Goal: Task Accomplishment & Management: Manage account settings

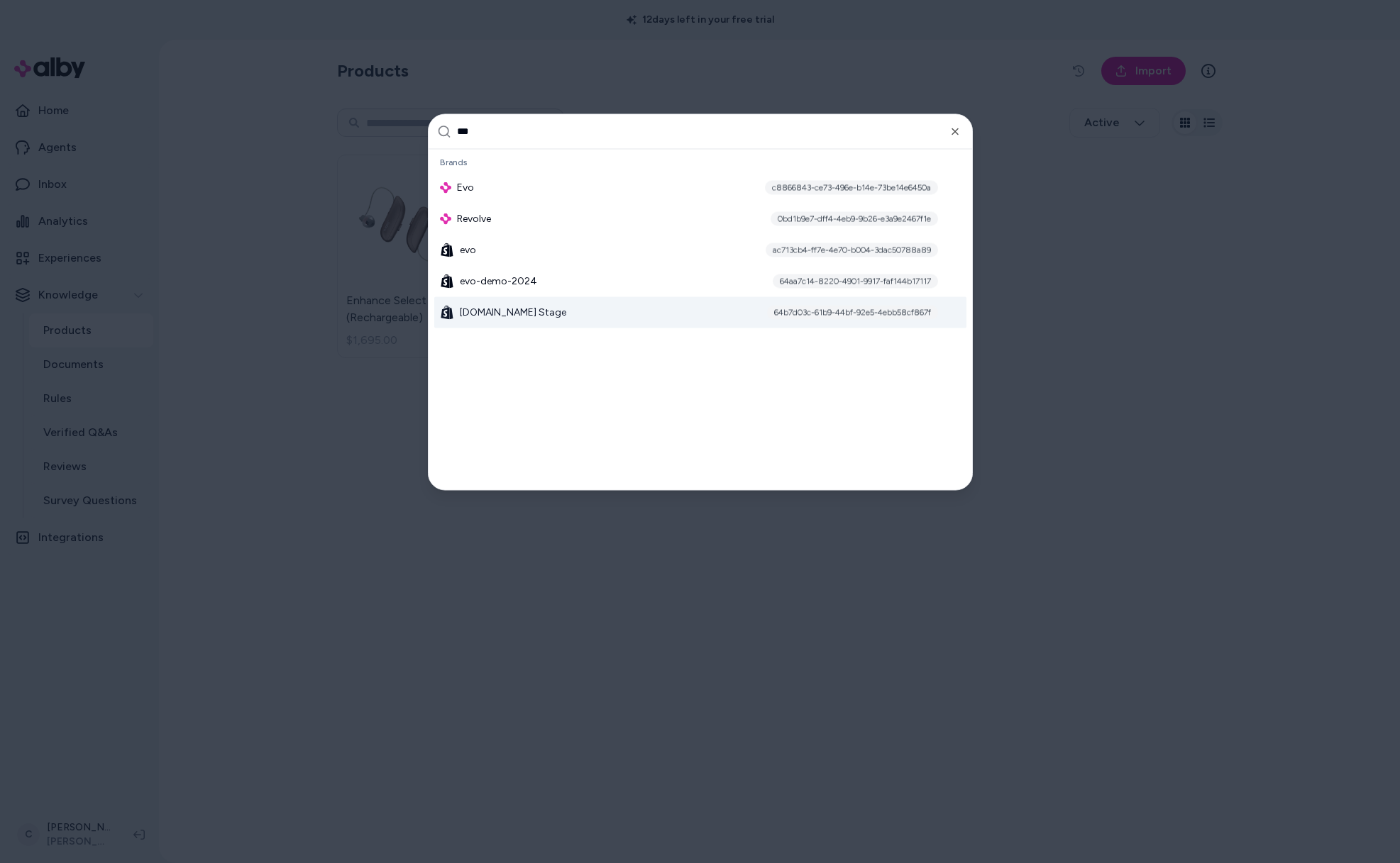
click at [115, 798] on div at bounding box center [700, 431] width 1400 height 863
click at [80, 823] on html "12 days left in your free trial Home Agents Inbox Analytics Experiences Knowled…" at bounding box center [700, 431] width 1400 height 863
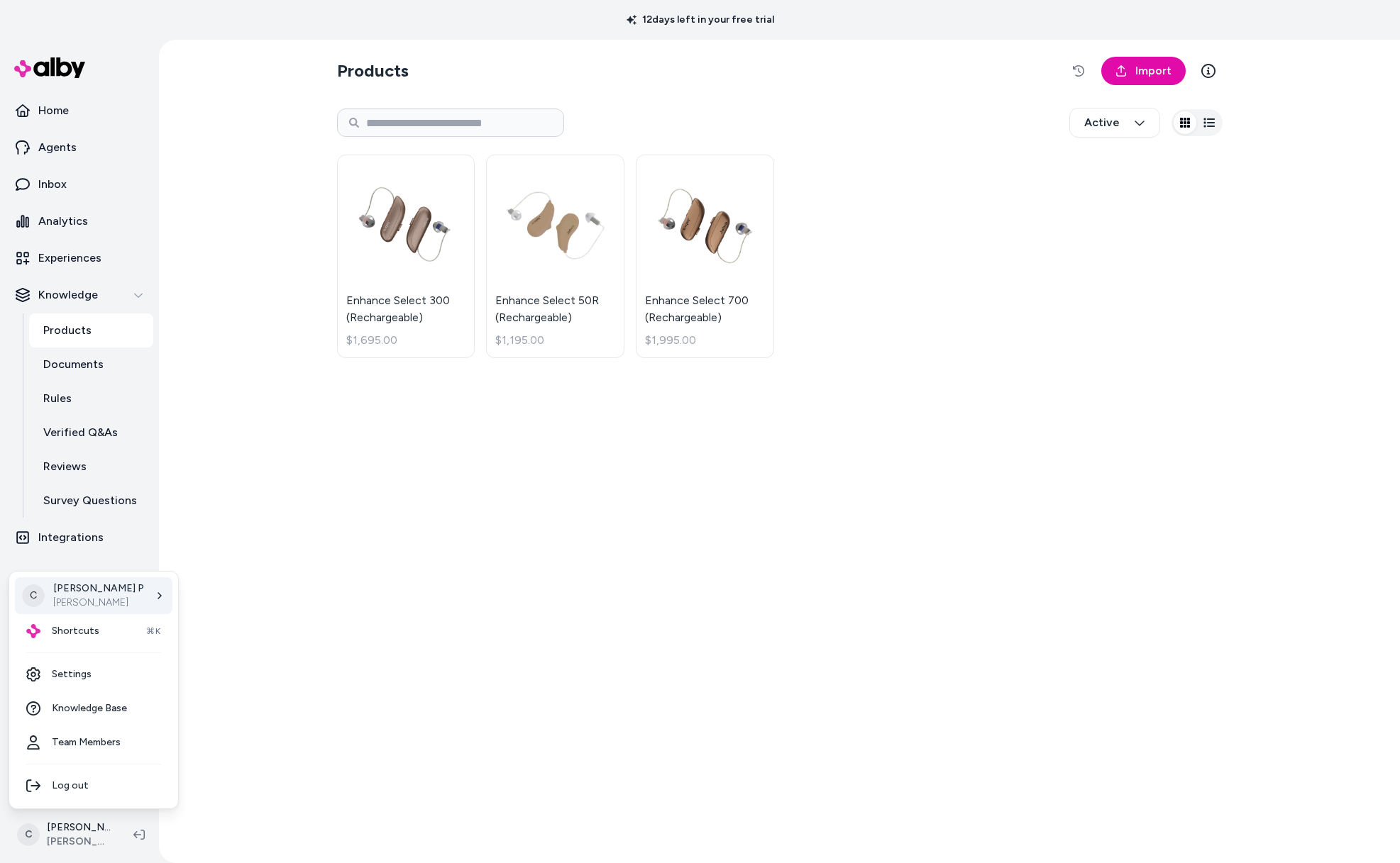
click at [78, 611] on div "C [PERSON_NAME] [PERSON_NAME]" at bounding box center [94, 596] width 158 height 37
click at [84, 628] on span "Shortcuts" at bounding box center [76, 632] width 48 height 14
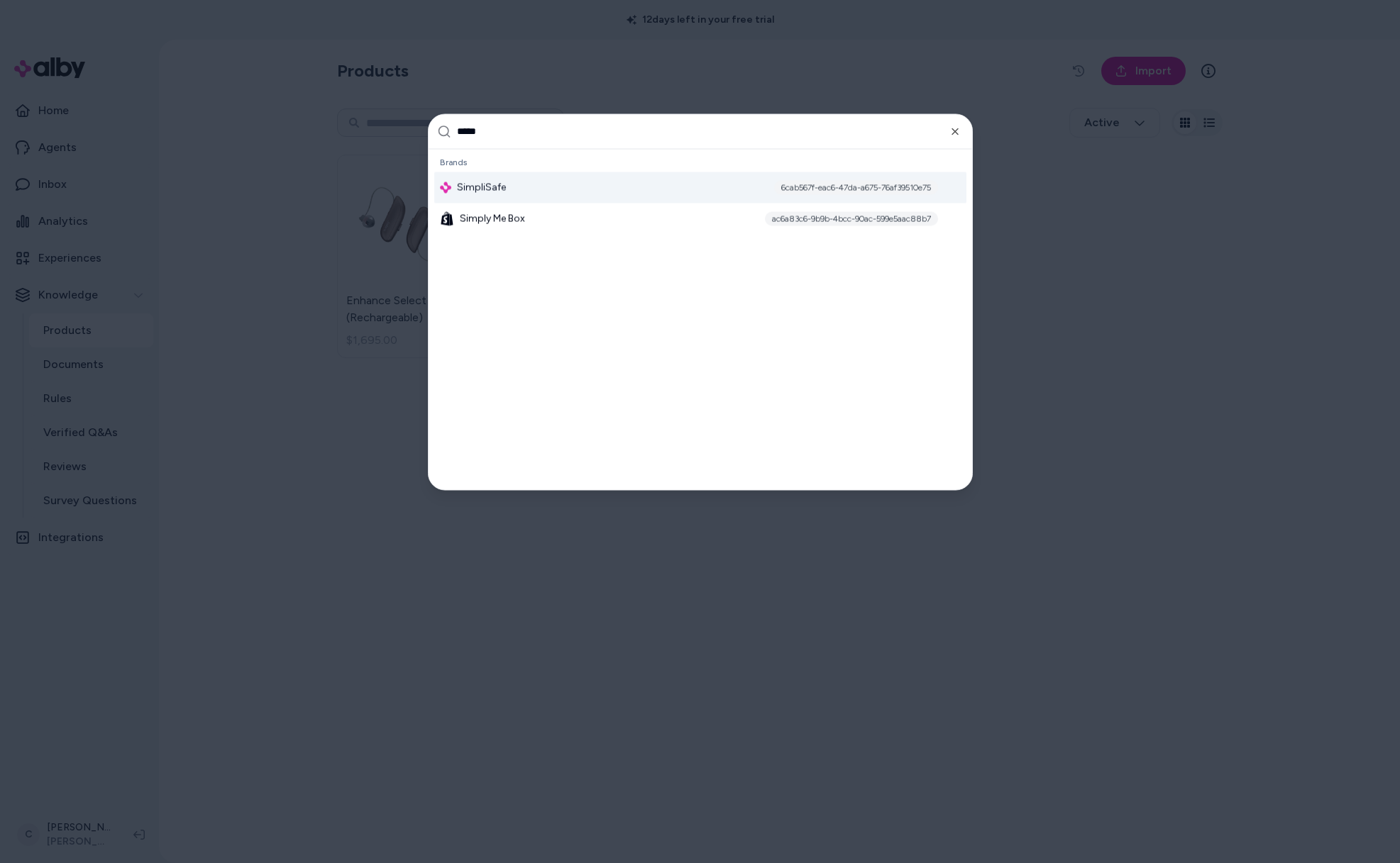
type input "******"
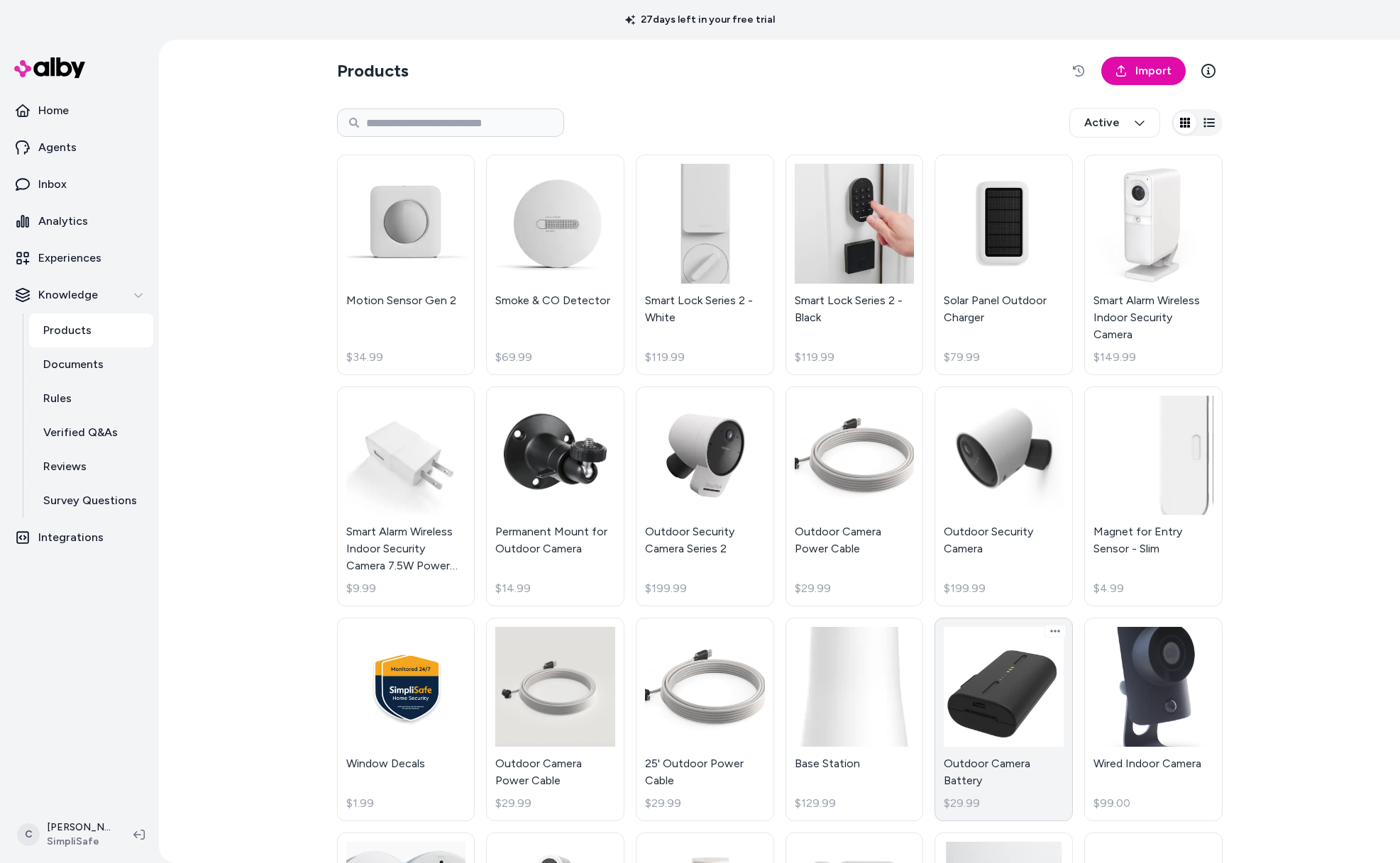
scroll to position [310, 0]
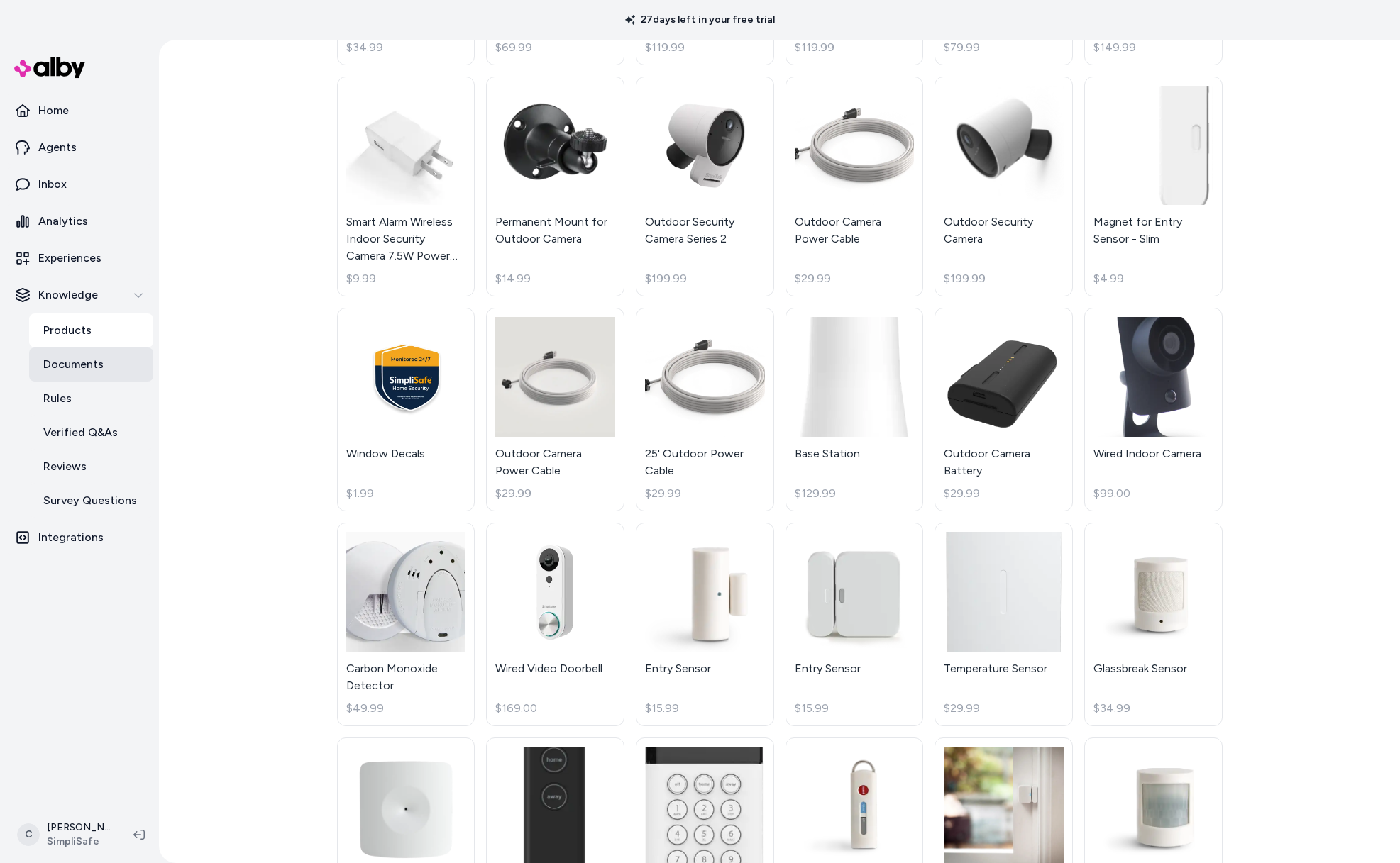
drag, startPoint x: 97, startPoint y: 359, endPoint x: 106, endPoint y: 366, distance: 11.4
click at [97, 358] on p "Documents" at bounding box center [73, 364] width 60 height 17
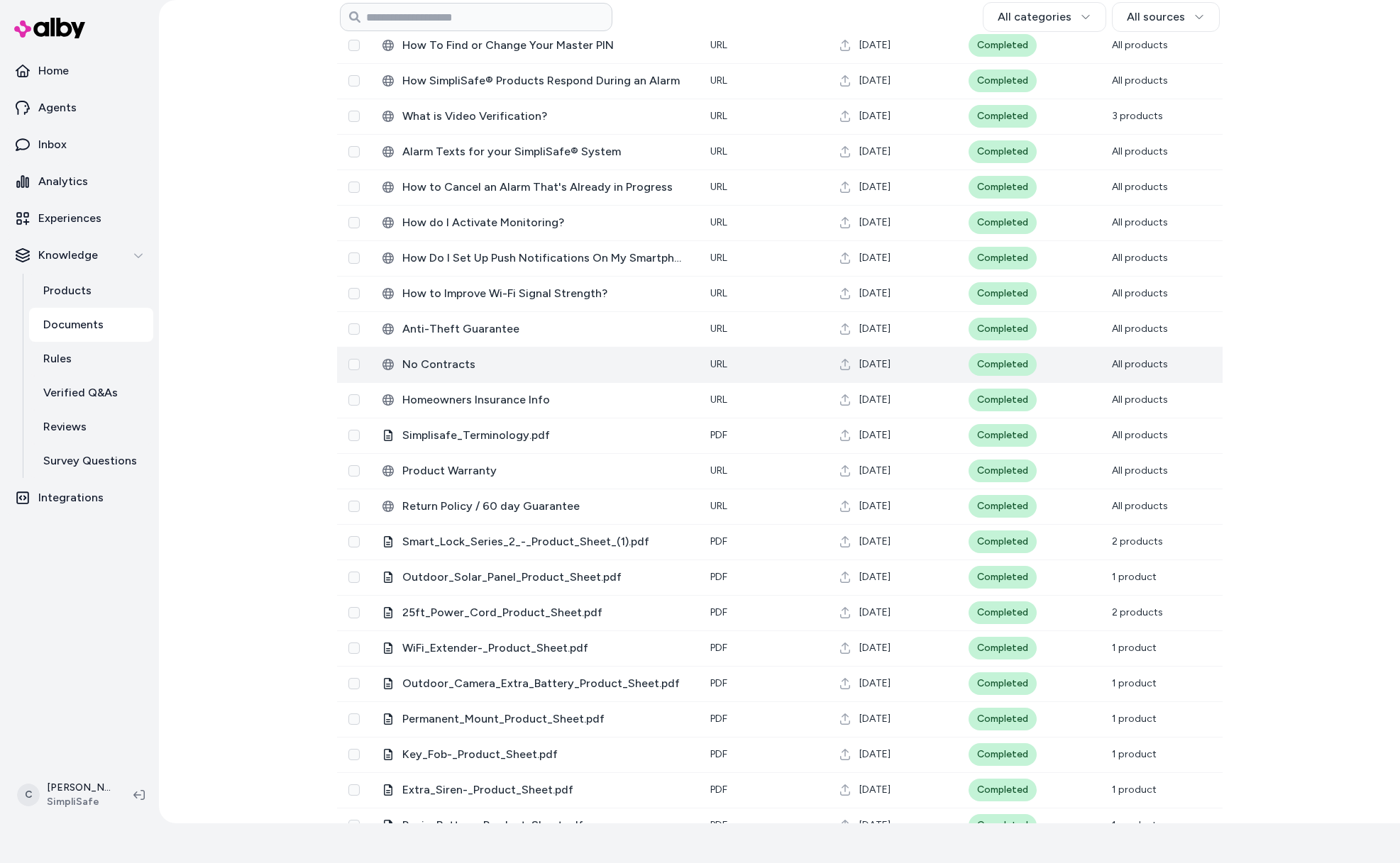
scroll to position [645, 0]
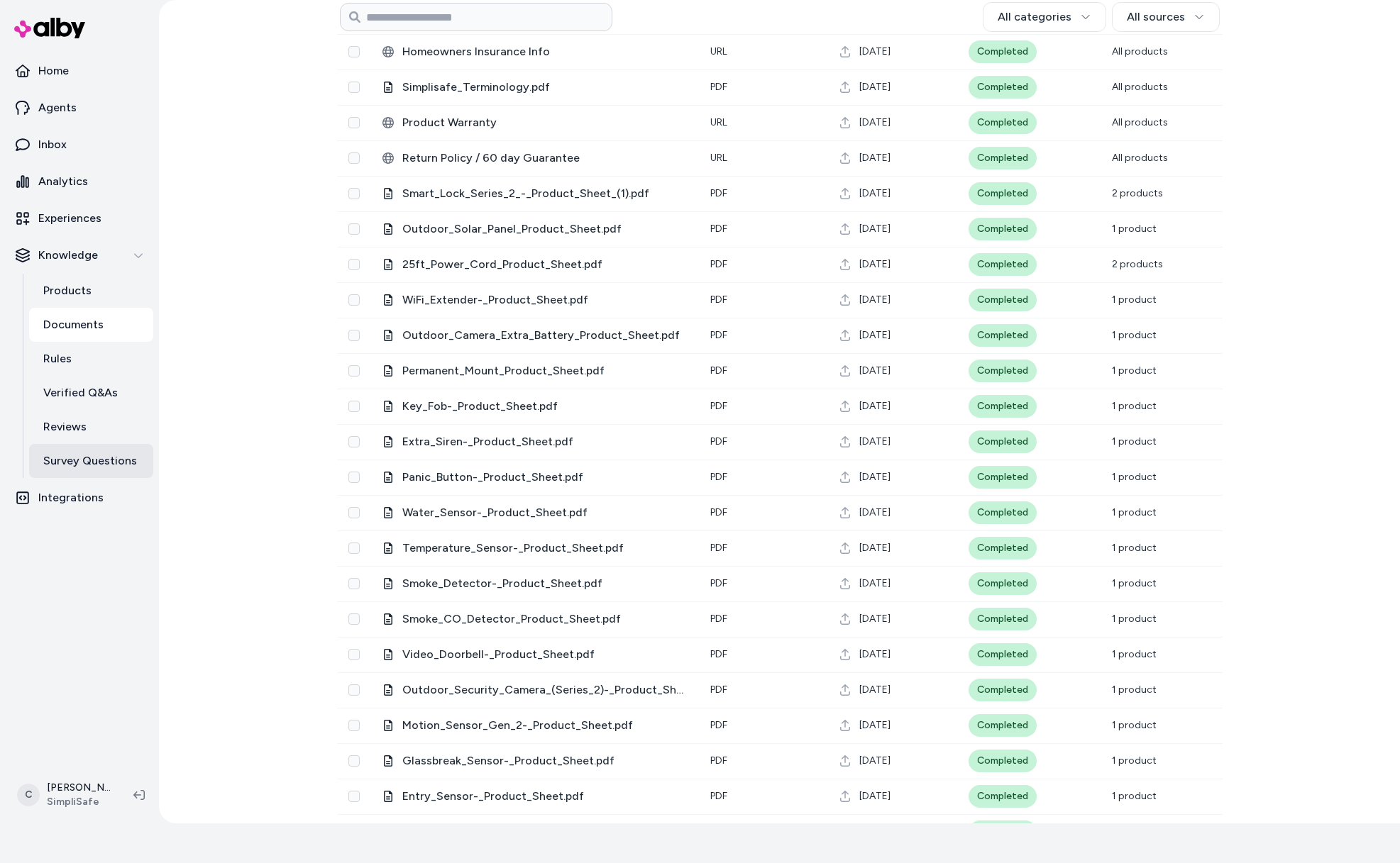
click at [130, 457] on p "Survey Questions" at bounding box center [90, 461] width 94 height 17
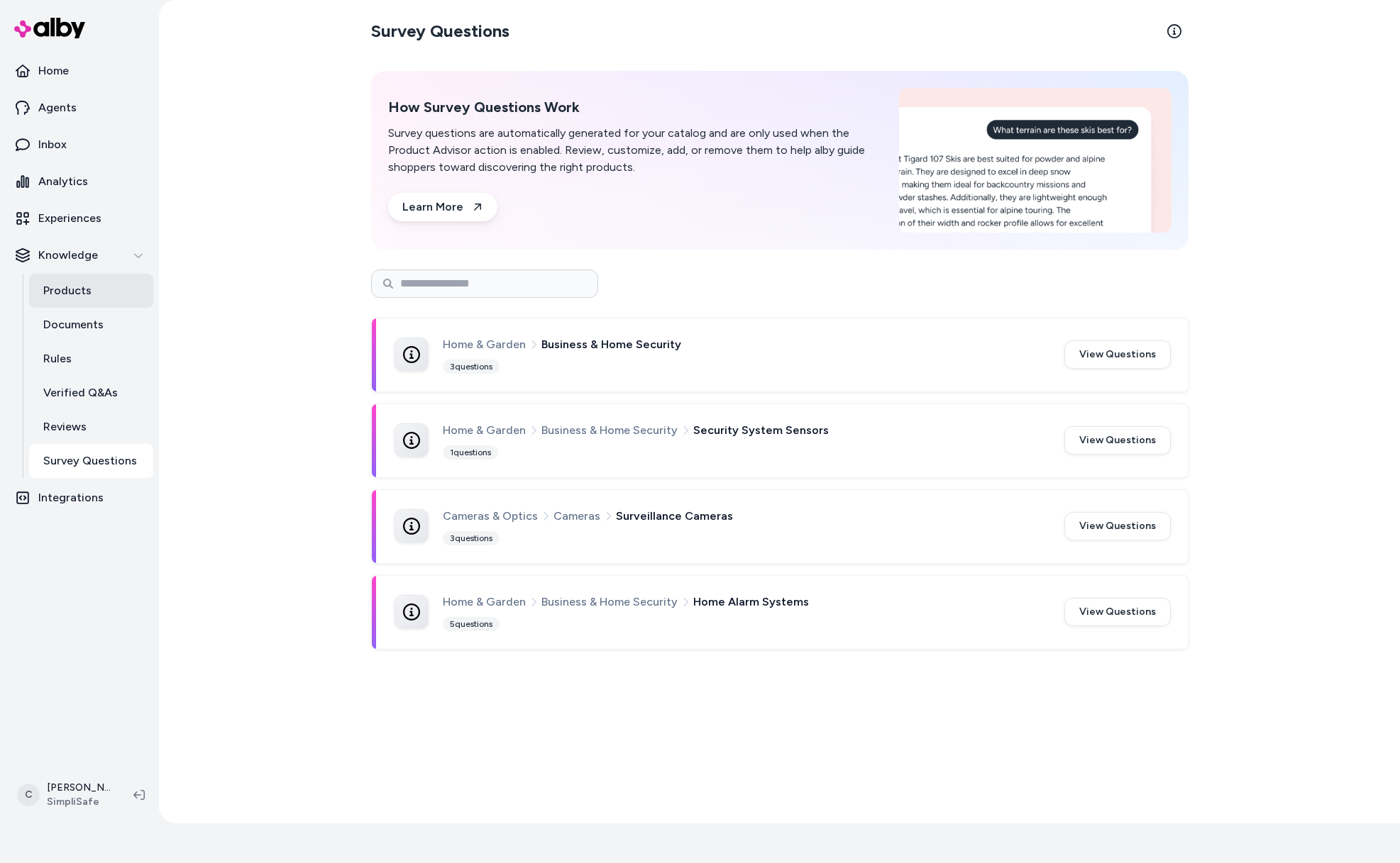
click at [53, 296] on p "Products" at bounding box center [68, 291] width 49 height 17
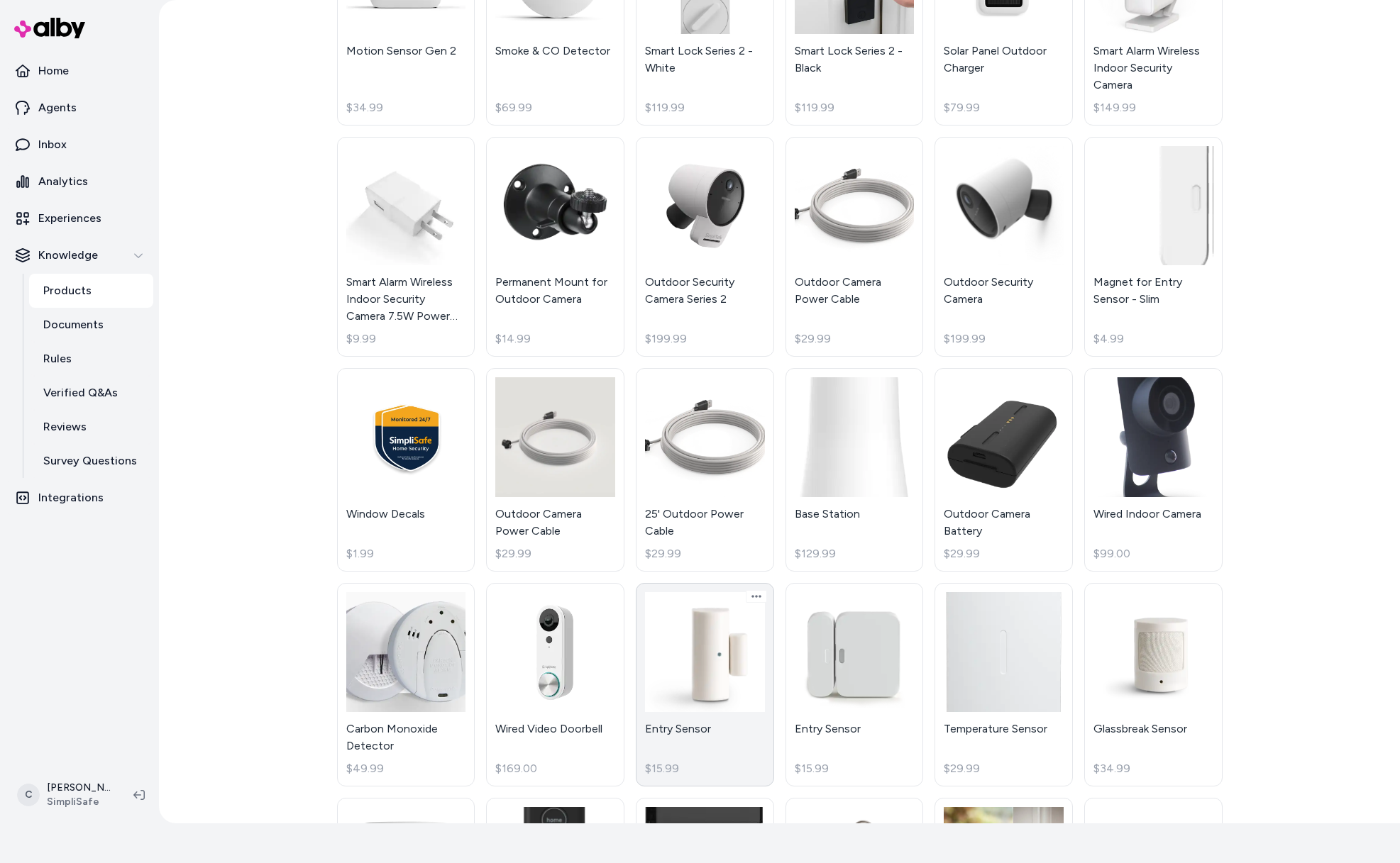
scroll to position [229, 0]
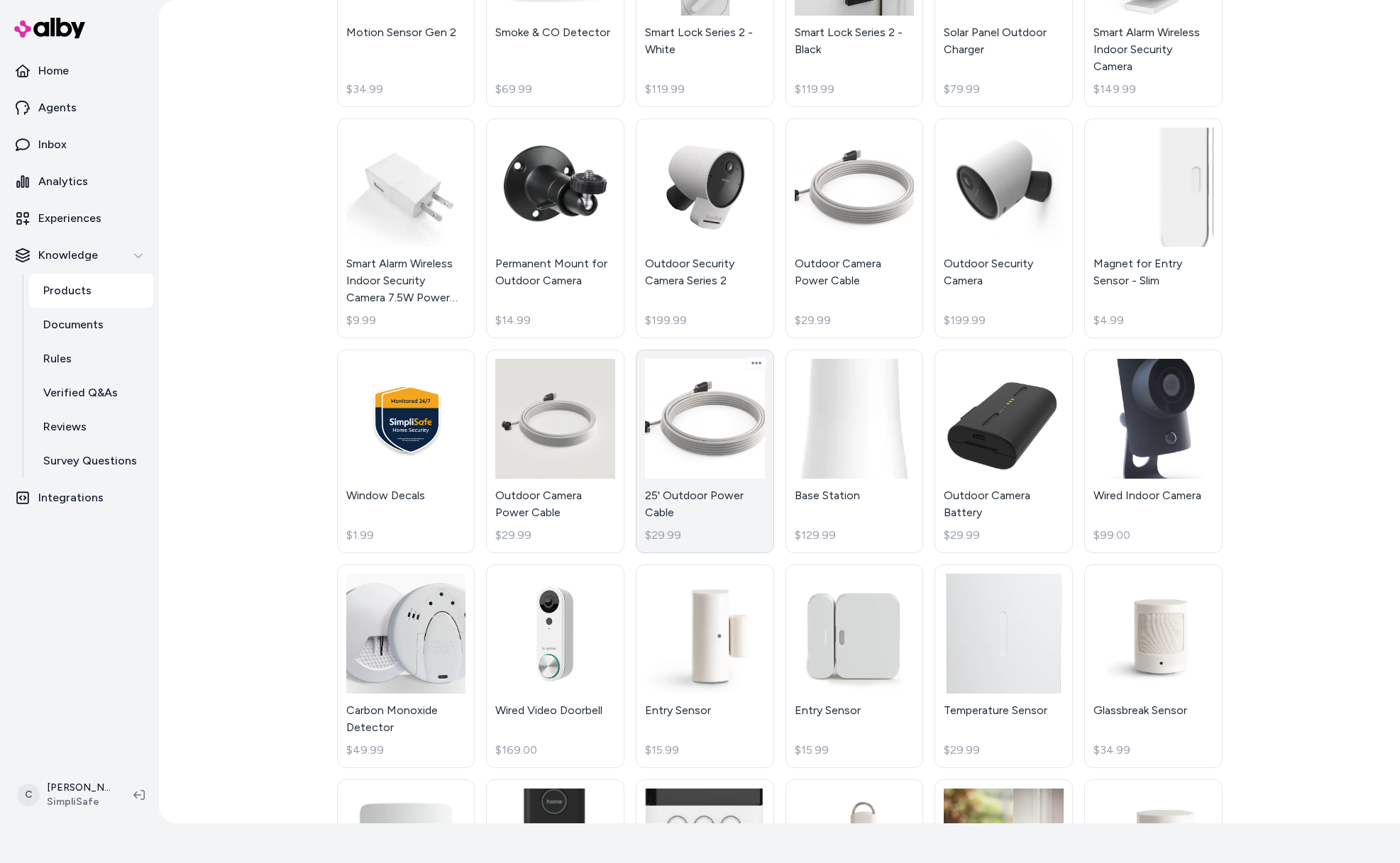
click at [737, 494] on link "25' Outdoor Power Cable $29.99" at bounding box center [705, 452] width 139 height 203
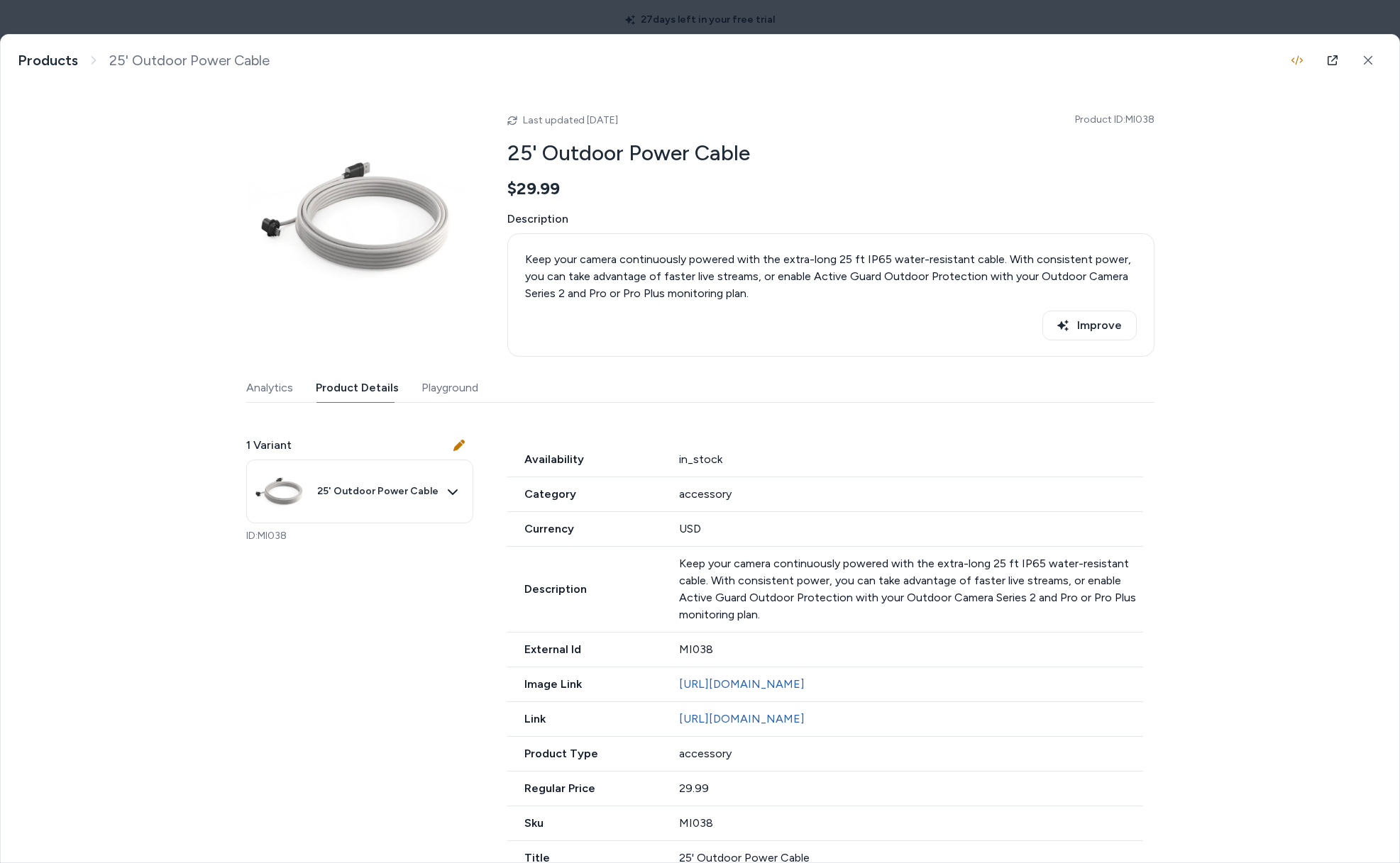
click at [337, 384] on button "Product Details" at bounding box center [357, 388] width 83 height 29
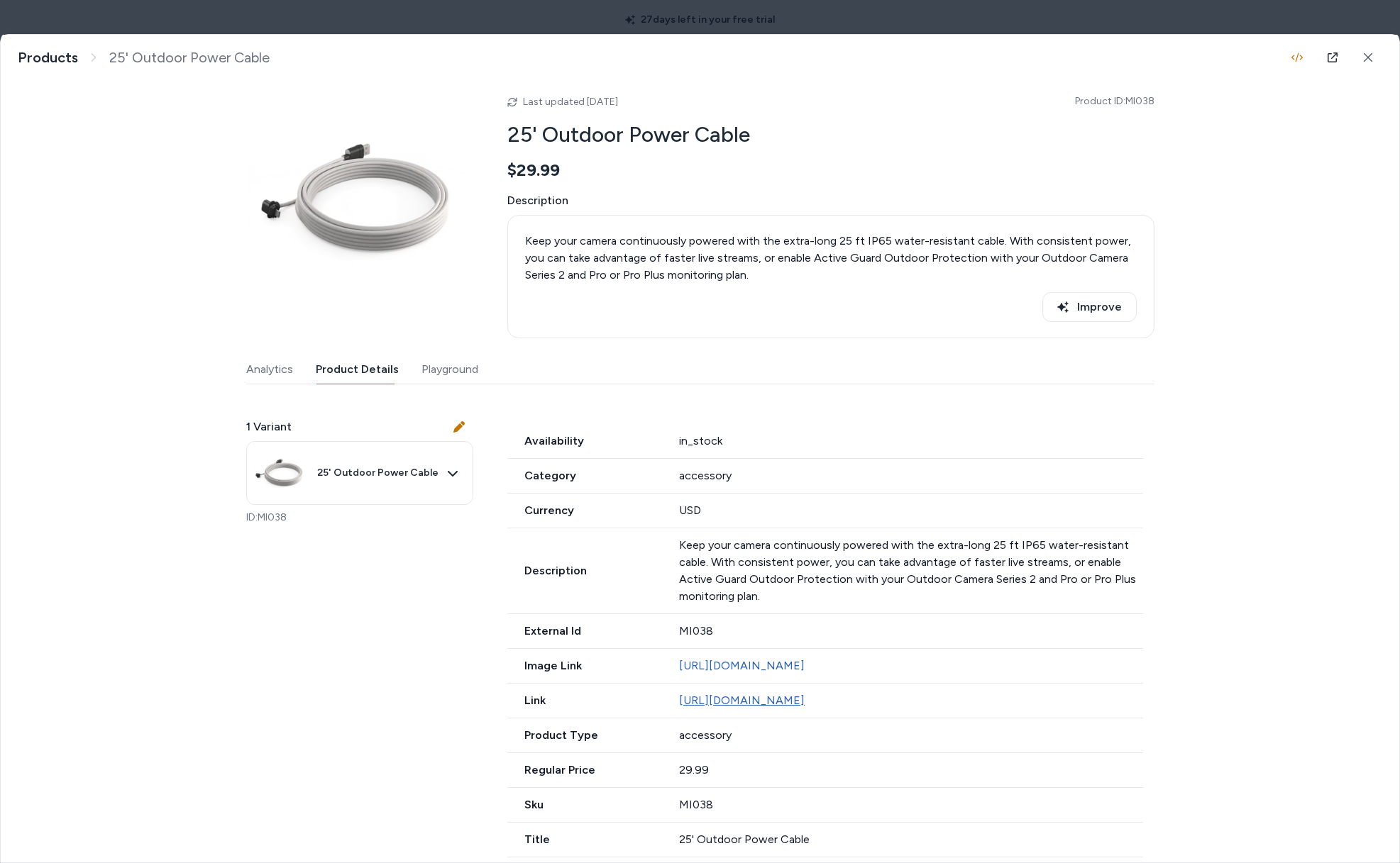
scroll to position [28, 0]
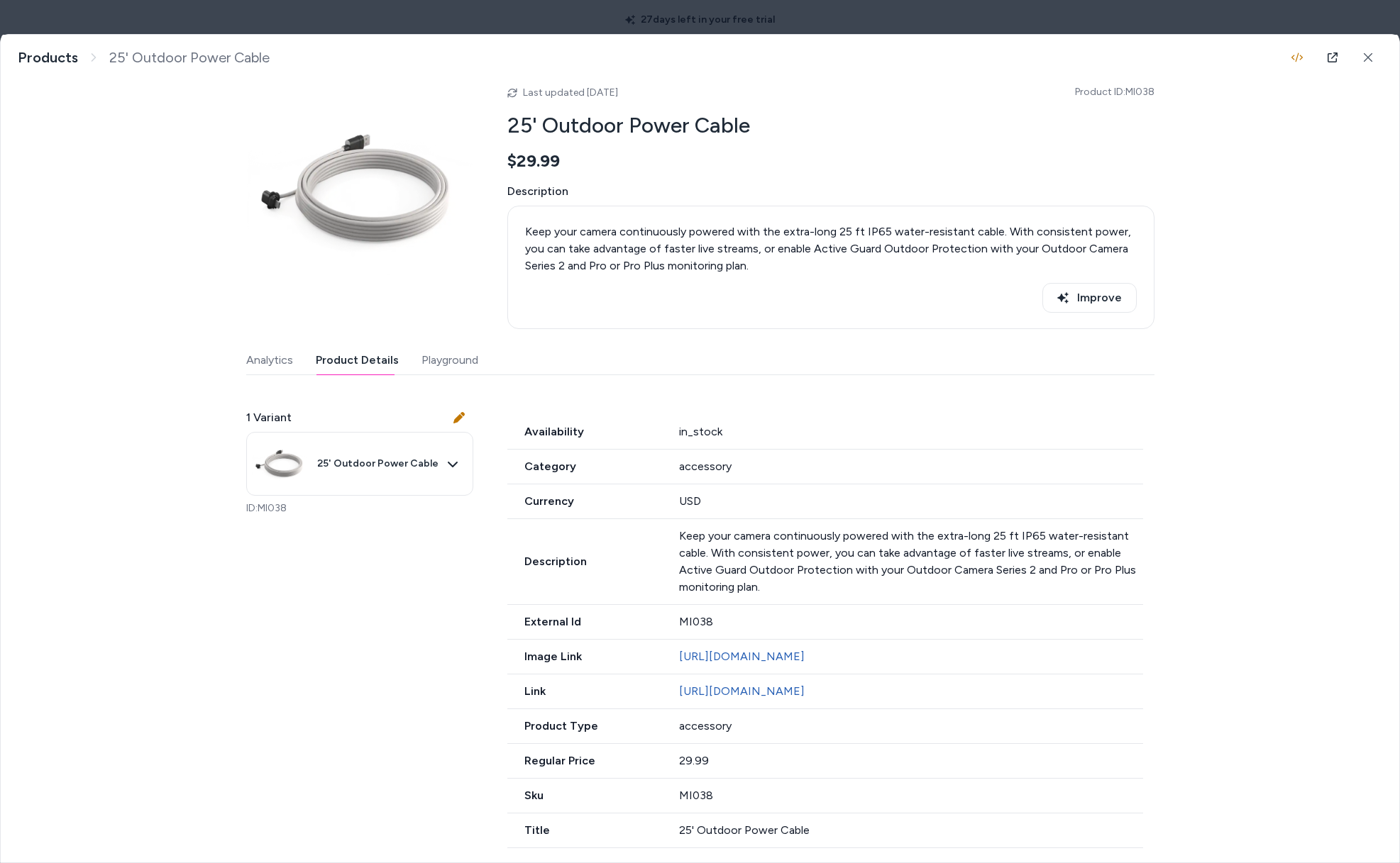
click at [387, 741] on div "1 Variant 25' Outdoor Power Cable ID: MI038 Availability in_stock Category acce…" at bounding box center [700, 620] width 908 height 456
click at [1370, 58] on button at bounding box center [1368, 58] width 29 height 29
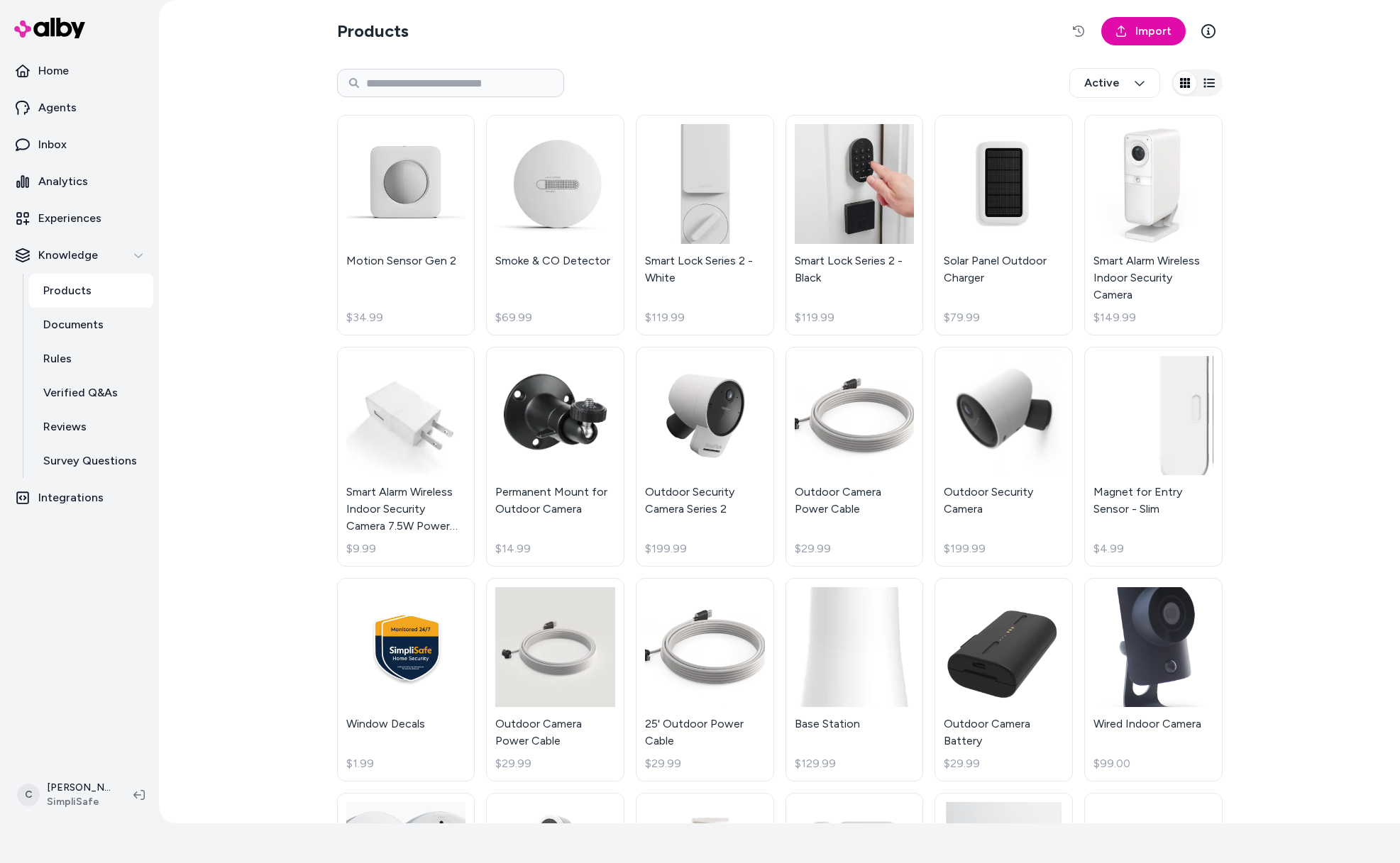
click at [60, 800] on html "27 days left in your free trial Home Agents Inbox Analytics Experiences Knowled…" at bounding box center [700, 391] width 1400 height 863
click at [76, 591] on span "Shortcuts" at bounding box center [76, 591] width 48 height 14
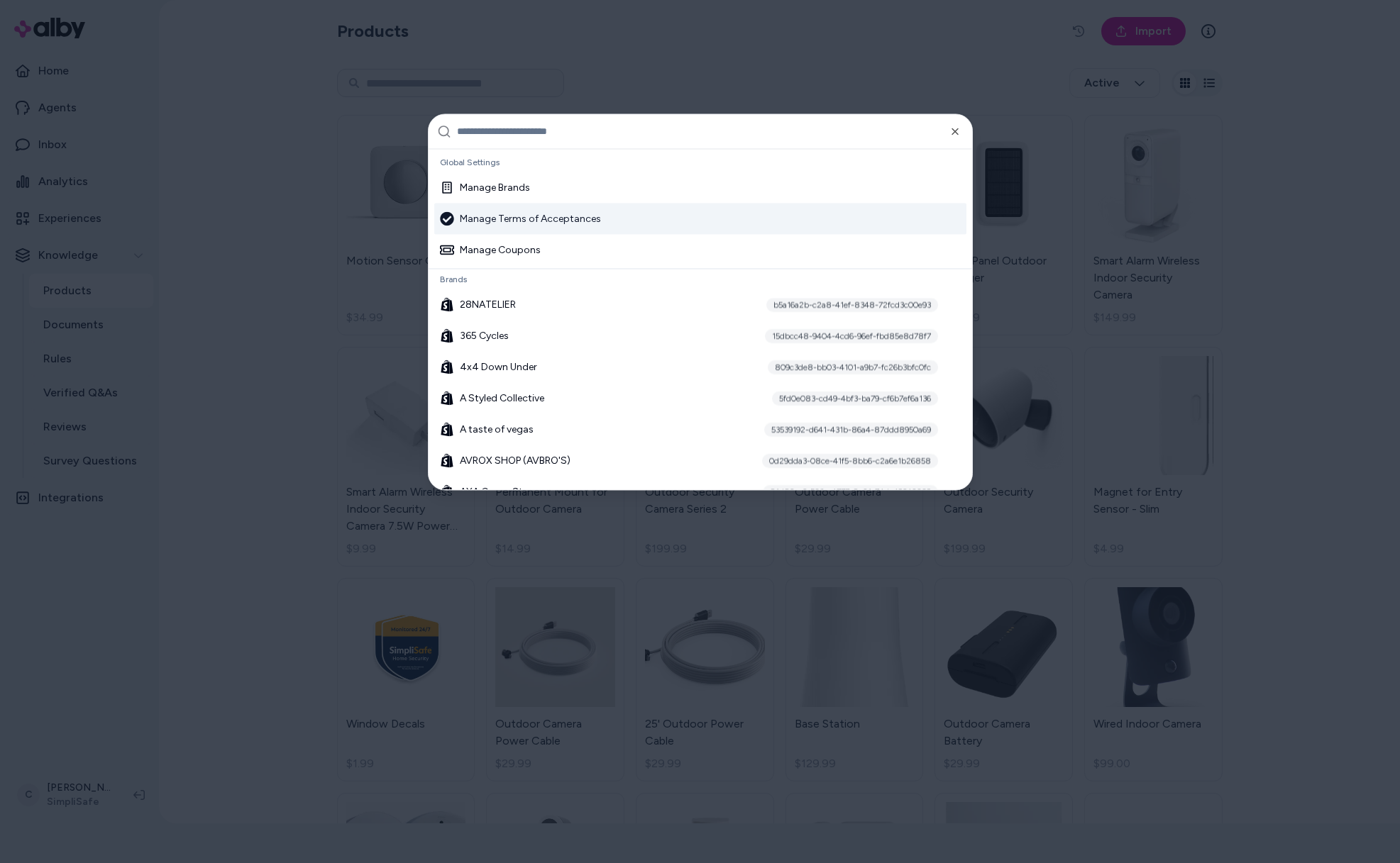
click at [601, 134] on input "text" at bounding box center [710, 131] width 507 height 34
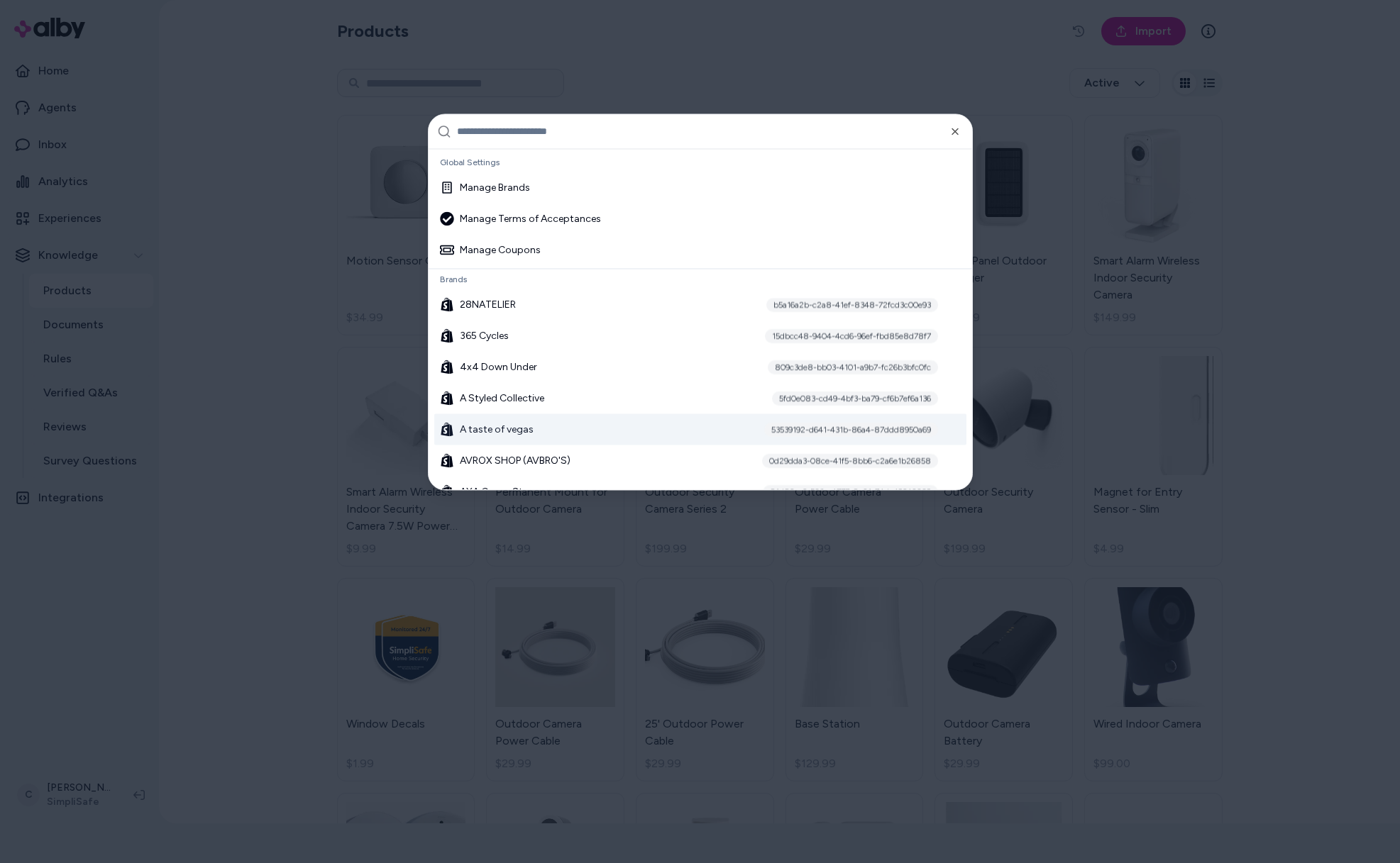
click at [275, 531] on div at bounding box center [700, 431] width 1400 height 863
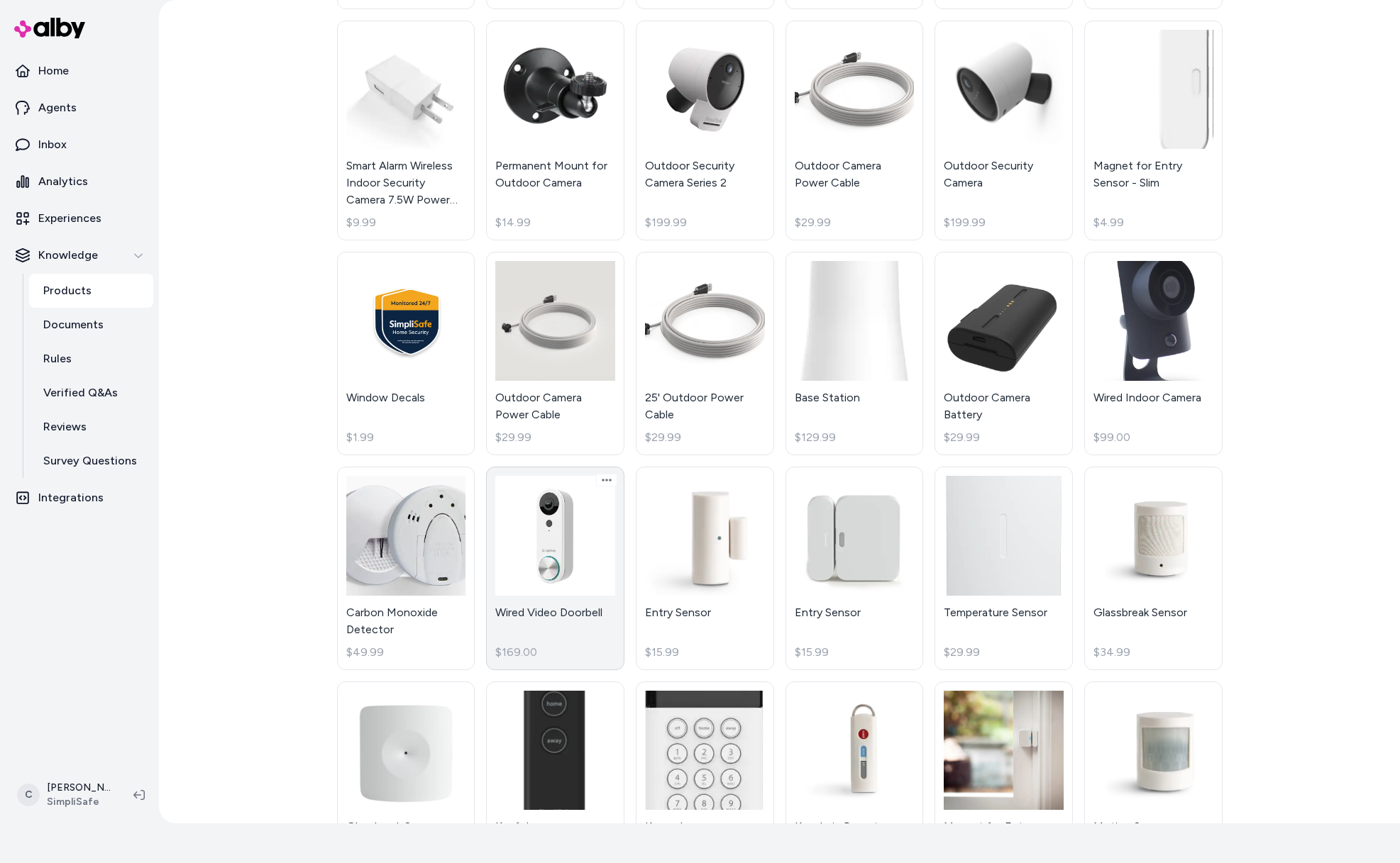
scroll to position [345, 0]
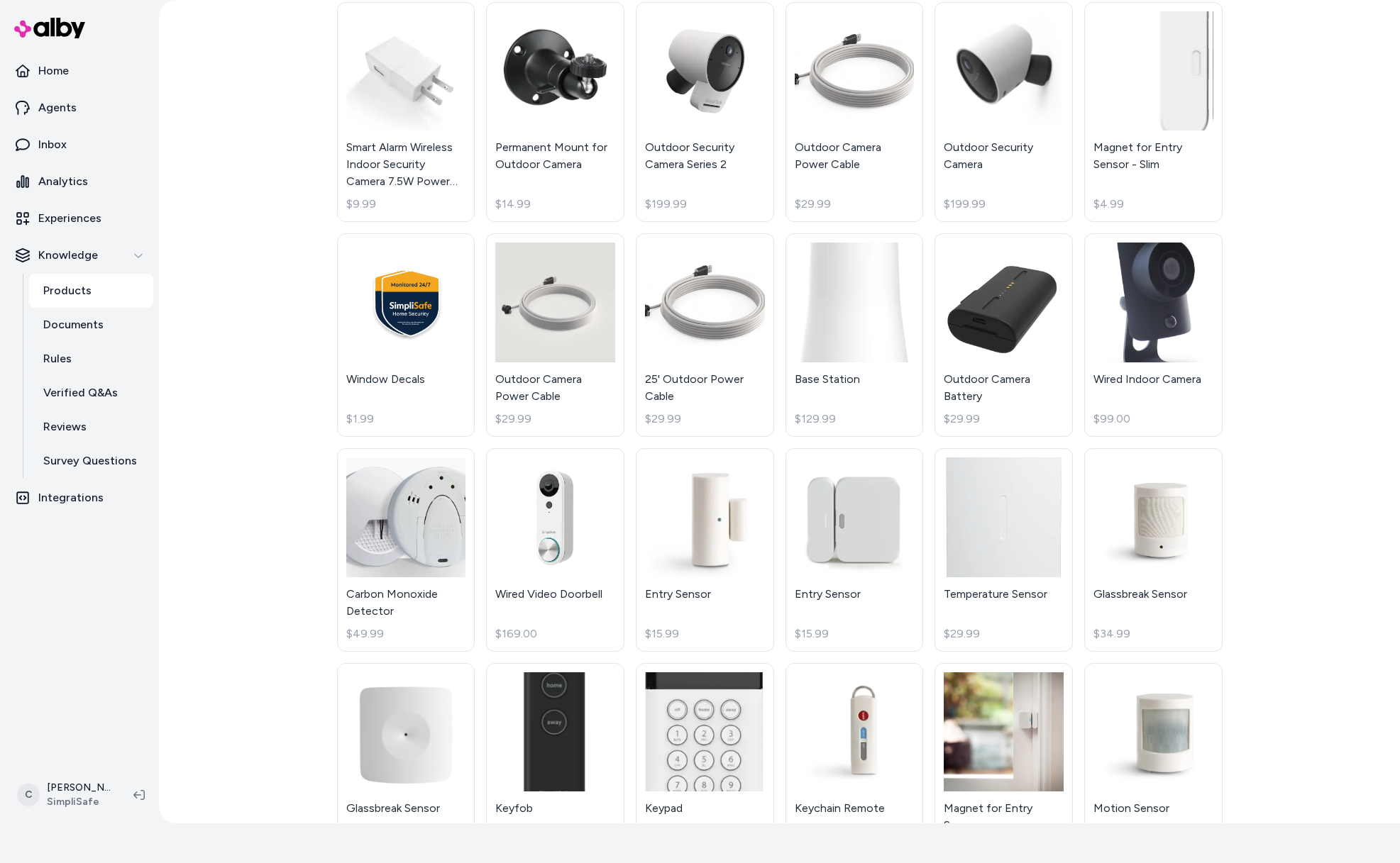
click at [223, 487] on div "Products Import Active Motion Sensor Gen 2 $34.99 Smoke & CO Detector $69.99 Sm…" at bounding box center [780, 411] width 1242 height 823
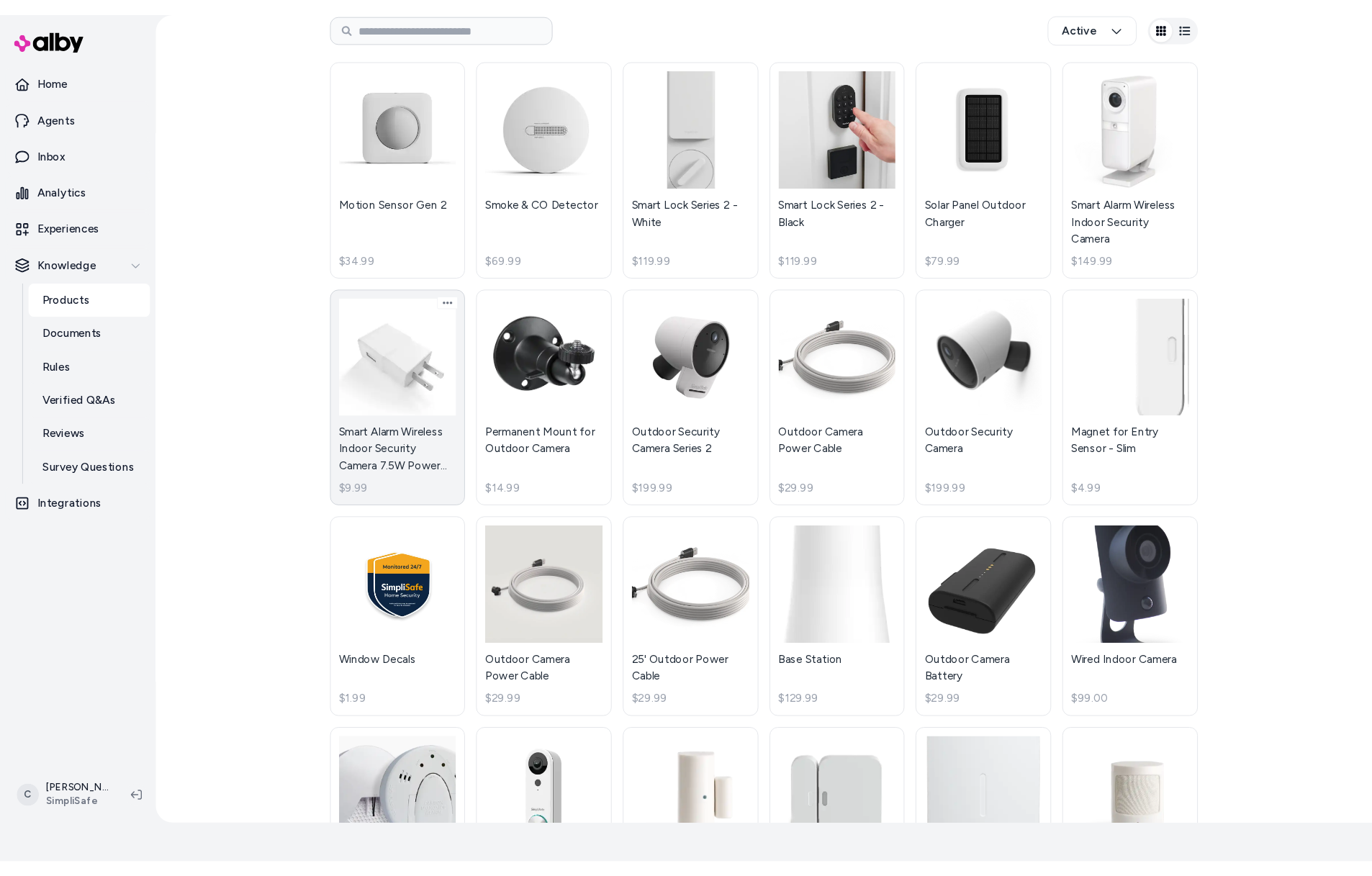
scroll to position [0, 0]
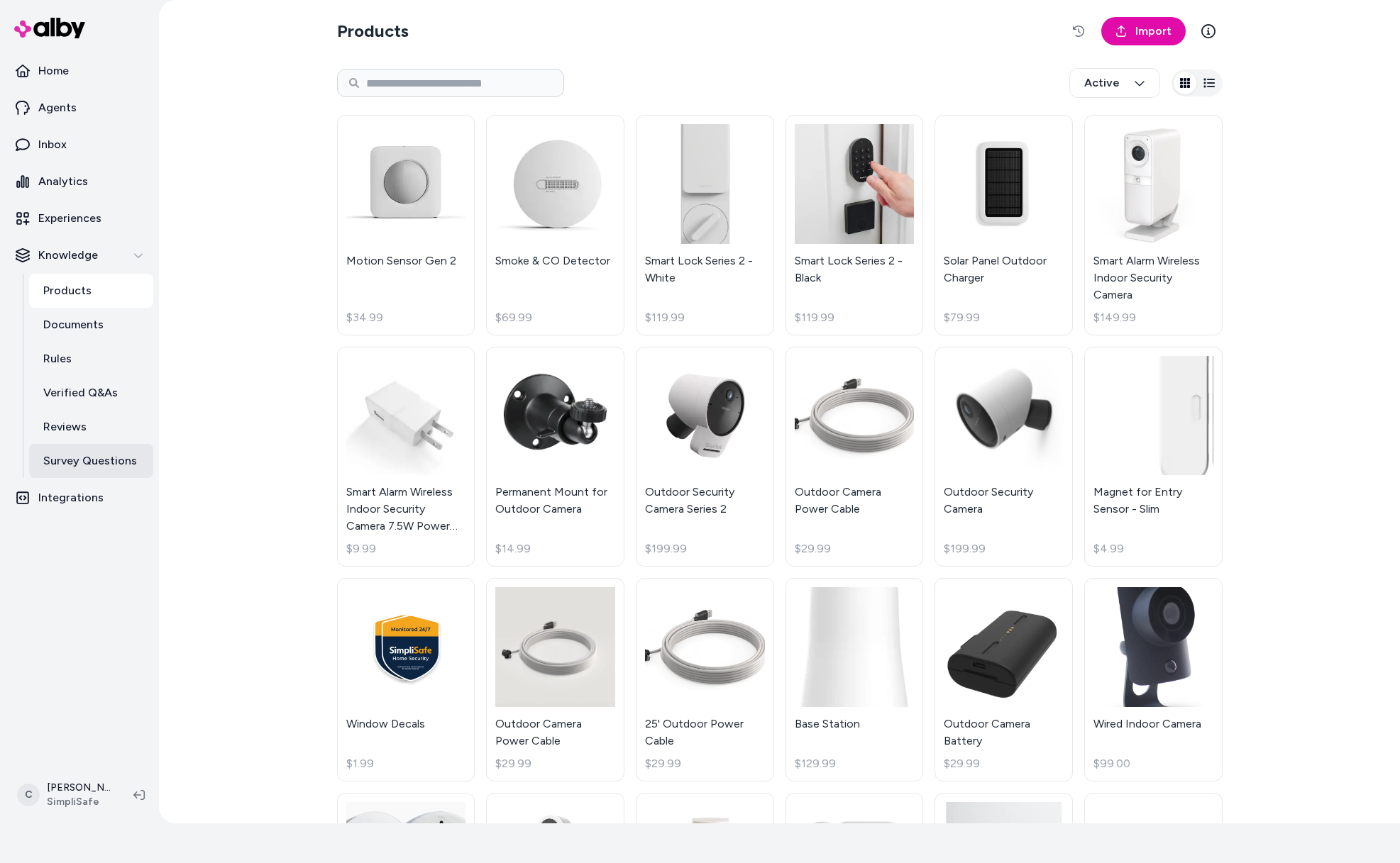
click at [94, 471] on link "Survey Questions" at bounding box center [91, 461] width 124 height 34
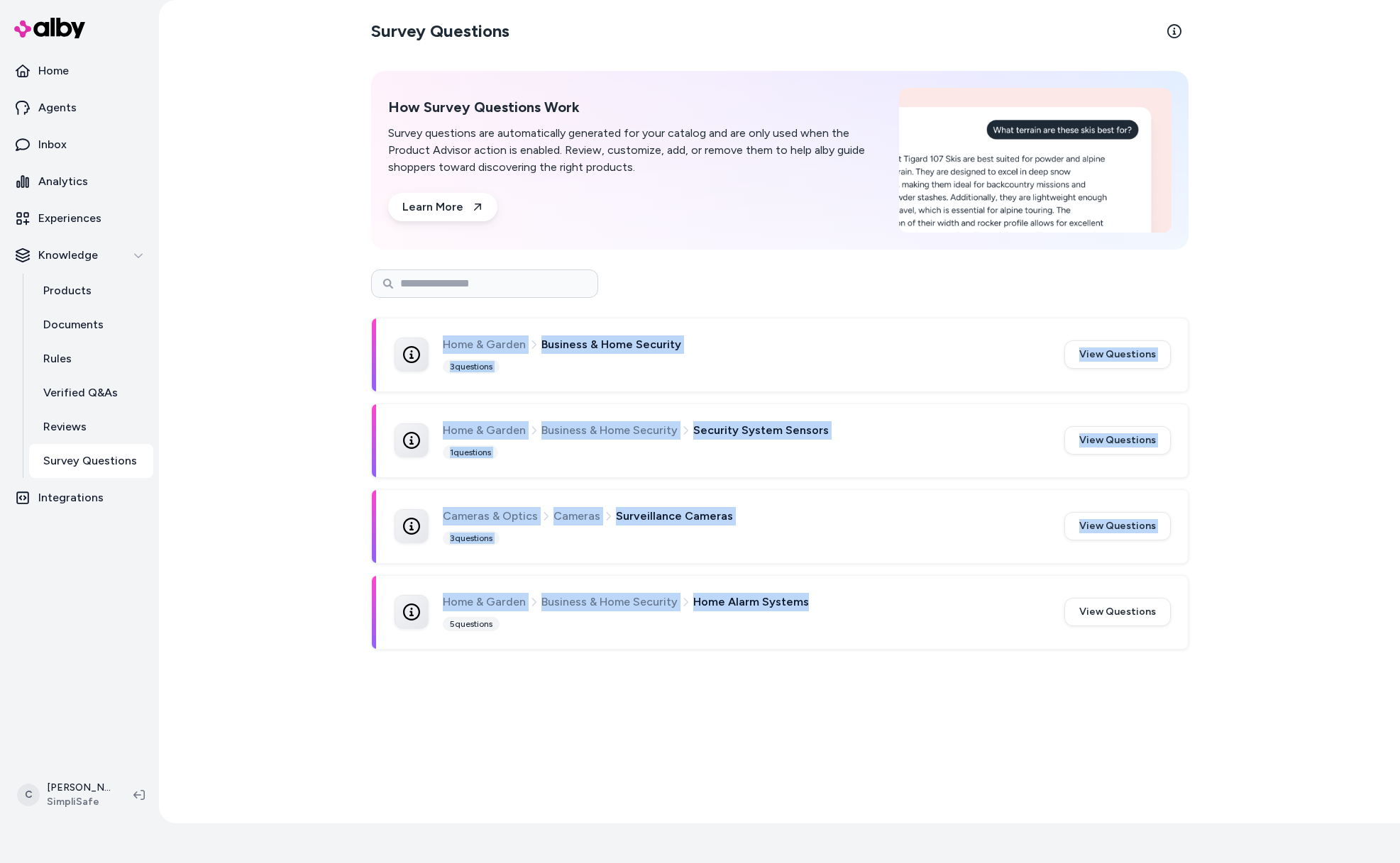
drag, startPoint x: 872, startPoint y: 607, endPoint x: 317, endPoint y: 437, distance: 580.5
click at [392, 310] on div "Home & Garden Business & Home Security 3 questions View Questions Home & Garden…" at bounding box center [780, 454] width 817 height 391
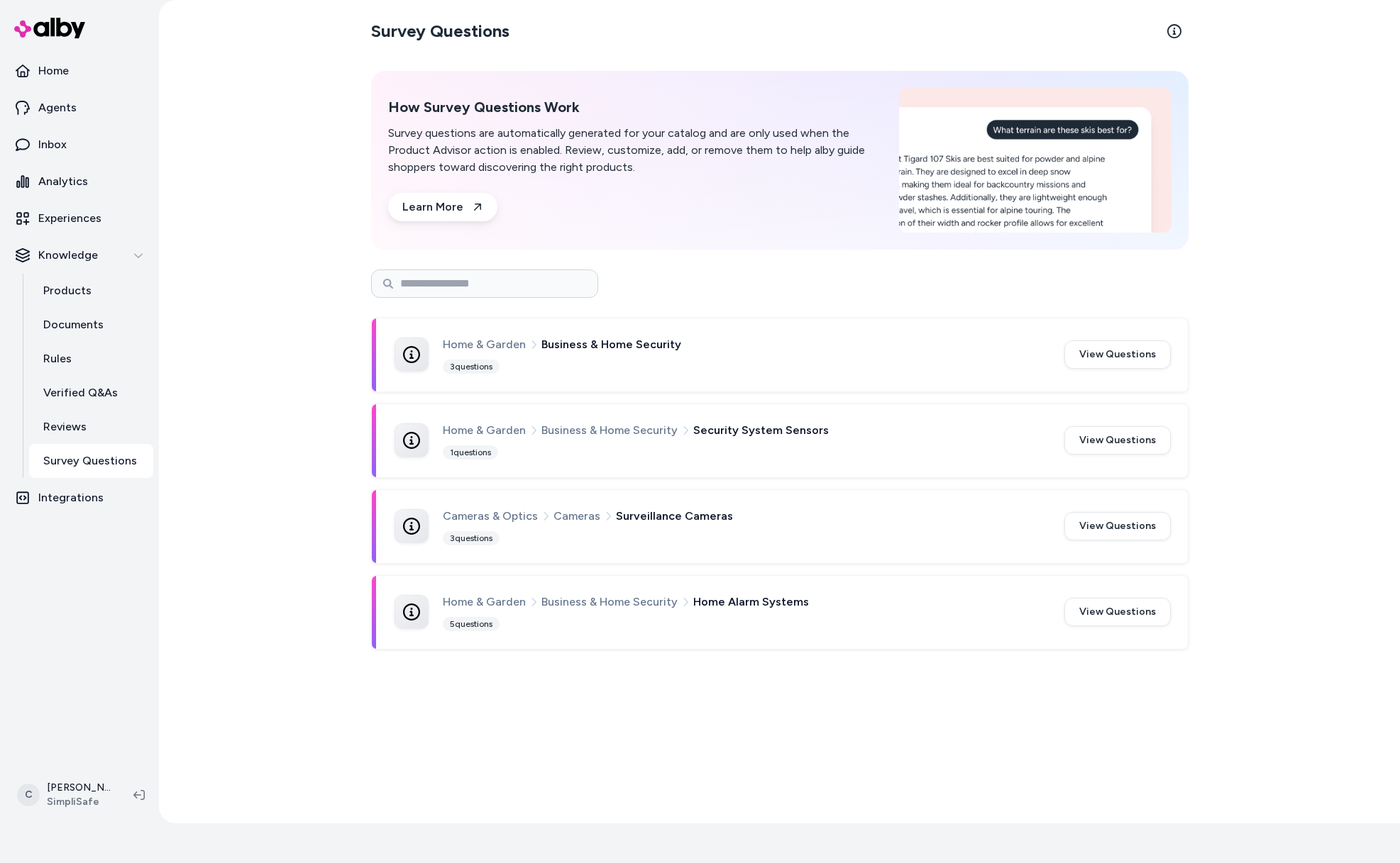
drag, startPoint x: 310, startPoint y: 440, endPoint x: 378, endPoint y: 494, distance: 86.8
click at [310, 439] on div "Survey Questions How Survey Questions Work Survey questions are automatically g…" at bounding box center [780, 411] width 1242 height 823
click at [108, 292] on link "Products" at bounding box center [91, 291] width 124 height 34
drag, startPoint x: 541, startPoint y: 339, endPoint x: 872, endPoint y: 658, distance: 459.7
click at [872, 658] on div "Survey Questions How Survey Questions Work Survey questions are automatically g…" at bounding box center [780, 411] width 908 height 823
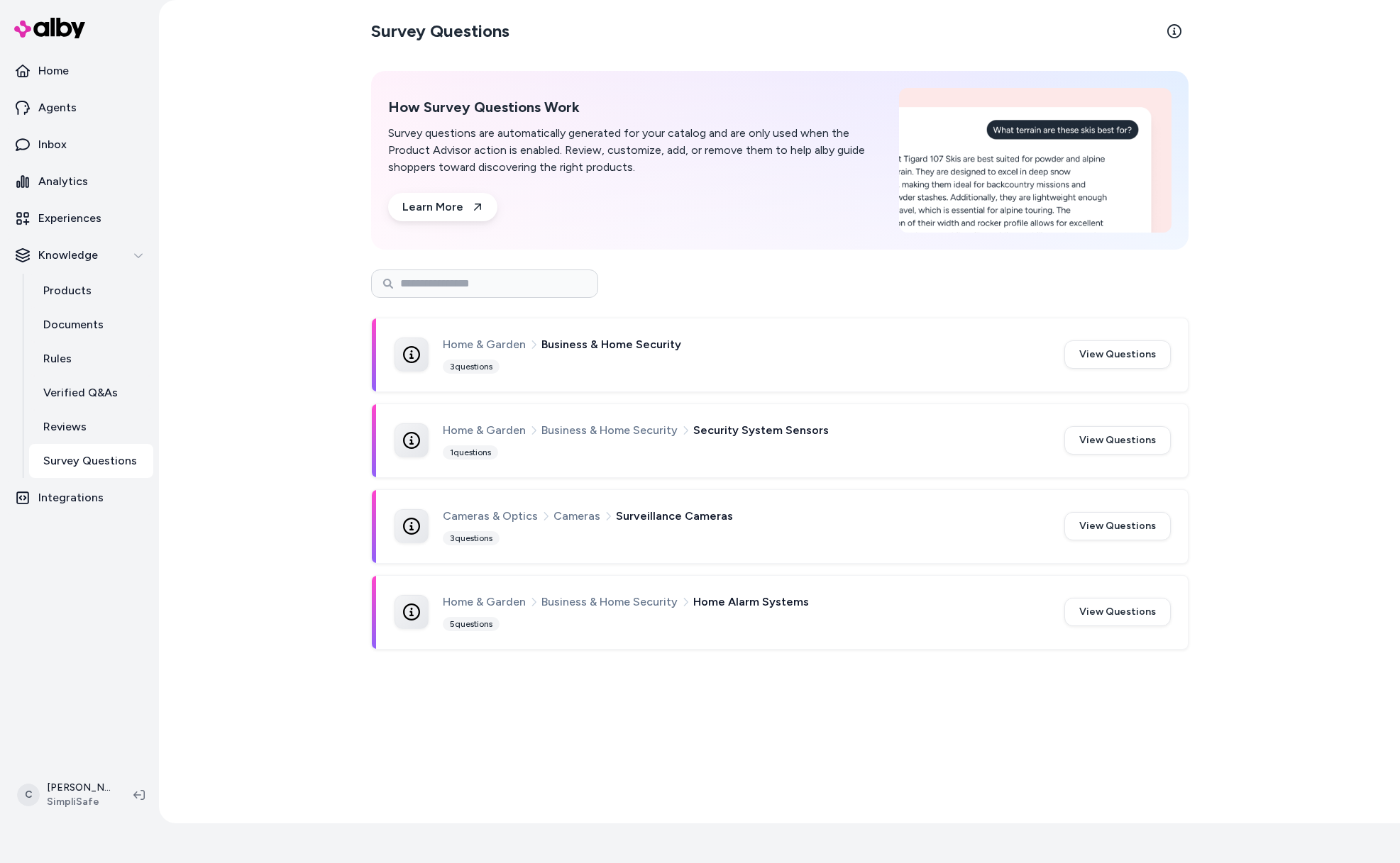
click at [869, 702] on div "Survey Questions How Survey Questions Work Survey questions are automatically g…" at bounding box center [780, 411] width 908 height 823
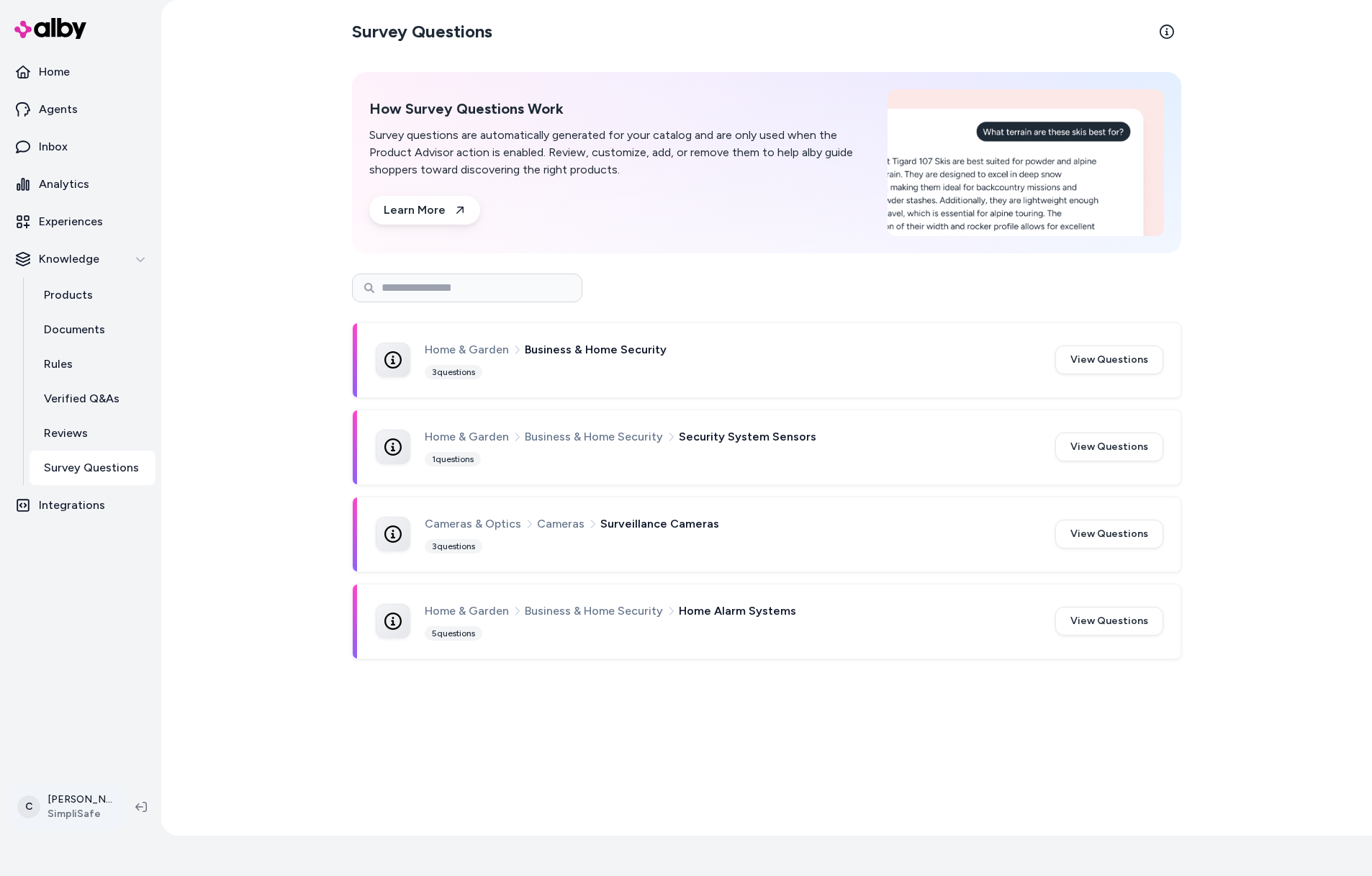
click at [87, 797] on html "27 days left in your free trial Home Agents Inbox Analytics Experiences Knowled…" at bounding box center [686, 397] width 1372 height 876
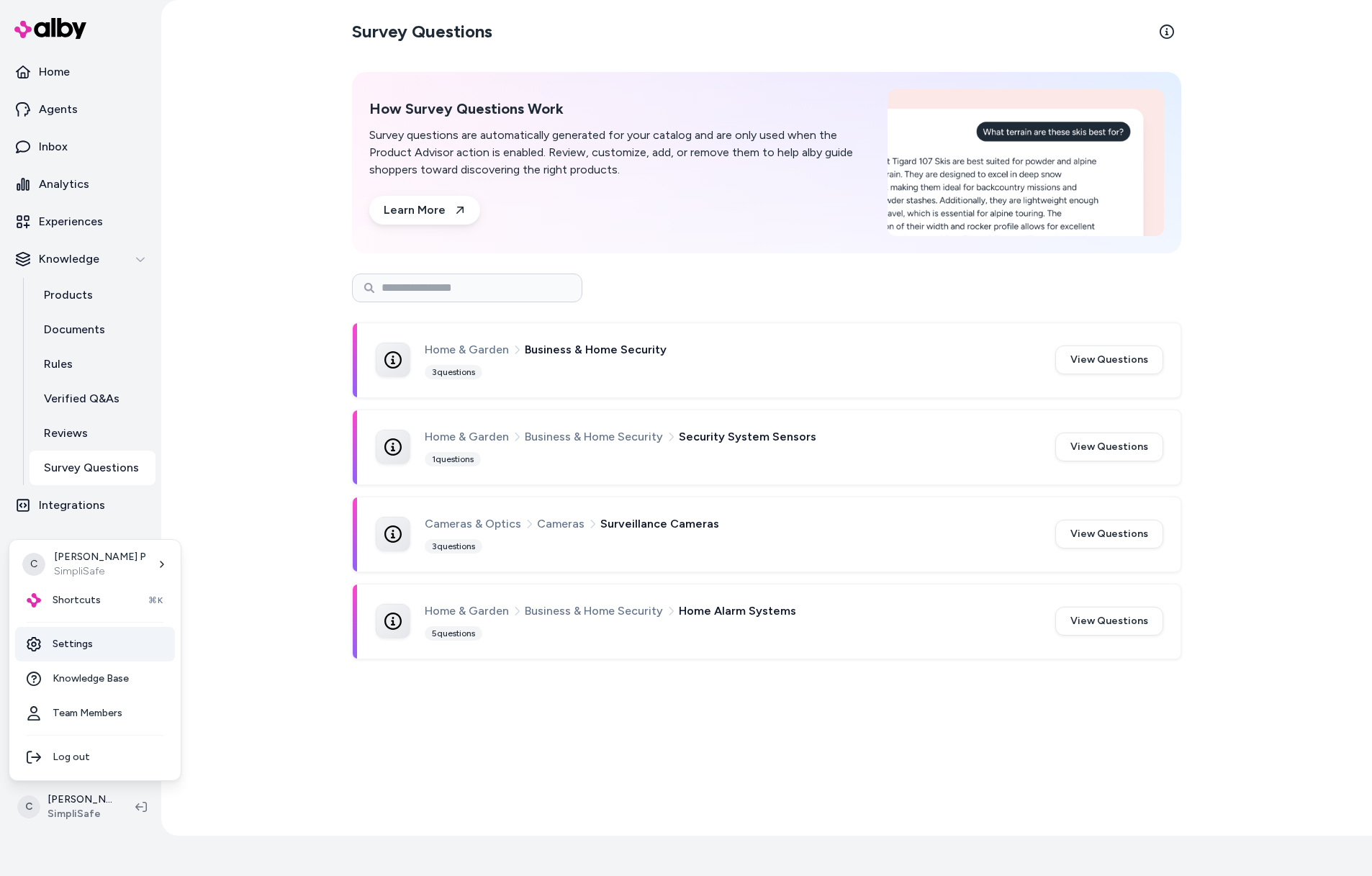
click at [80, 648] on link "Settings" at bounding box center [95, 645] width 160 height 35
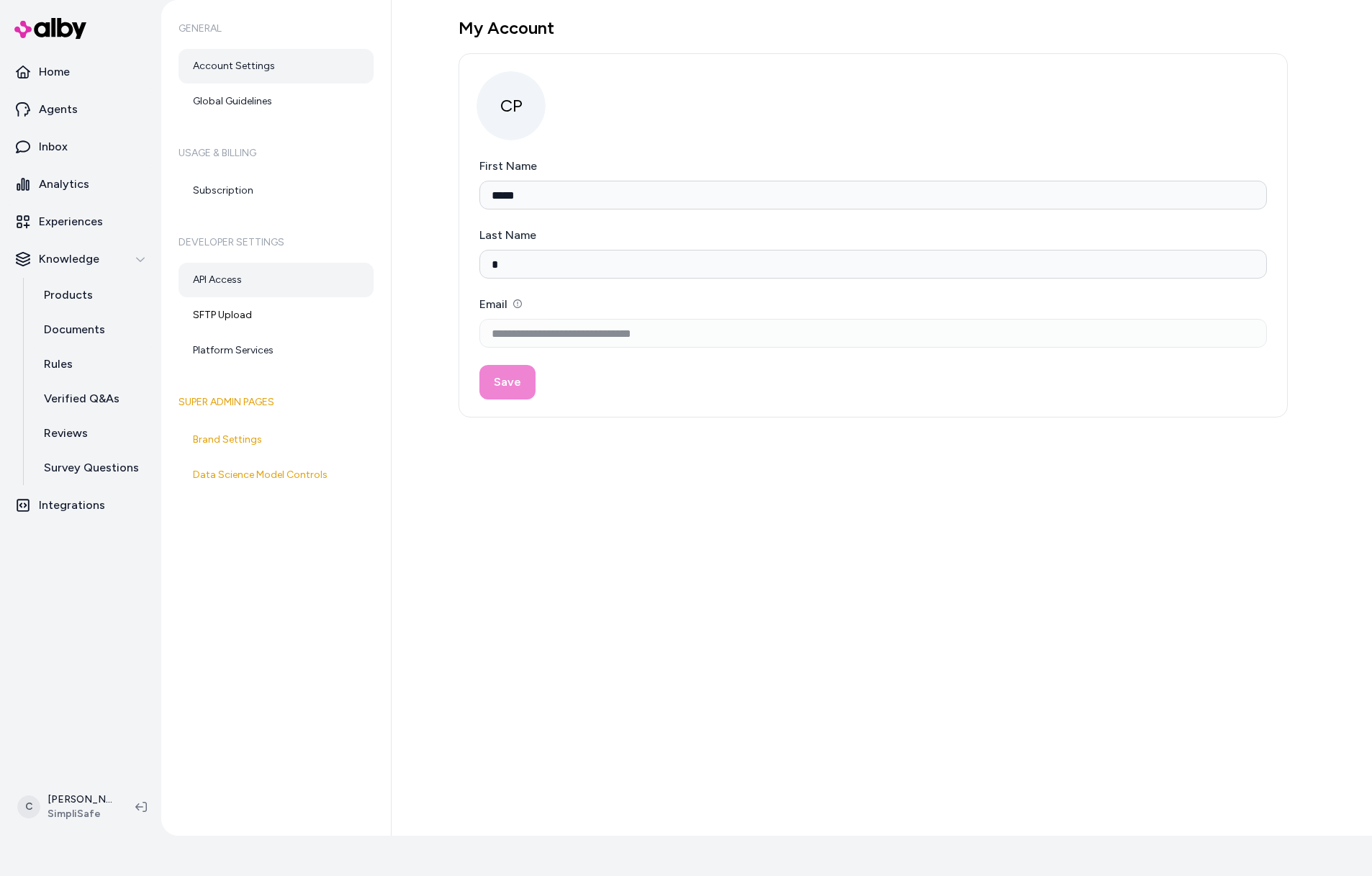
click at [242, 276] on link "API Access" at bounding box center [276, 280] width 195 height 35
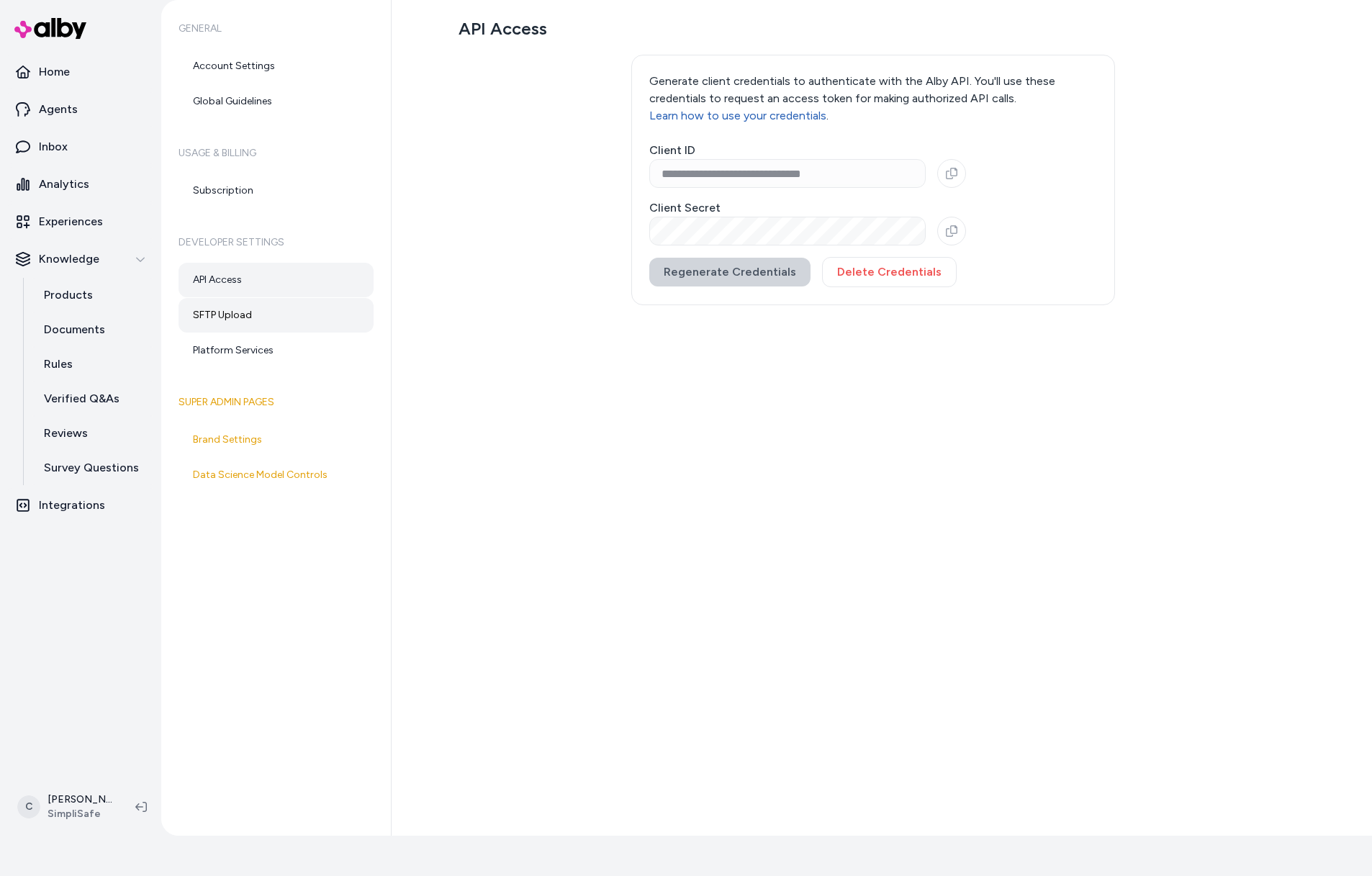
click at [264, 304] on link "SFTP Upload" at bounding box center [276, 315] width 195 height 35
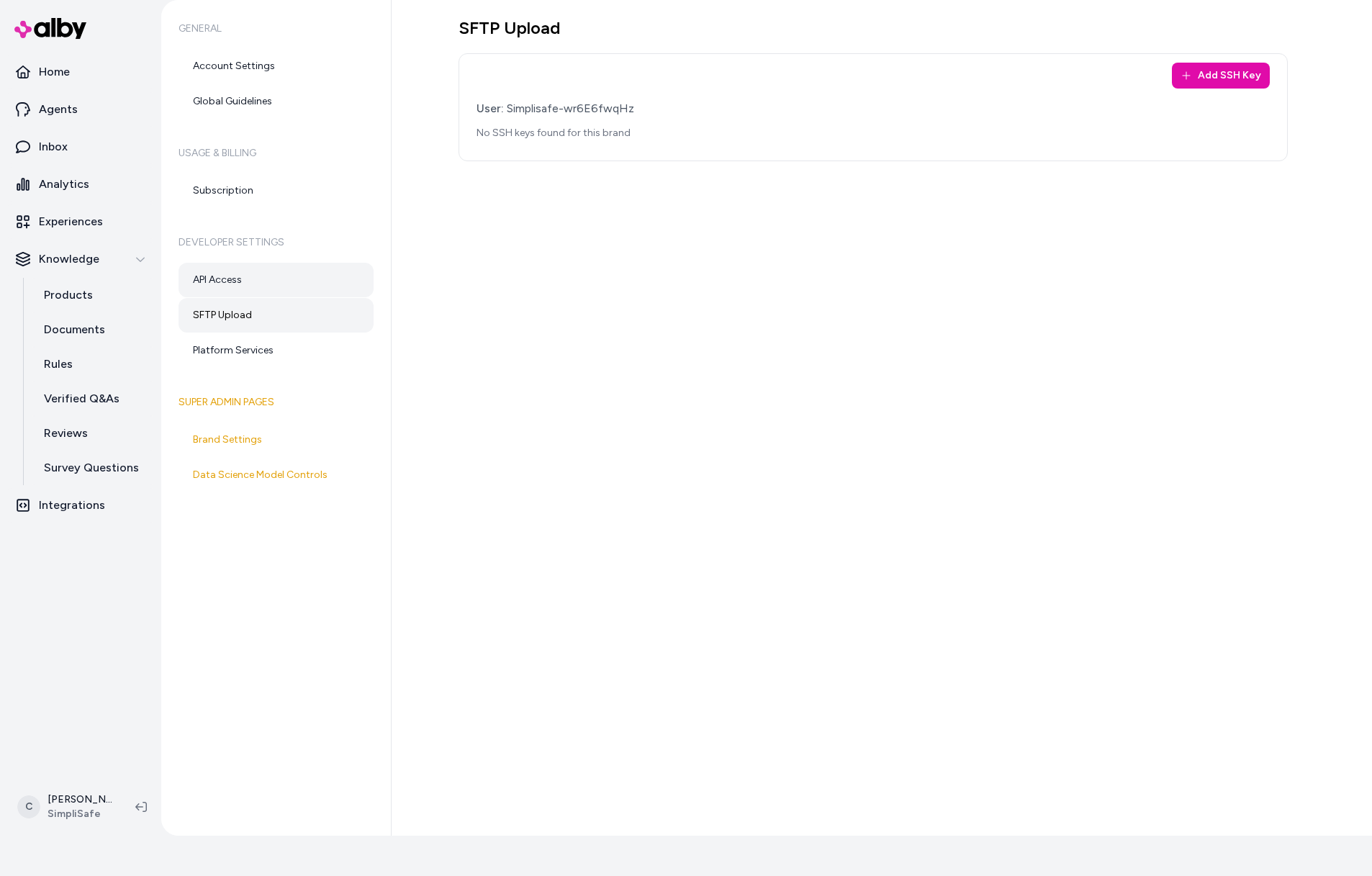
click at [263, 287] on link "API Access" at bounding box center [276, 280] width 195 height 35
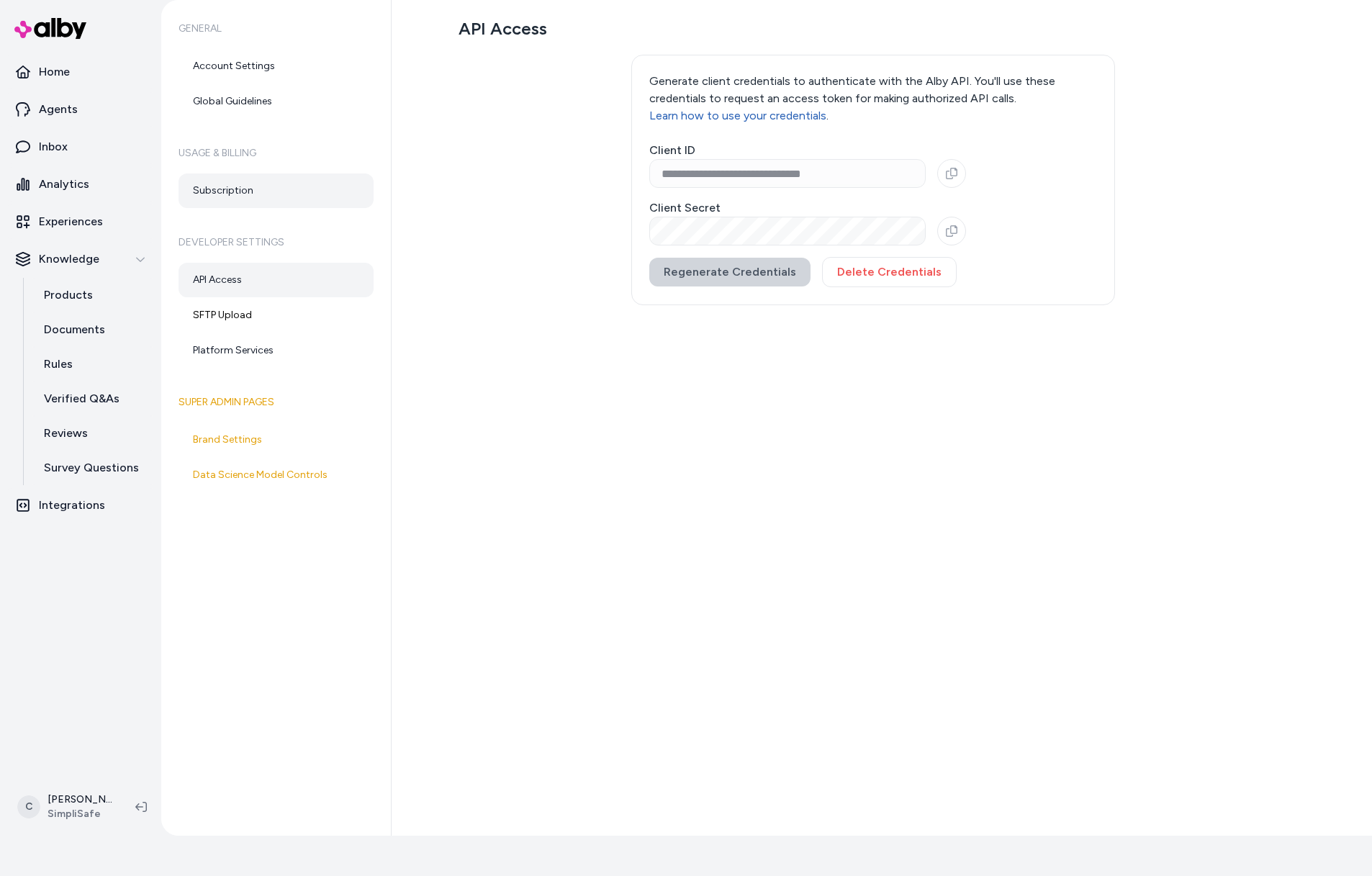
click at [237, 189] on link "Subscription" at bounding box center [276, 191] width 195 height 35
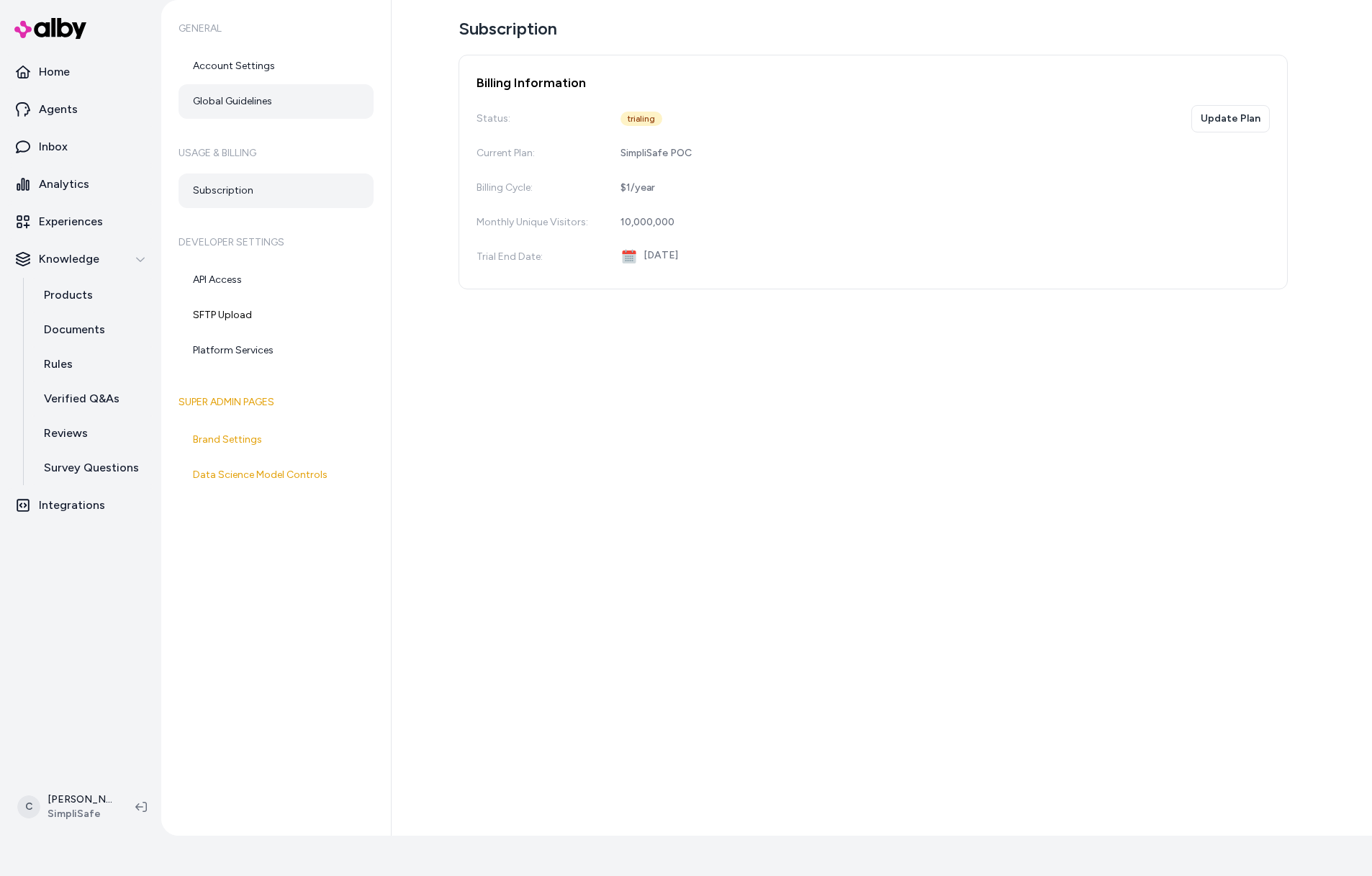
click at [243, 108] on link "Global Guidelines" at bounding box center [276, 101] width 195 height 35
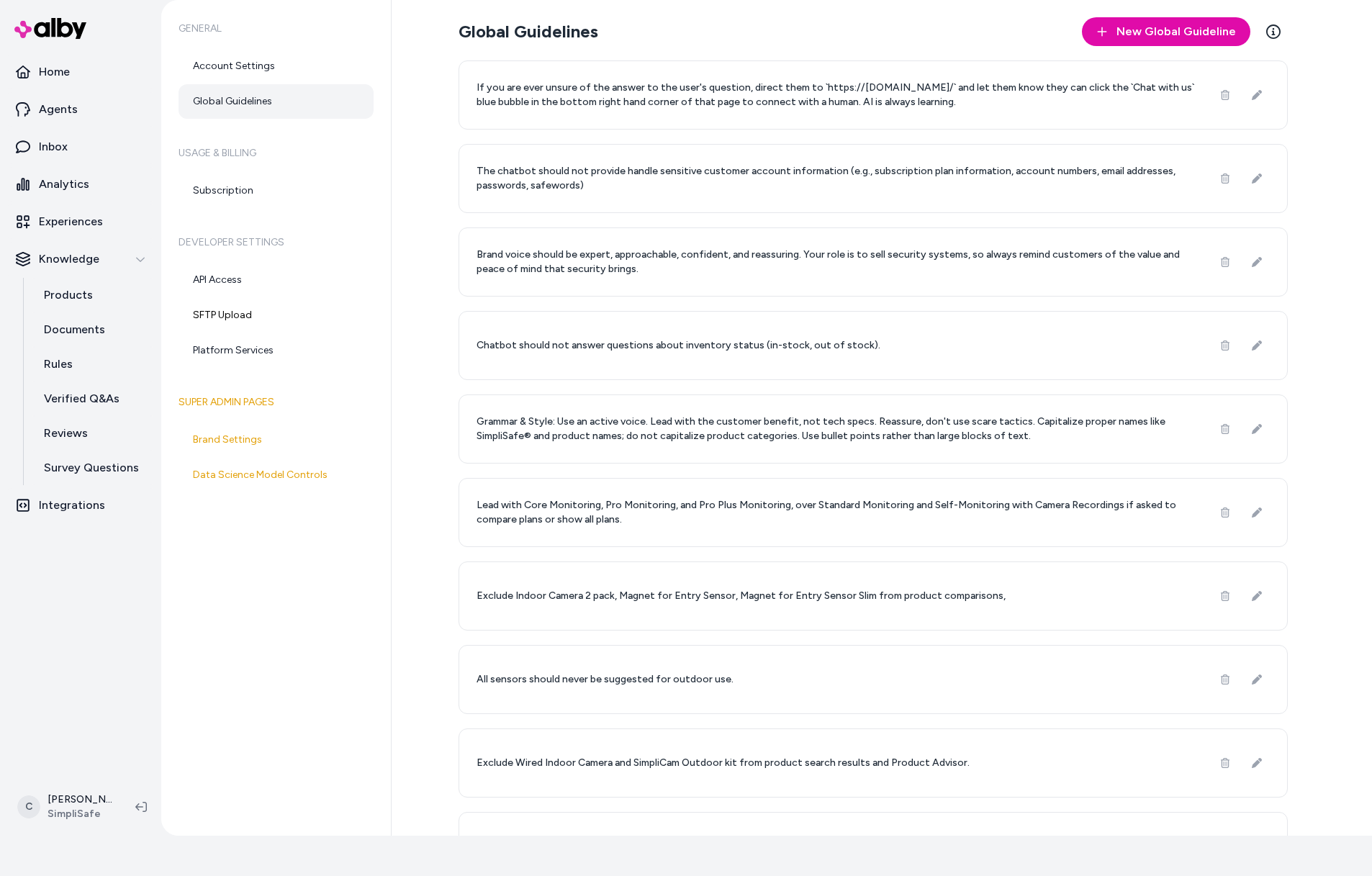
scroll to position [138, 0]
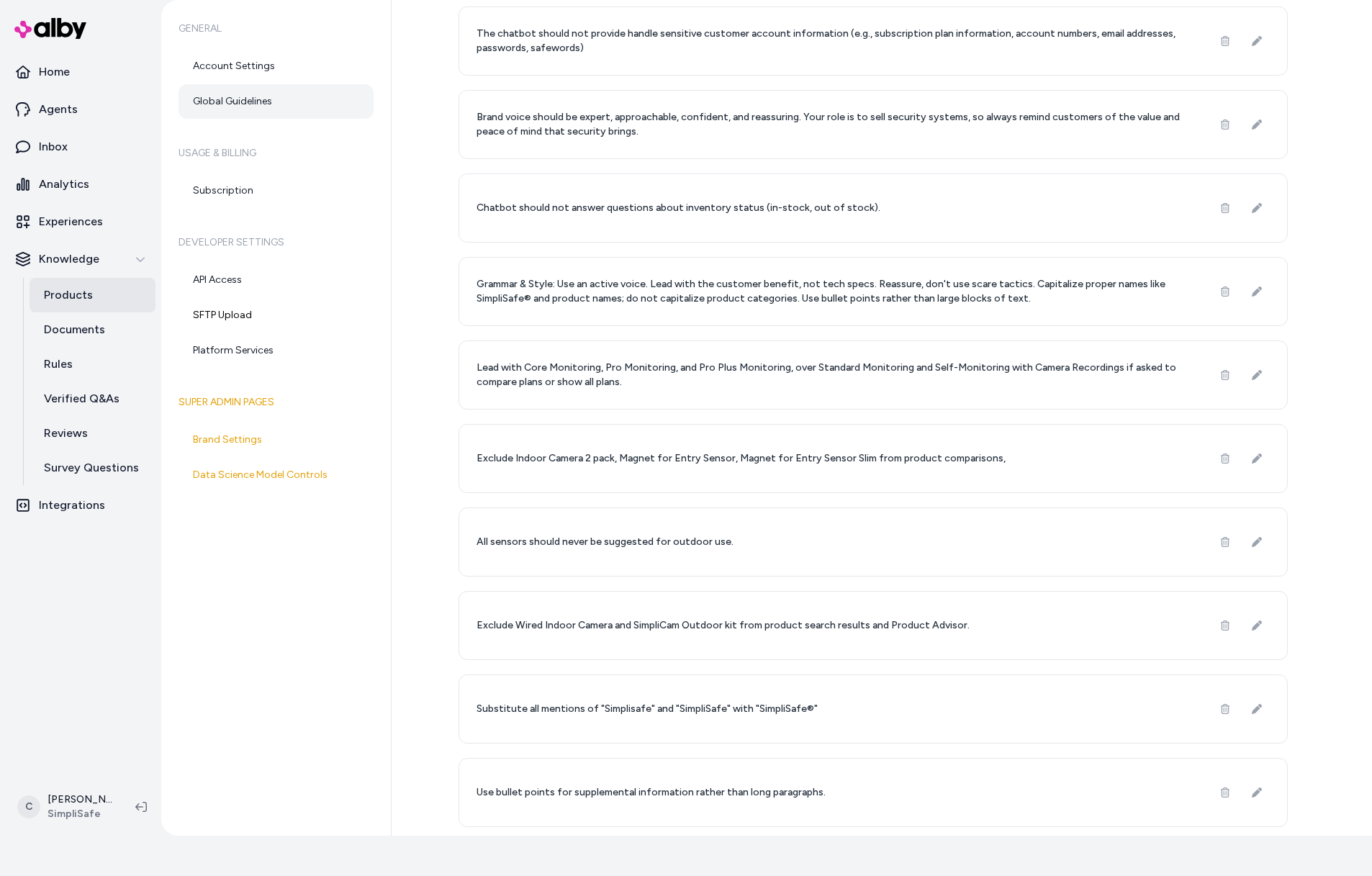
click at [93, 294] on link "Products" at bounding box center [92, 295] width 126 height 35
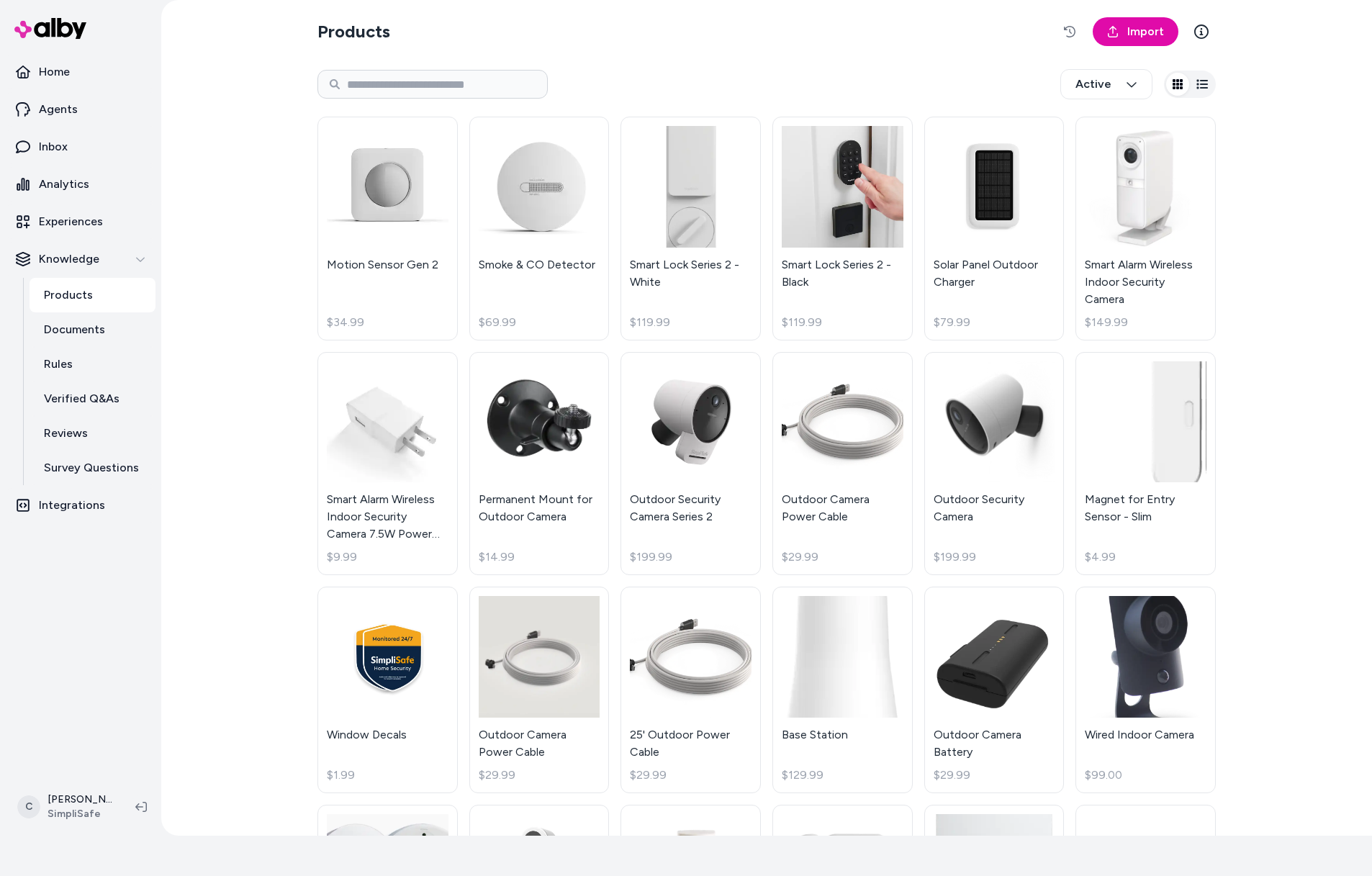
click at [195, 332] on div "Products Import Active Motion Sensor Gen 2 $34.99 Smoke & CO Detector $69.99 Sm…" at bounding box center [767, 417] width 1211 height 836
click at [62, 208] on link "Experiences" at bounding box center [80, 222] width 150 height 35
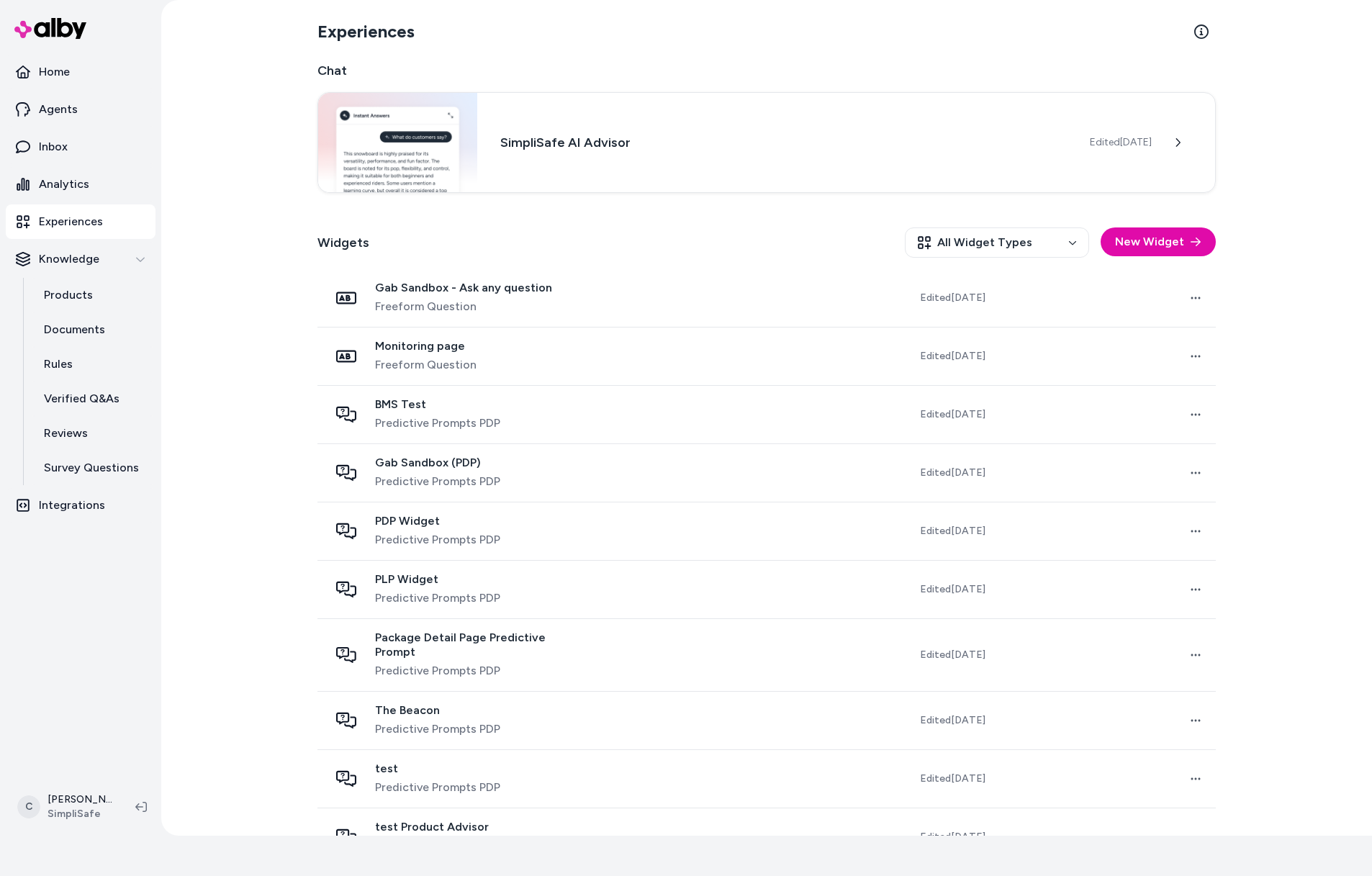
click at [226, 398] on div "Experiences Chat SimpliSafe AI Advisor Edited Sep 23, 2025 Widgets All Widget T…" at bounding box center [767, 417] width 1211 height 836
click at [261, 353] on div "Experiences Chat SimpliSafe AI Advisor Edited Sep 23, 2025 Widgets All Widget T…" at bounding box center [767, 417] width 1211 height 836
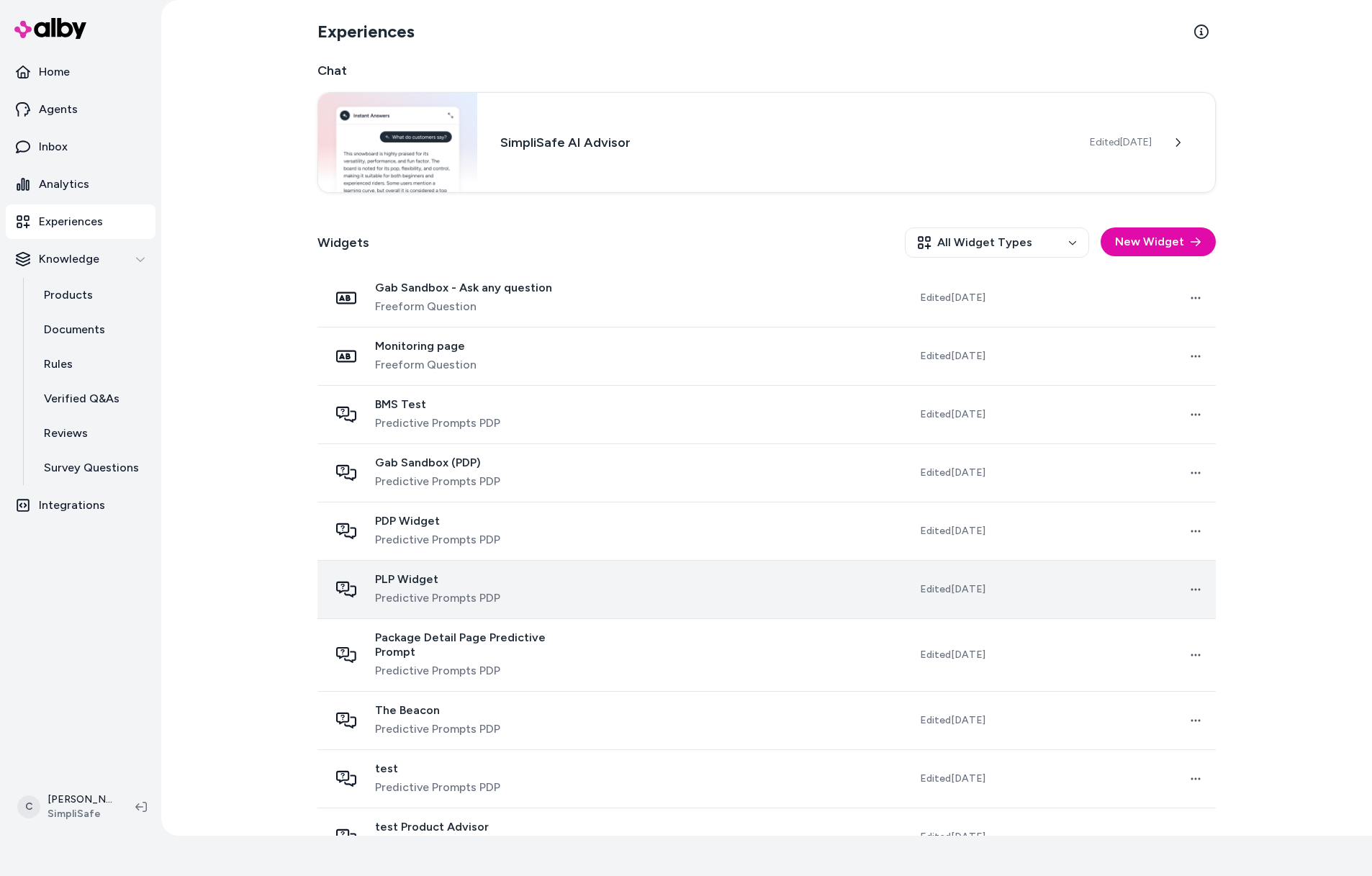
click at [319, 617] on td "PLP Widget Predictive Prompts PDP" at bounding box center [458, 590] width 280 height 58
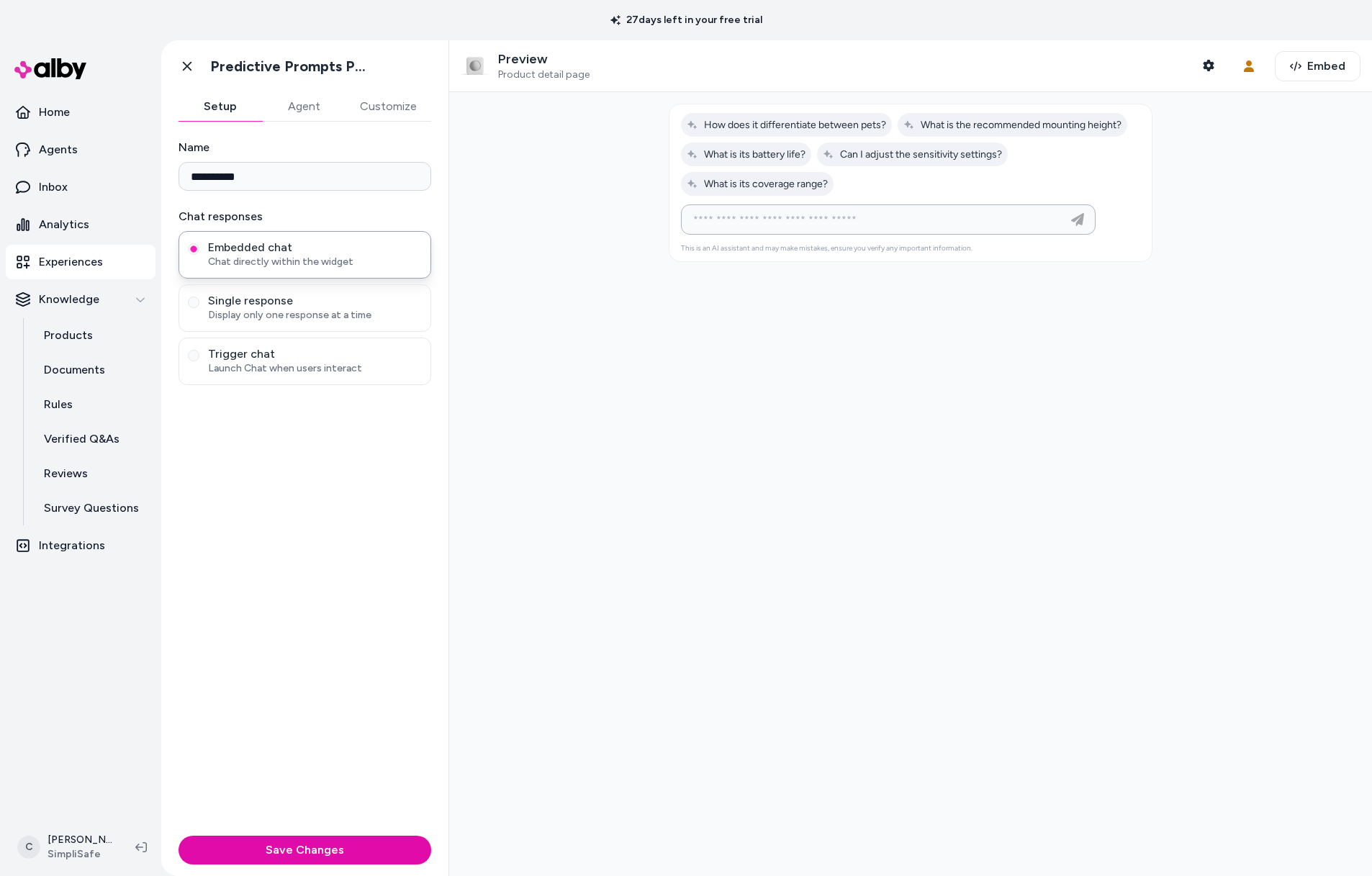
click at [740, 216] on input at bounding box center [874, 219] width 379 height 17
click at [195, 59] on link "Go back" at bounding box center [187, 67] width 29 height 29
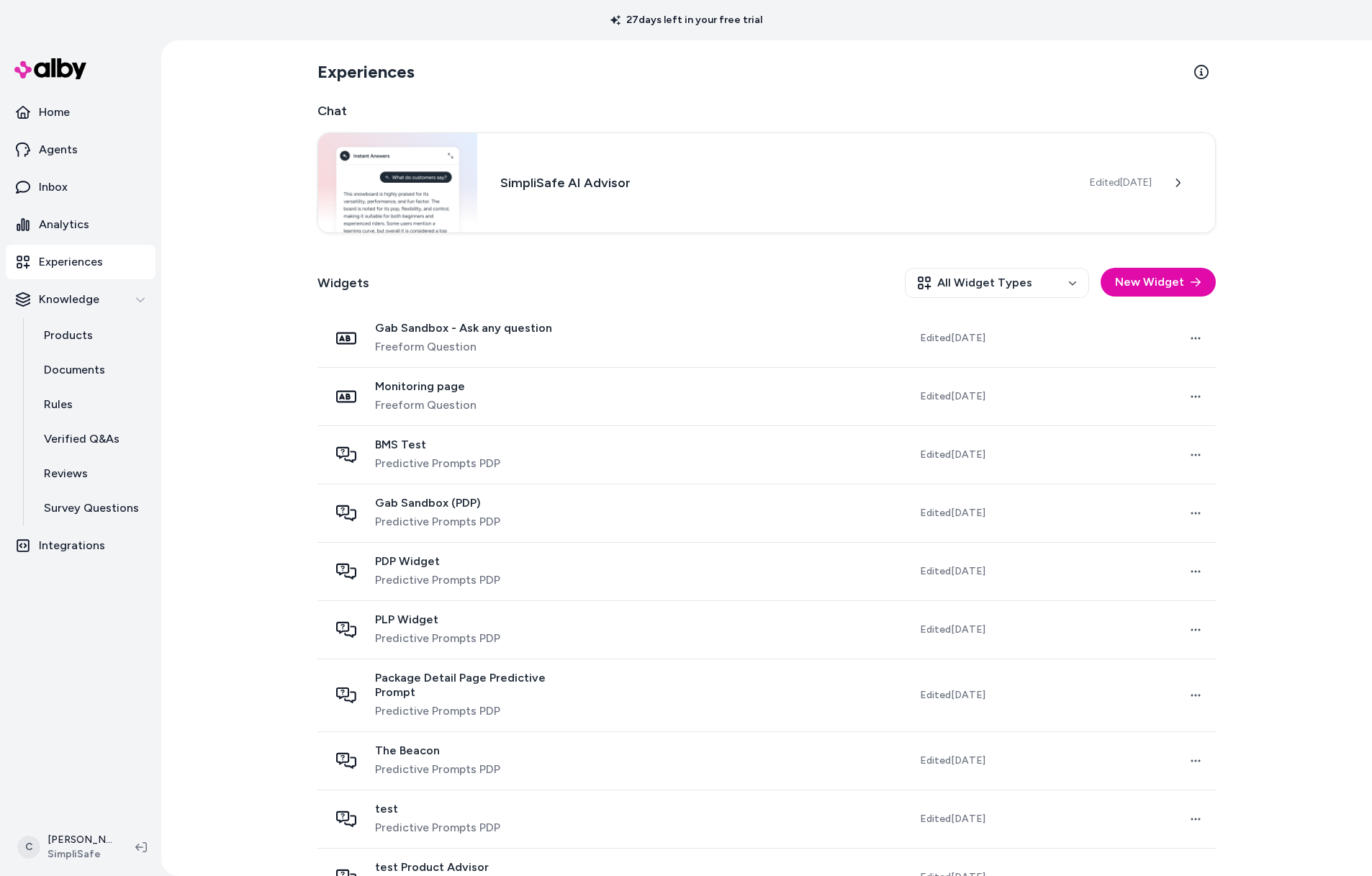
click at [245, 478] on div "Experiences Chat SimpliSafe AI Advisor Edited Sep 23, 2025 Widgets All Widget T…" at bounding box center [767, 458] width 1211 height 836
click at [239, 681] on div "Experiences Chat SimpliSafe AI Advisor Edited Sep 23, 2025 Widgets All Widget T…" at bounding box center [767, 458] width 1211 height 836
click at [87, 860] on html "27 days left in your free trial Home Agents Inbox Analytics Experiences Knowled…" at bounding box center [686, 438] width 1372 height 876
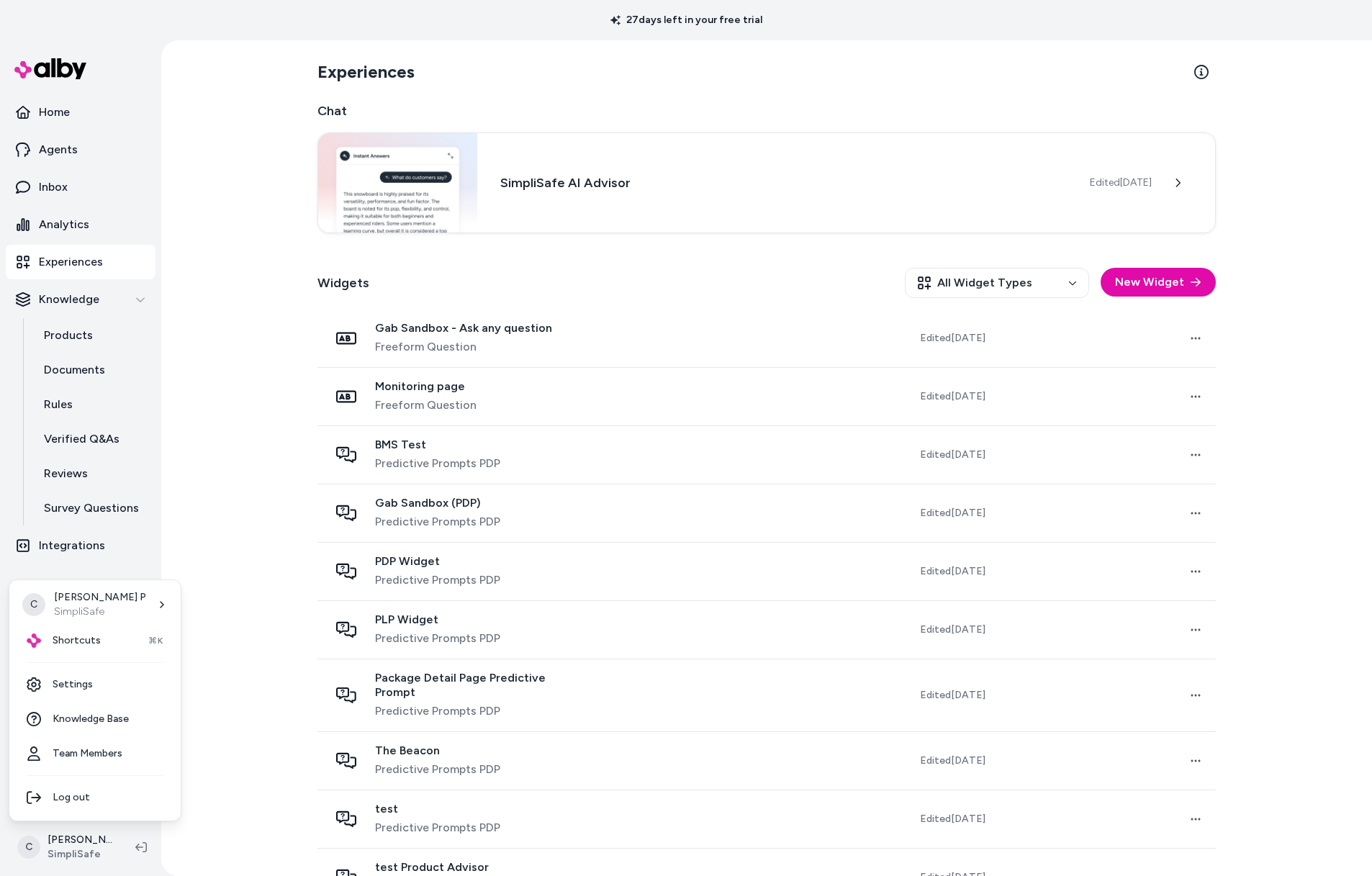
click at [83, 847] on html "27 days left in your free trial Home Agents Inbox Analytics Experiences Knowled…" at bounding box center [686, 438] width 1372 height 876
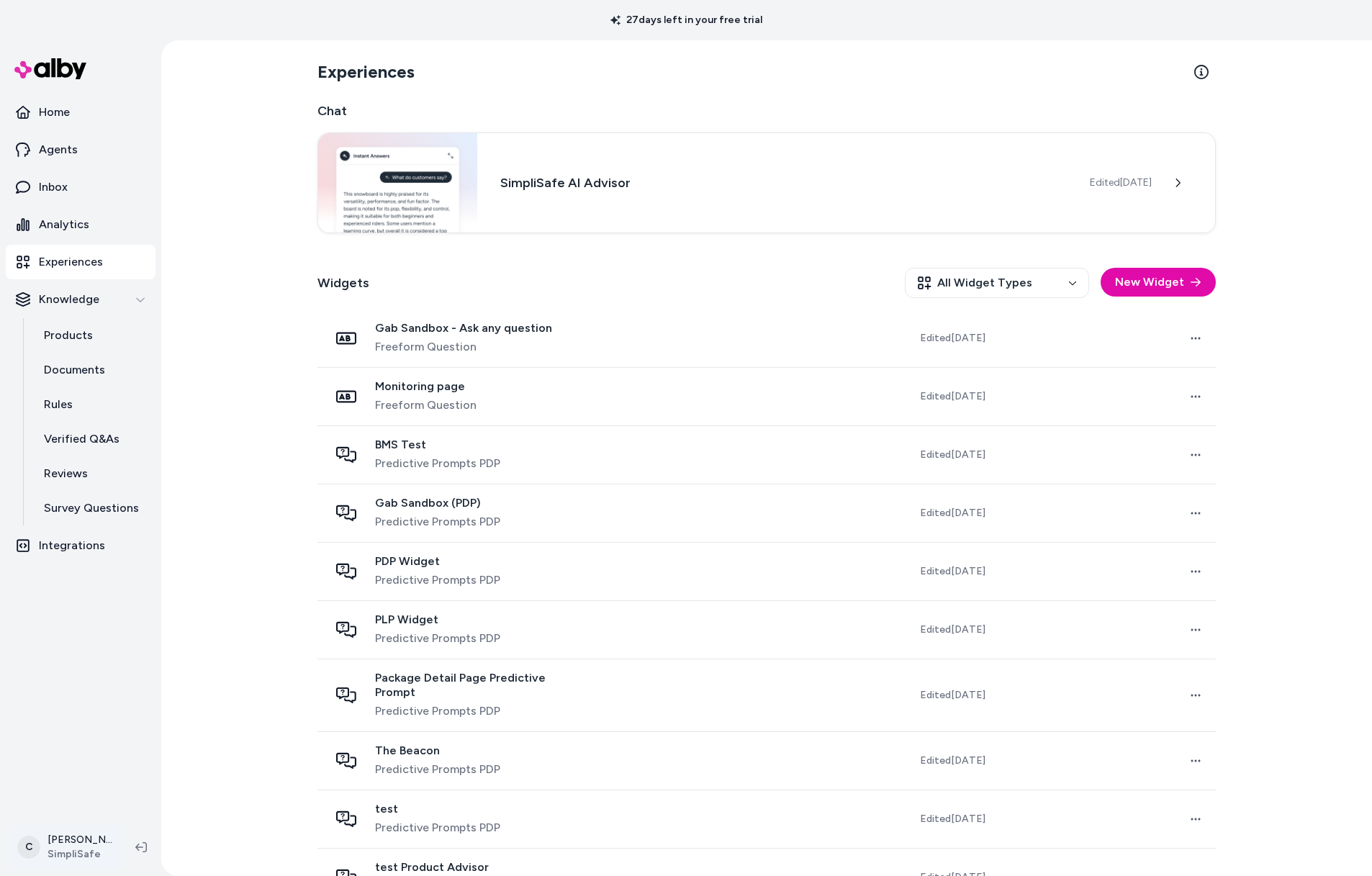
click at [73, 837] on html "27 days left in your free trial Home Agents Inbox Analytics Experiences Knowled…" at bounding box center [686, 438] width 1372 height 876
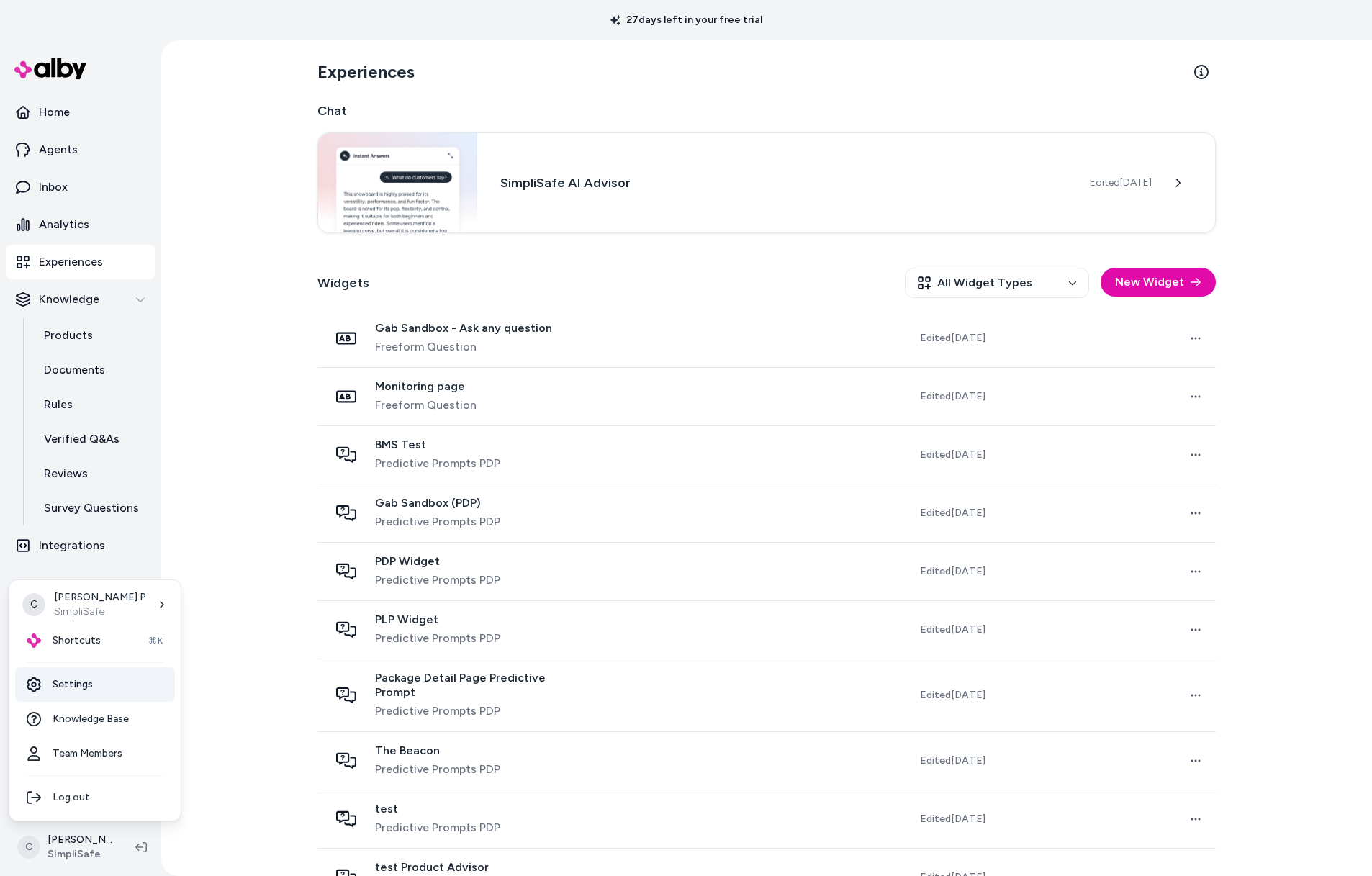
click at [77, 687] on link "Settings" at bounding box center [95, 685] width 160 height 35
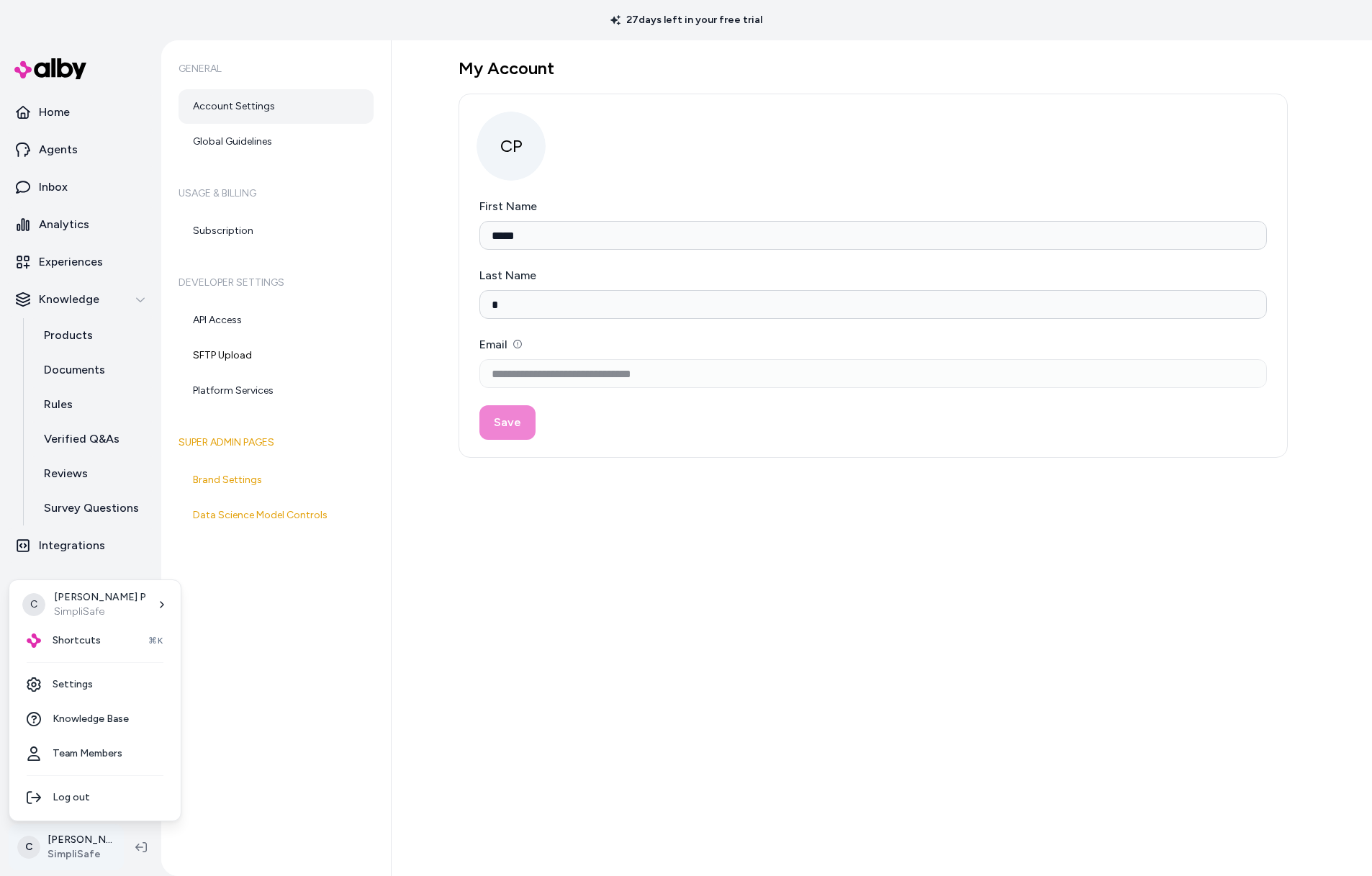
click at [77, 850] on html "**********" at bounding box center [686, 438] width 1372 height 876
click at [114, 648] on div "Shortcuts ⌘K" at bounding box center [95, 641] width 160 height 35
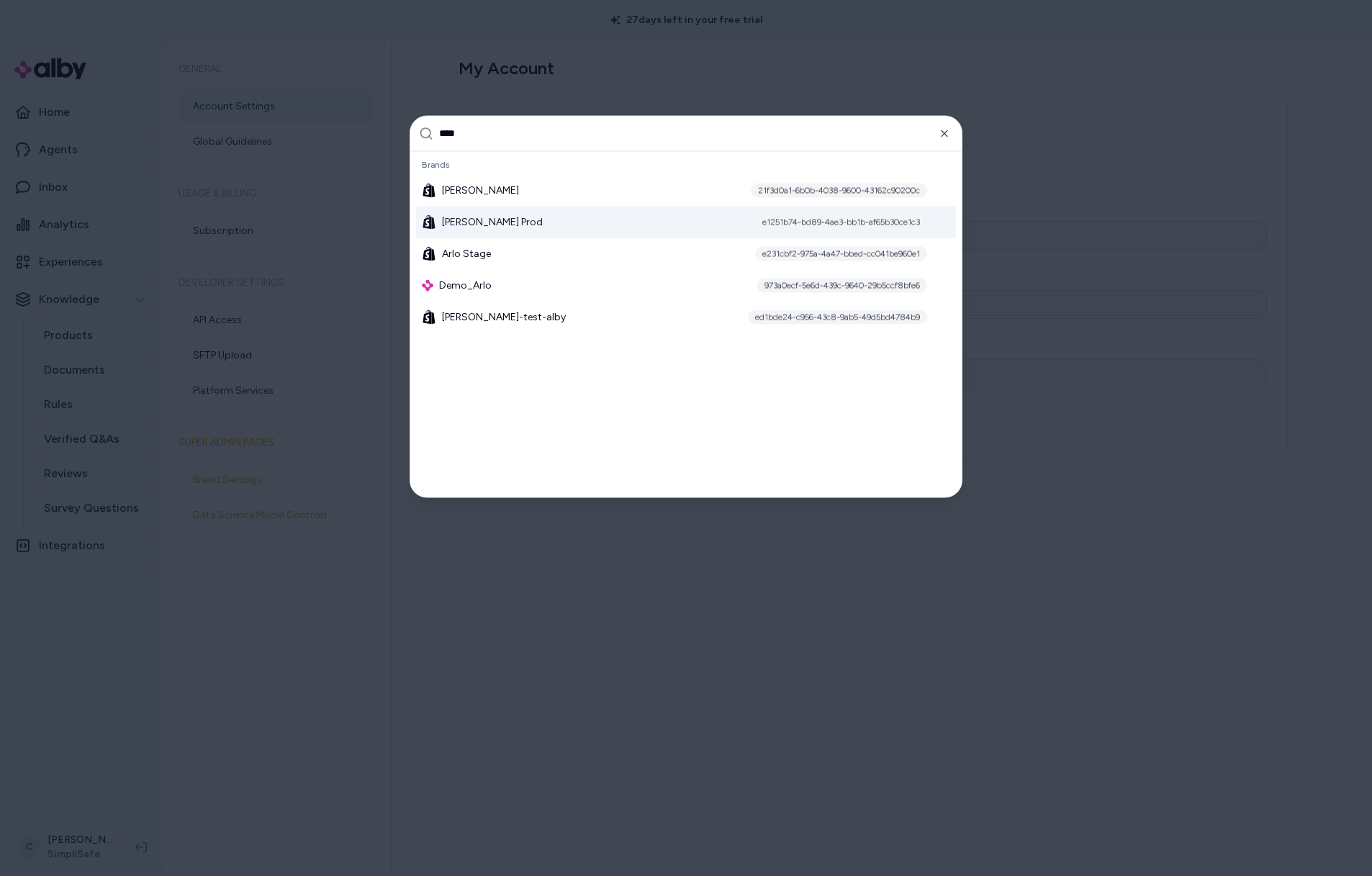
type input "****"
click at [474, 211] on div "Arlo Prod e1251b74-bd89-4ae3-bb1b-af65b30ce1c3" at bounding box center [686, 221] width 540 height 32
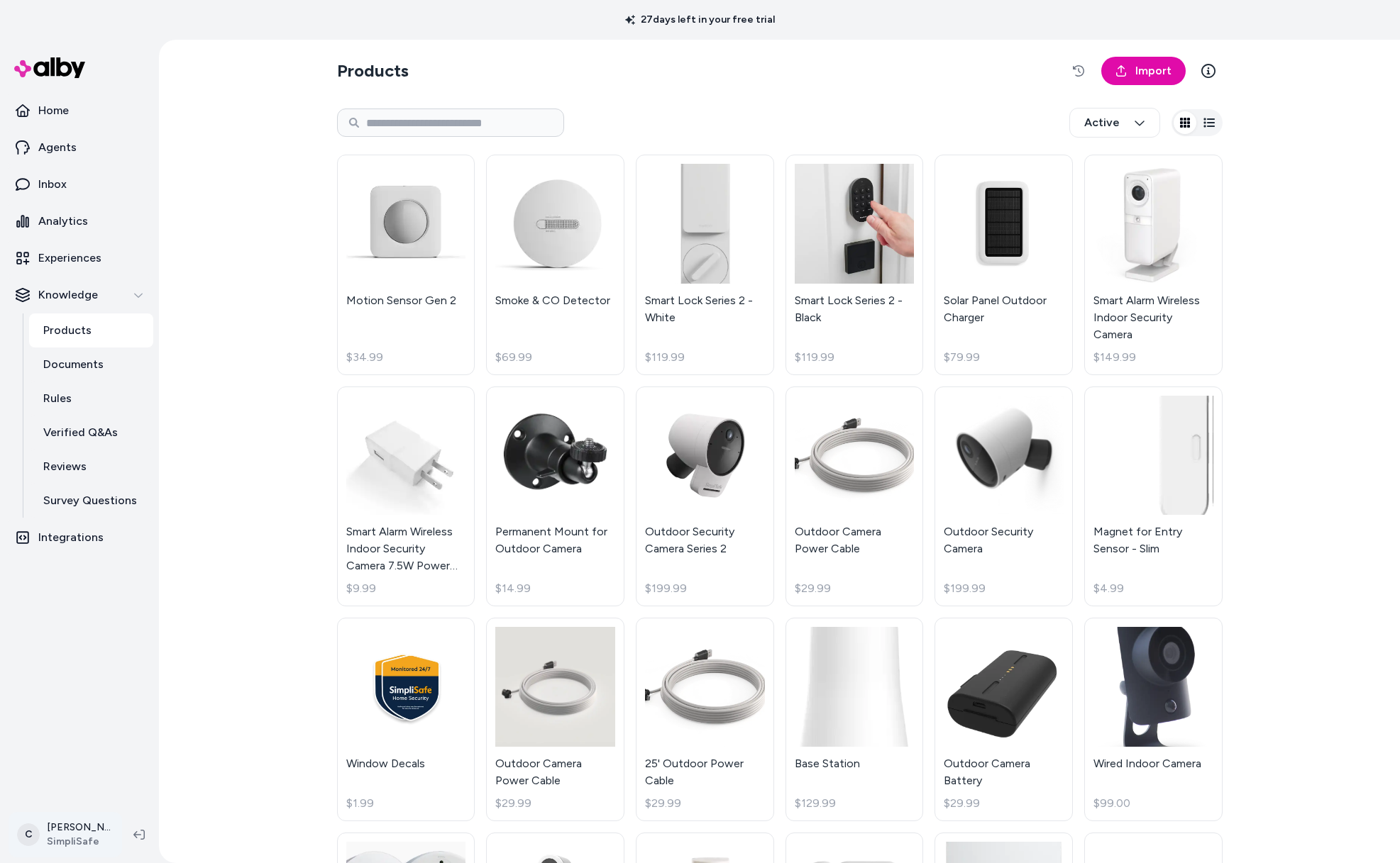
click at [69, 841] on html "27 days left in your free trial Home Agents Inbox Analytics Experiences Knowled…" at bounding box center [700, 431] width 1400 height 863
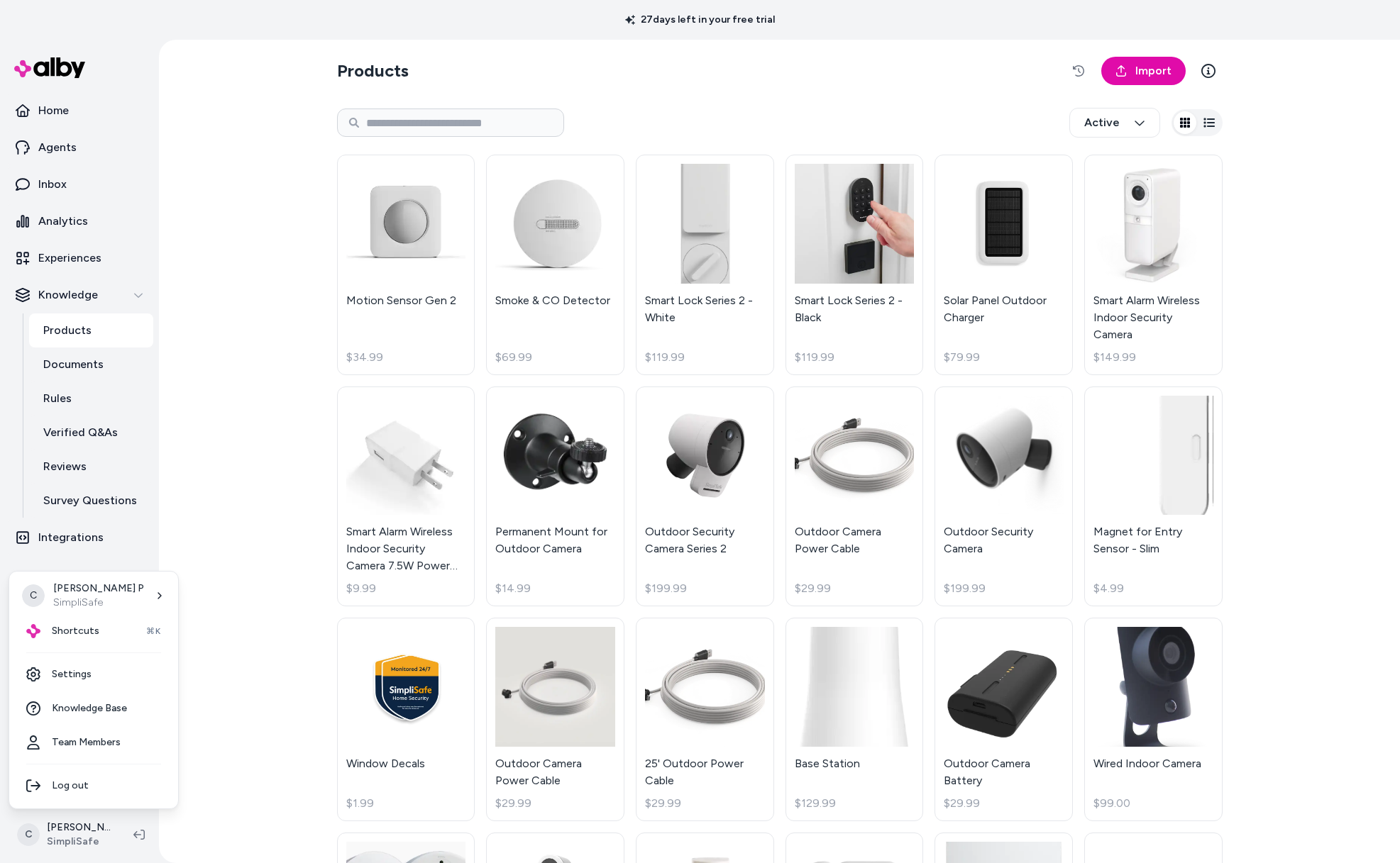
click at [302, 706] on html "27 days left in your free trial Home Agents Inbox Analytics Experiences Knowled…" at bounding box center [700, 431] width 1400 height 863
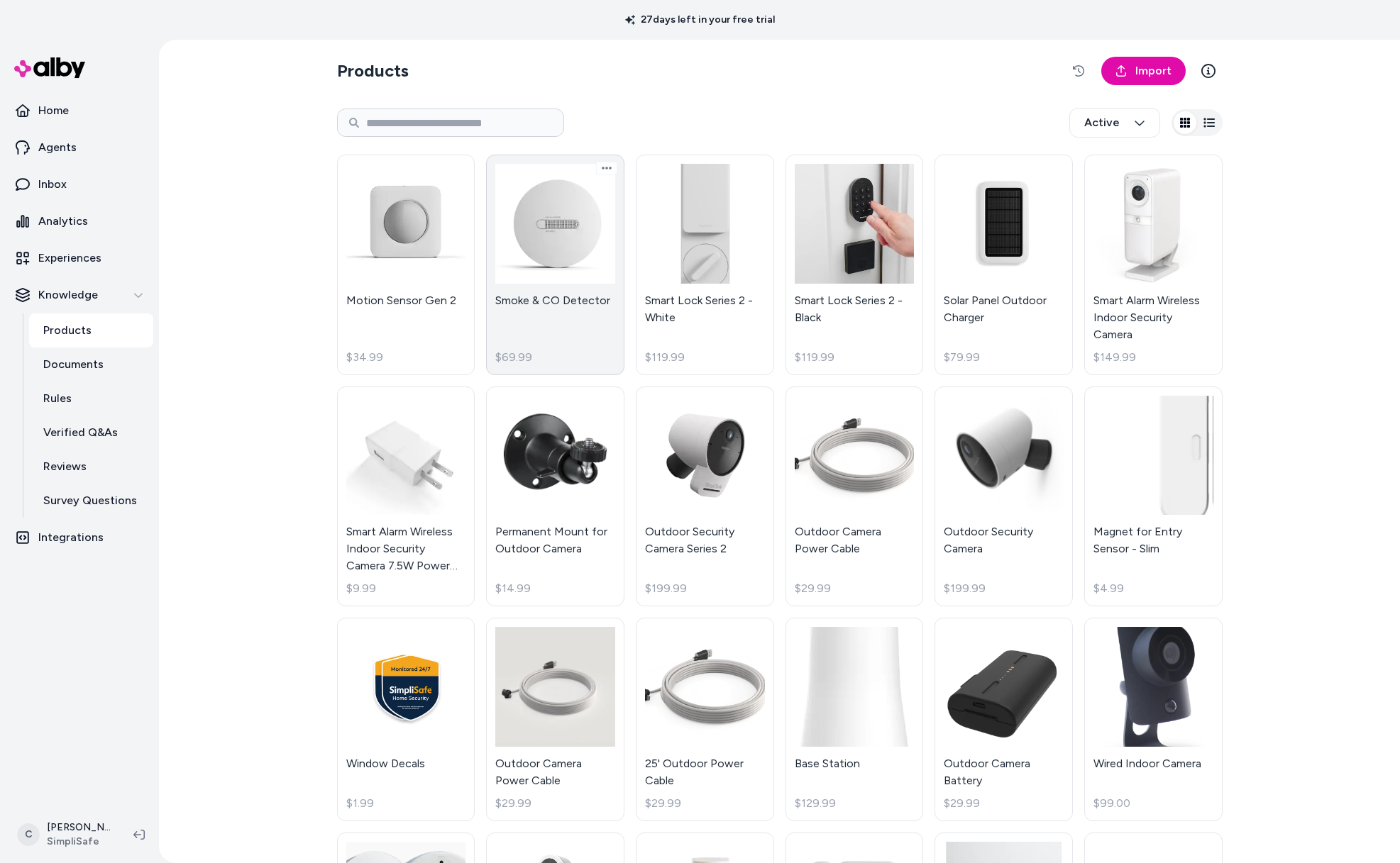
click at [550, 317] on link "Smoke & CO Detector $69.99" at bounding box center [555, 265] width 139 height 220
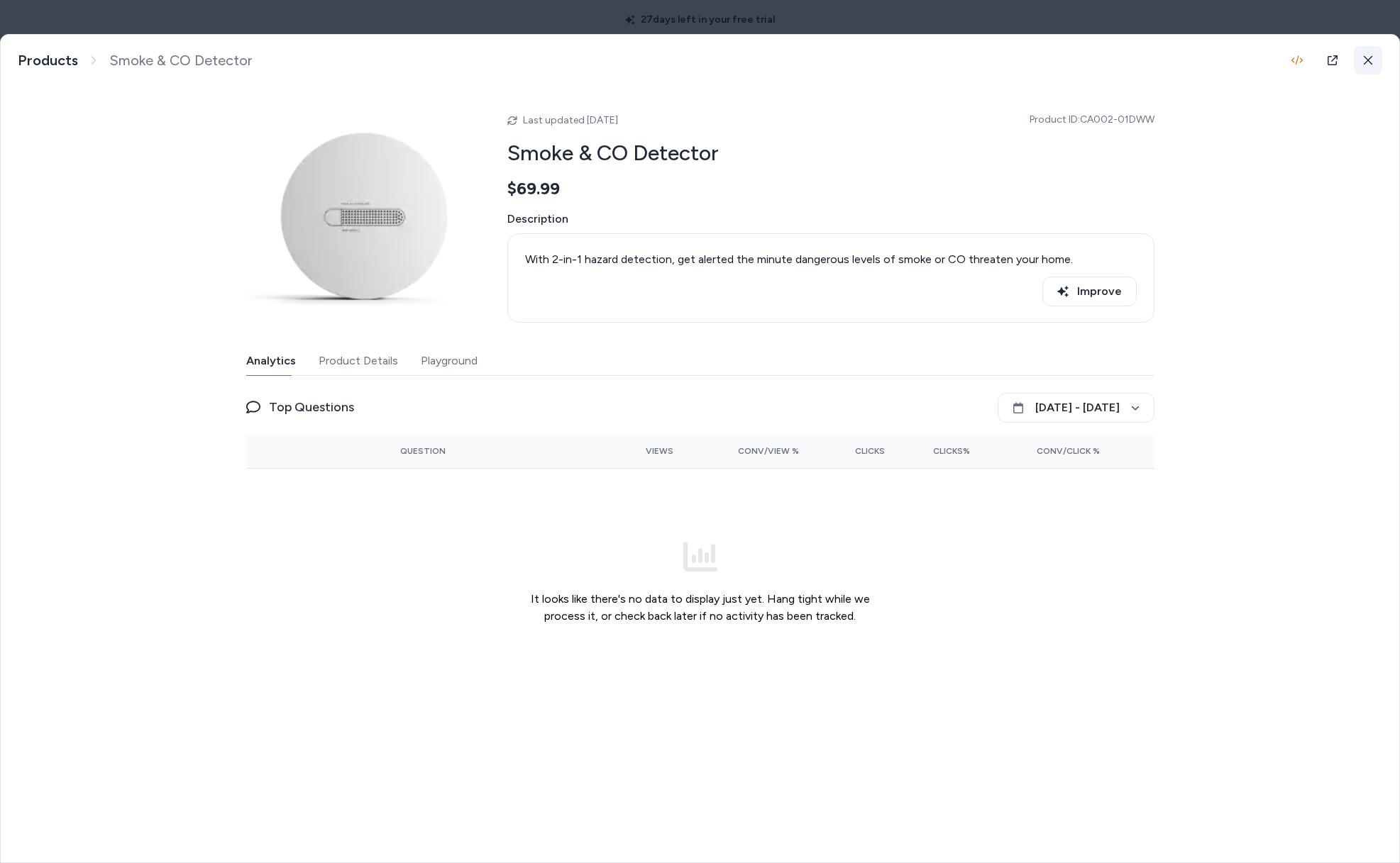
click at [1368, 62] on icon at bounding box center [1368, 59] width 10 height 10
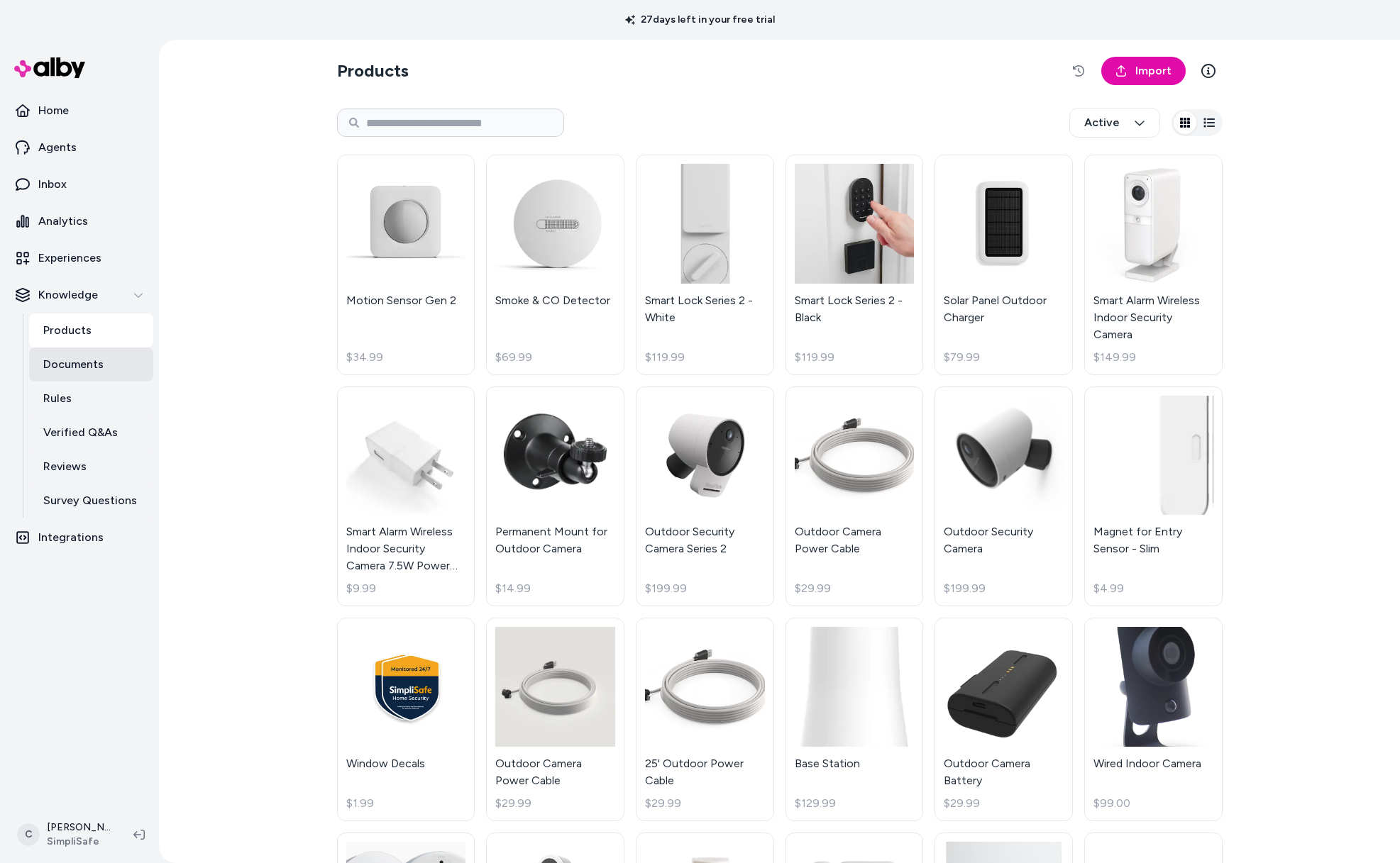
click at [83, 367] on p "Documents" at bounding box center [73, 364] width 60 height 17
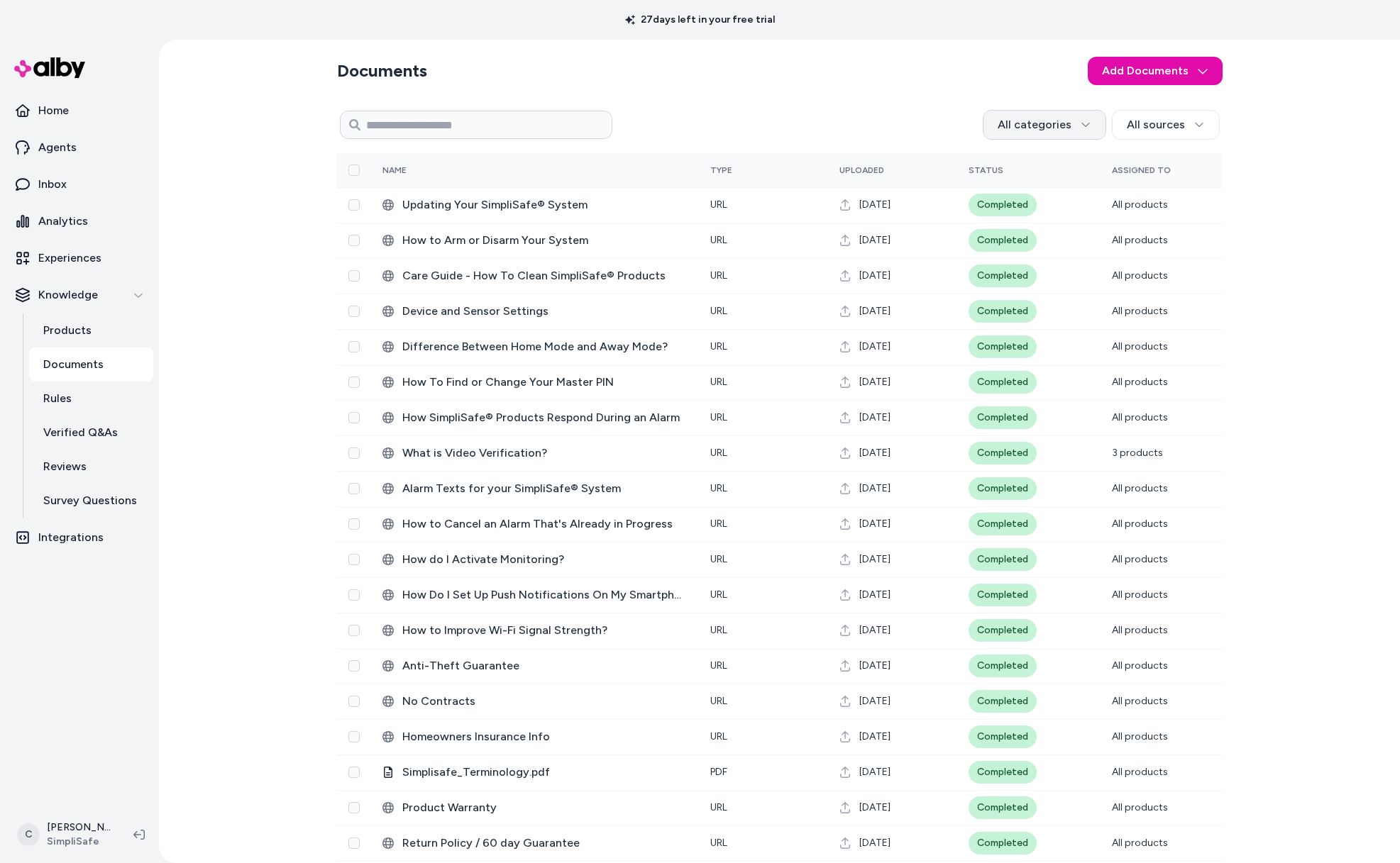
click at [1072, 124] on html "27 days left in your free trial Home Agents Inbox Analytics Experiences Knowled…" at bounding box center [700, 431] width 1400 height 863
click at [1200, 121] on html "27 days left in your free trial Home Agents Inbox Analytics Experiences Knowled…" at bounding box center [700, 431] width 1400 height 863
click at [1151, 122] on html "27 days left in your free trial Home Agents Inbox Analytics Experiences Knowled…" at bounding box center [700, 431] width 1400 height 863
drag, startPoint x: 902, startPoint y: 91, endPoint x: 544, endPoint y: 115, distance: 358.8
click at [883, 93] on html "27 days left in your free trial Home Agents Inbox Analytics Experiences Knowled…" at bounding box center [700, 431] width 1400 height 863
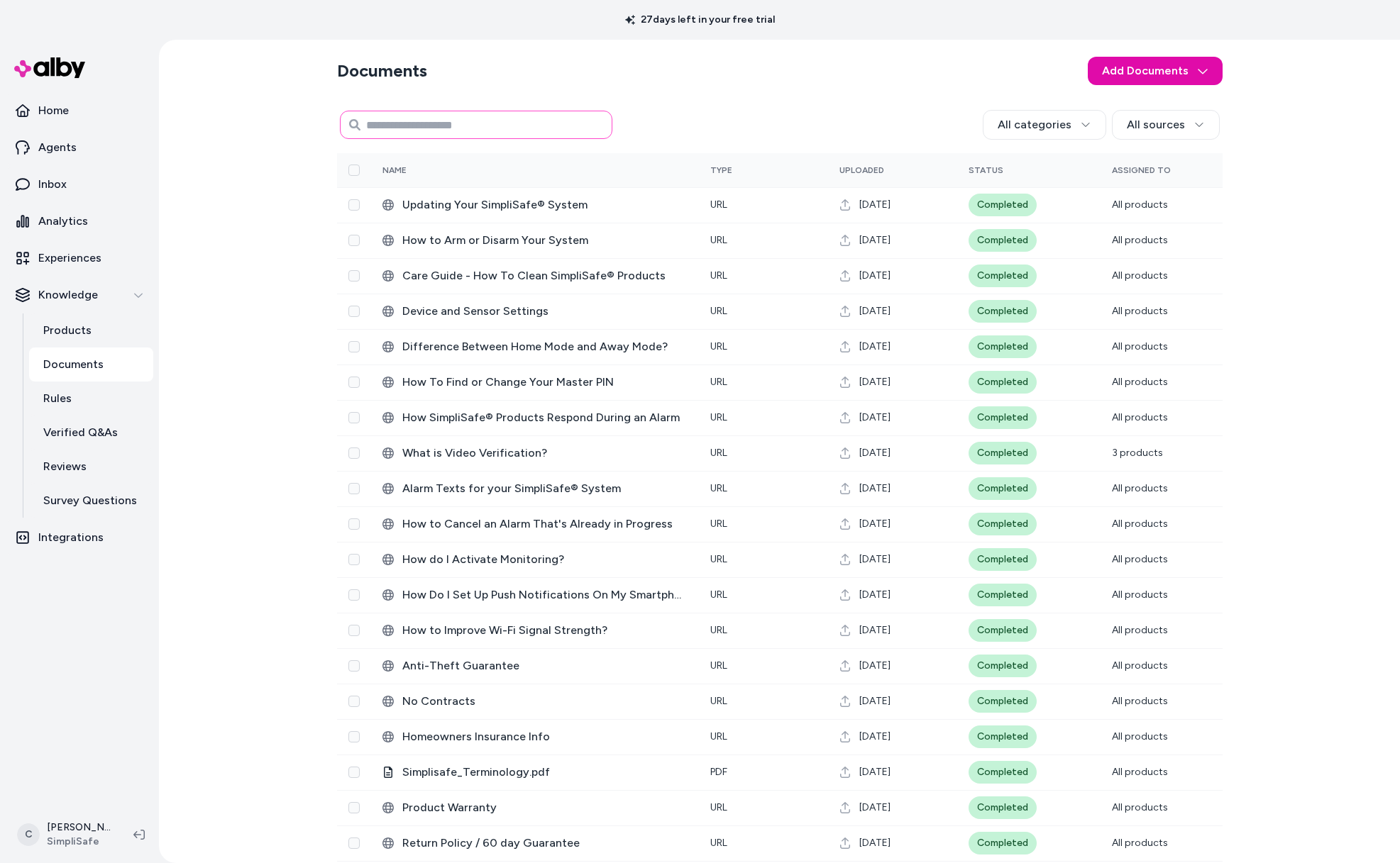
click at [479, 118] on input at bounding box center [476, 125] width 273 height 29
click at [483, 122] on input at bounding box center [476, 125] width 273 height 29
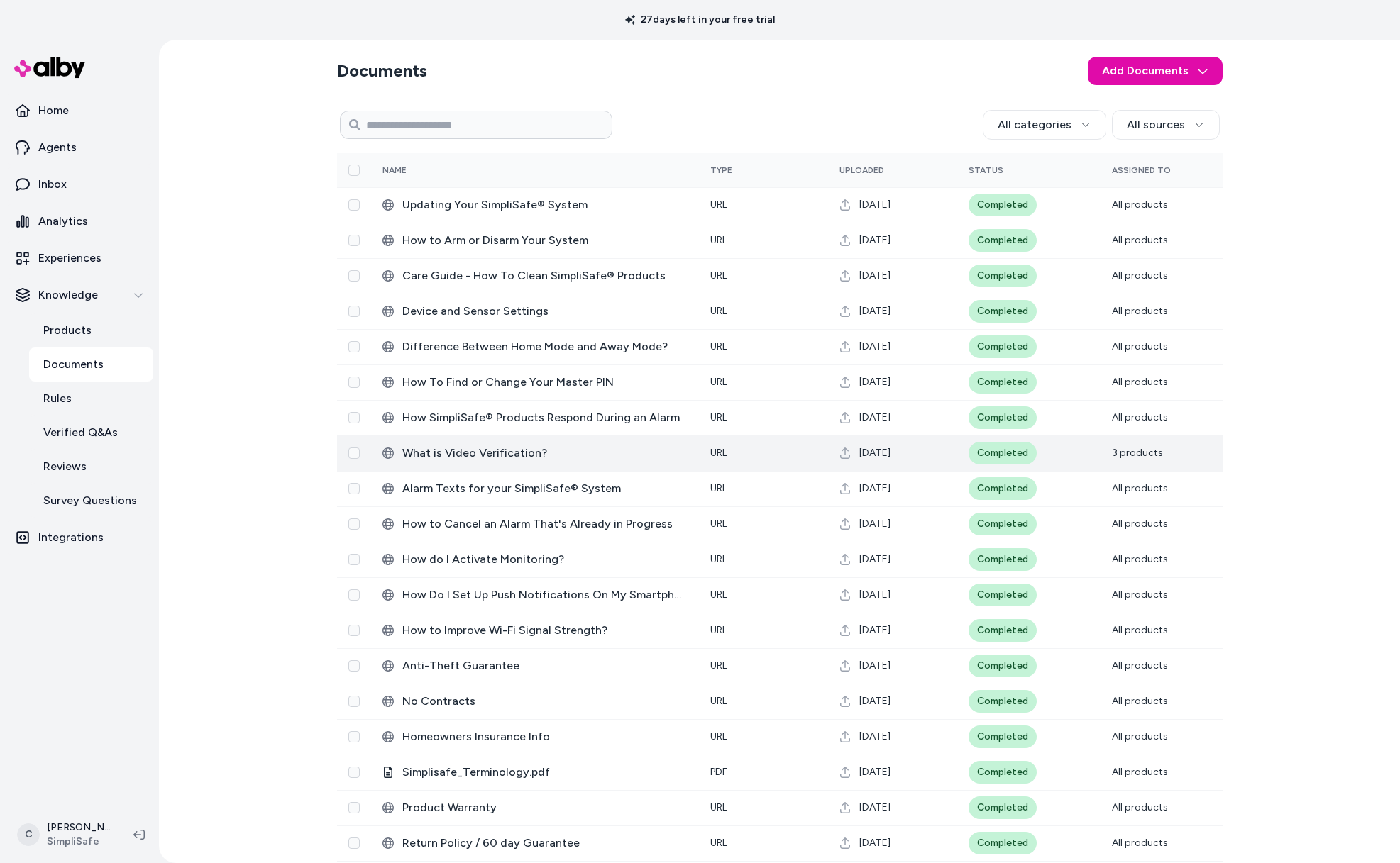
click at [1112, 457] on span "3 products" at bounding box center [1137, 453] width 51 height 12
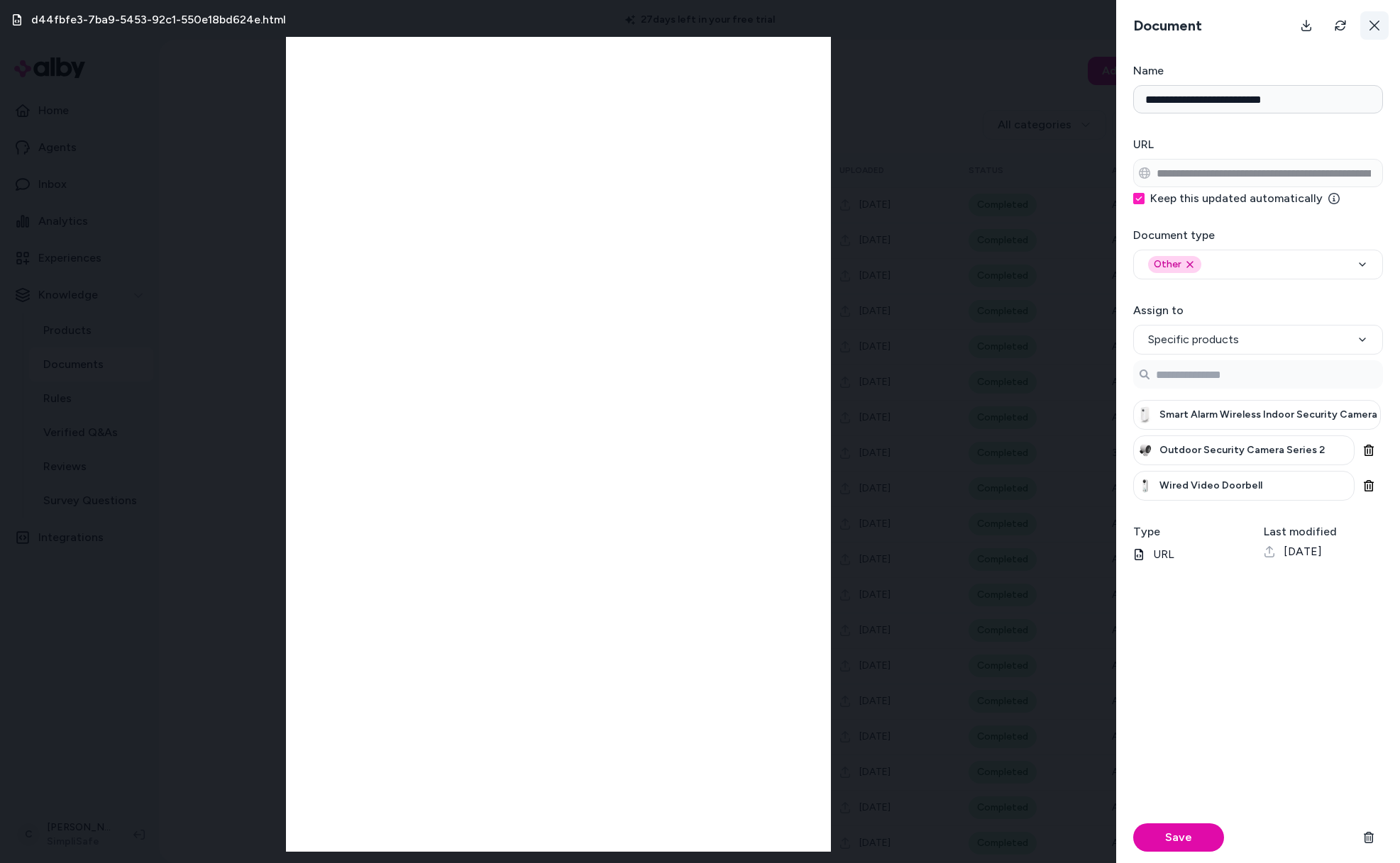
click at [1377, 21] on icon at bounding box center [1374, 25] width 12 height 12
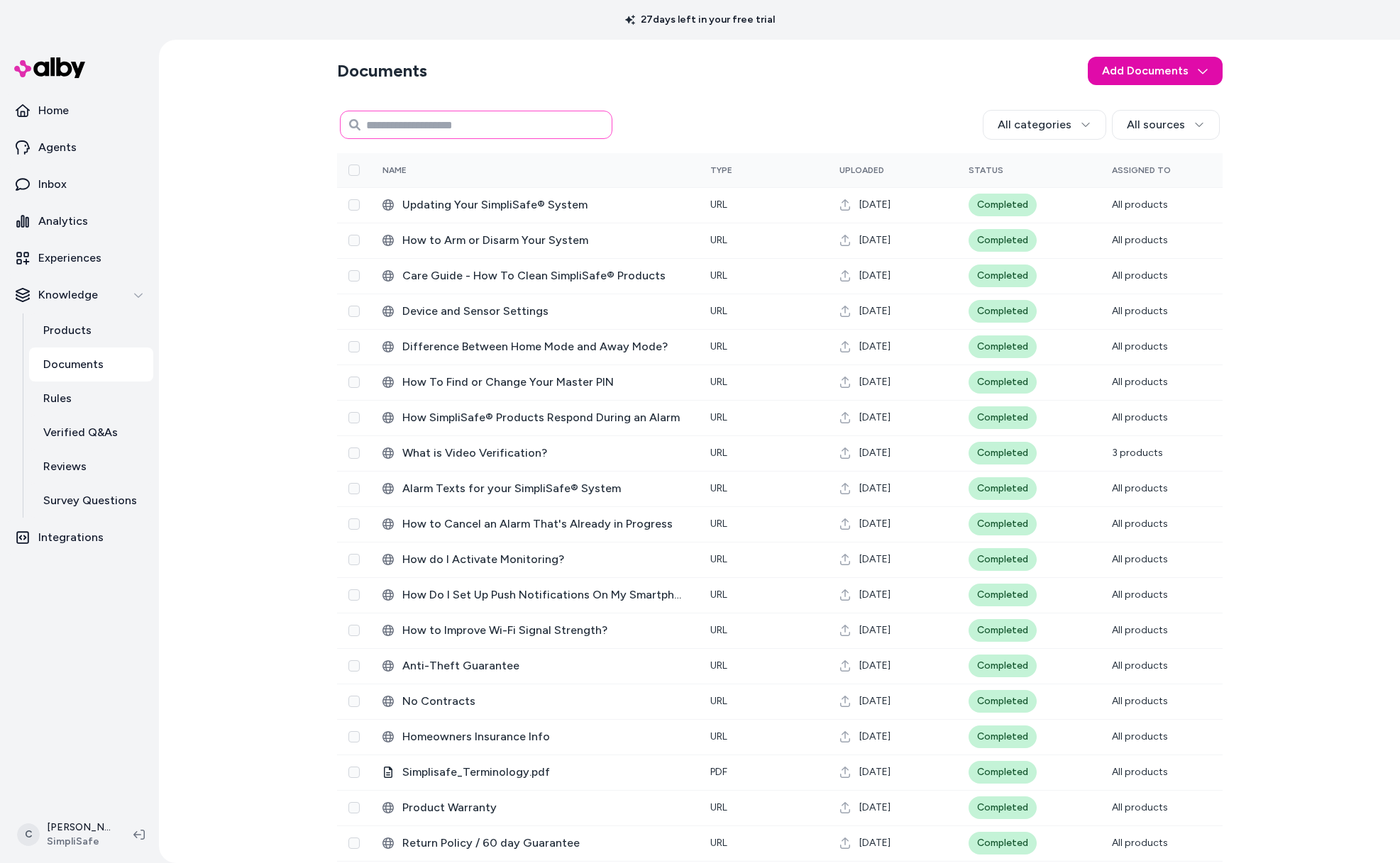
click at [462, 115] on input at bounding box center [476, 125] width 273 height 29
type input "********"
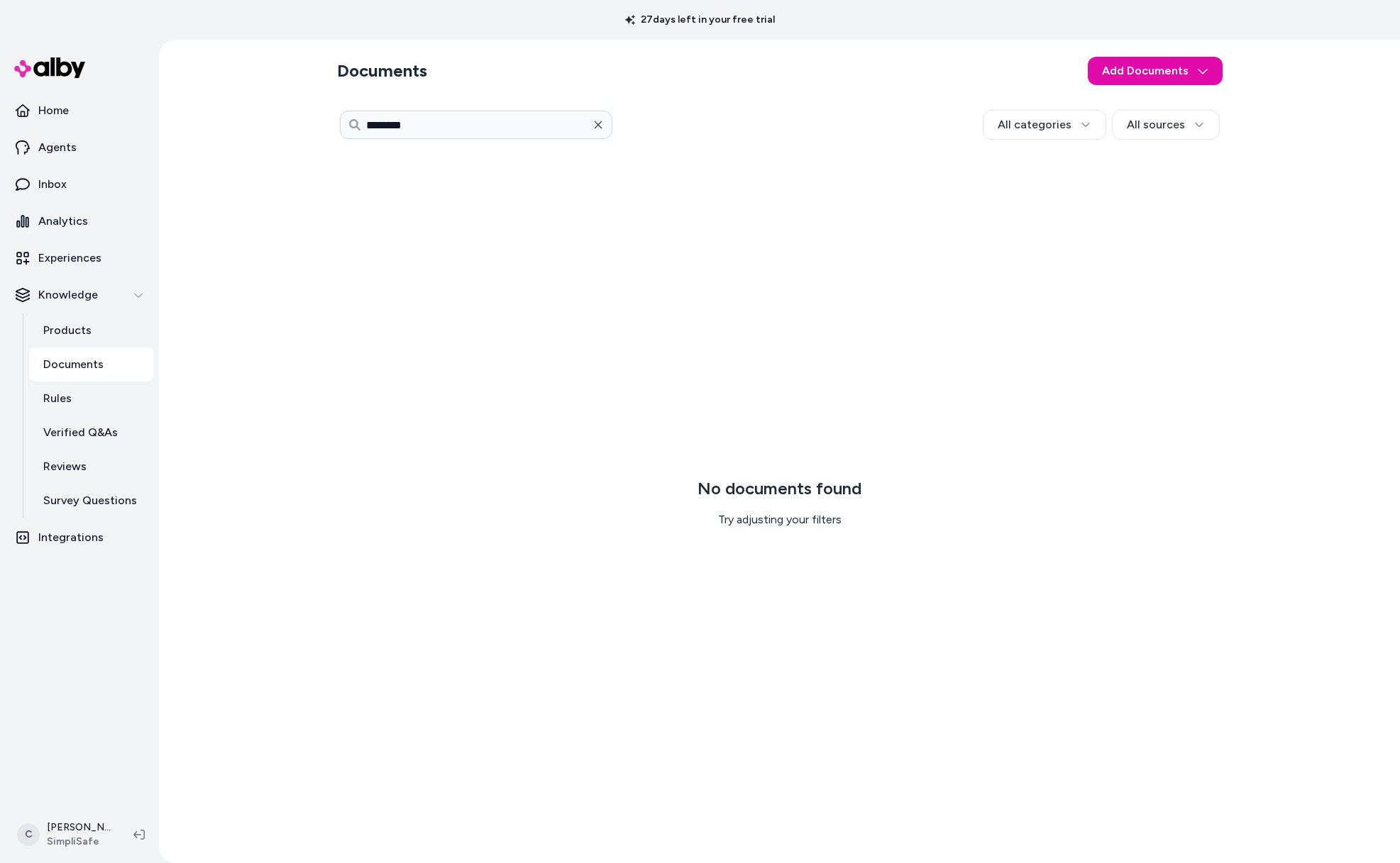
click at [601, 122] on icon "button" at bounding box center [598, 124] width 12 height 12
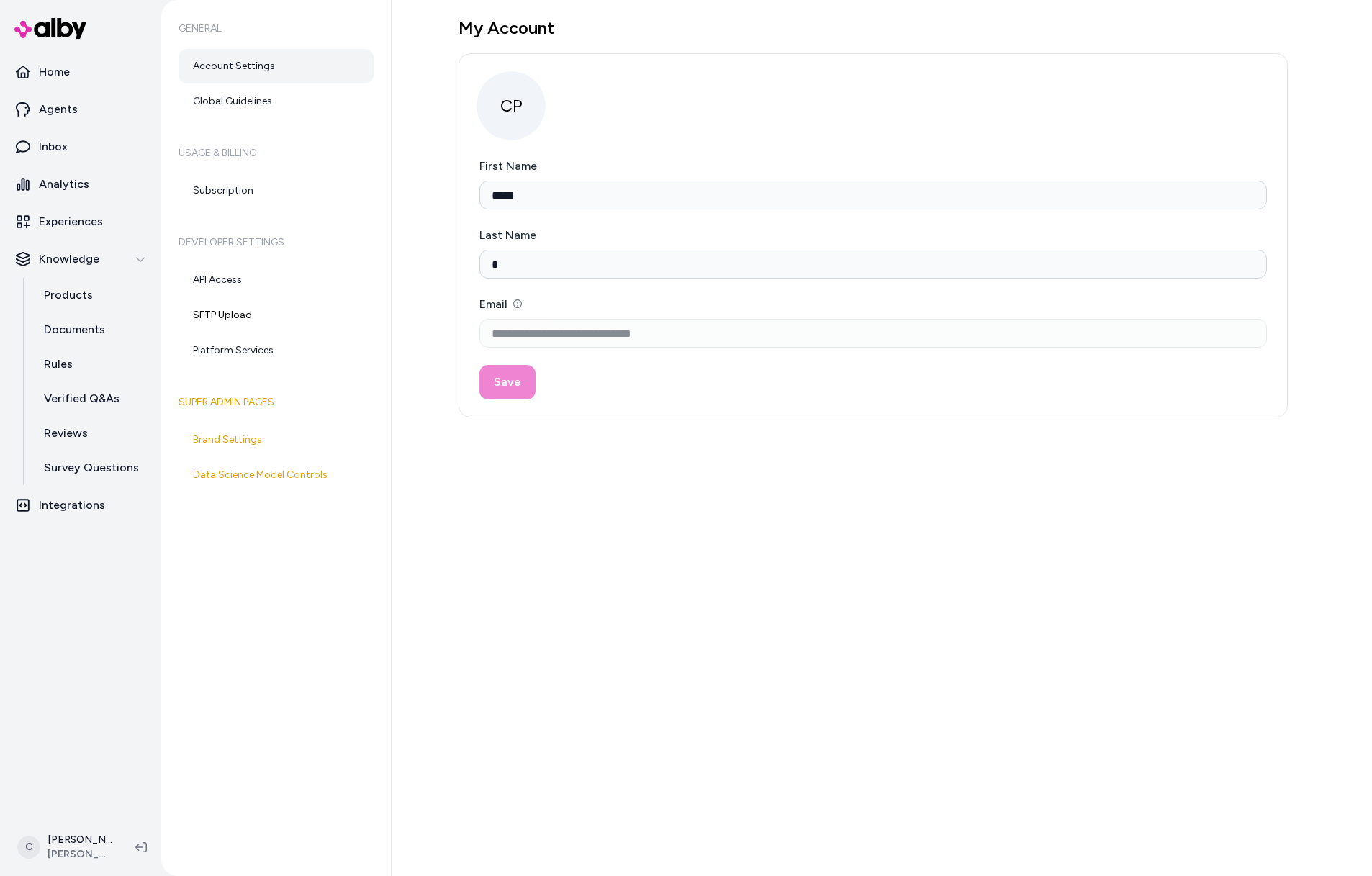
type input "*****"
type input "*"
type input "**********"
click at [272, 636] on div "General Account Settings Global Guidelines Usage & Billing Subscription Develop…" at bounding box center [277, 438] width 230 height 876
click at [86, 231] on link "Experiences" at bounding box center [80, 222] width 150 height 35
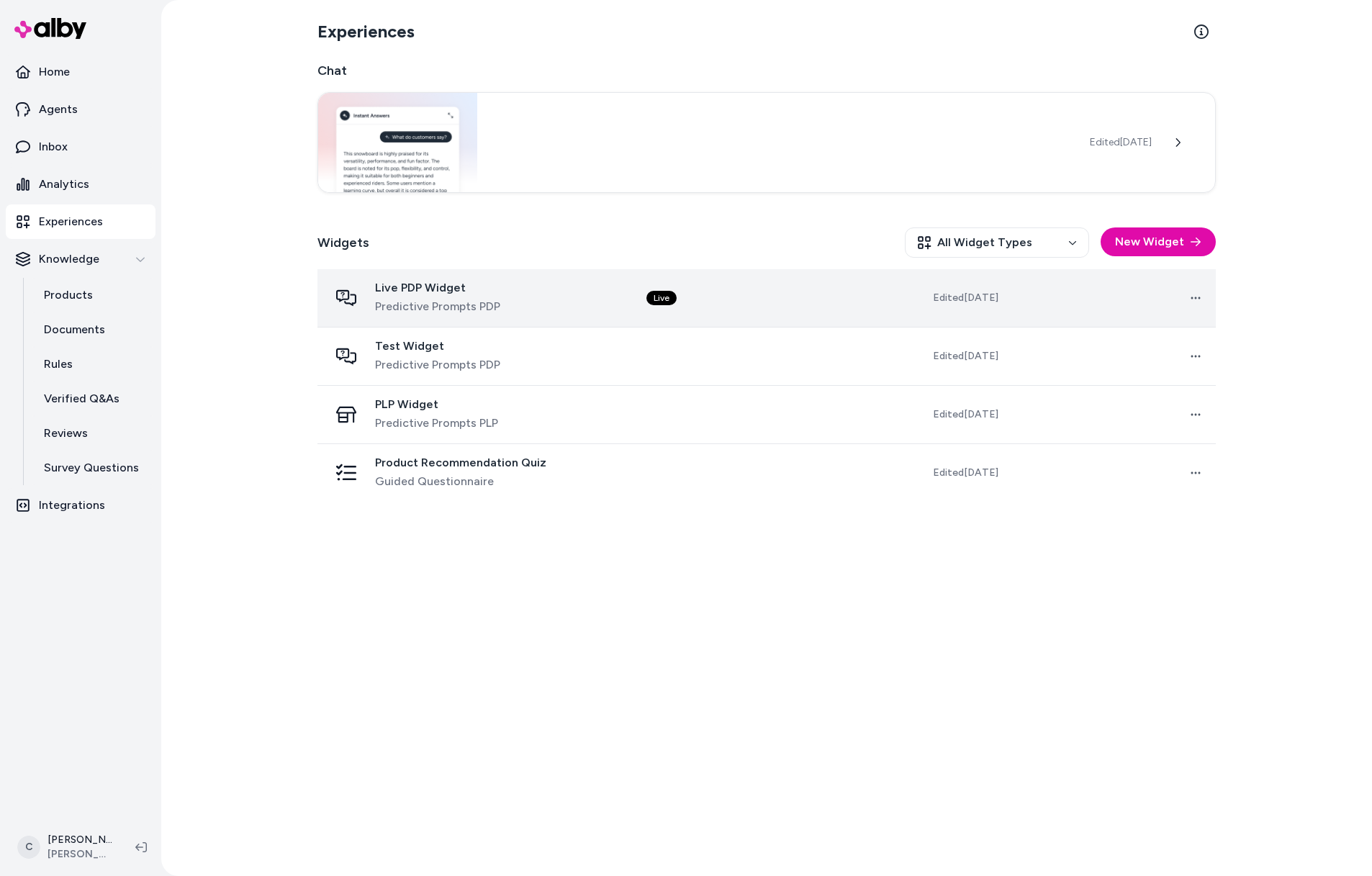
click at [528, 308] on div "Live PDP Widget Predictive Prompts PDP" at bounding box center [476, 298] width 294 height 35
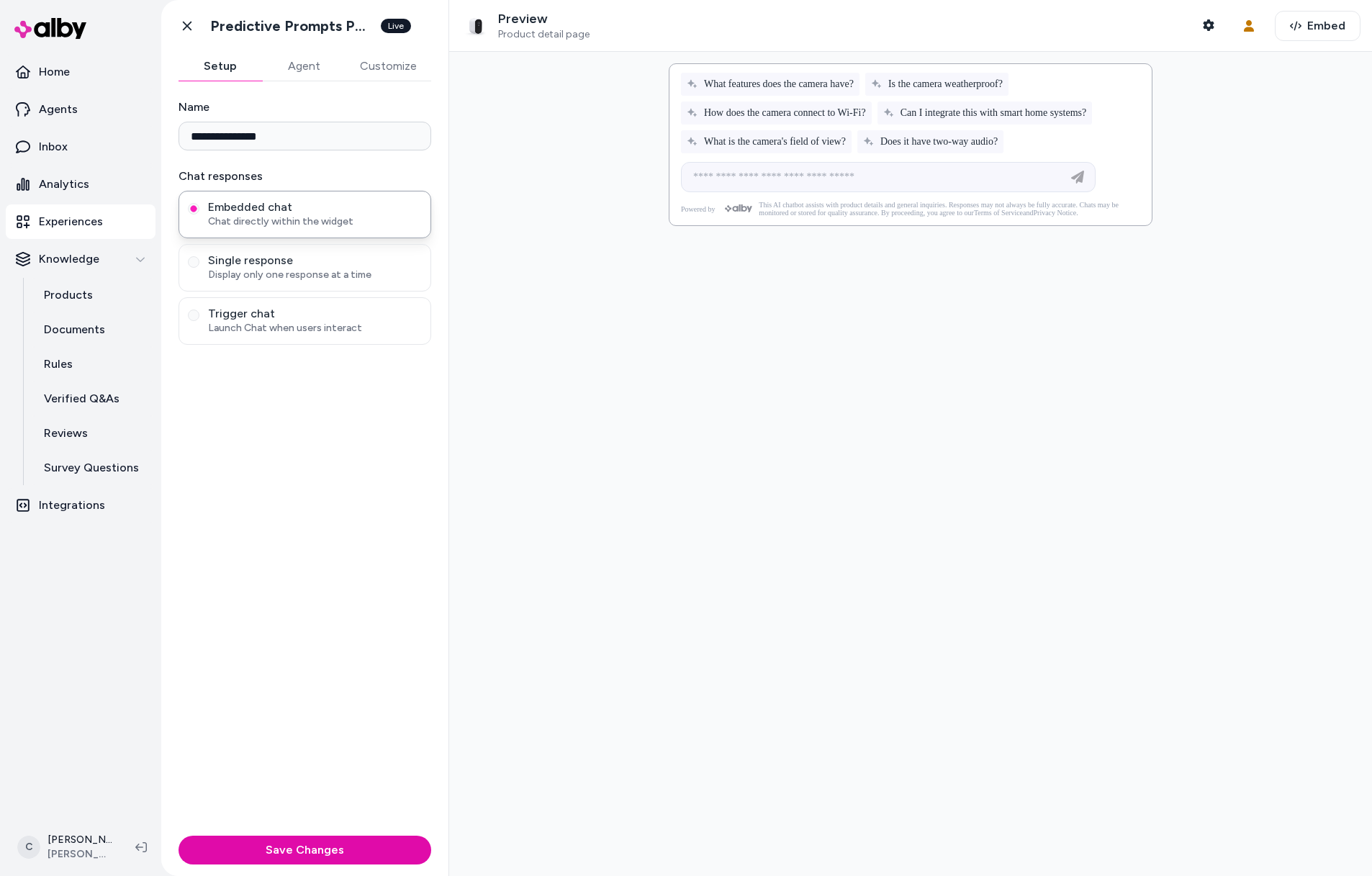
click at [80, 846] on html "**********" at bounding box center [686, 438] width 1372 height 876
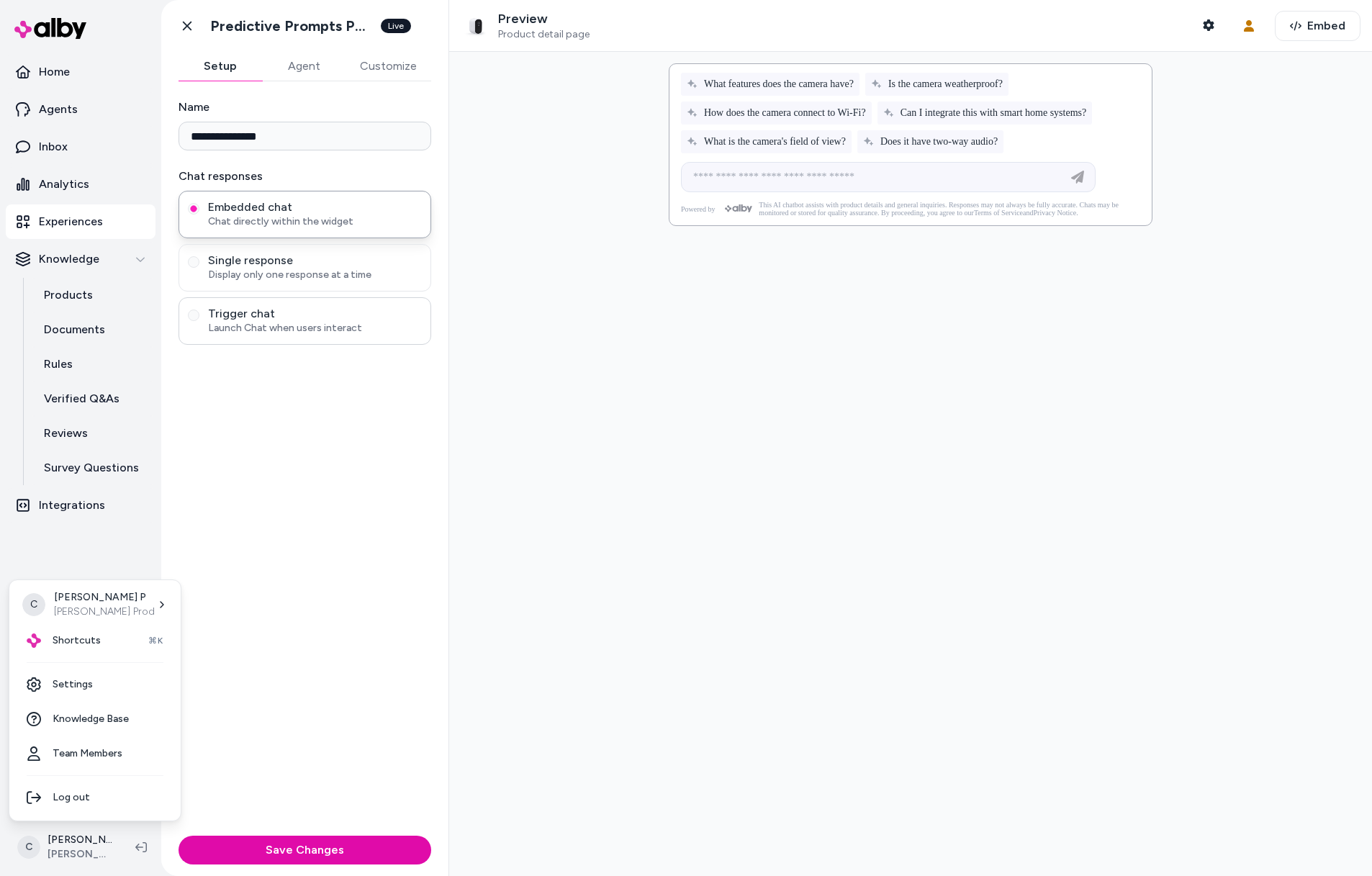
drag, startPoint x: 324, startPoint y: 453, endPoint x: 180, endPoint y: 342, distance: 181.8
click at [323, 451] on html "**********" at bounding box center [686, 438] width 1372 height 876
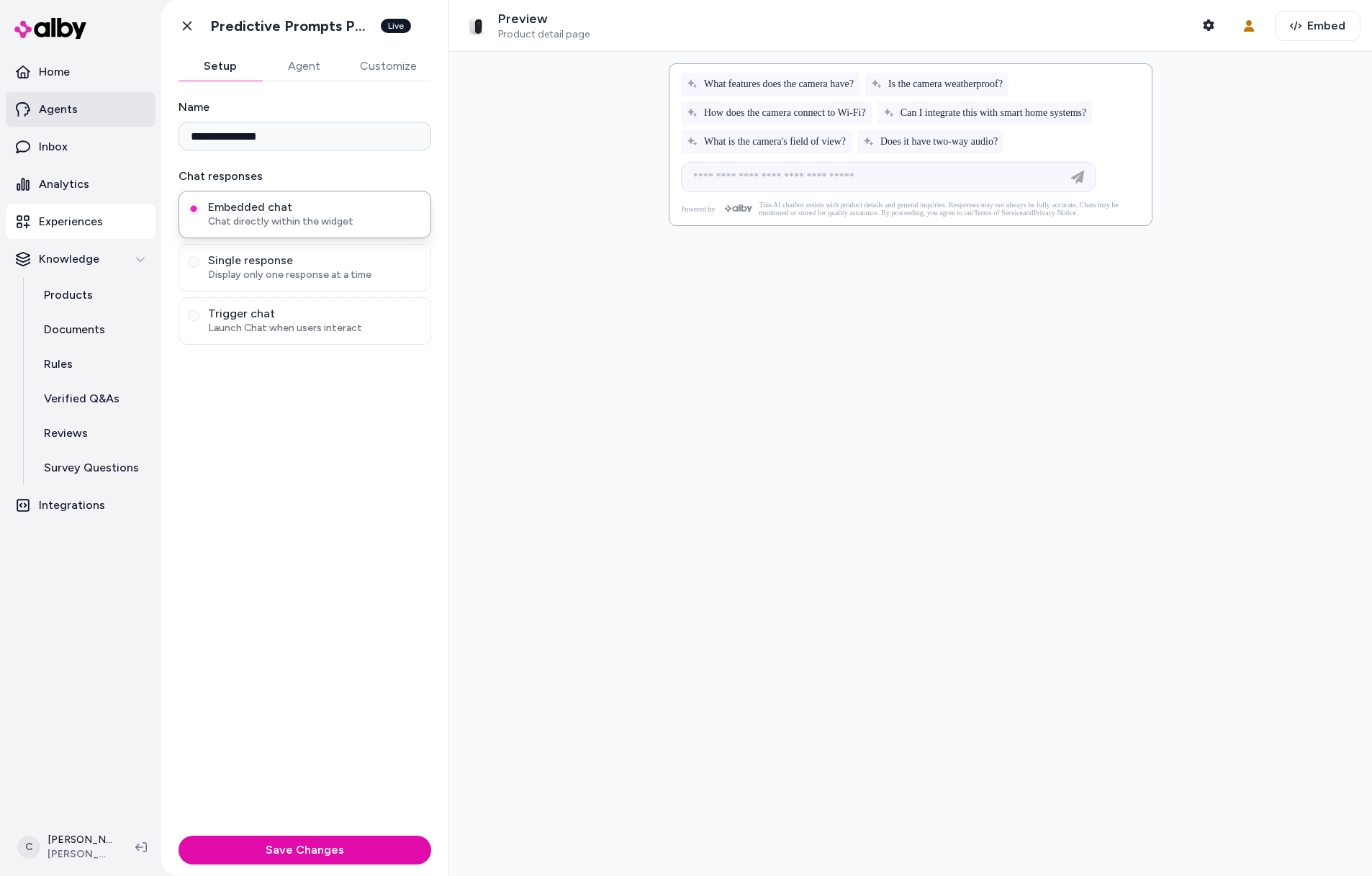
click at [77, 105] on link "Agents" at bounding box center [80, 110] width 150 height 35
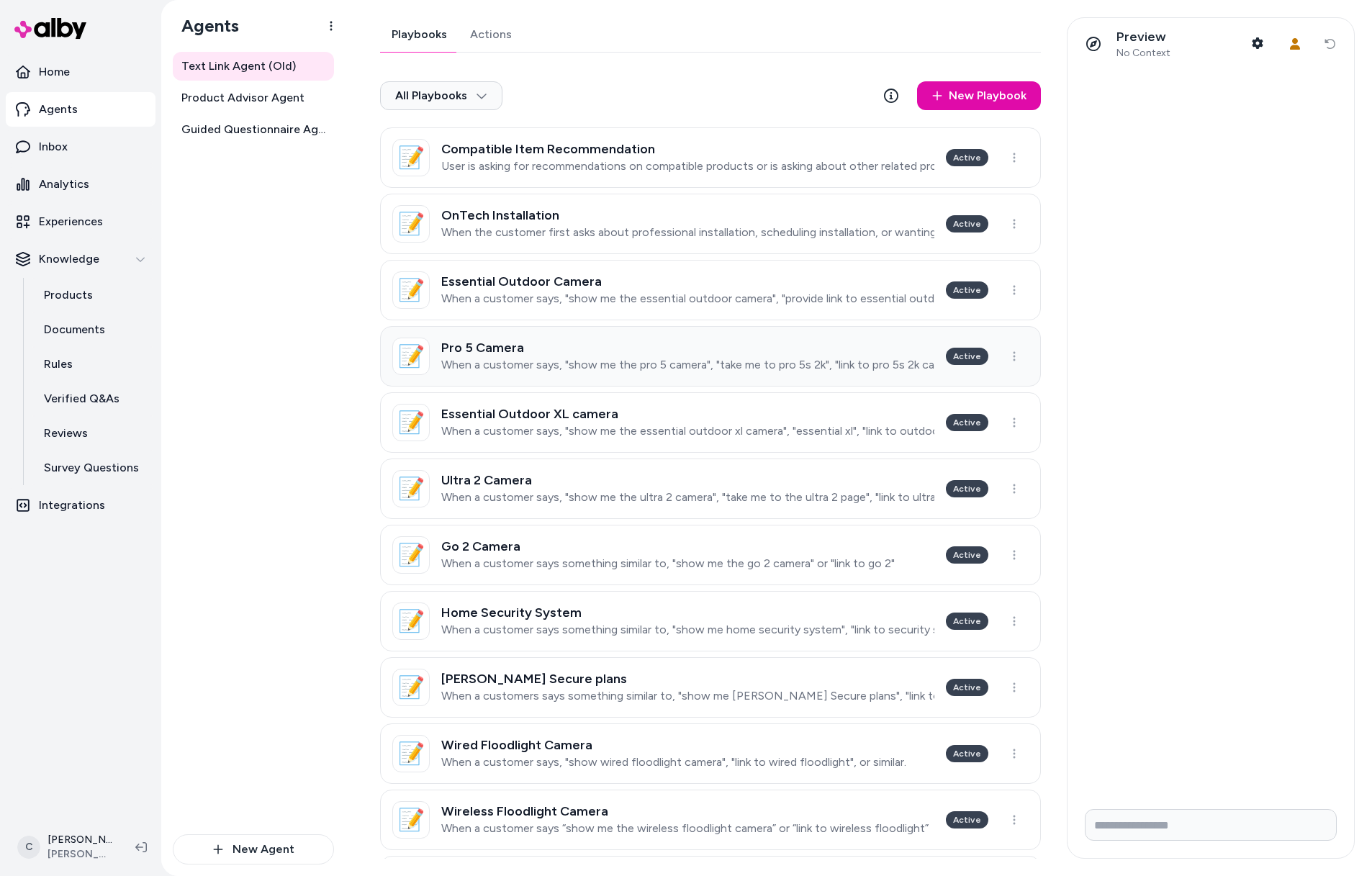
click at [594, 362] on p "When a customer says, "show me the pro 5 camera", "take me to pro 5s 2k", "link…" at bounding box center [688, 365] width 493 height 15
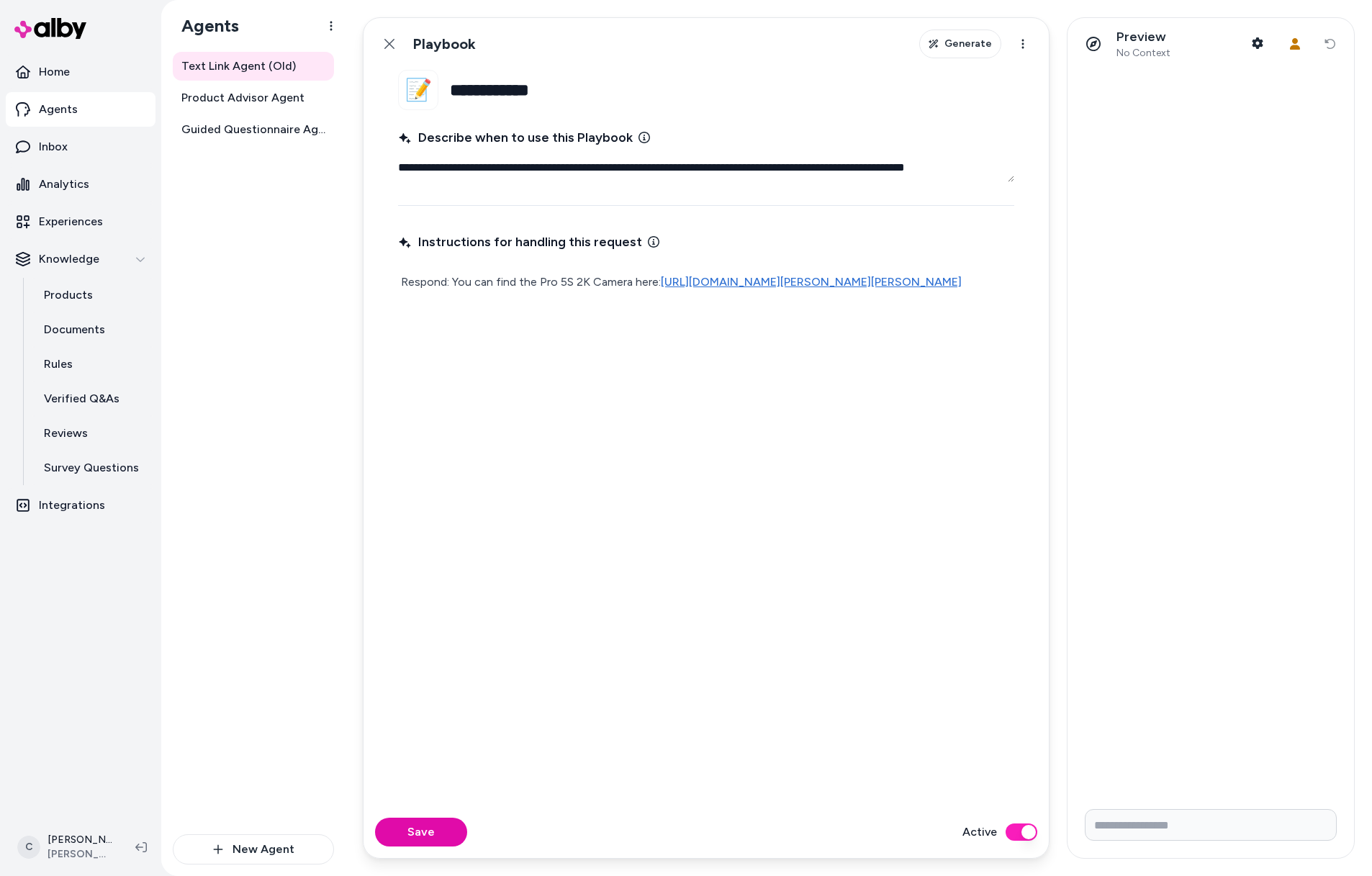
drag, startPoint x: 294, startPoint y: 97, endPoint x: 351, endPoint y: 114, distance: 59.5
click at [294, 97] on span "Product Advisor Agent" at bounding box center [243, 98] width 123 height 17
click at [264, 100] on span "Product Advisor Agent" at bounding box center [243, 98] width 123 height 17
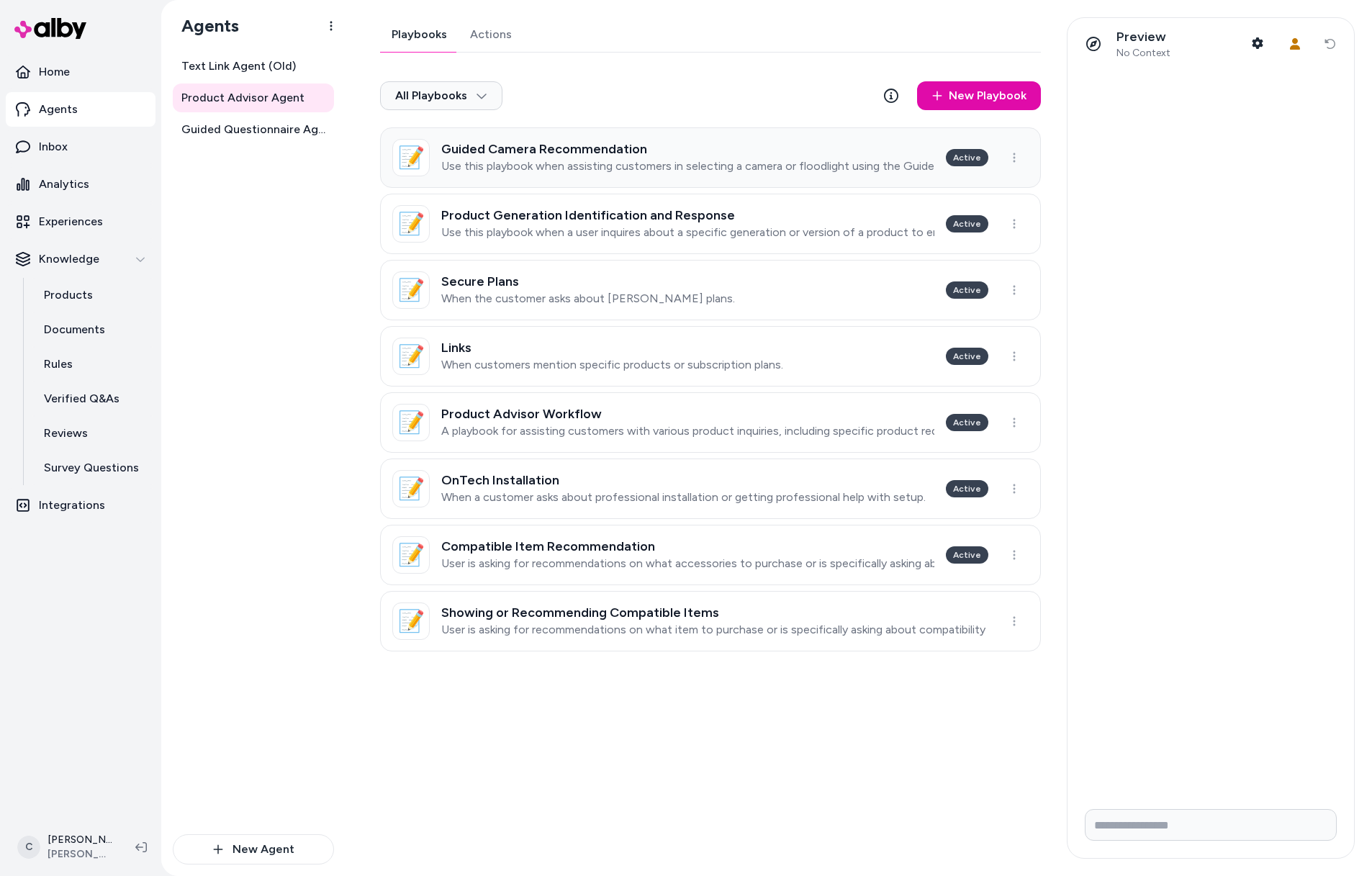
click at [584, 153] on h3 "Guided Camera Recommendation" at bounding box center [688, 149] width 493 height 15
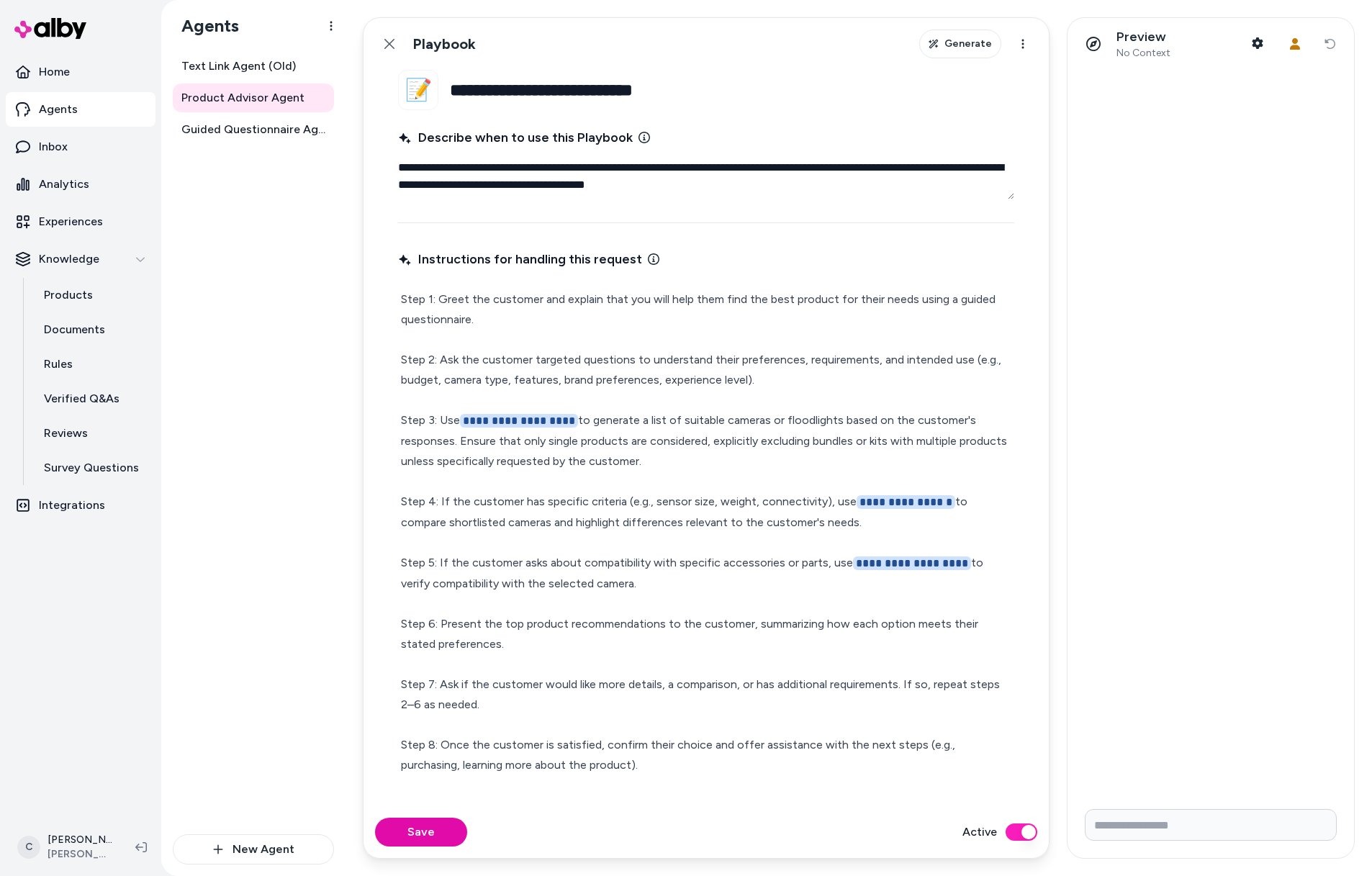
drag, startPoint x: 815, startPoint y: 381, endPoint x: 787, endPoint y: 382, distance: 28.0
click at [787, 382] on p "**********" at bounding box center [706, 533] width 610 height 486
click at [399, 40] on link "Back" at bounding box center [390, 44] width 29 height 29
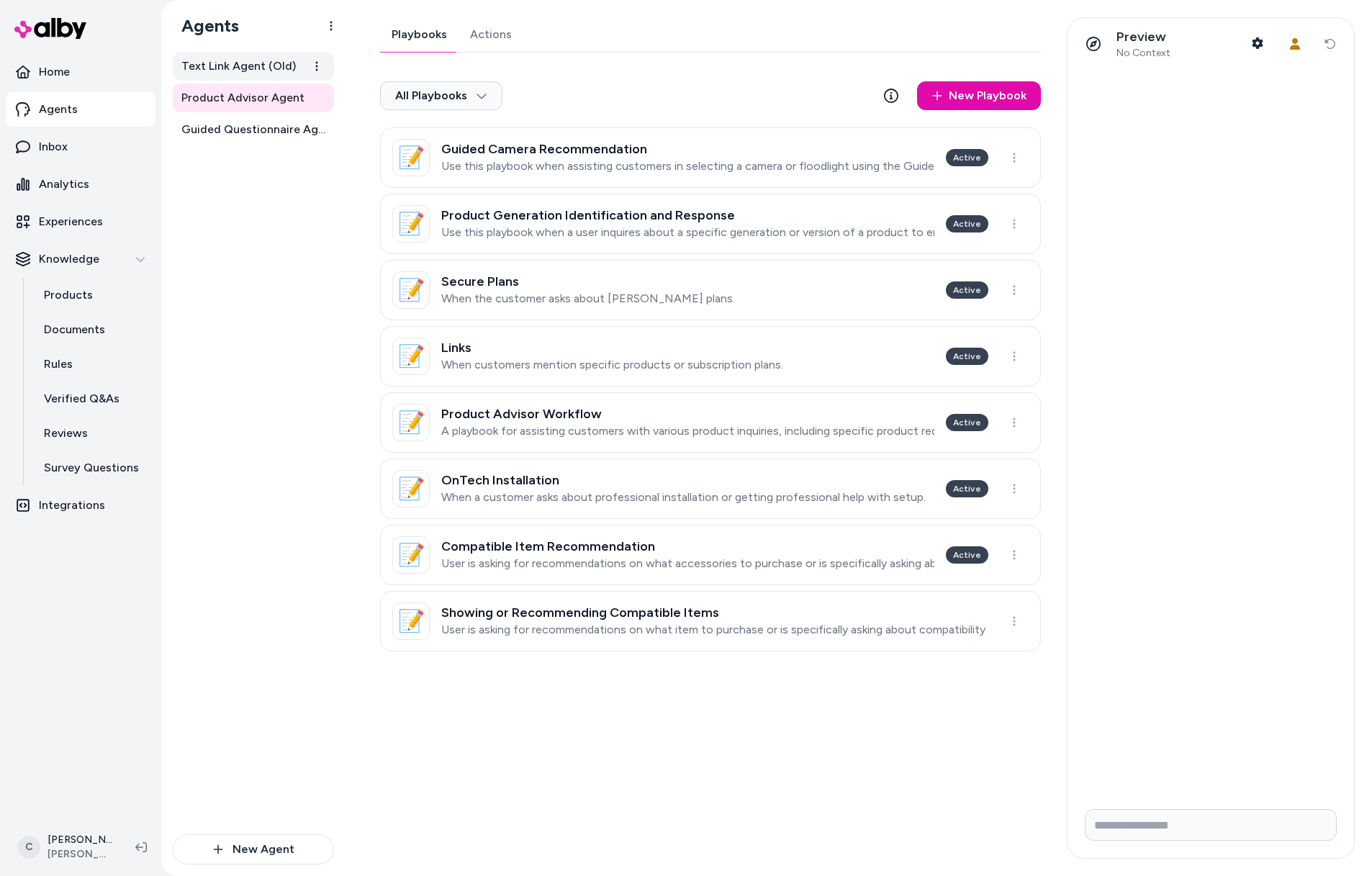
click at [262, 64] on span "Text Link Agent (Old)" at bounding box center [238, 66] width 114 height 17
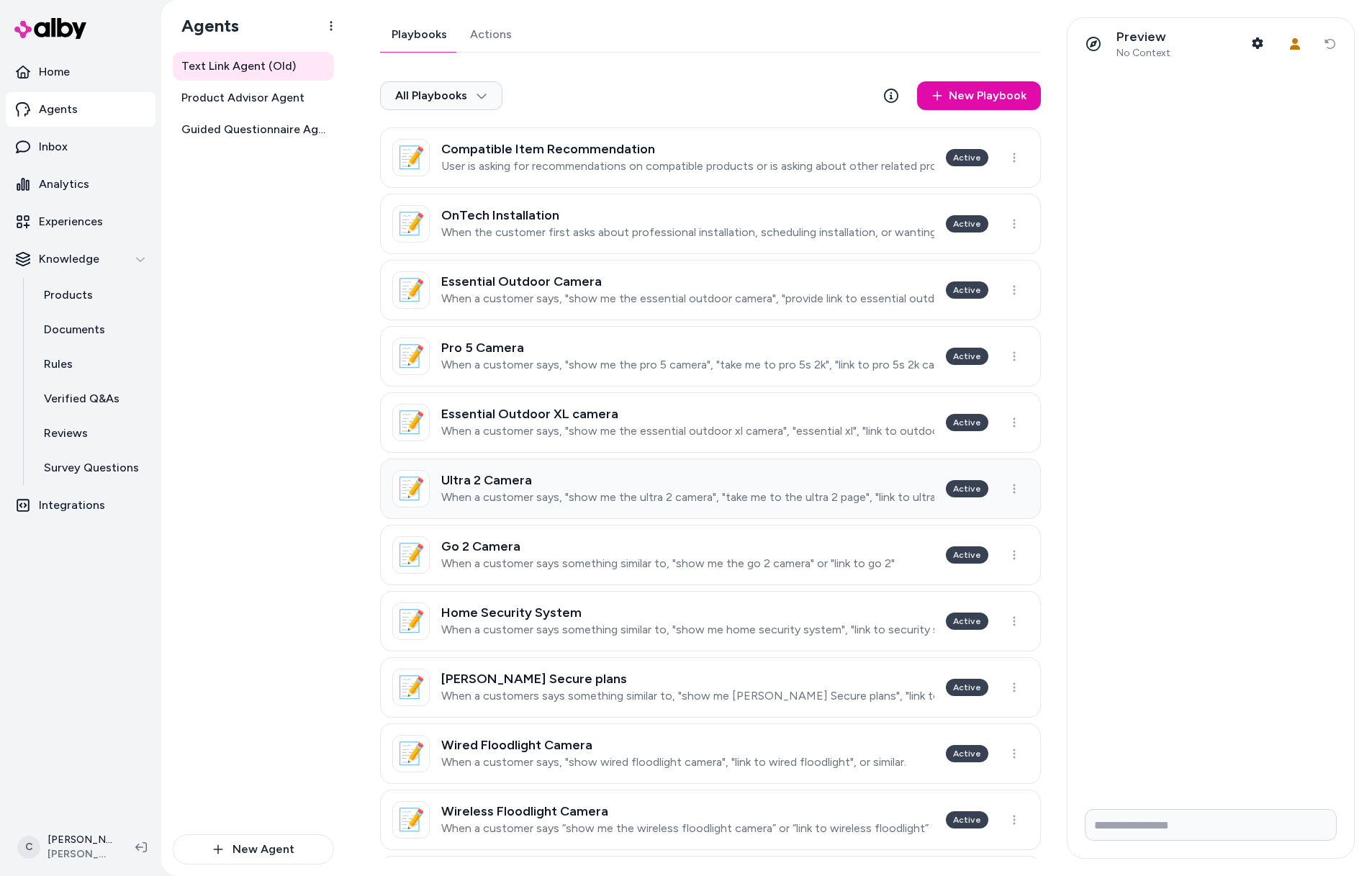
click at [751, 481] on h3 "Ultra 2 Camera" at bounding box center [688, 480] width 493 height 15
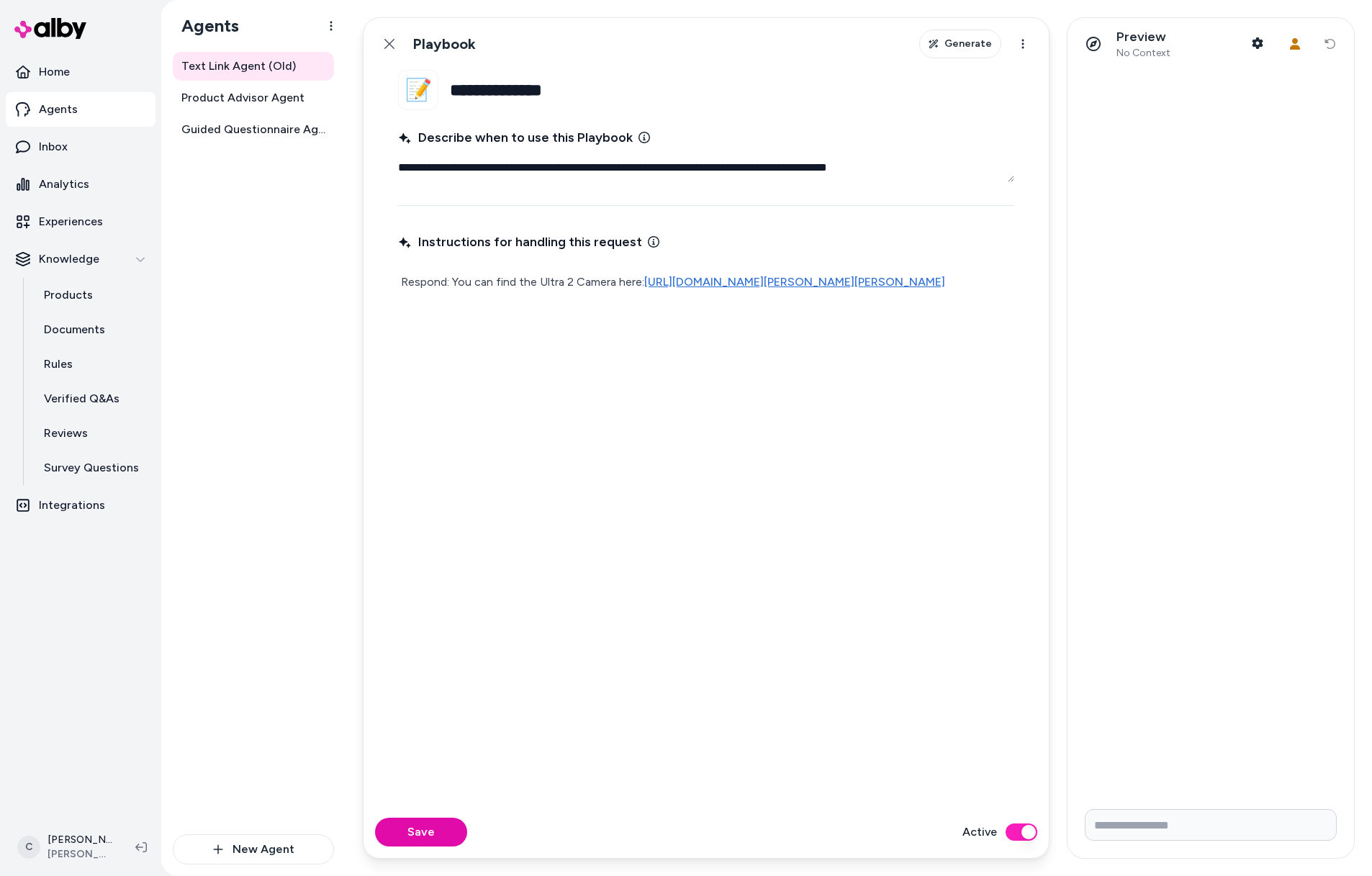
click at [385, 44] on icon at bounding box center [389, 44] width 12 height 12
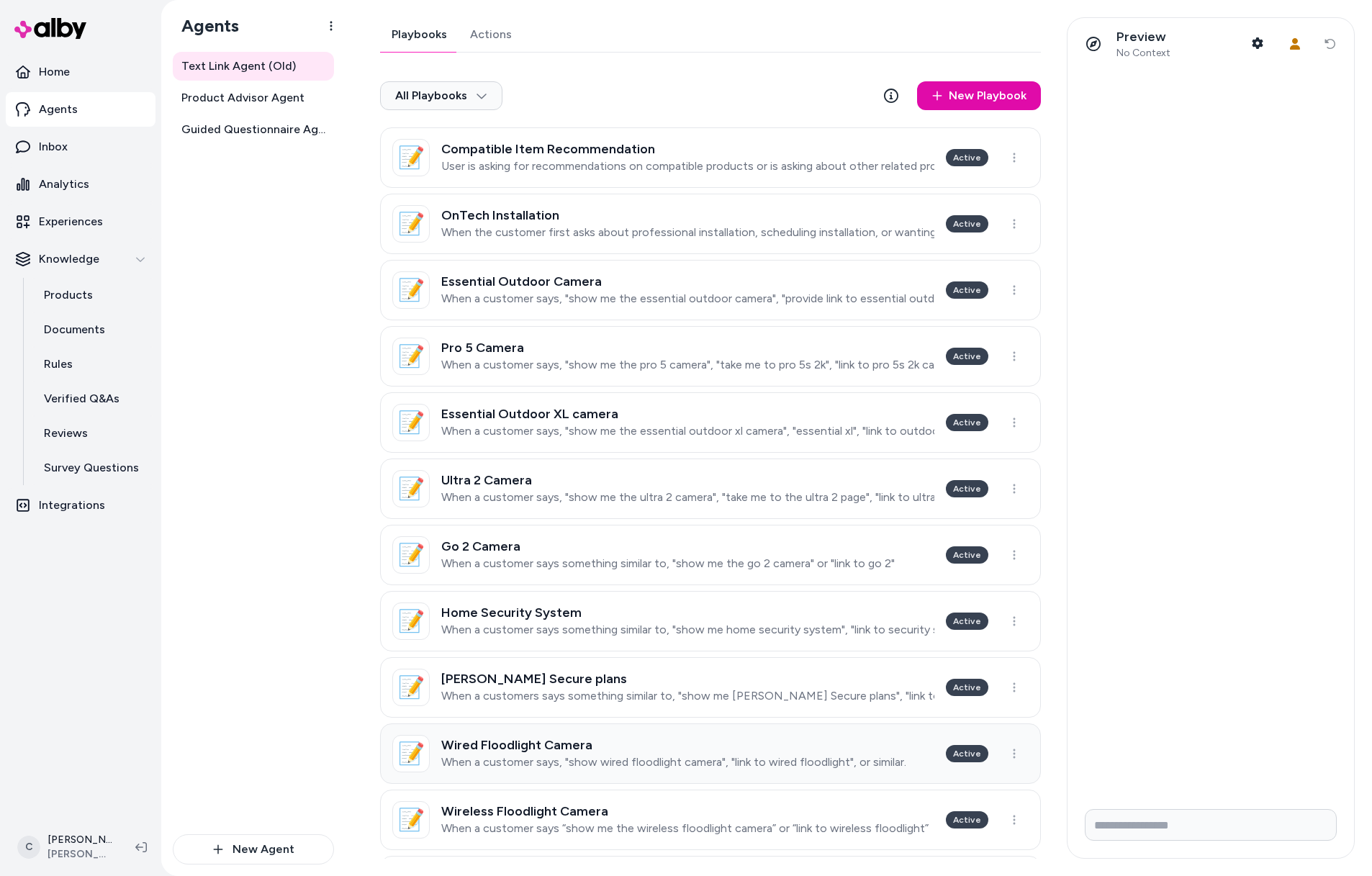
click at [750, 753] on div "Wired Floodlight Camera When a customer says, "show wired floodlight camera", "…" at bounding box center [673, 754] width 465 height 32
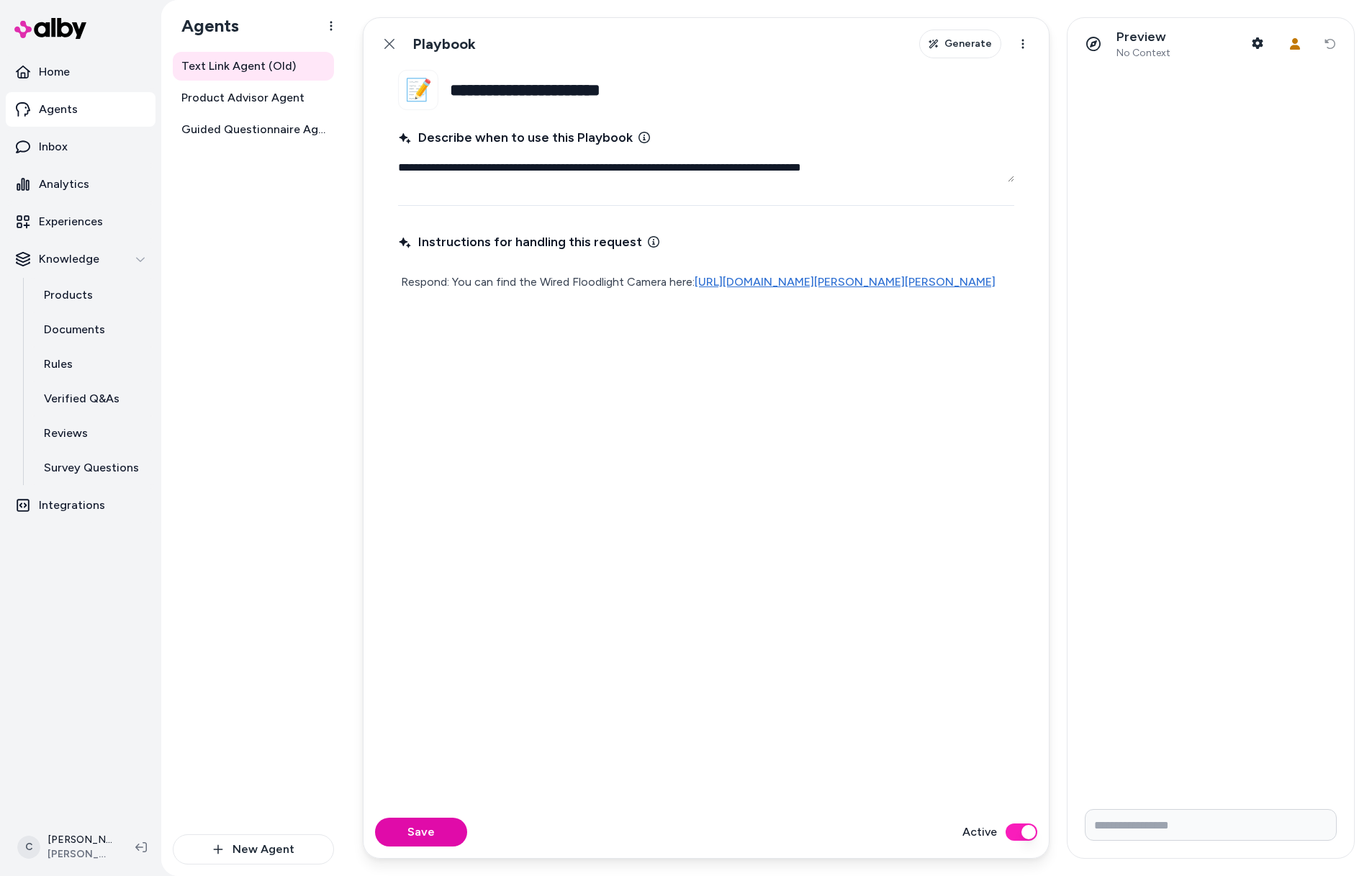
drag, startPoint x: 589, startPoint y: 294, endPoint x: 694, endPoint y: 277, distance: 106.4
click at [694, 277] on p "Respond: You can find the Wired Floodlight Camera here: https://www.arlo.com/en…" at bounding box center [706, 282] width 610 height 20
click at [699, 292] on p "Respond: You can find the Wired Floodlight Camera here: https://www.arlo.com/en…" at bounding box center [706, 282] width 610 height 20
click at [394, 33] on link "Back" at bounding box center [390, 44] width 29 height 29
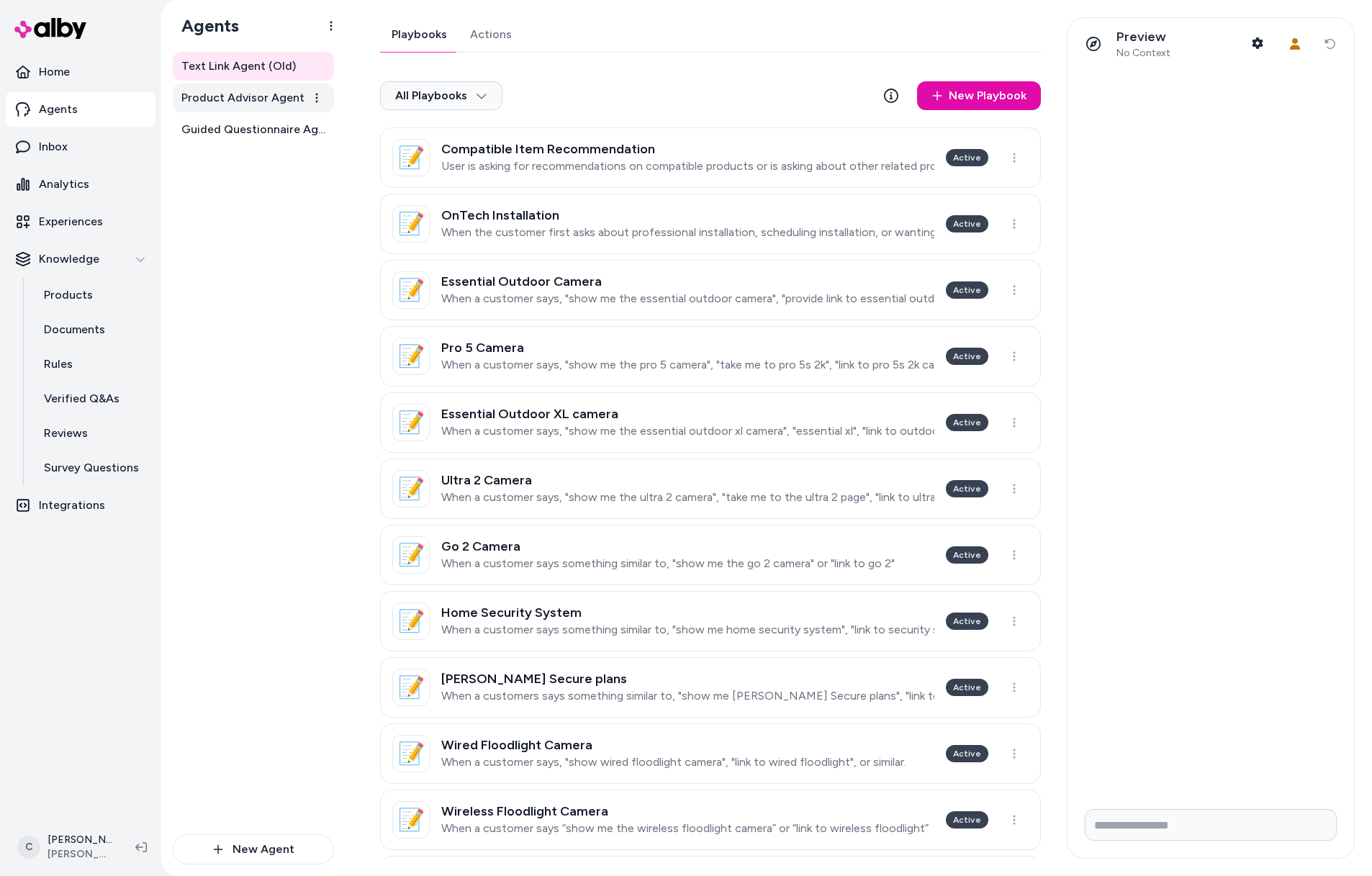
click at [269, 97] on span "Product Advisor Agent" at bounding box center [243, 98] width 123 height 17
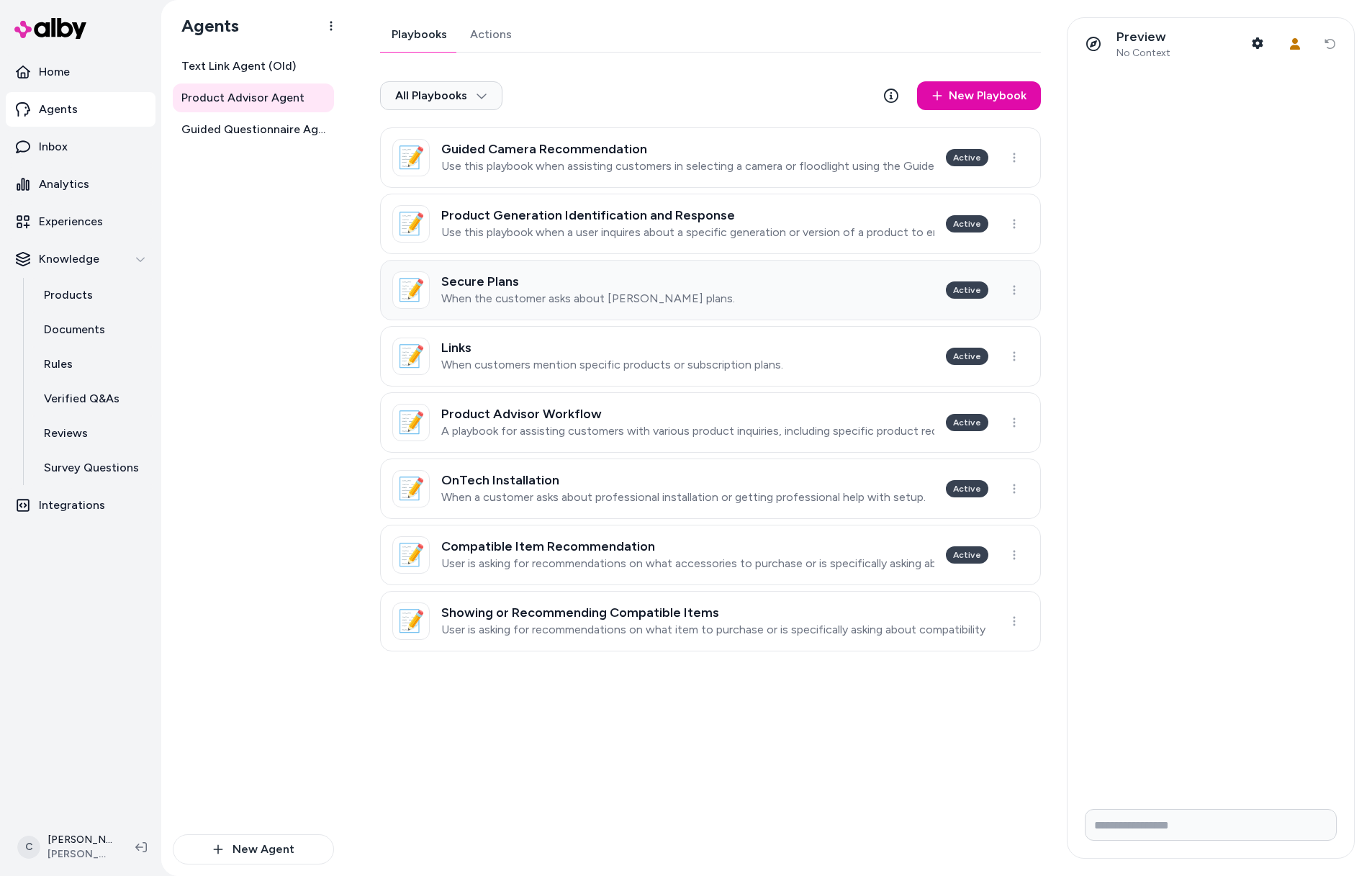
click at [492, 285] on h3 "Secure Plans" at bounding box center [588, 281] width 294 height 15
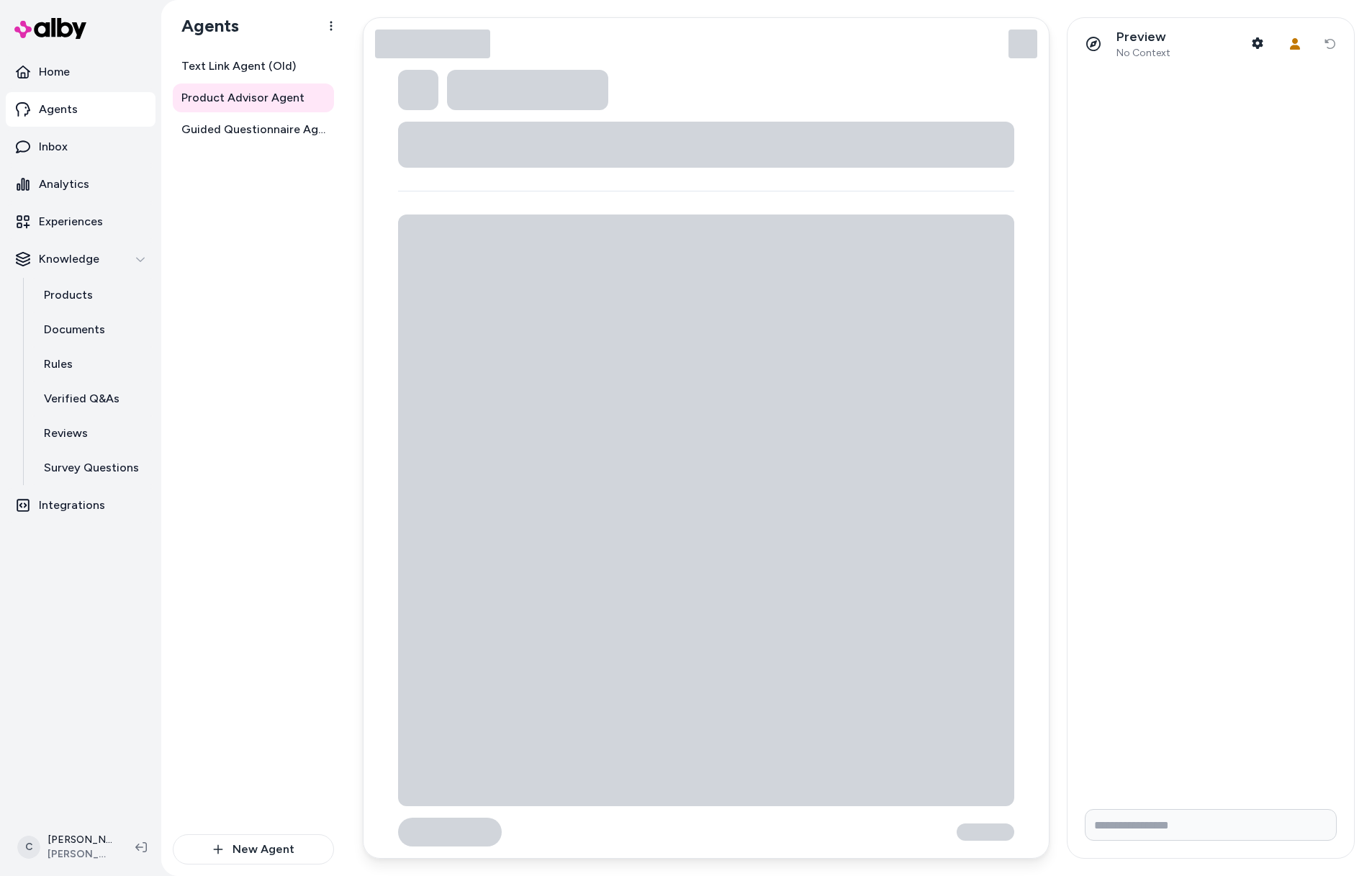
type textarea "*"
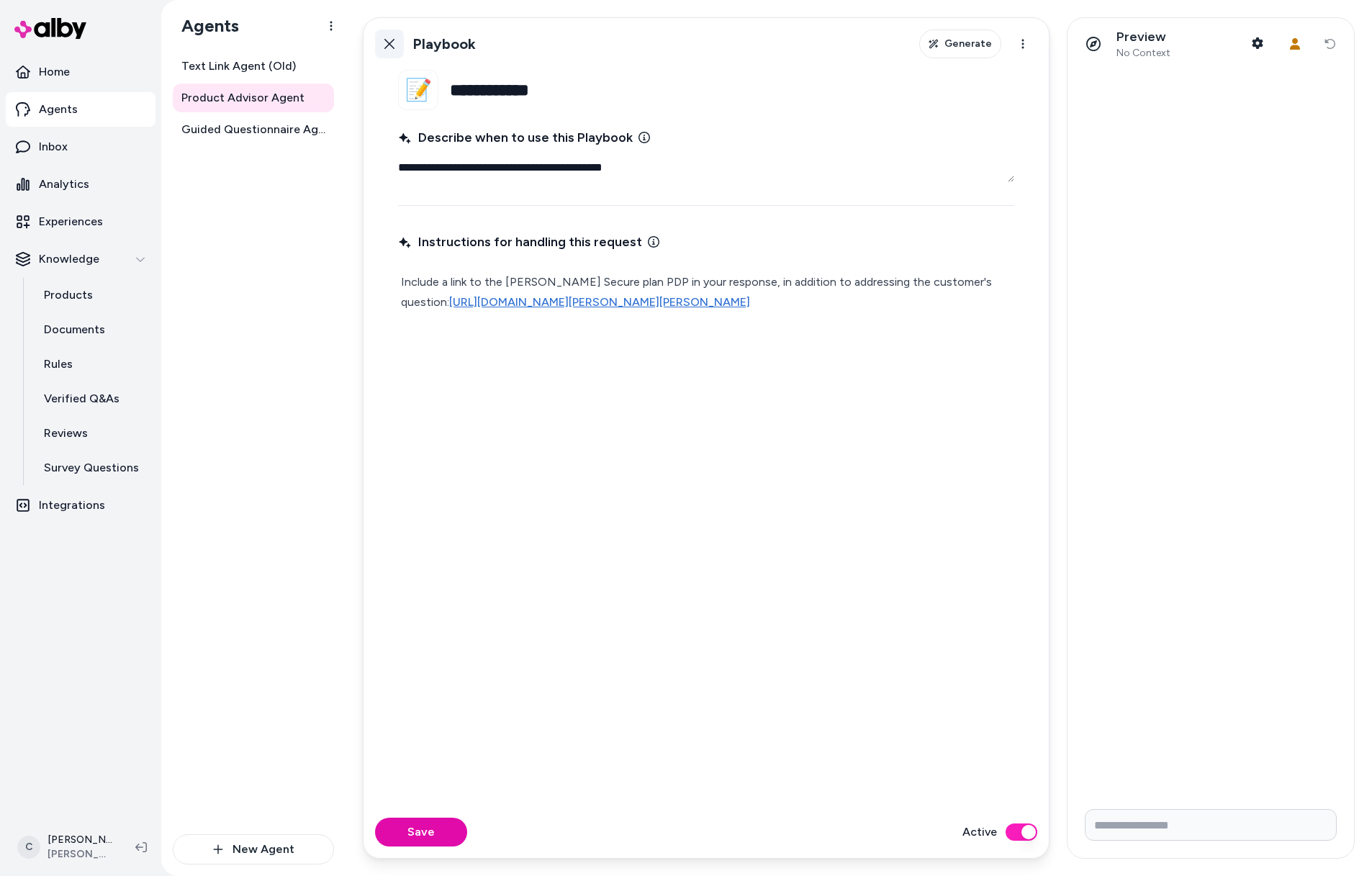
click at [380, 46] on link "Back" at bounding box center [390, 44] width 29 height 29
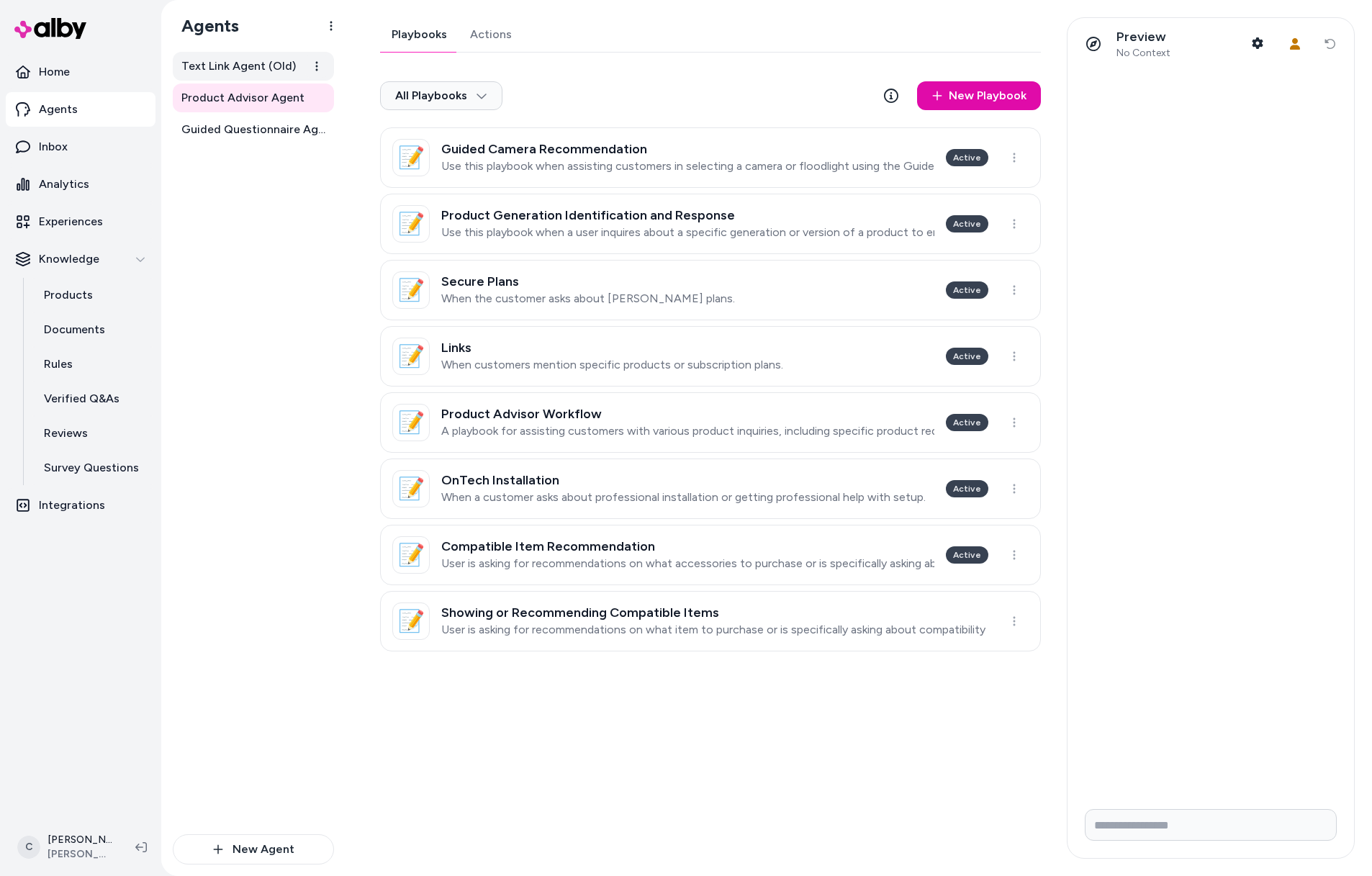
click at [237, 70] on span "Text Link Agent (Old)" at bounding box center [238, 66] width 114 height 17
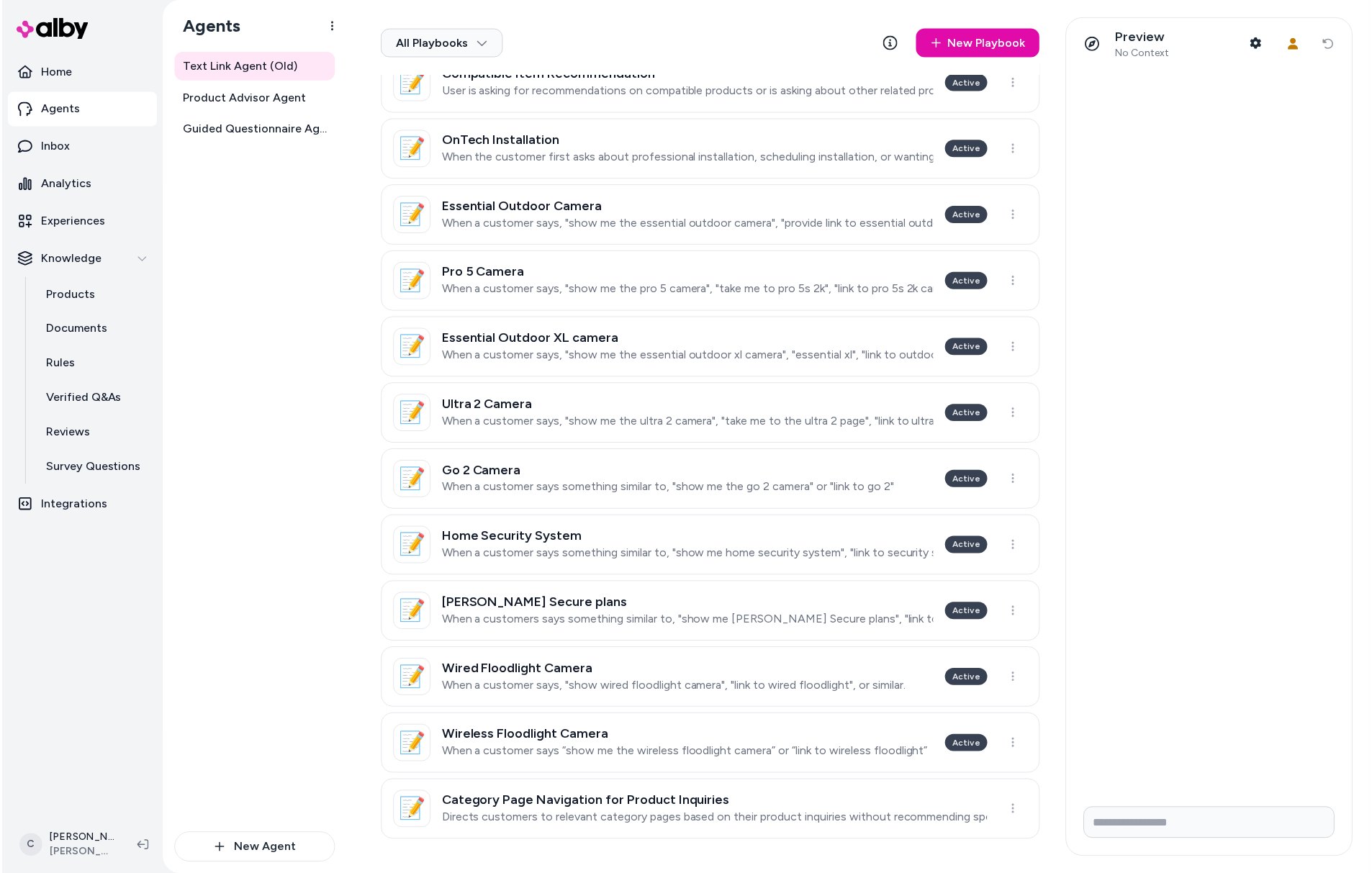
scroll to position [75, 0]
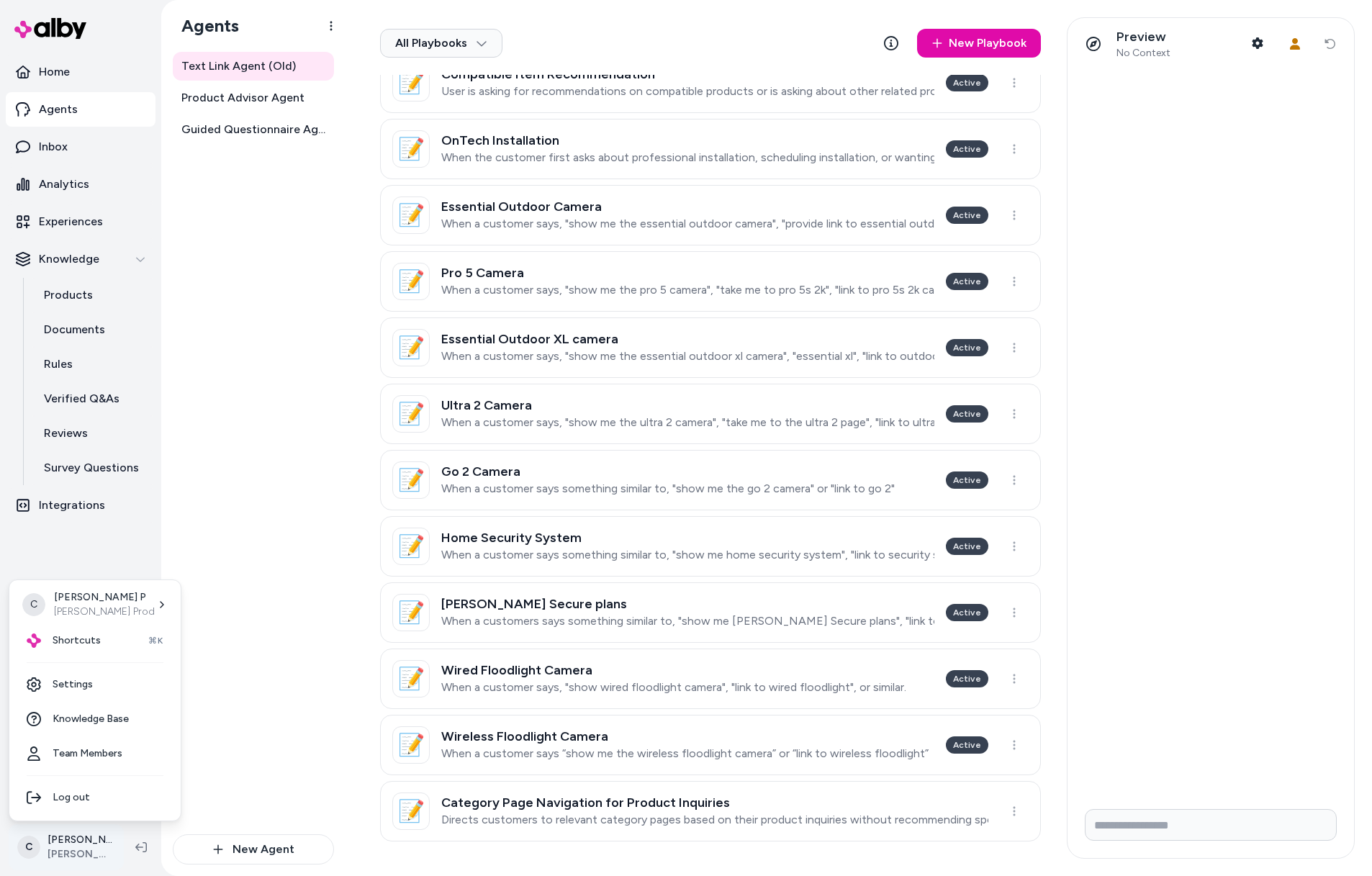
click at [68, 859] on html "Home Agents Inbox Analytics Experiences Knowledge Products Documents Rules Veri…" at bounding box center [686, 438] width 1372 height 876
click at [88, 651] on div "Shortcuts ⌘K" at bounding box center [95, 641] width 160 height 35
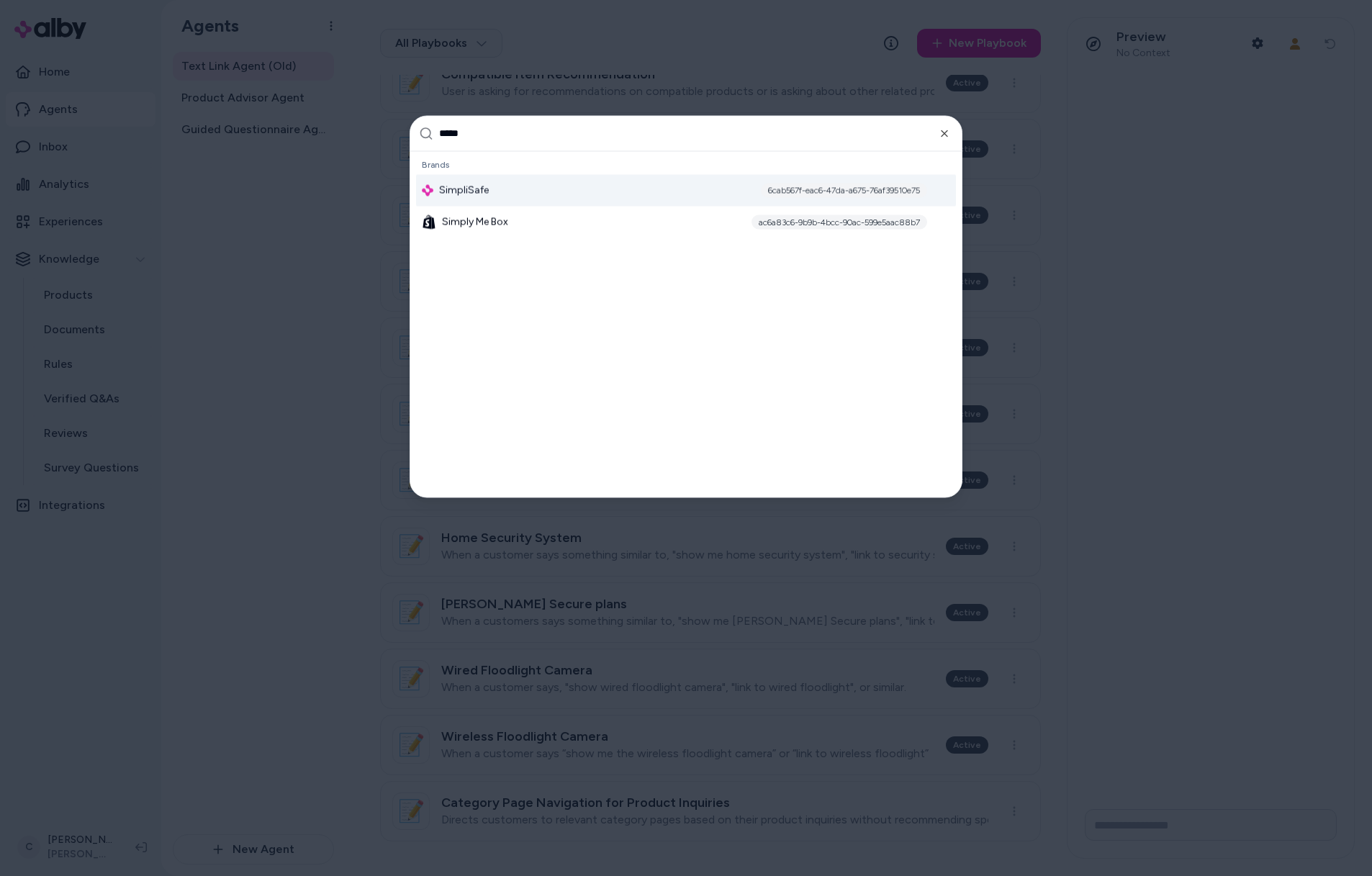
type input "*****"
click at [828, 189] on div "6cab567f-eac6-47da-a675-76af39510e75" at bounding box center [844, 190] width 166 height 15
click at [211, 480] on div at bounding box center [686, 438] width 1372 height 876
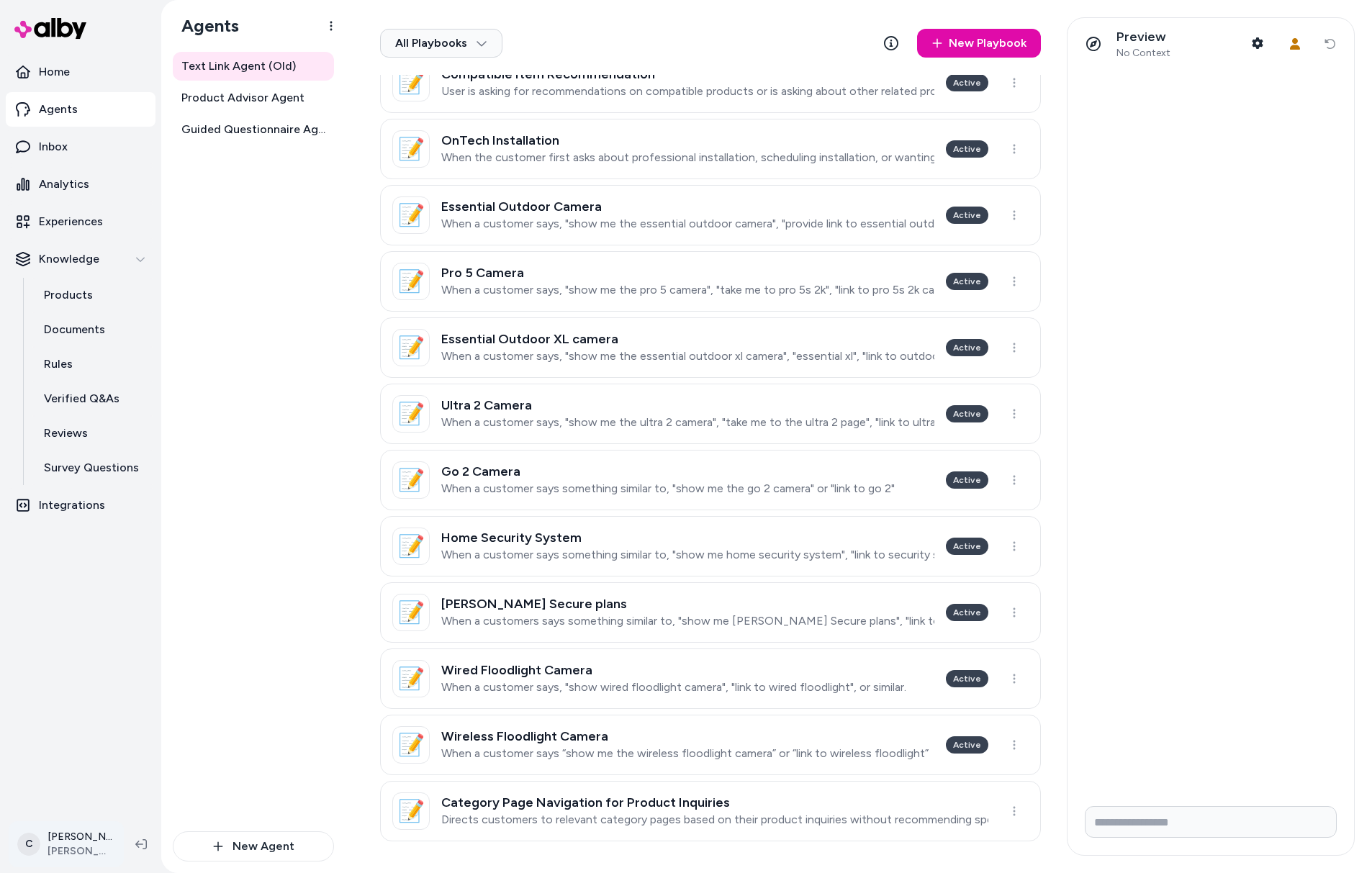
click at [95, 826] on html "Home Agents Inbox Analytics Experiences Knowledge Products Documents Rules Veri…" at bounding box center [686, 436] width 1372 height 873
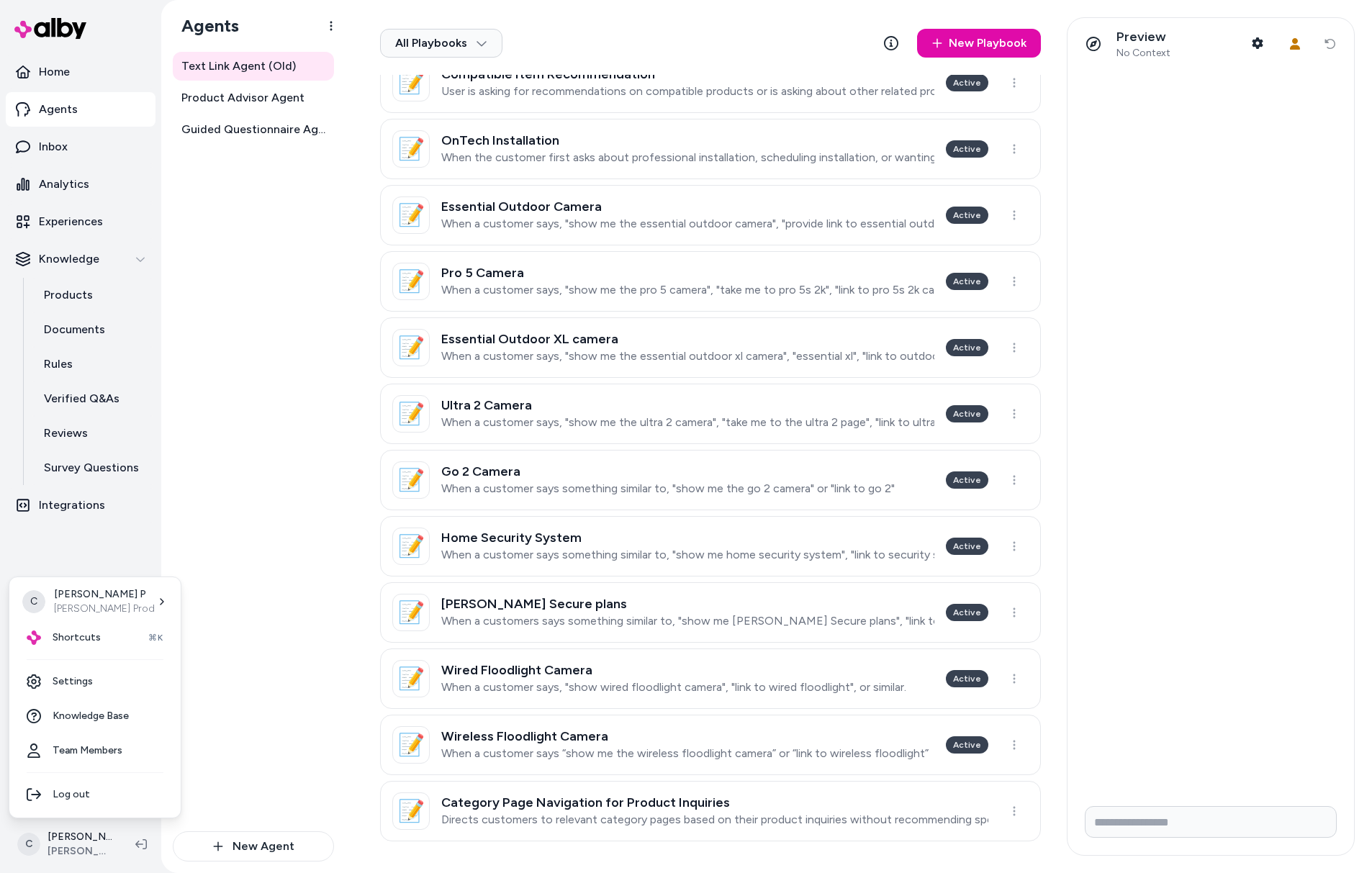
click at [244, 384] on html "Home Agents Inbox Analytics Experiences Knowledge Products Documents Rules Veri…" at bounding box center [686, 436] width 1372 height 873
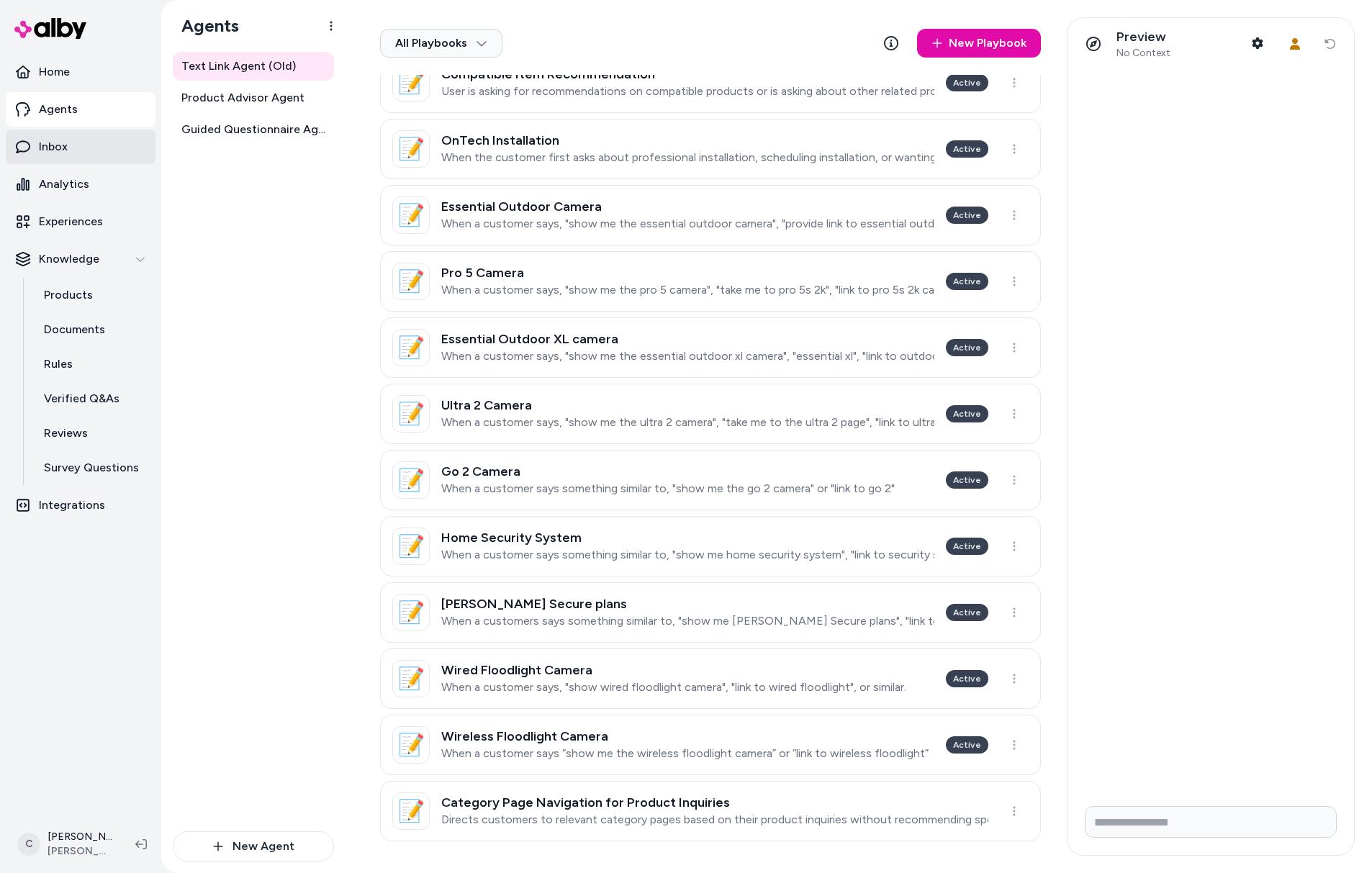
click at [84, 154] on link "Inbox" at bounding box center [80, 147] width 150 height 35
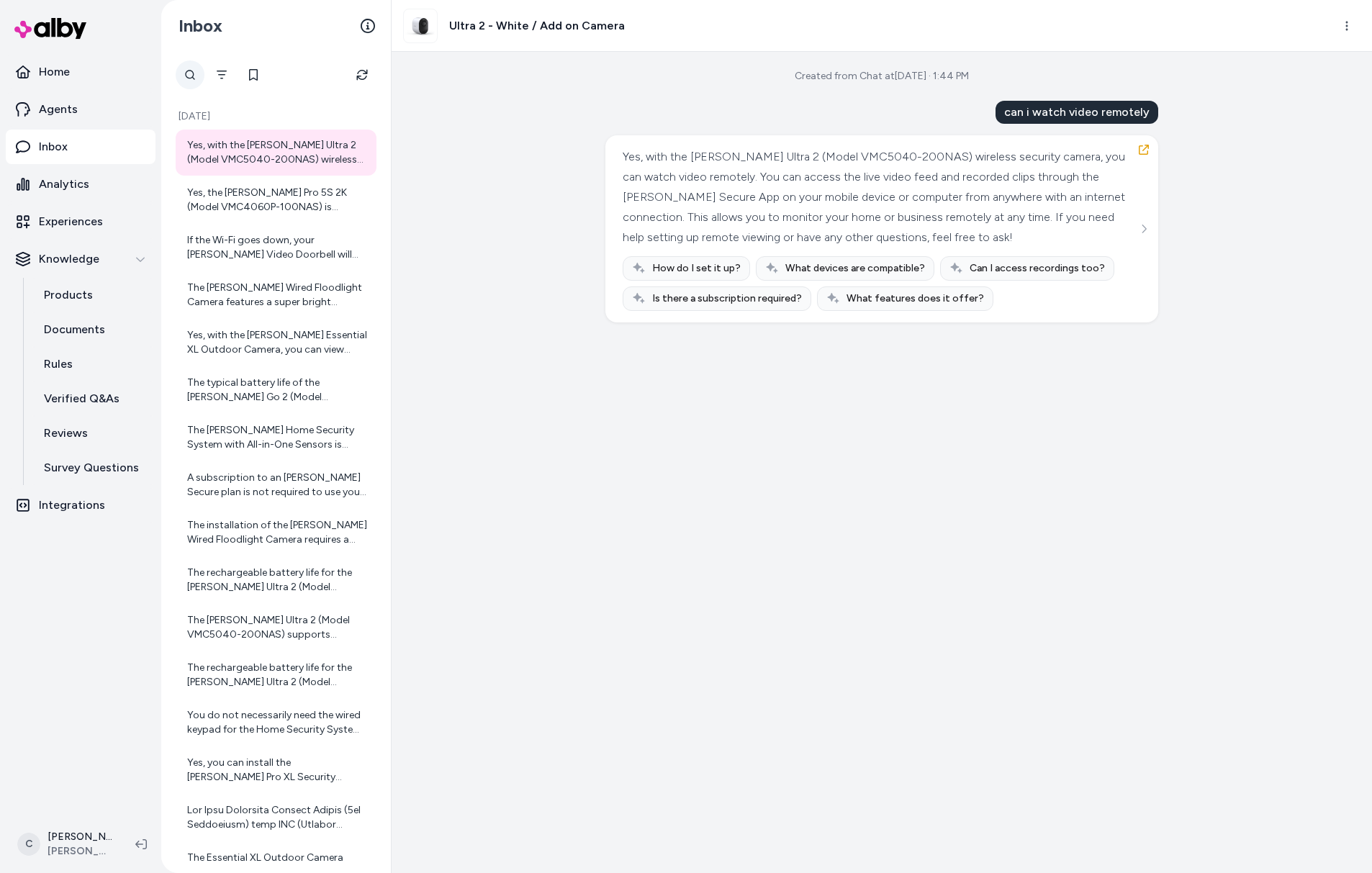
click at [187, 73] on div at bounding box center [190, 75] width 29 height 29
click at [189, 84] on input "text" at bounding box center [244, 75] width 137 height 29
type input "*"
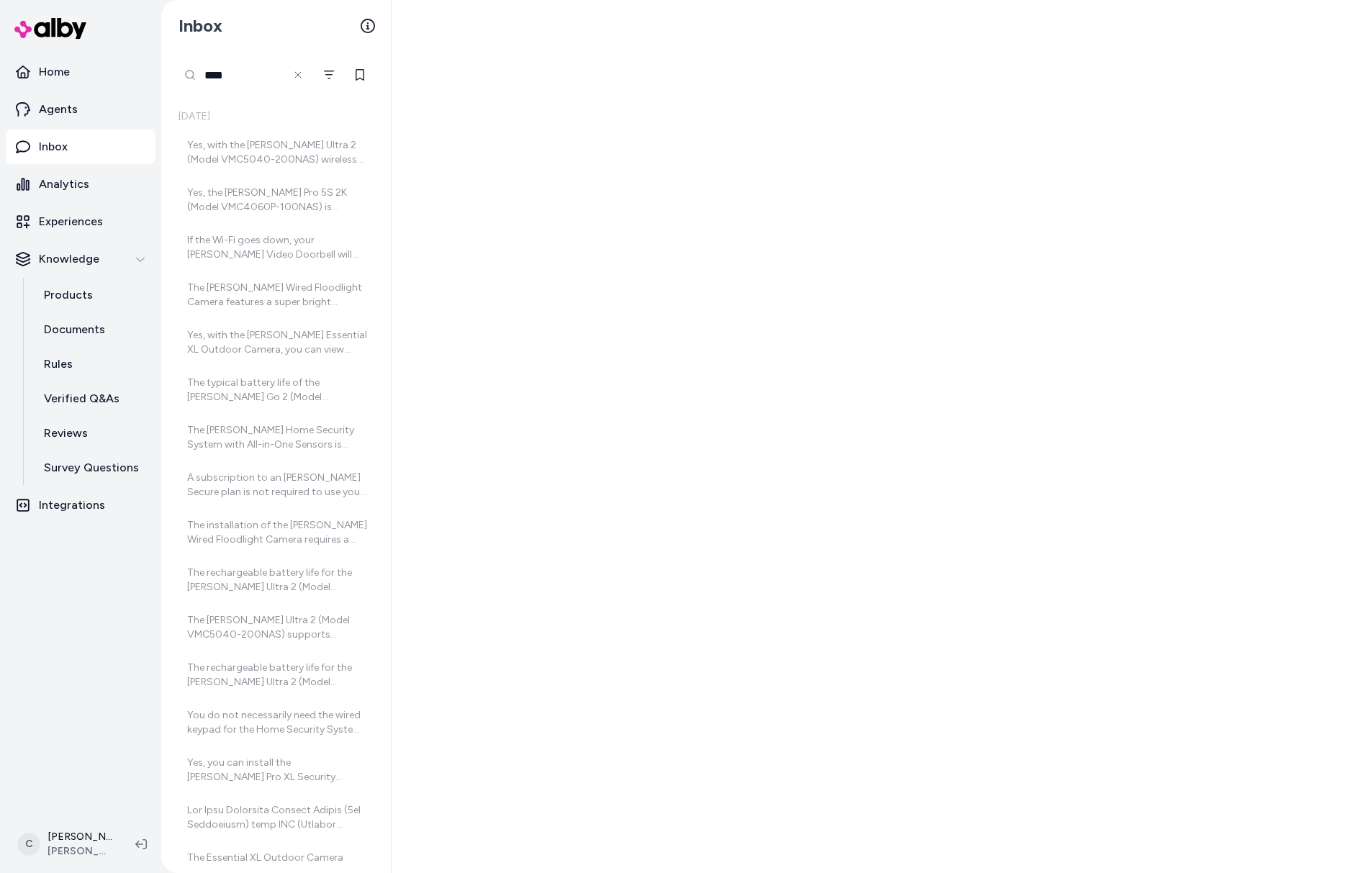
drag, startPoint x: 239, startPoint y: 74, endPoint x: 202, endPoint y: 77, distance: 37.1
click at [202, 77] on input "****" at bounding box center [244, 75] width 137 height 29
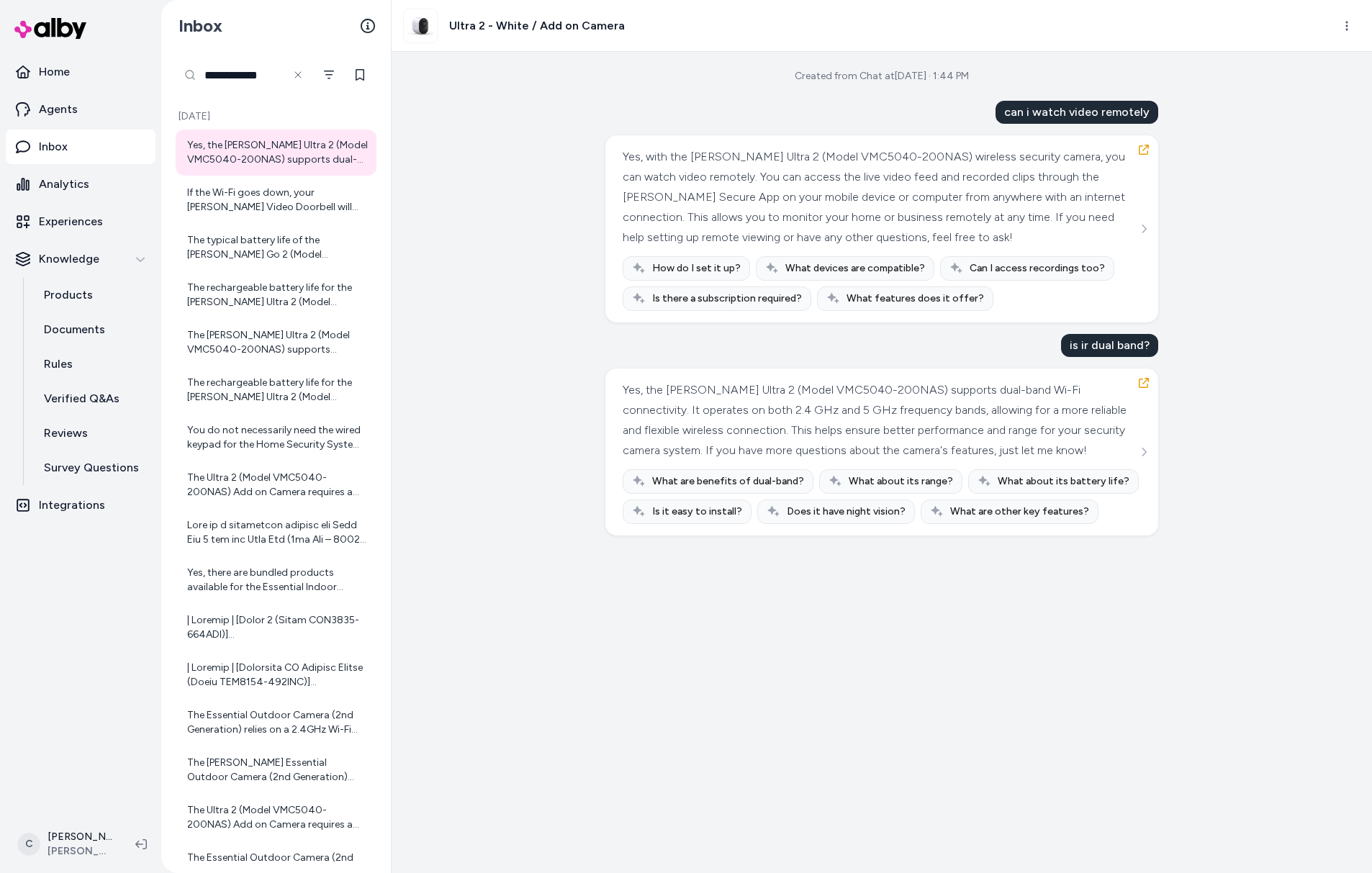
type input "**********"
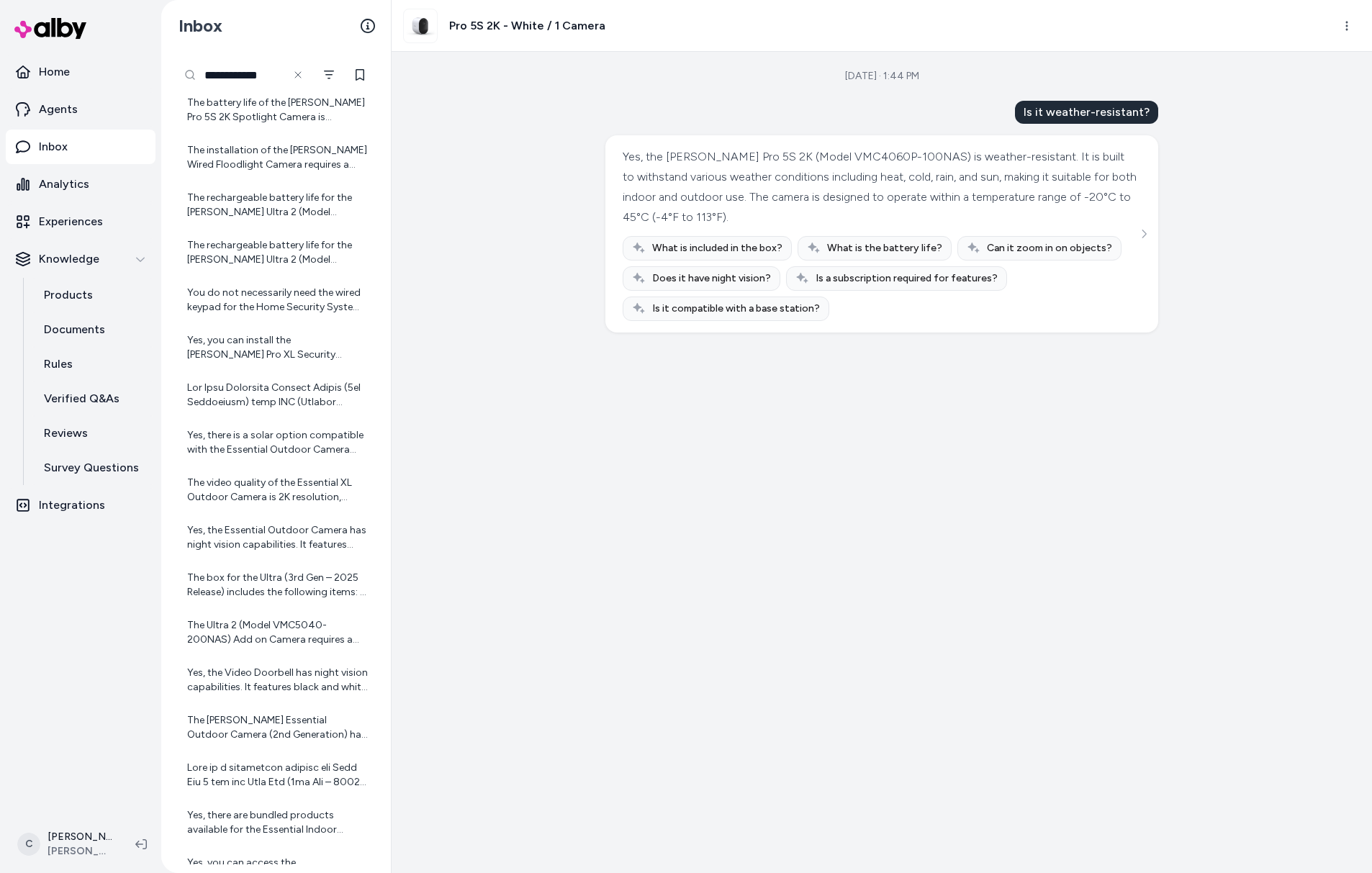
scroll to position [289, 0]
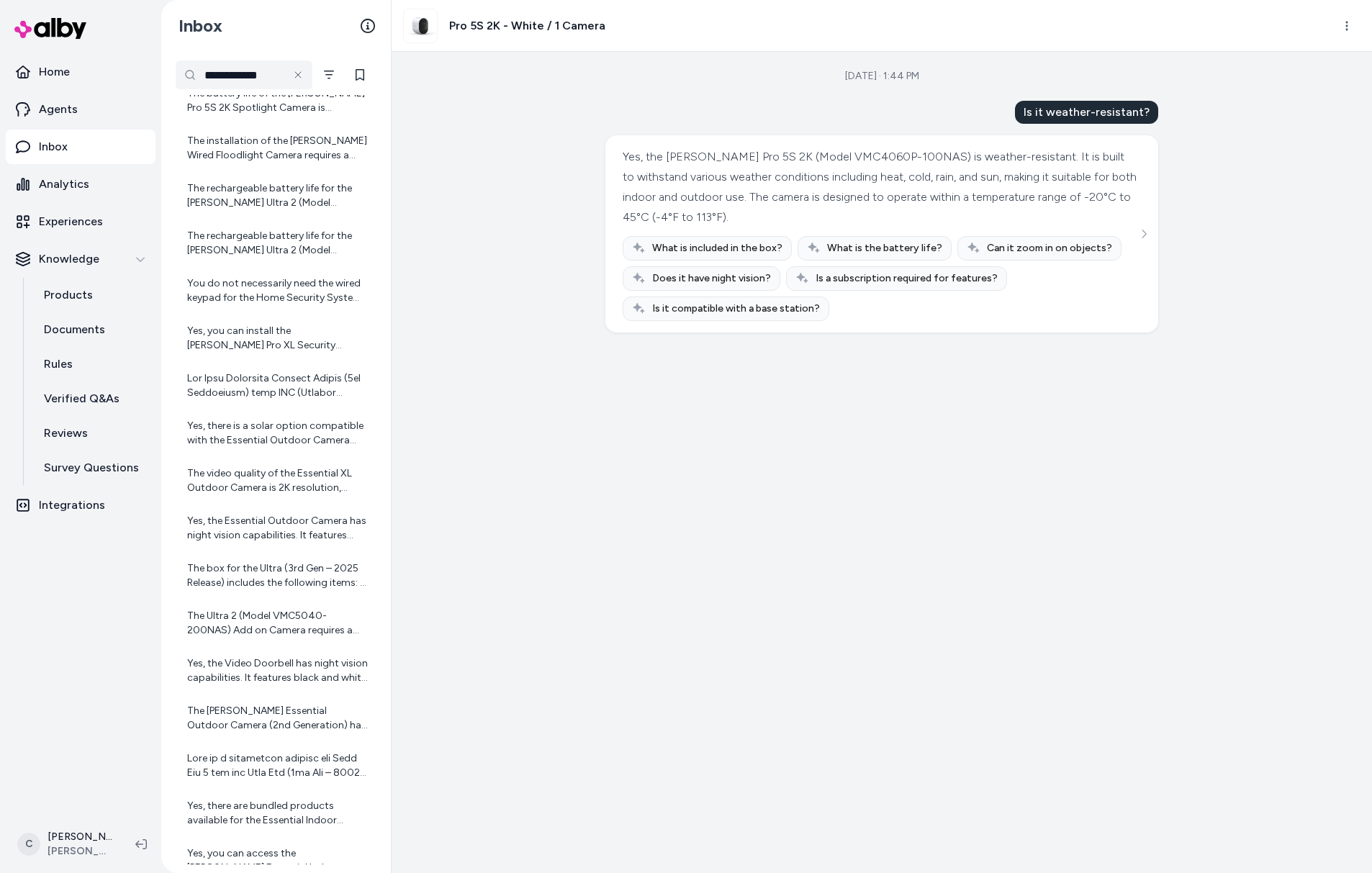
drag, startPoint x: 612, startPoint y: 559, endPoint x: 620, endPoint y: 566, distance: 10.6
click at [613, 558] on div "Sep 24, 2025 · 1:44 PM Is it weather-resistant? Yes, the Arlo Pro 5S 2K (Model …" at bounding box center [882, 462] width 981 height 821
click at [545, 440] on div "Sep 24, 2025 · 1:44 PM Is it weather-resistant? Yes, the Arlo Pro 5S 2K (Model …" at bounding box center [882, 462] width 981 height 821
click at [84, 290] on p "Products" at bounding box center [69, 295] width 49 height 17
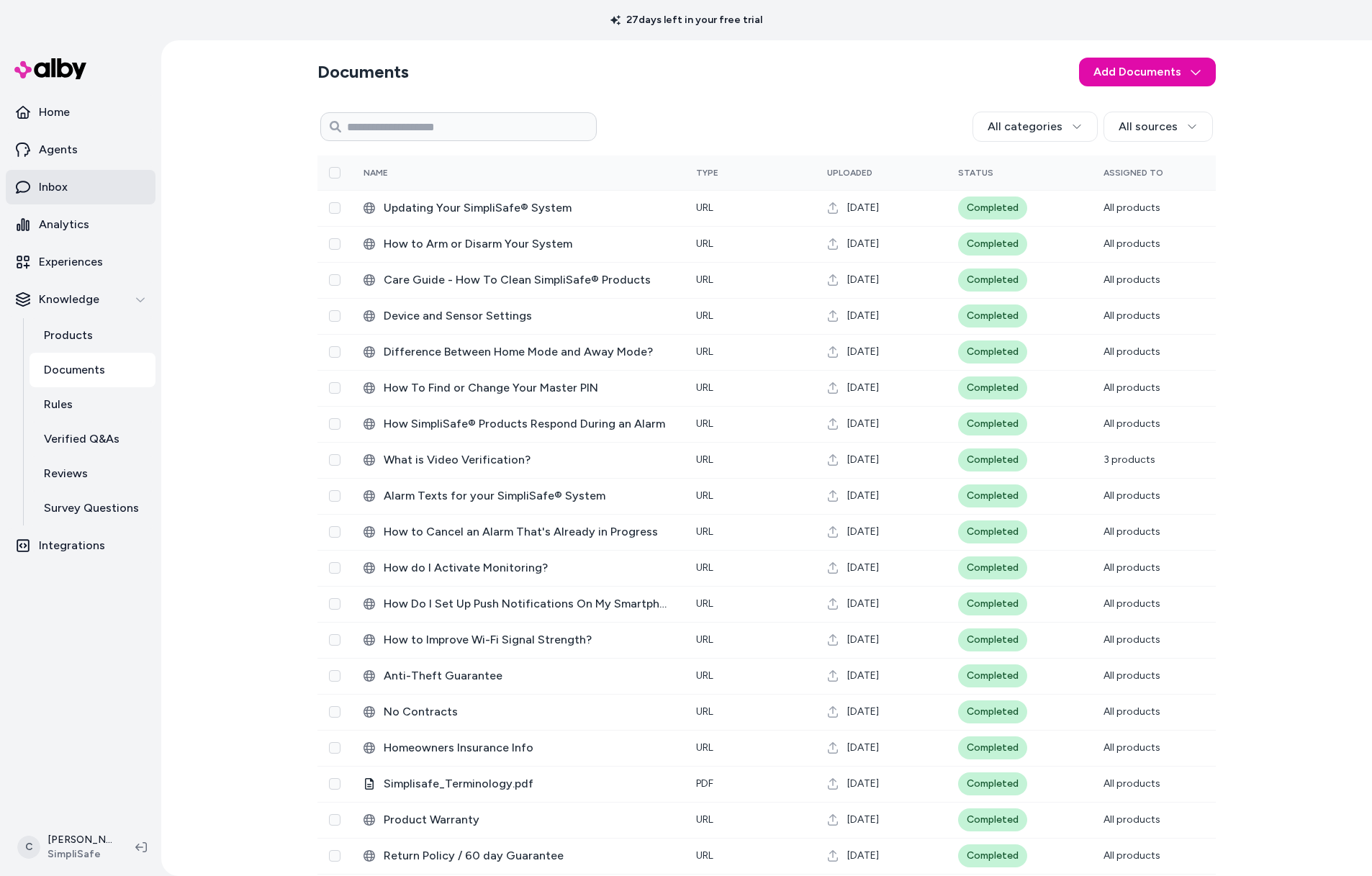
click at [63, 197] on link "Inbox" at bounding box center [80, 187] width 150 height 35
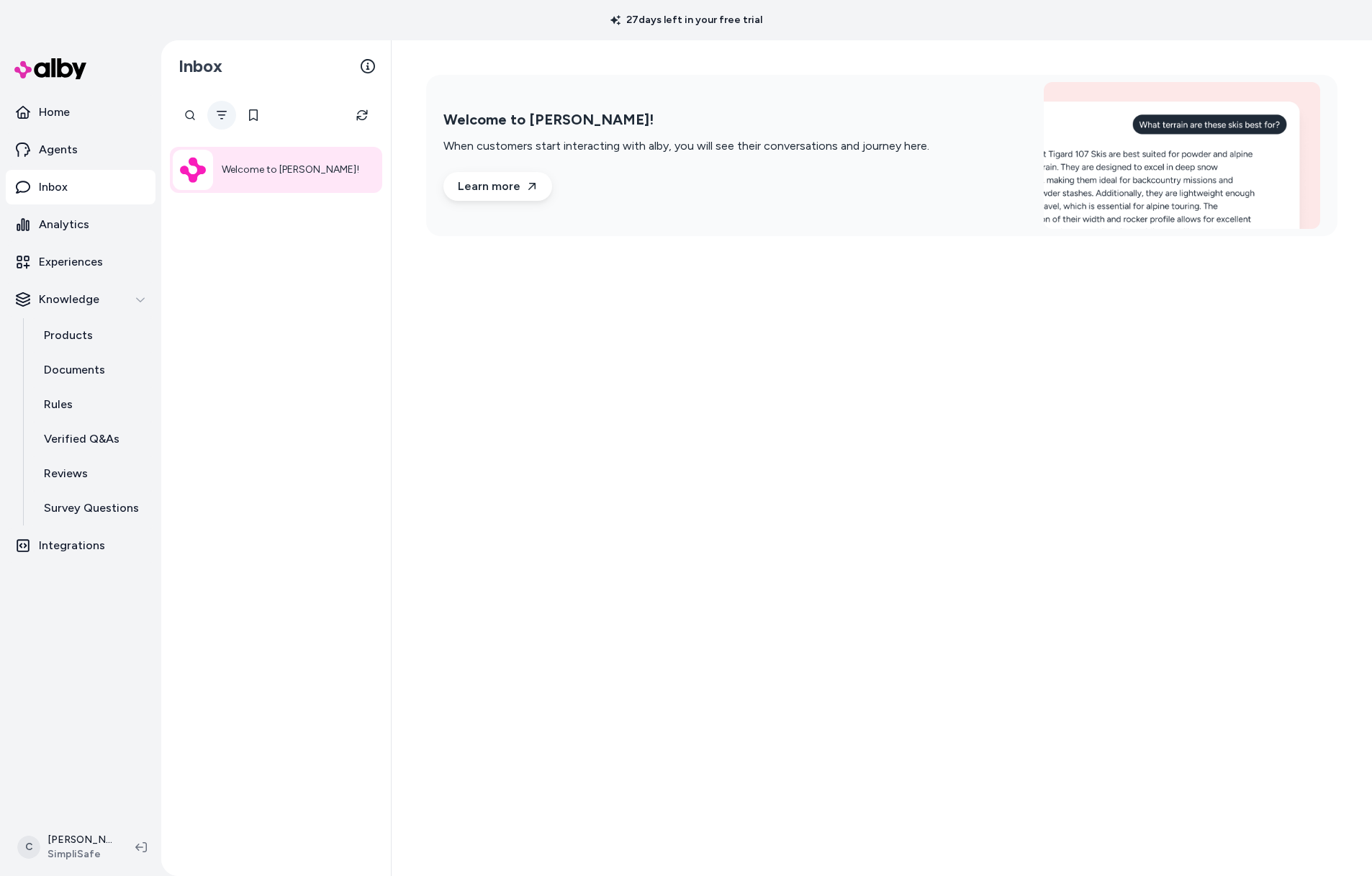
click at [223, 111] on icon "Filter" at bounding box center [221, 115] width 12 height 12
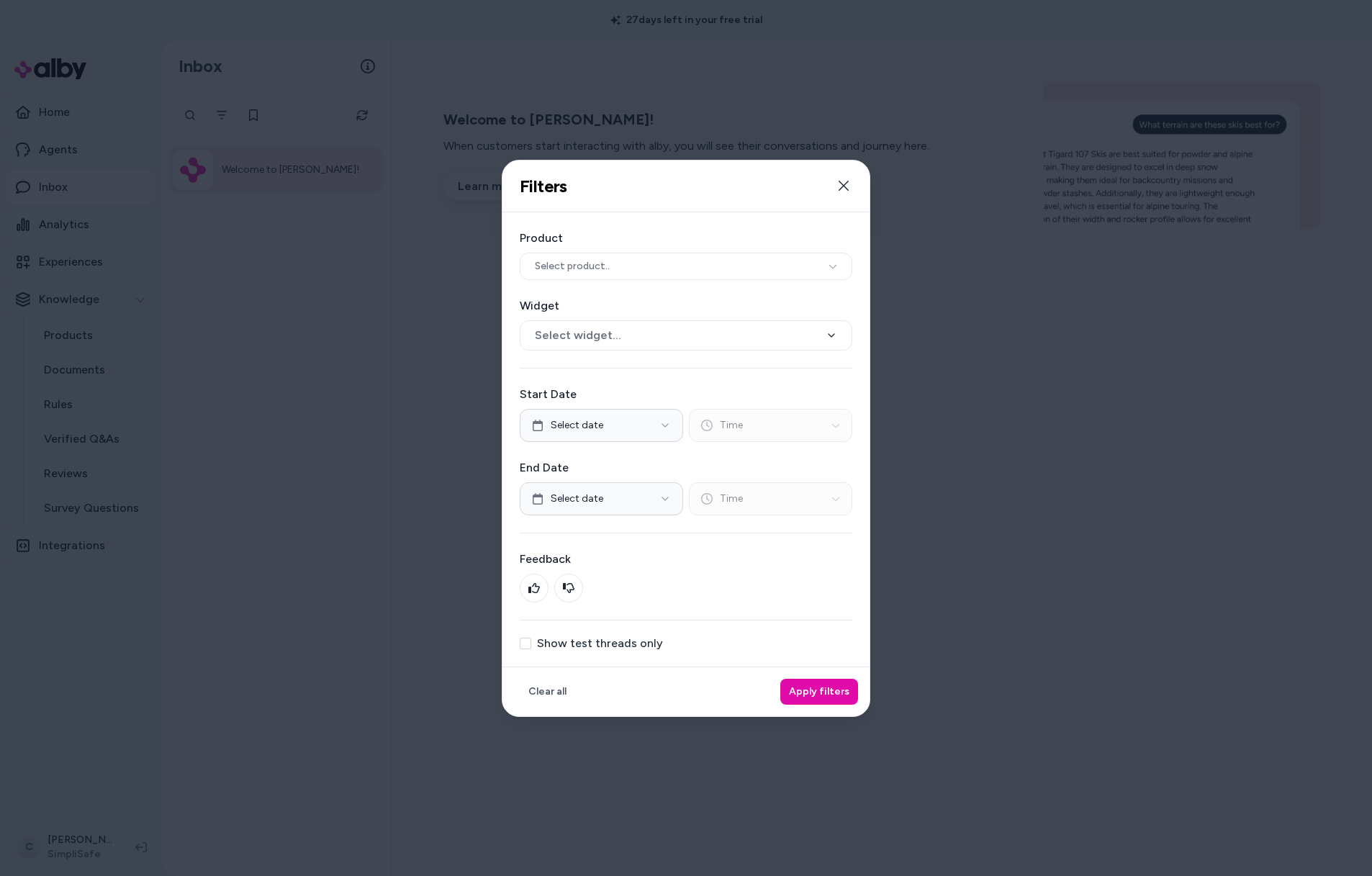
click at [525, 644] on button "Show test threads only" at bounding box center [525, 643] width 12 height 12
click at [809, 691] on button "Apply filters" at bounding box center [818, 691] width 78 height 26
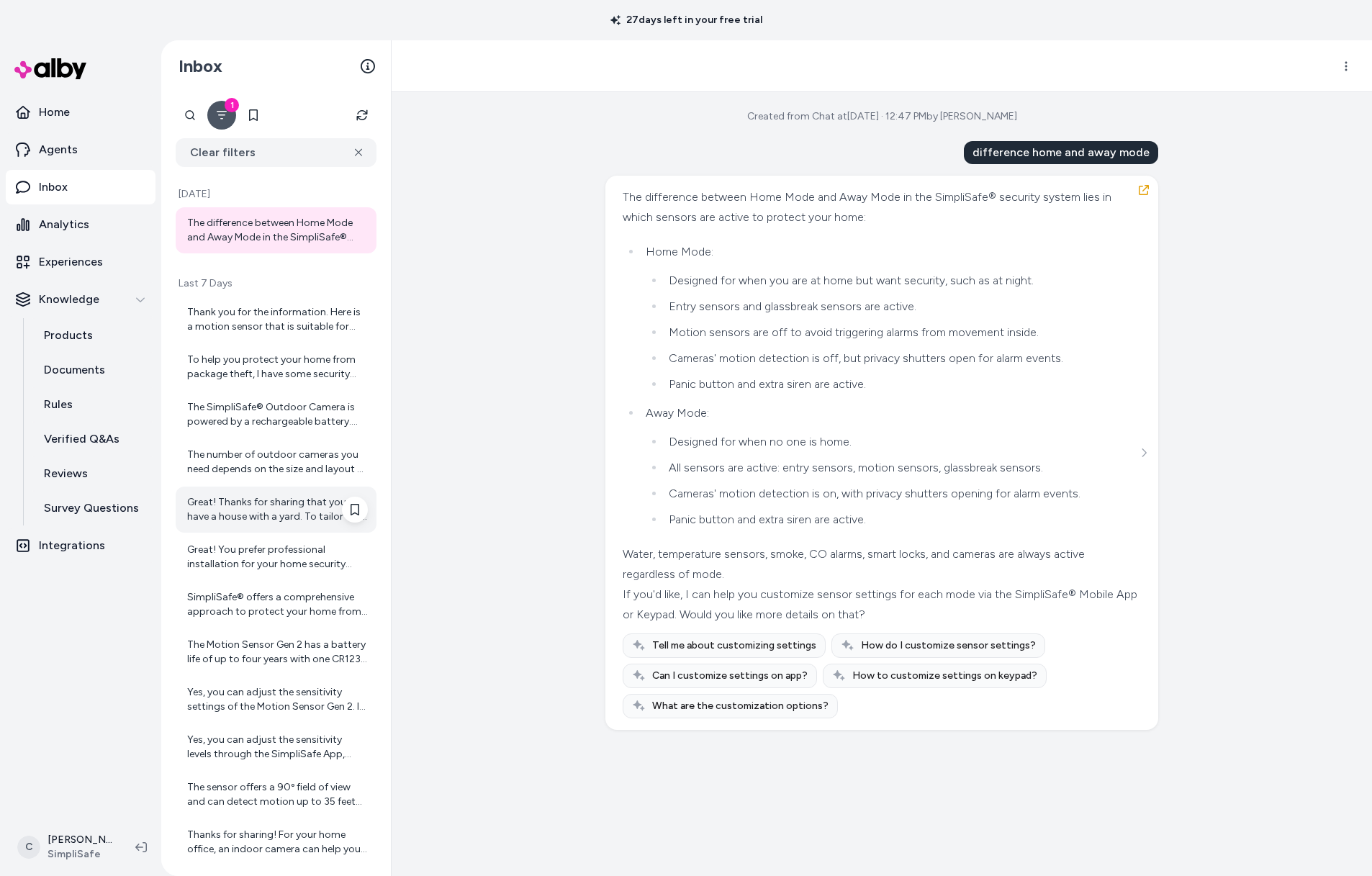
click at [273, 530] on div "Great! Thanks for sharing that you have a house with a yard. To tailor the syst…" at bounding box center [276, 510] width 201 height 46
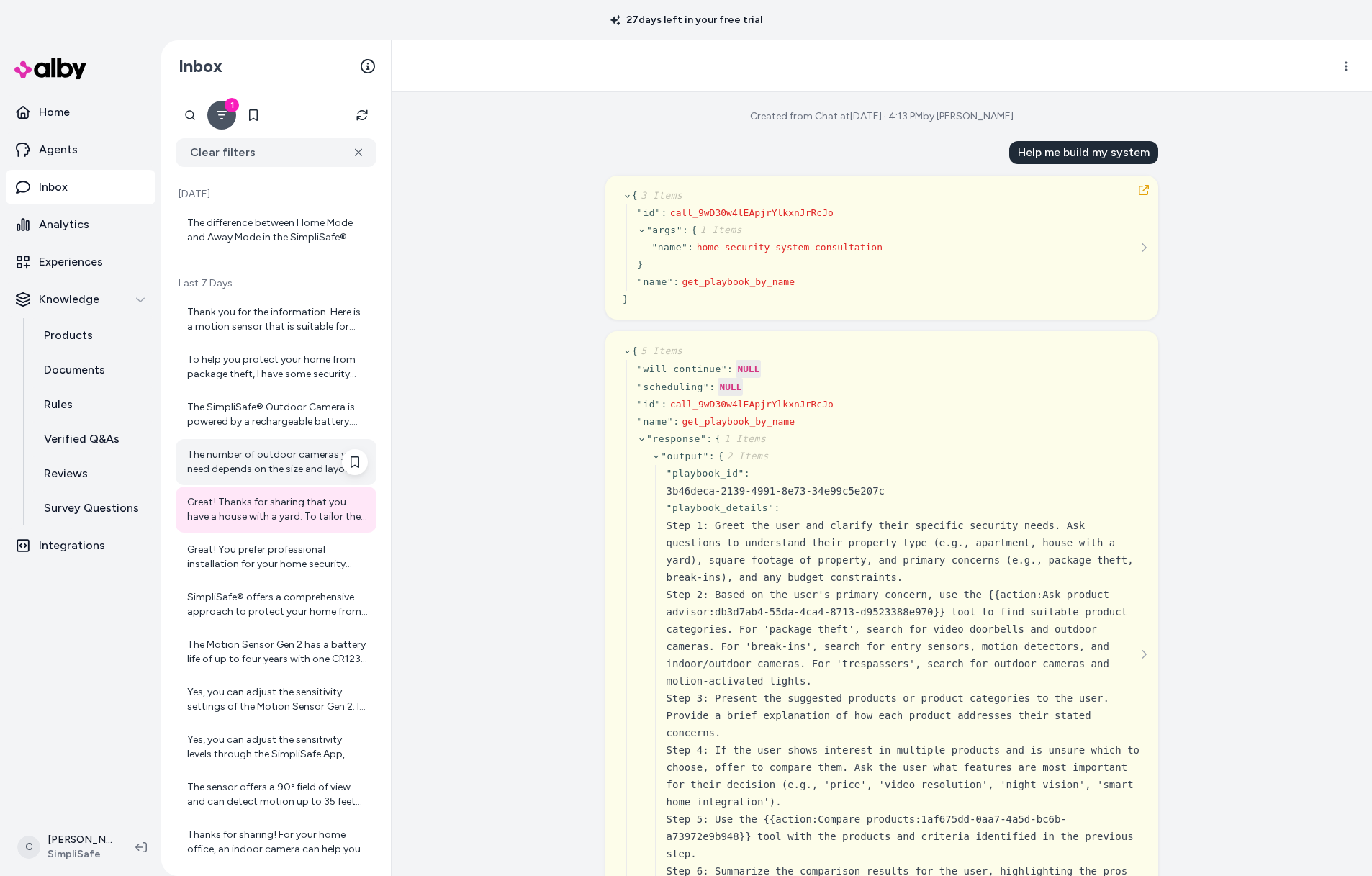
click at [267, 464] on div "The number of outdoor cameras you need depends on the size and layout of your p…" at bounding box center [278, 462] width 181 height 29
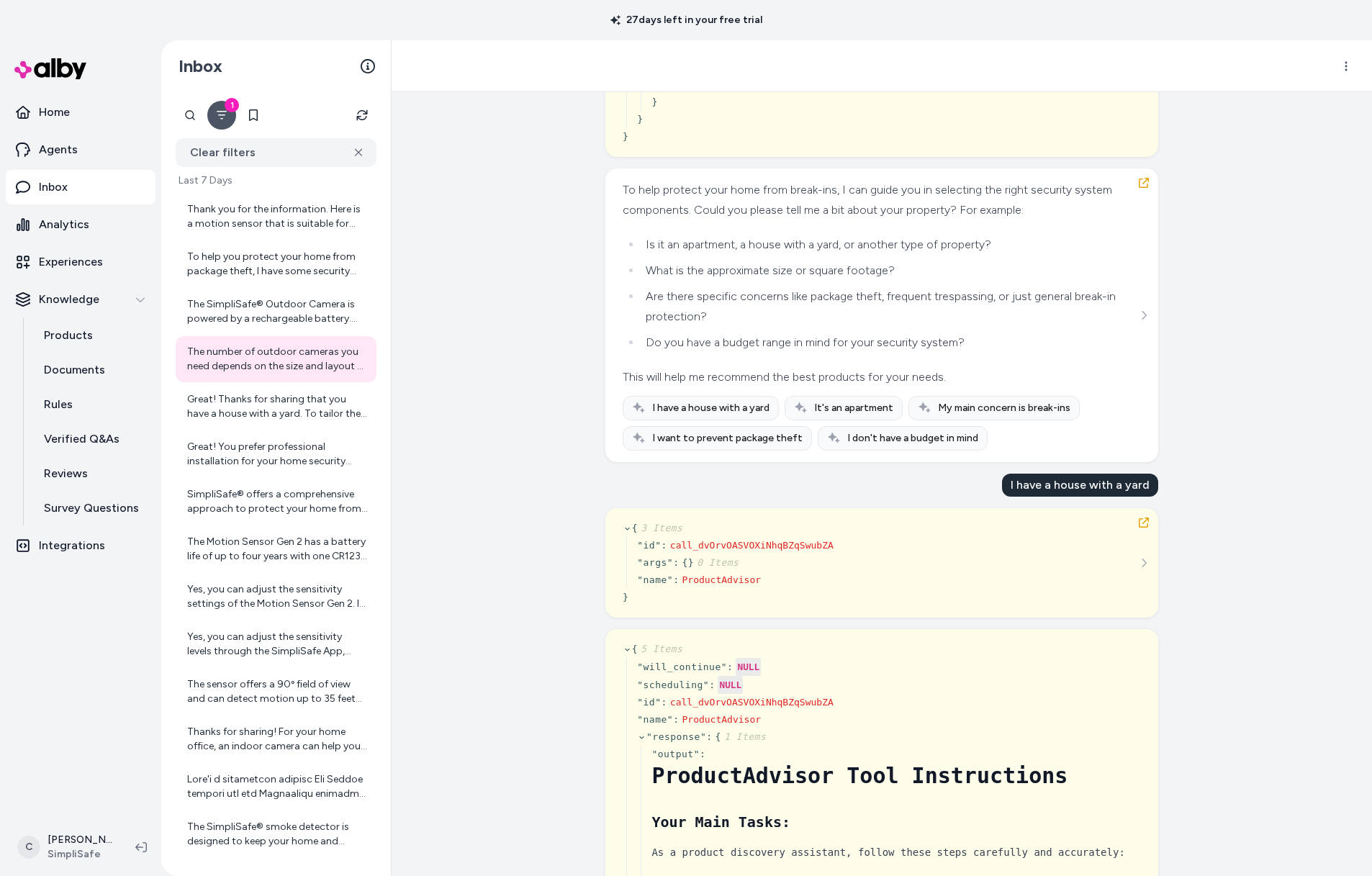
scroll to position [830, 0]
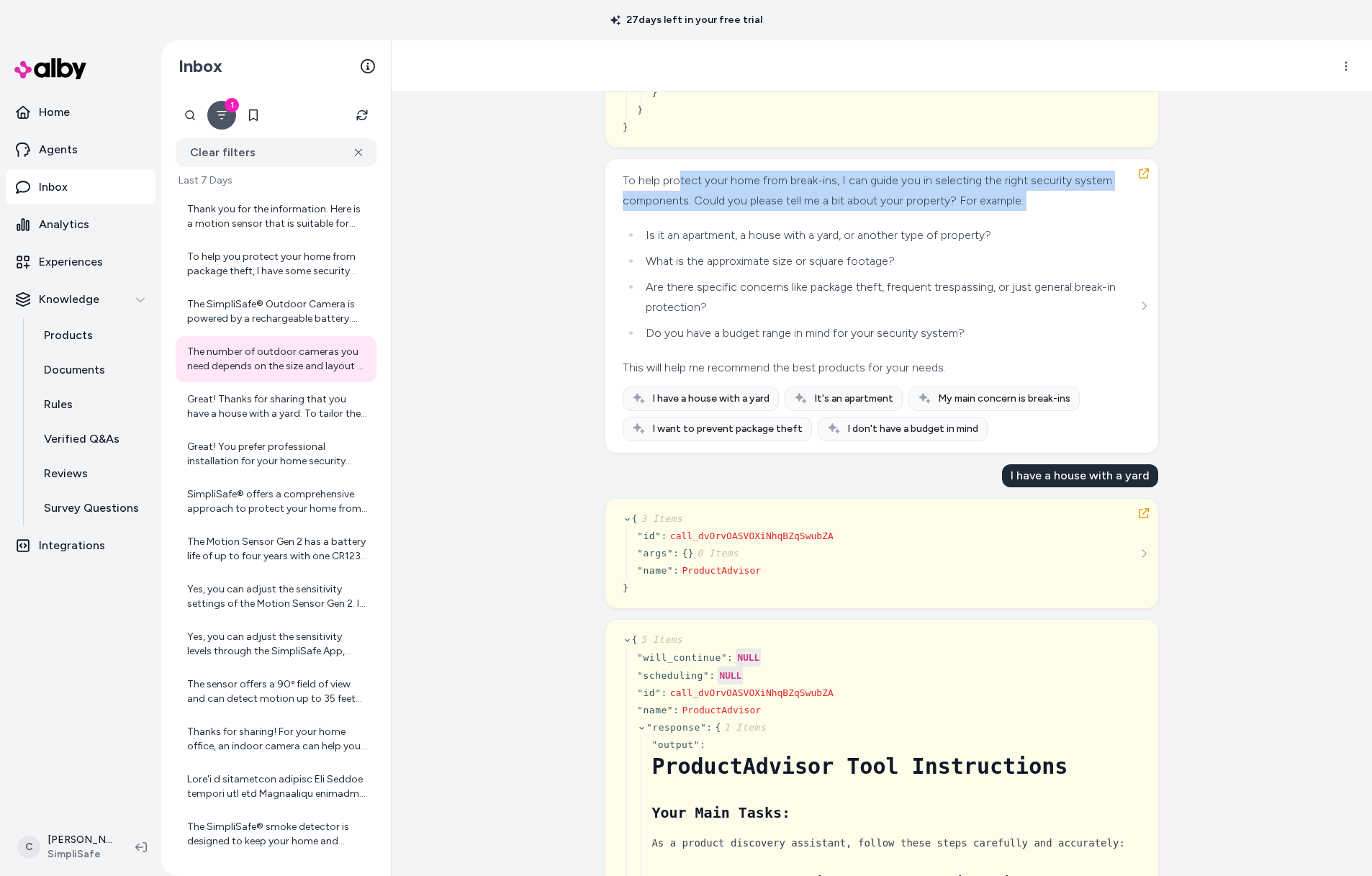
drag, startPoint x: 679, startPoint y: 189, endPoint x: 695, endPoint y: 216, distance: 31.4
click at [695, 216] on div "To help protect your home from break-ins, I can guide you in selecting the righ…" at bounding box center [881, 274] width 515 height 207
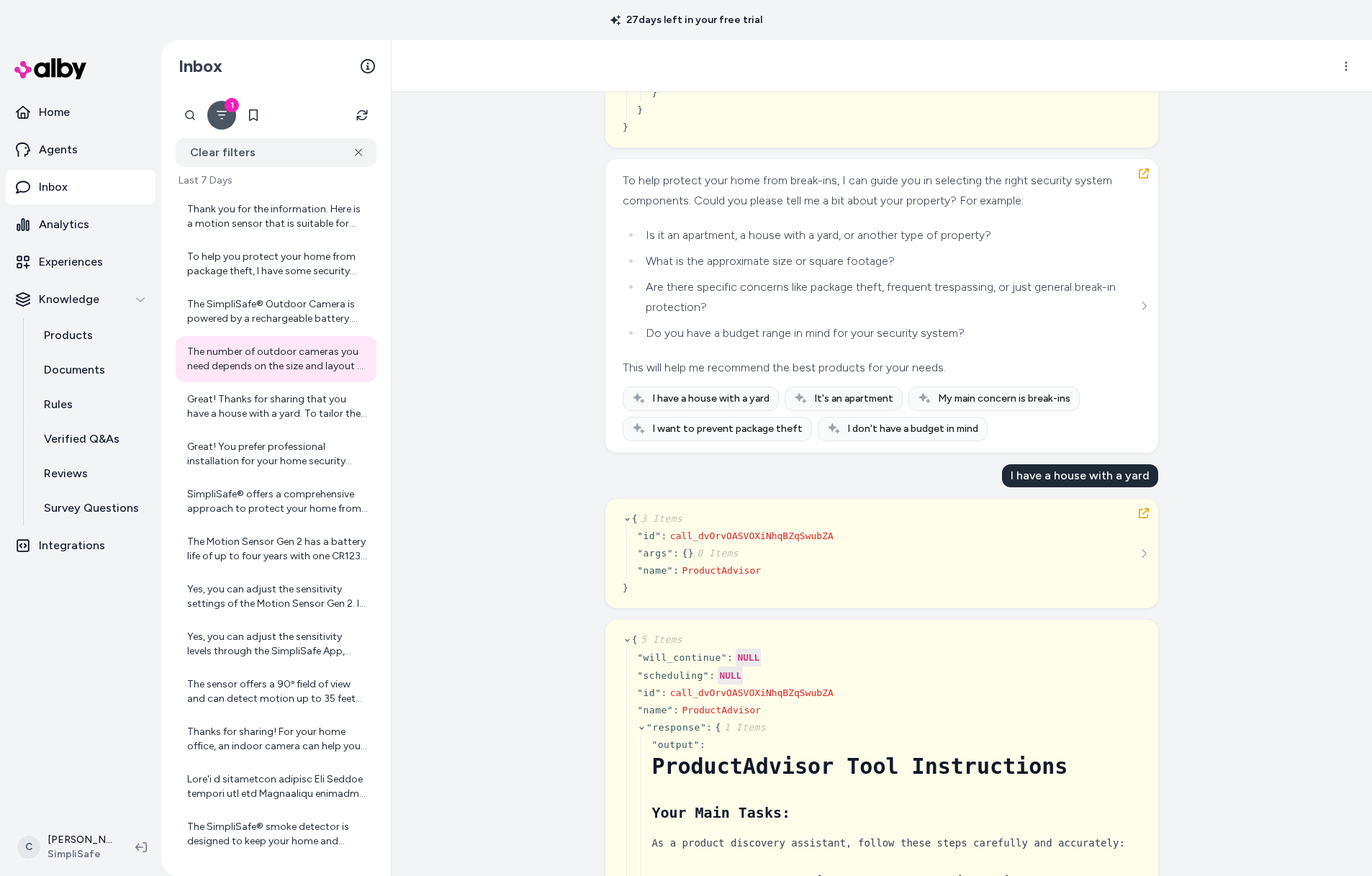
drag, startPoint x: 695, startPoint y: 216, endPoint x: 696, endPoint y: 241, distance: 25.0
click at [695, 223] on div "To help protect your home from break-ins, I can guide you in selecting the righ…" at bounding box center [881, 274] width 515 height 207
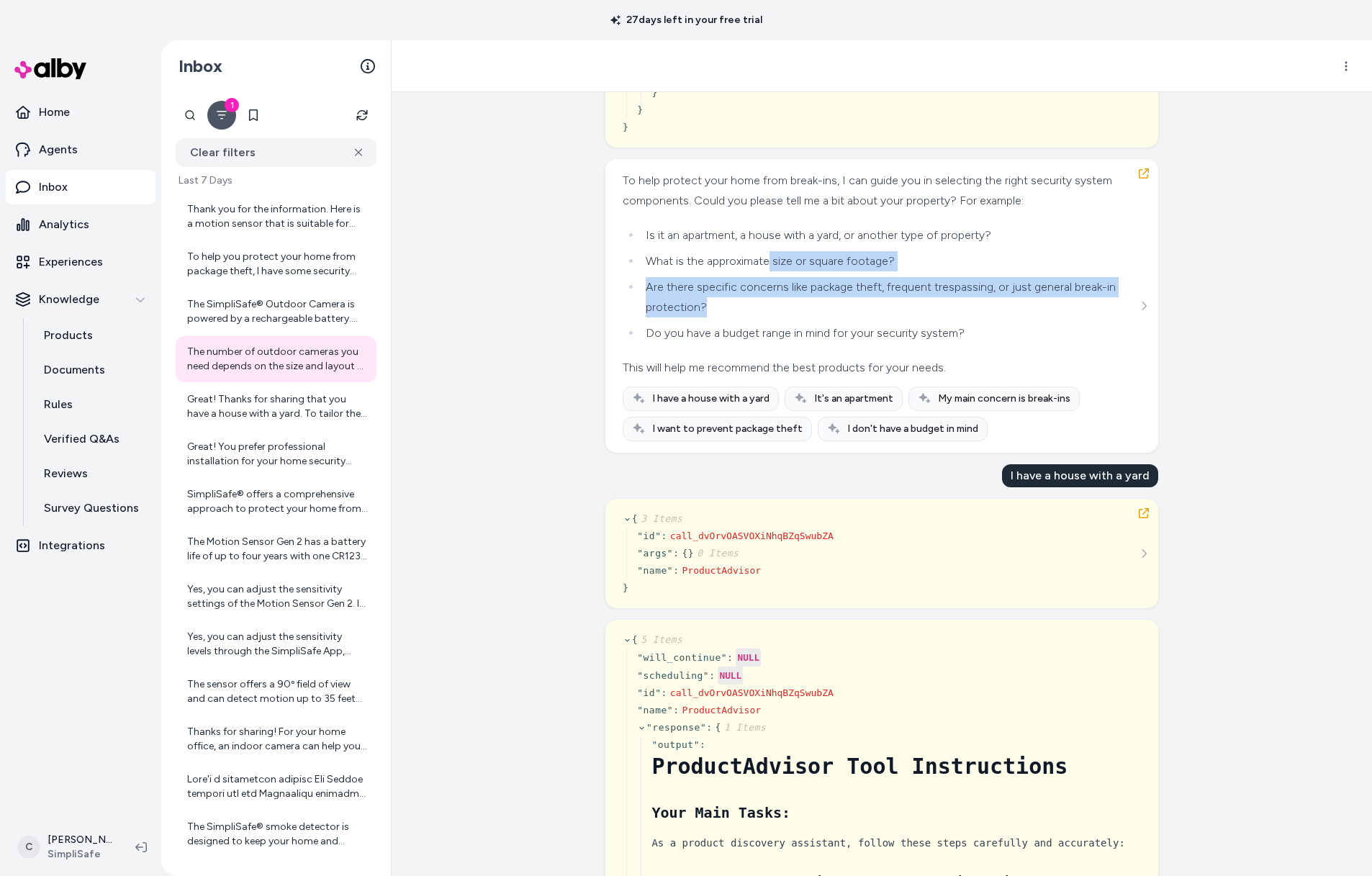
drag, startPoint x: 766, startPoint y: 259, endPoint x: 770, endPoint y: 311, distance: 52.2
click at [770, 311] on ul "Is it an apartment, a house with a yard, or another type of property? What is t…" at bounding box center [881, 284] width 515 height 118
click at [770, 311] on li "Are there specific concerns like package theft, frequent trespassing, or just g…" at bounding box center [889, 297] width 496 height 40
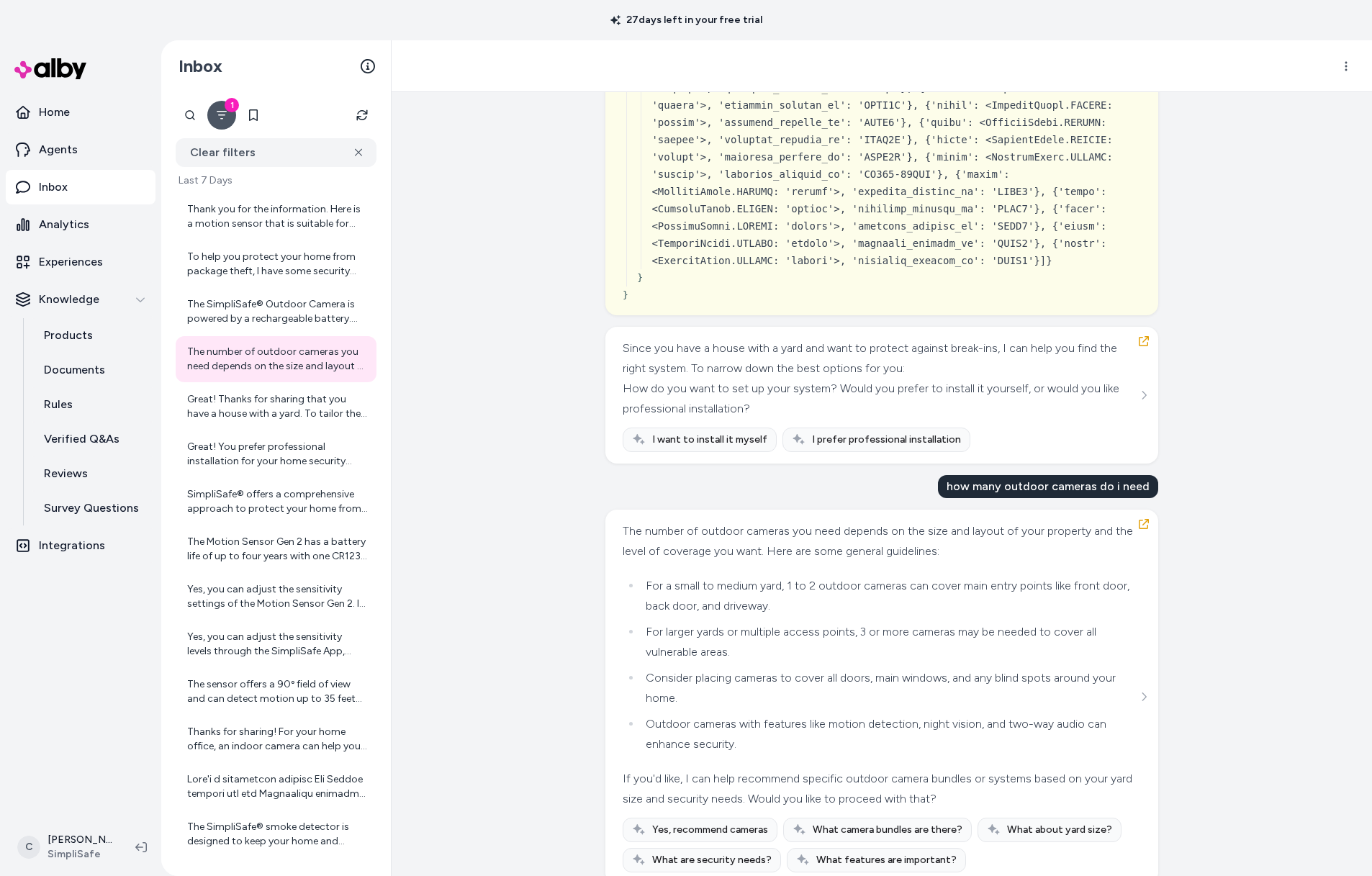
scroll to position [5575, 0]
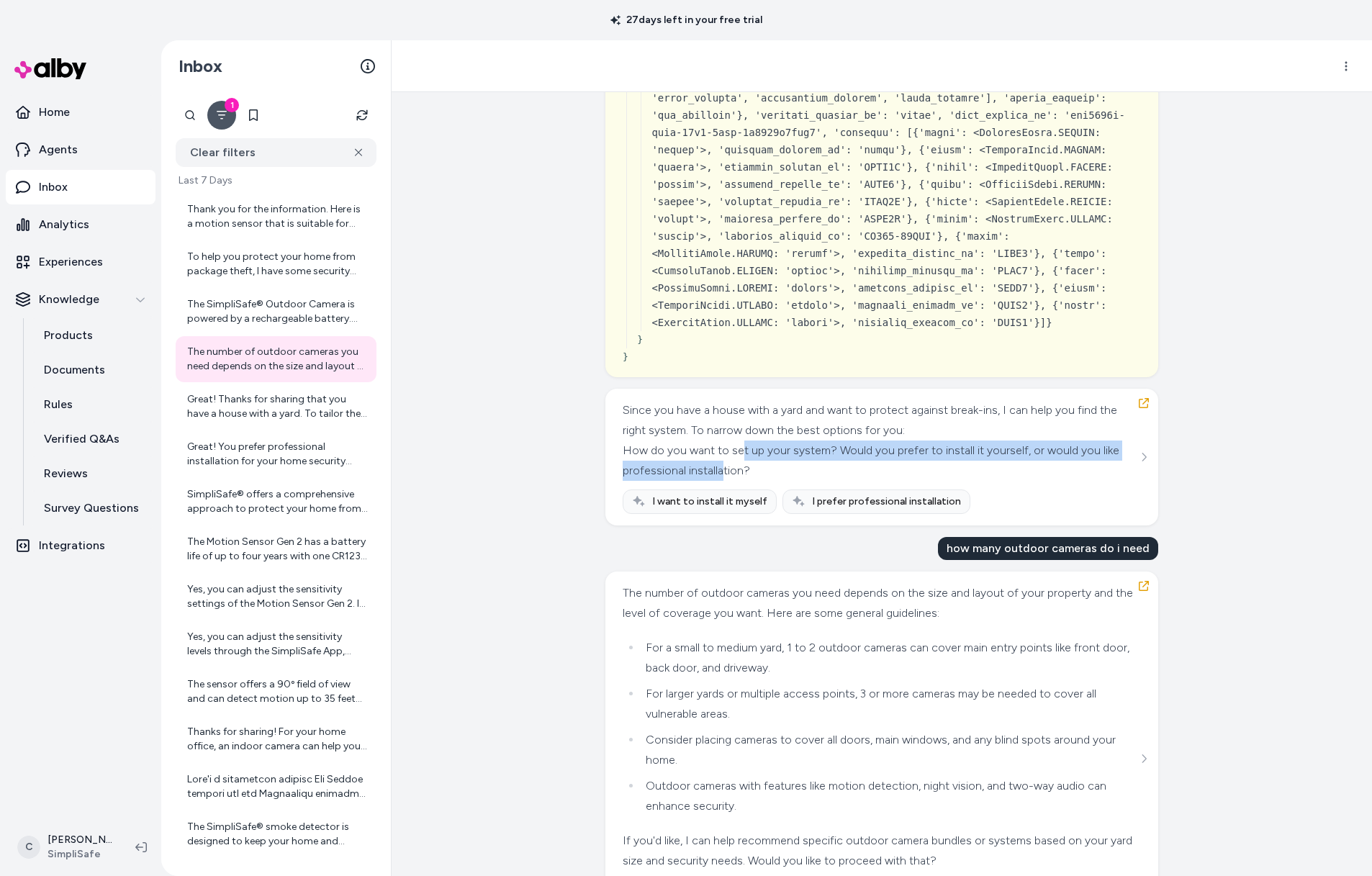
drag, startPoint x: 737, startPoint y: 428, endPoint x: 739, endPoint y: 452, distance: 24.1
click at [739, 452] on div "How do you want to set up your system? Would you prefer to install it yourself,…" at bounding box center [881, 460] width 515 height 40
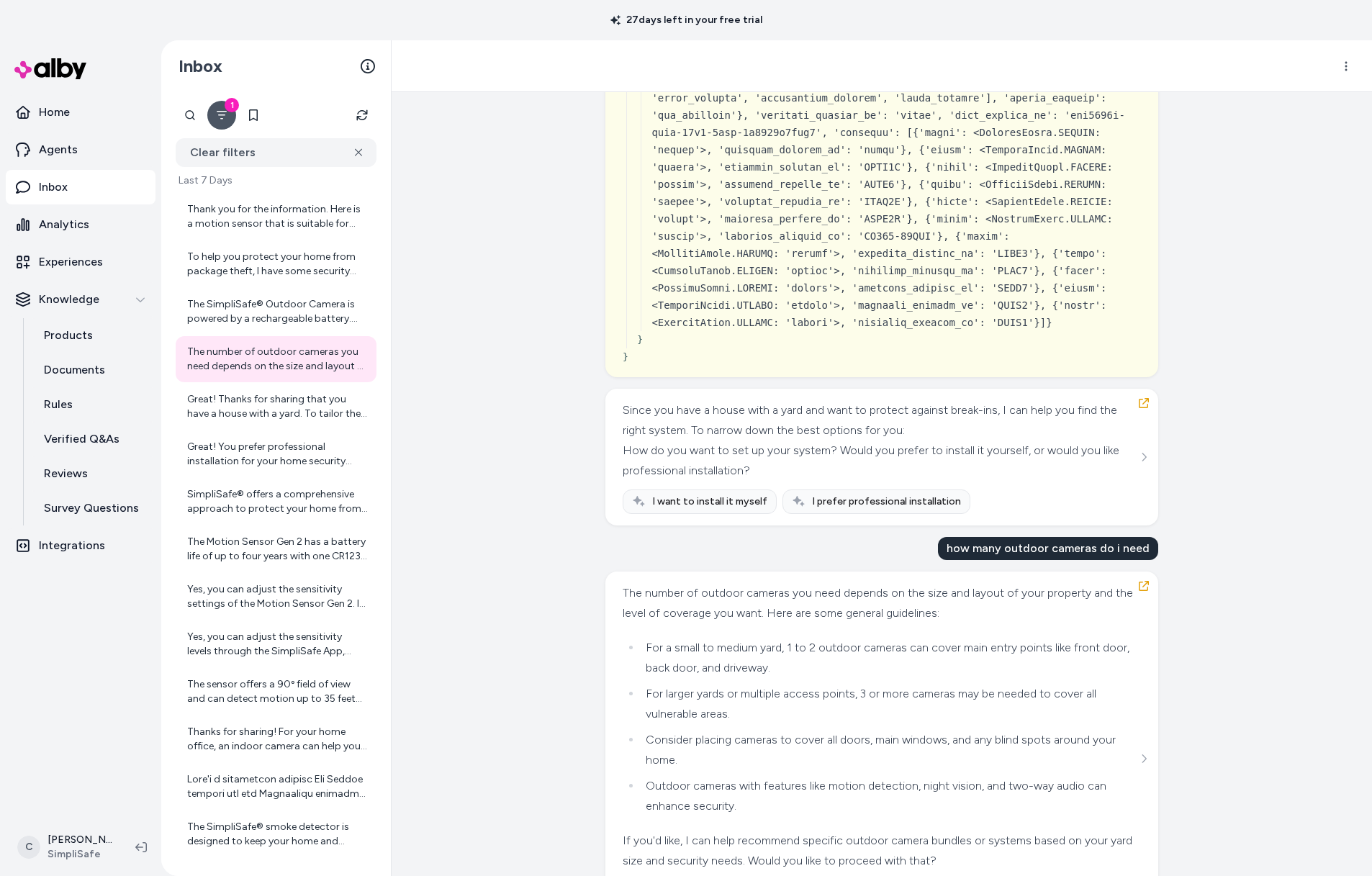
click at [723, 400] on div "Since you have a house with a yard and want to protect against break-ins, I can…" at bounding box center [881, 420] width 515 height 40
click at [724, 444] on div "Since you have a house with a yard and want to protect against break-ins, I can…" at bounding box center [881, 440] width 515 height 80
click at [724, 424] on div "Since you have a house with a yard and want to protect against break-ins, I can…" at bounding box center [881, 420] width 515 height 40
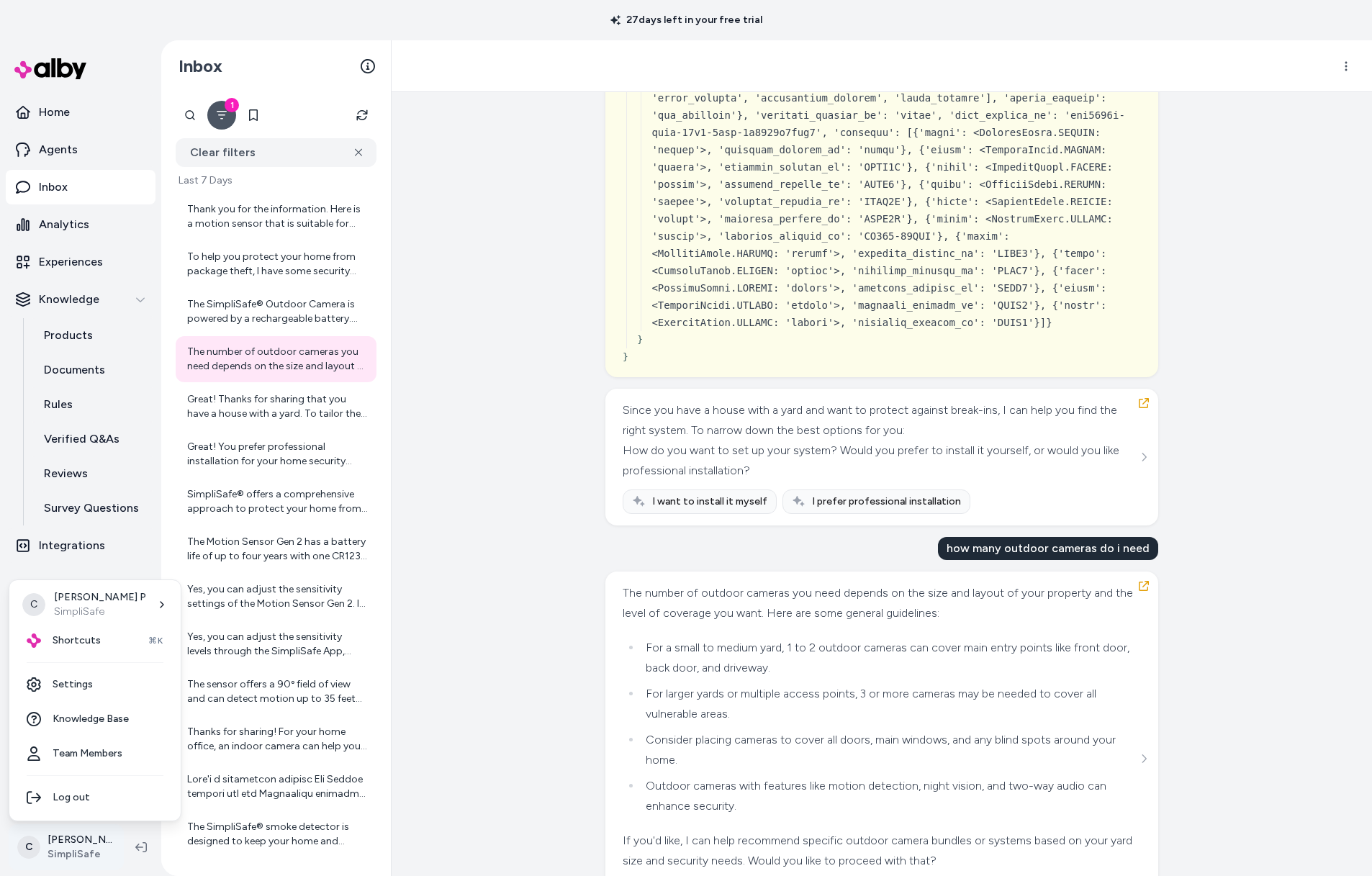
click at [81, 852] on html "27 days left in your free trial Home Agents Inbox Analytics Experiences Knowled…" at bounding box center [686, 438] width 1372 height 876
click at [102, 650] on div "Shortcuts ⌘K" at bounding box center [95, 641] width 160 height 35
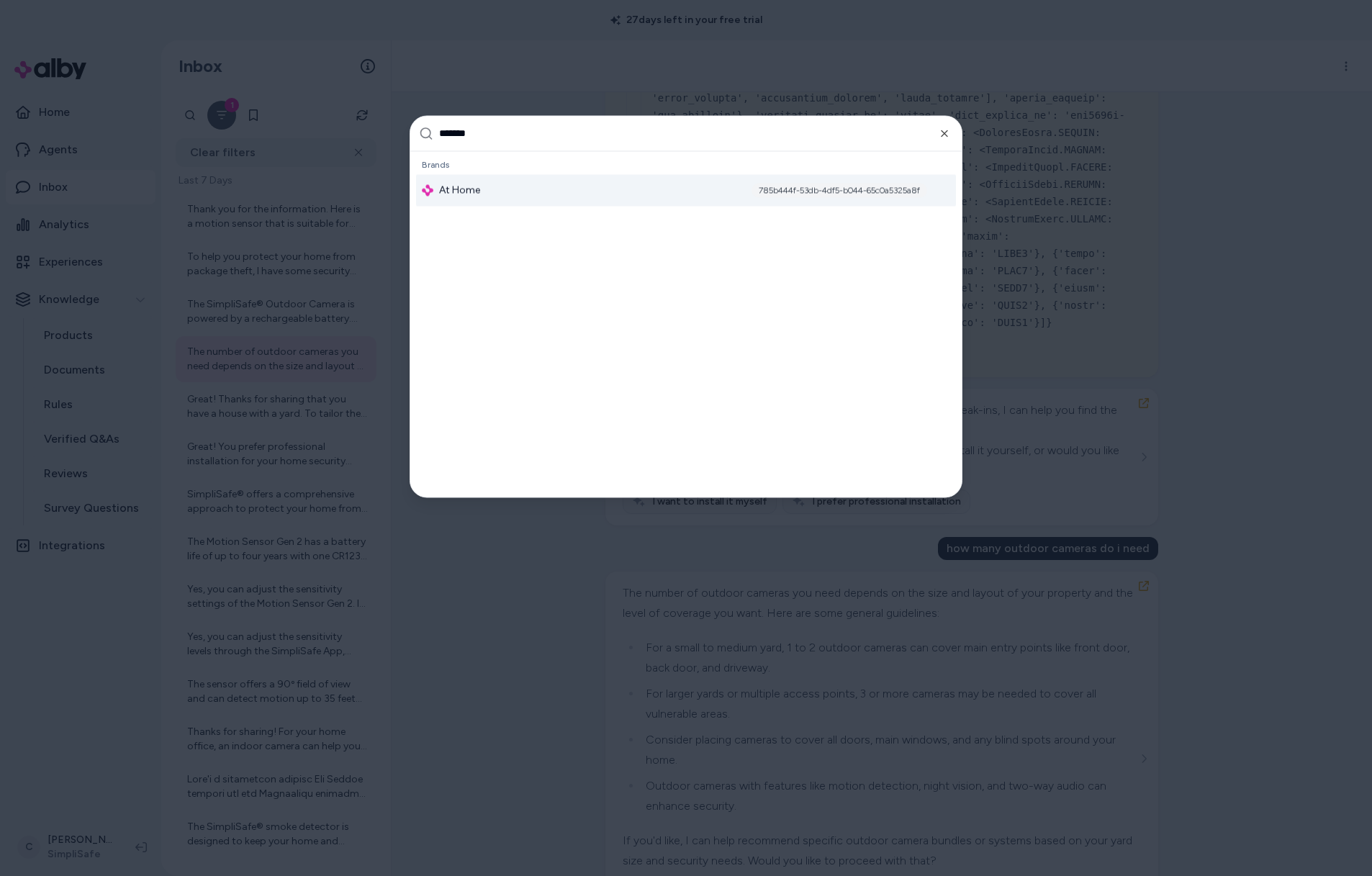
type input "*******"
click at [491, 182] on div "At Home 785b444f-53db-4df5-b044-65c0a5325a8f" at bounding box center [686, 190] width 540 height 32
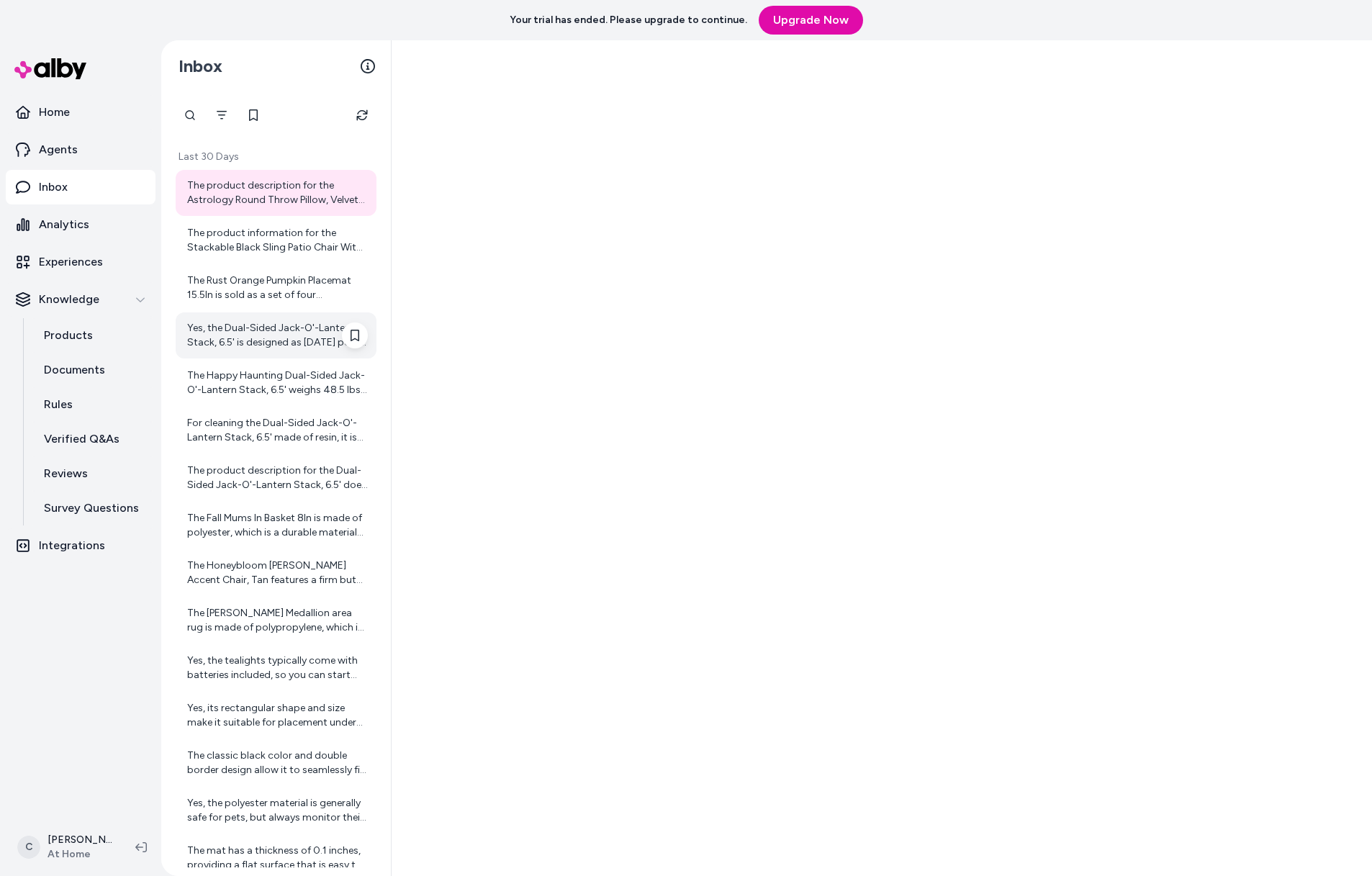
click at [273, 357] on div "Yes, the Dual-Sided Jack-O'-Lantern Stack, 6.5' is designed as [DATE] porch dec…" at bounding box center [276, 335] width 201 height 46
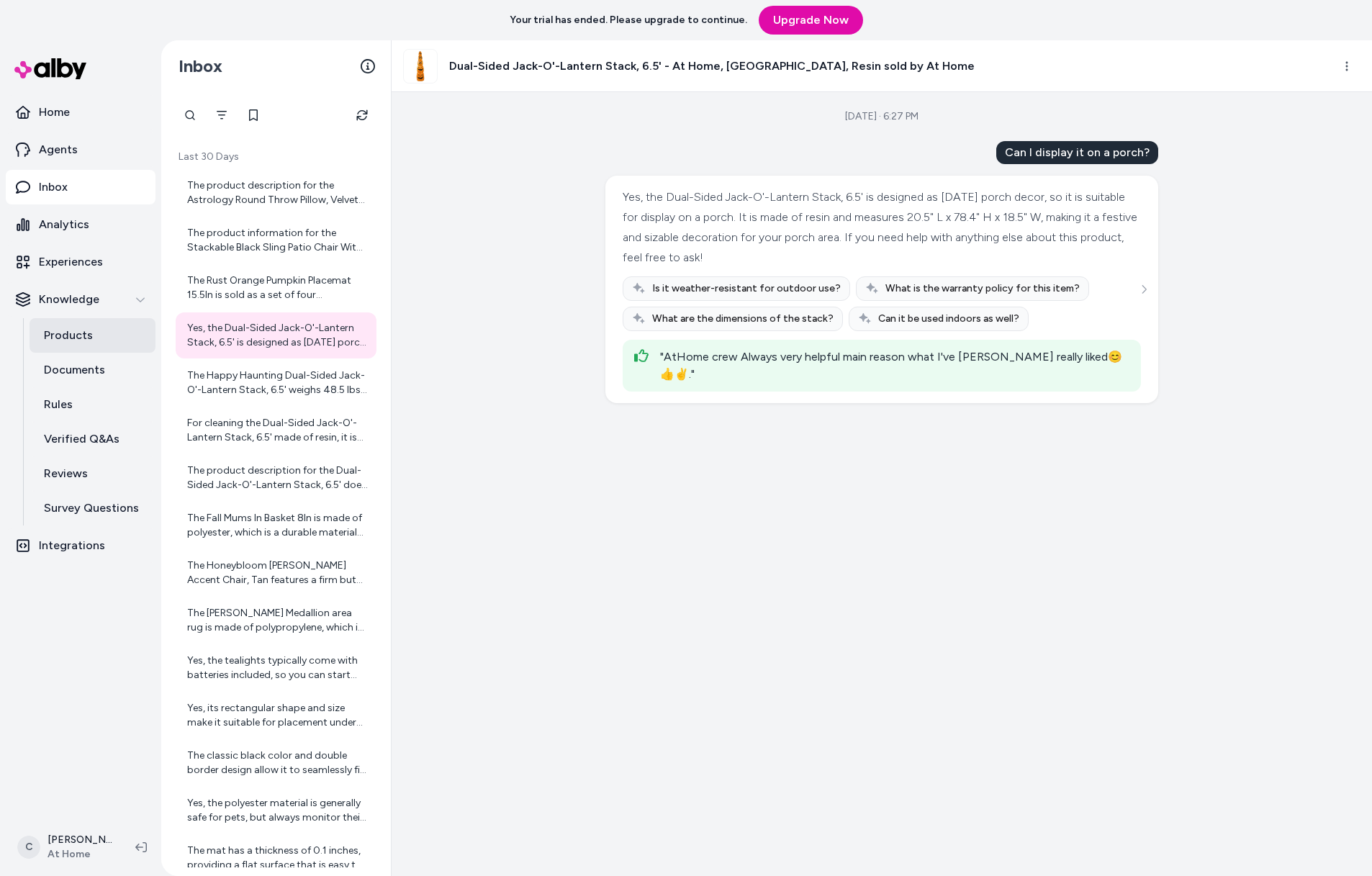
click at [82, 327] on p "Products" at bounding box center [69, 335] width 49 height 17
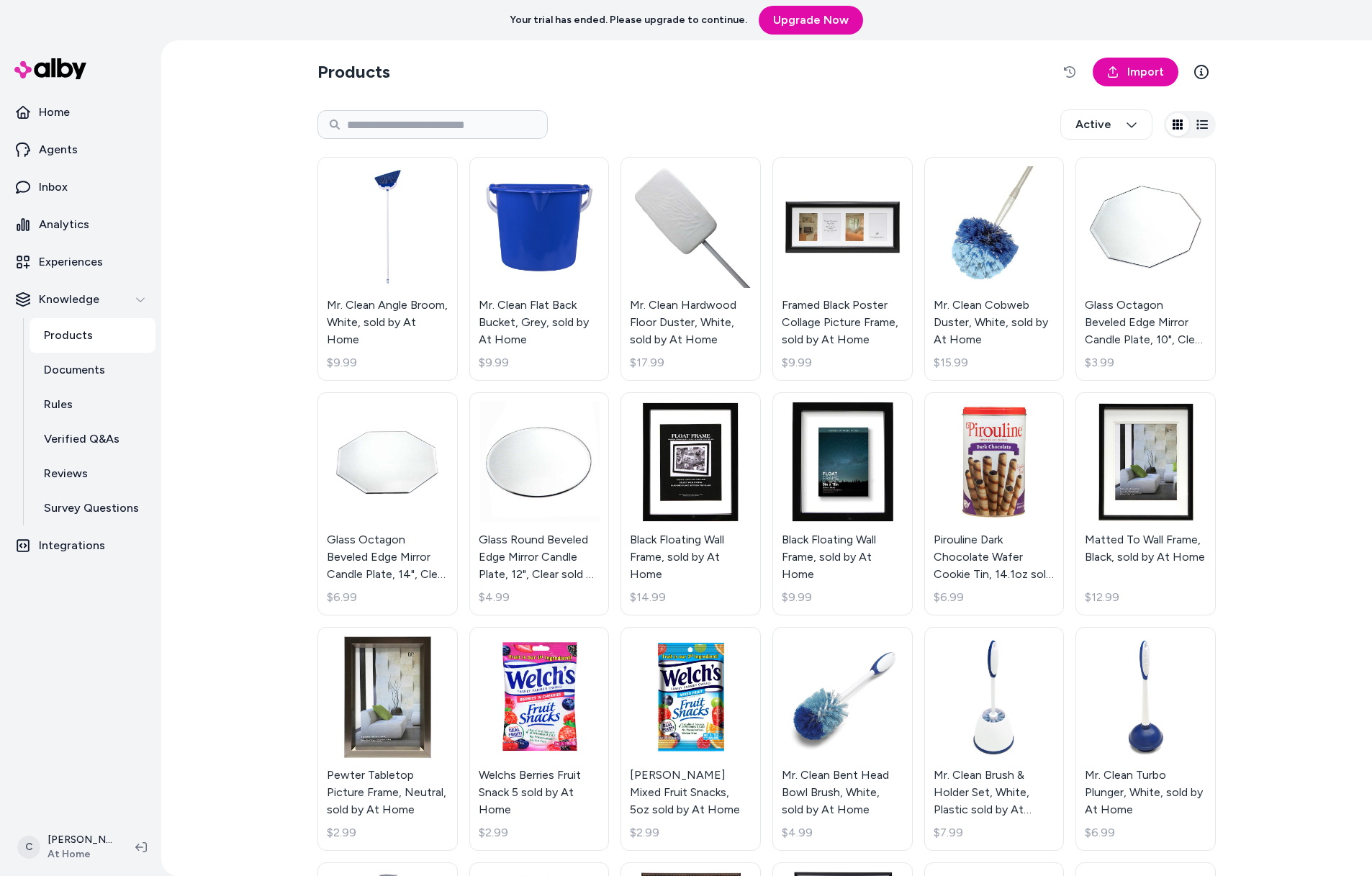
scroll to position [364, 0]
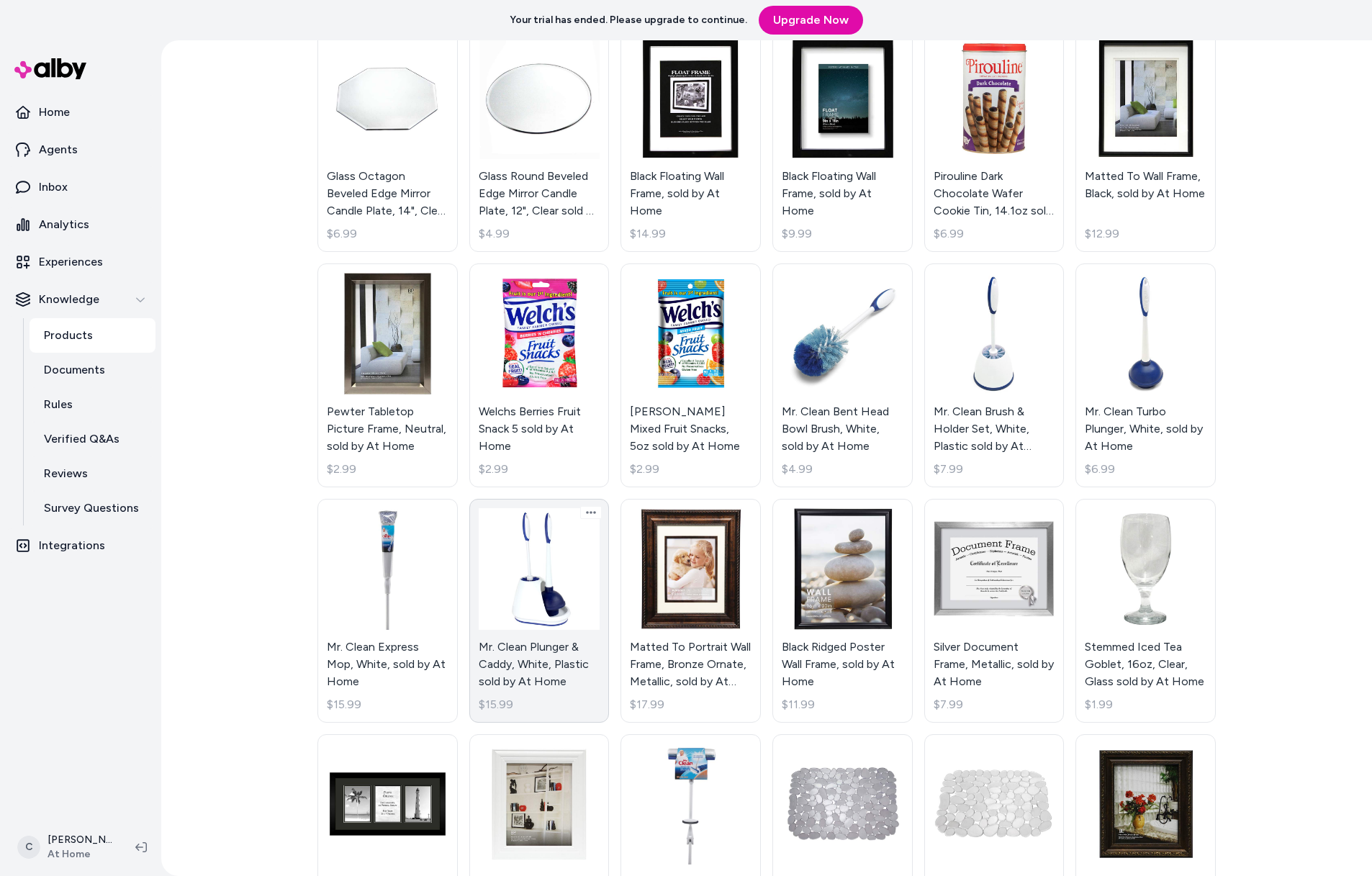
drag, startPoint x: 528, startPoint y: 656, endPoint x: 515, endPoint y: 665, distance: 15.8
click at [529, 655] on link "Mr. Clean Plunger & Caddy, White, Plastic sold by At Home $15.99" at bounding box center [540, 610] width 141 height 224
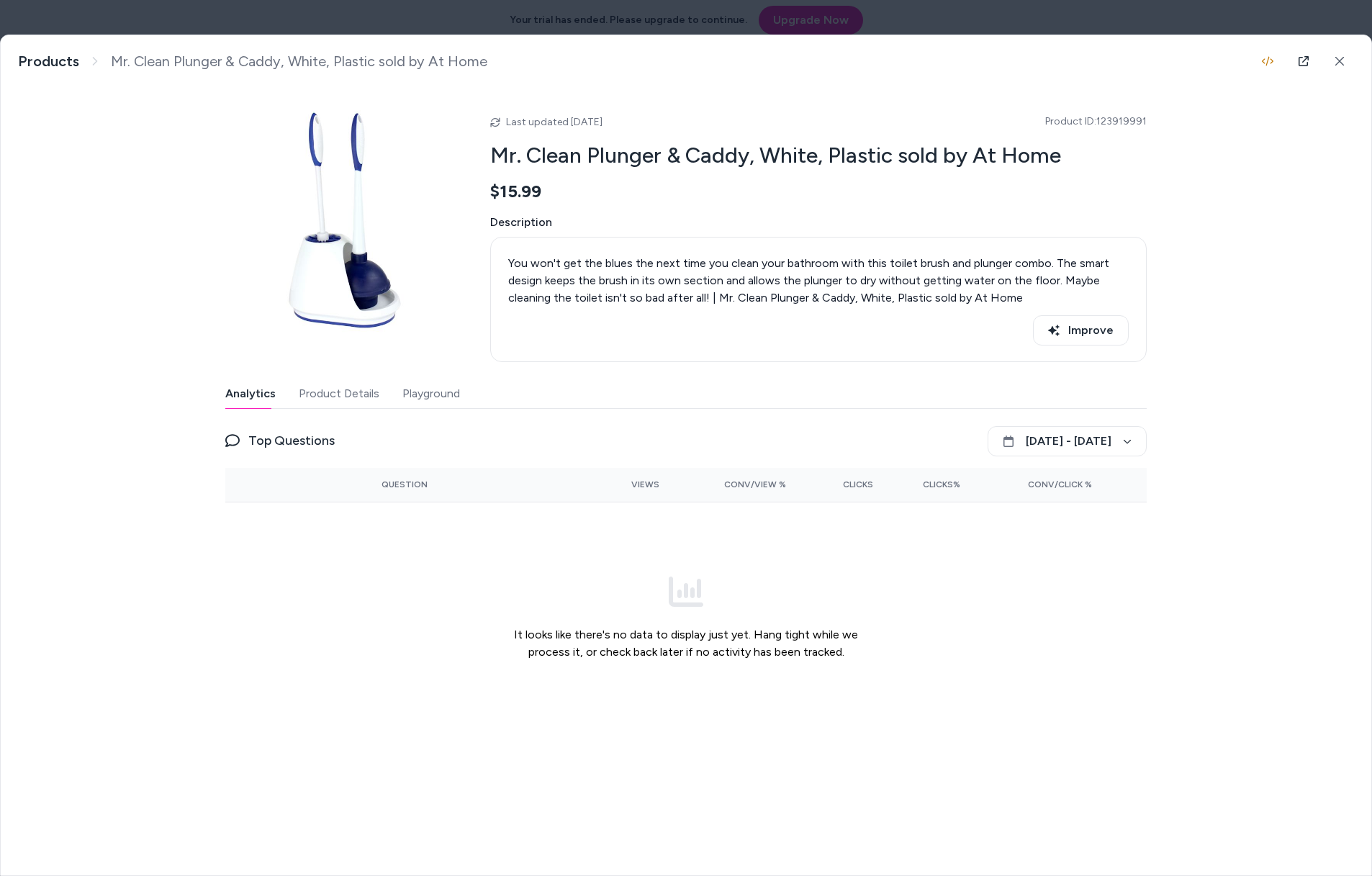
click at [354, 400] on button "Product Details" at bounding box center [339, 394] width 80 height 29
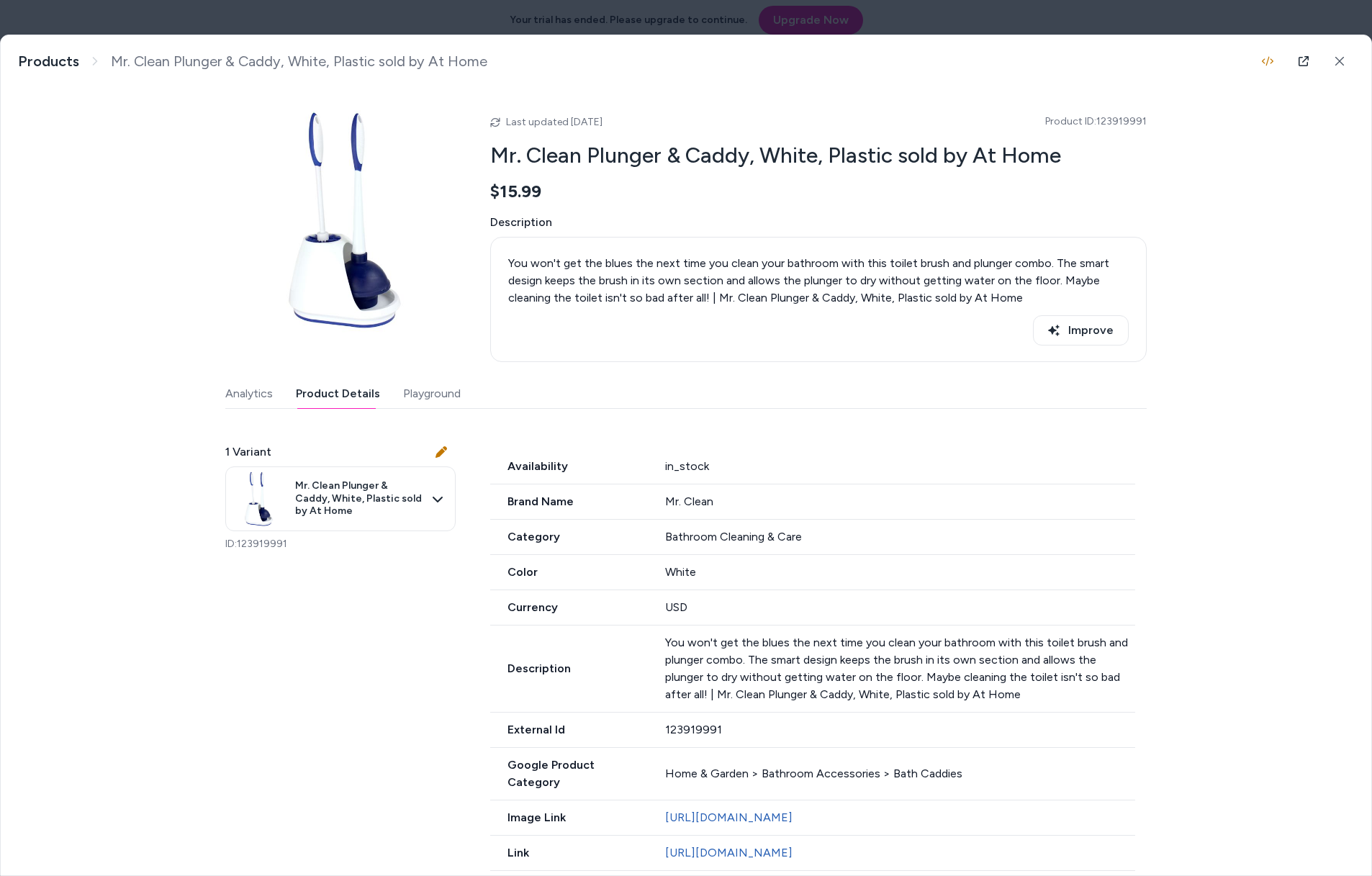
click at [410, 391] on button "Playground" at bounding box center [431, 394] width 58 height 29
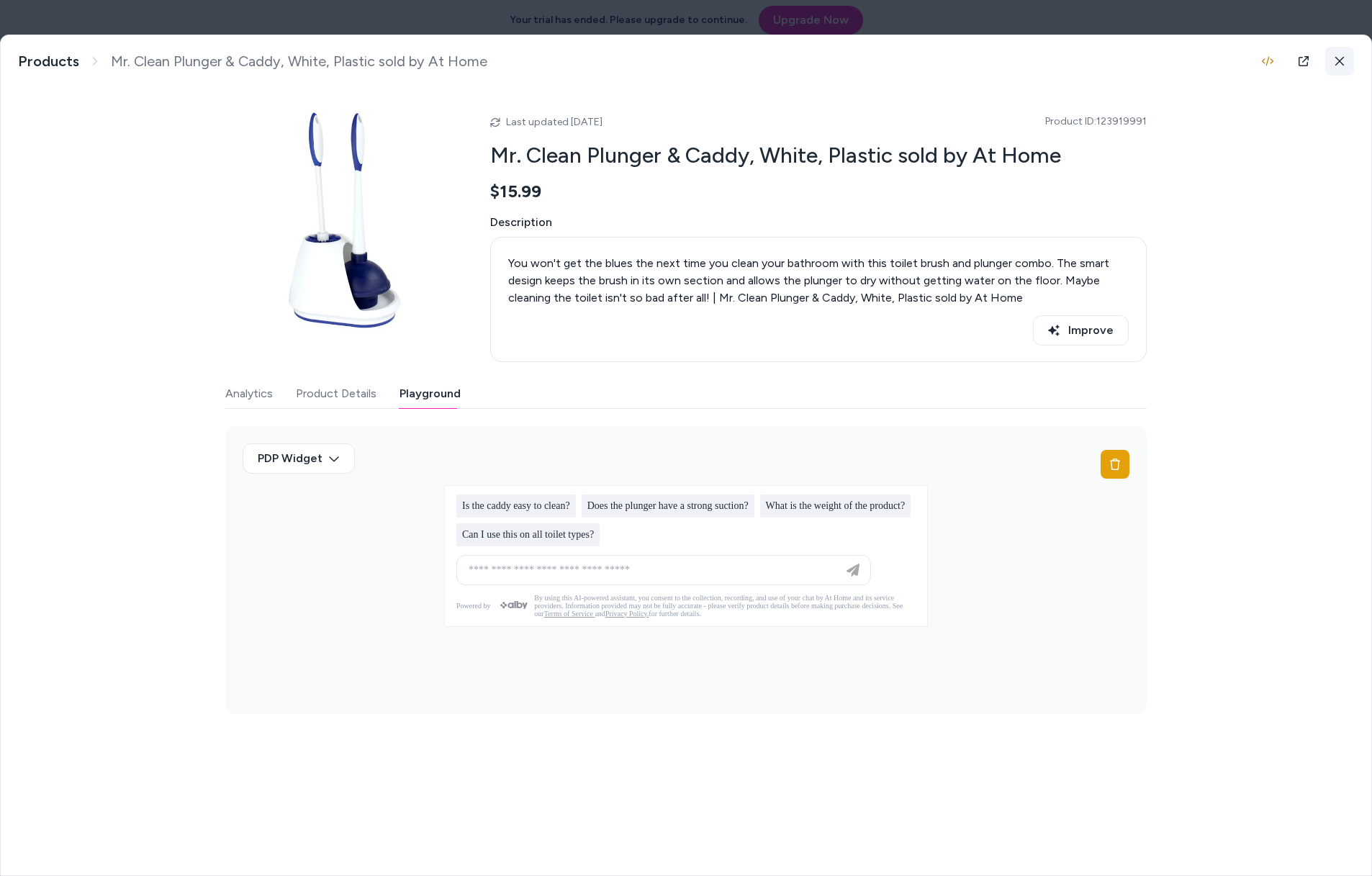
click at [1341, 48] on button at bounding box center [1340, 61] width 29 height 29
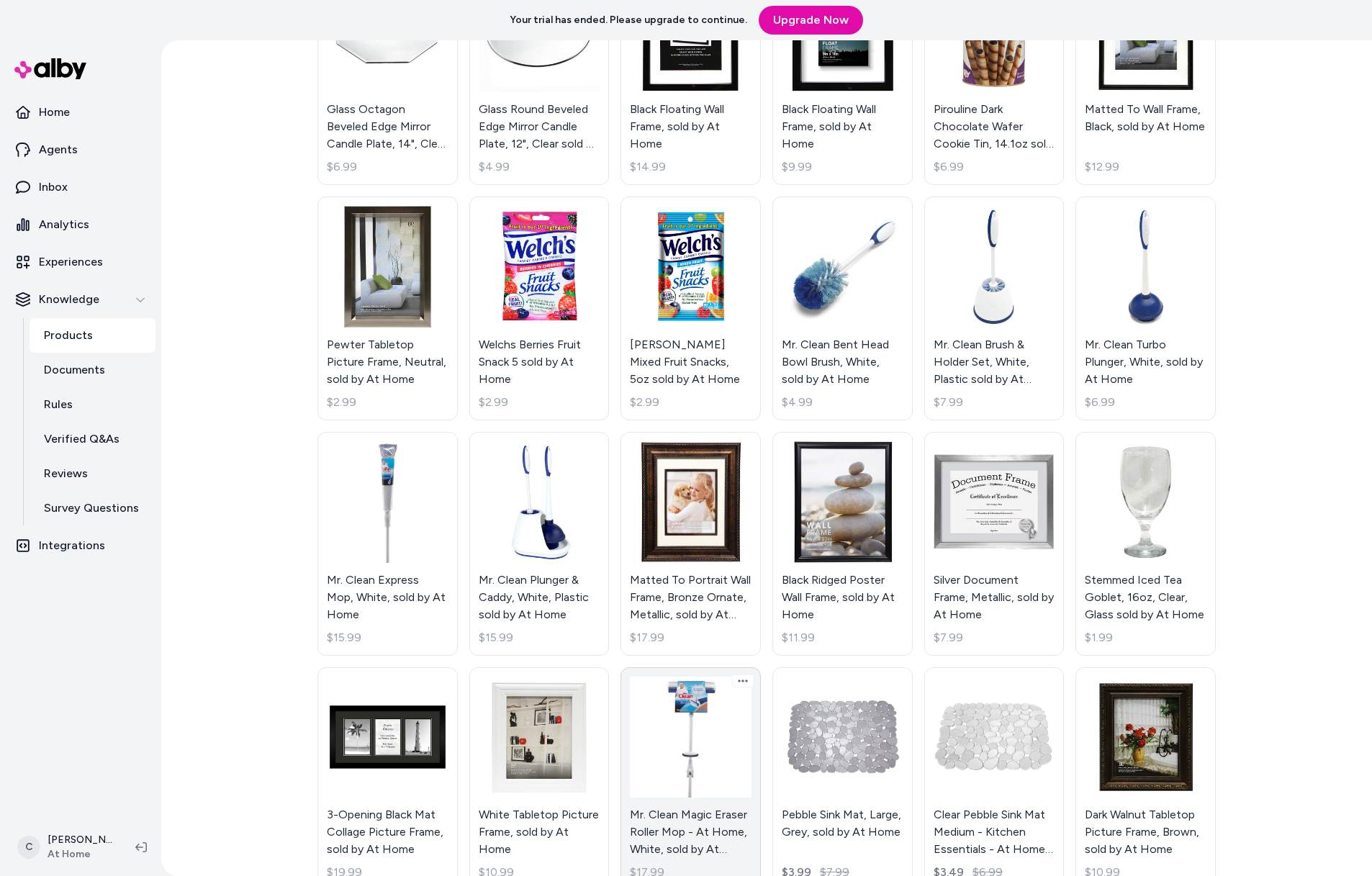
scroll to position [726, 0]
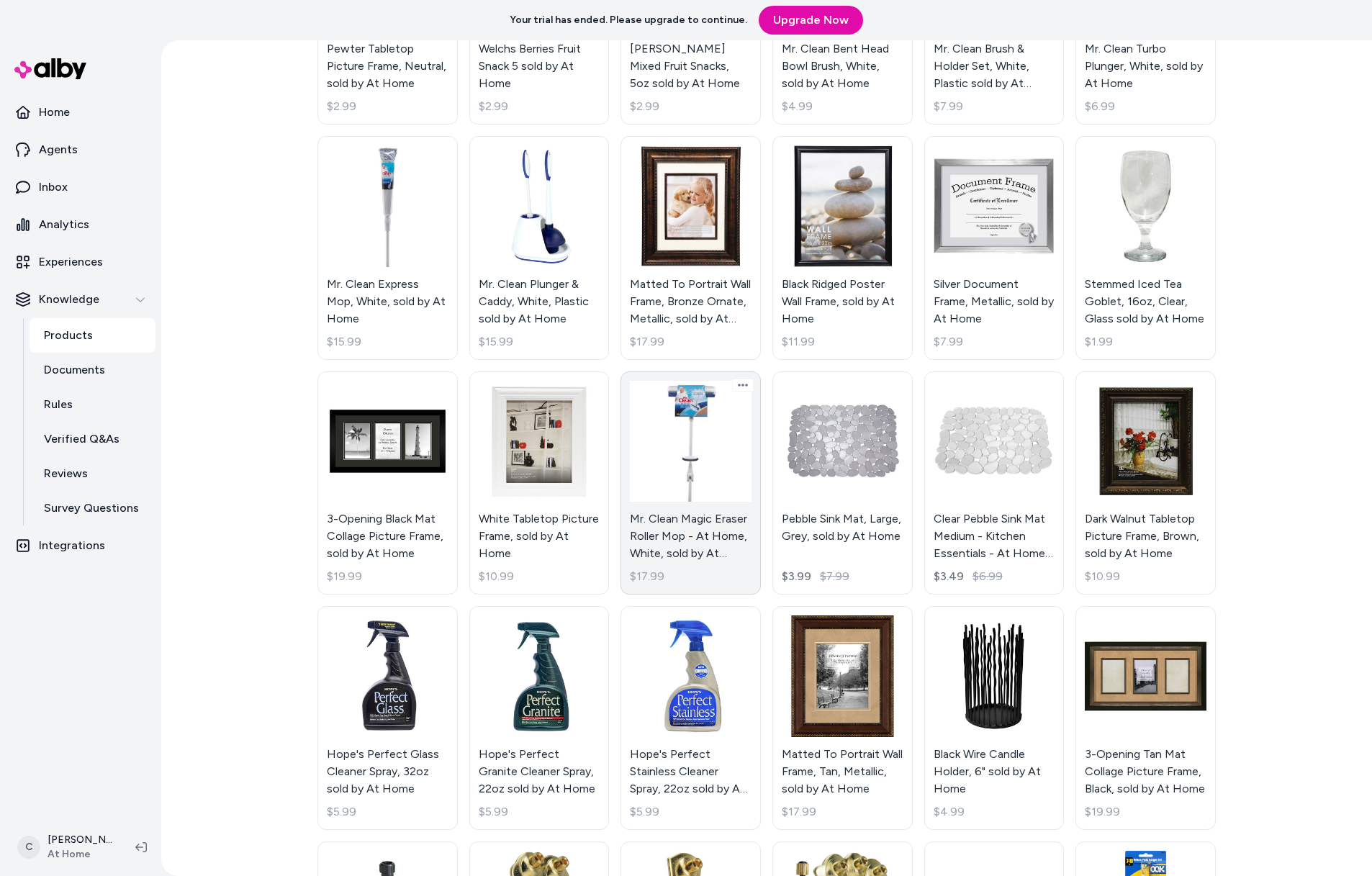
click at [706, 514] on link "Mr. Clean Magic Eraser Roller Mop - At Home, White, sold by At Home $17.99" at bounding box center [691, 483] width 141 height 224
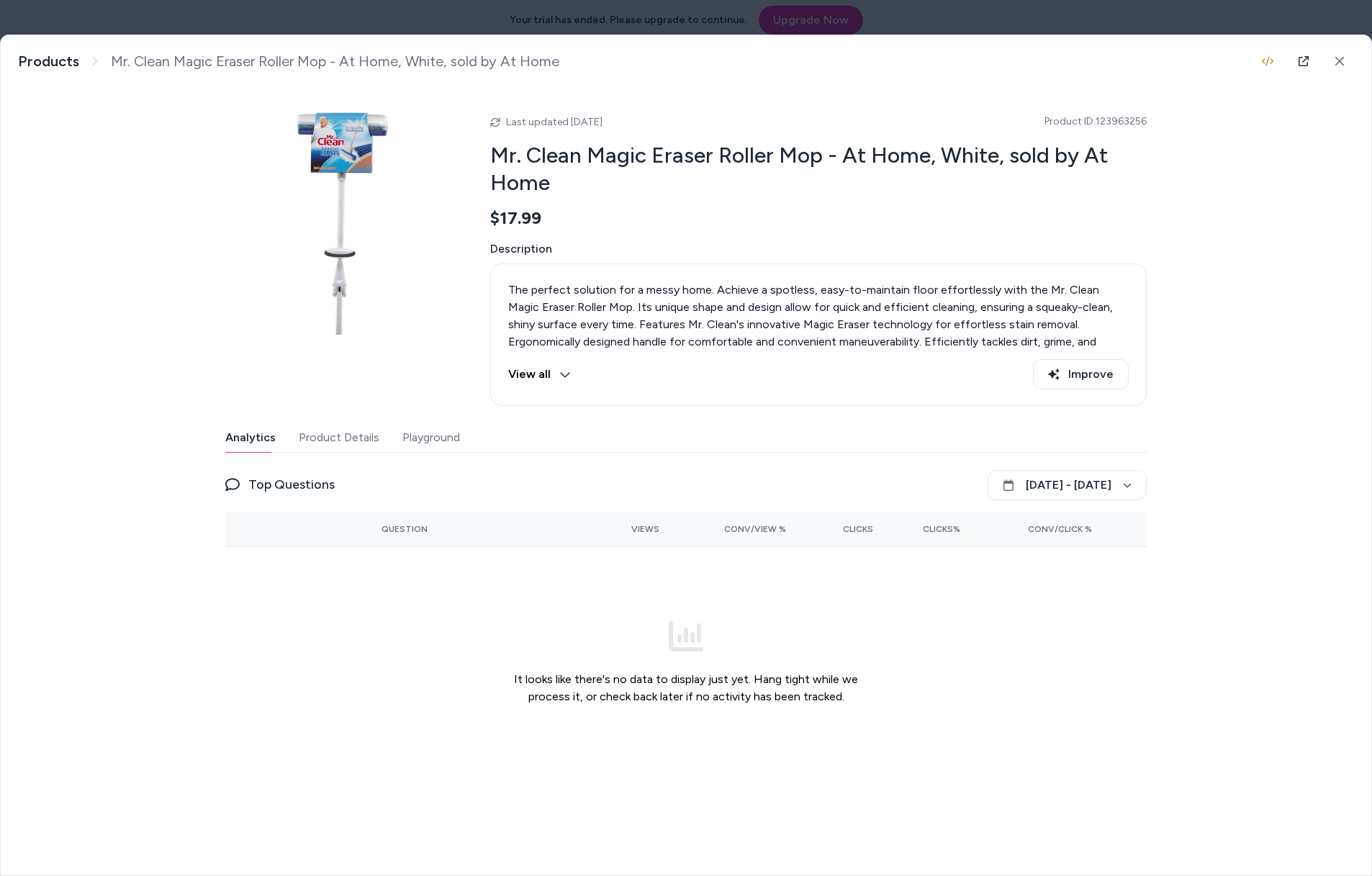
click at [332, 431] on button "Product Details" at bounding box center [339, 438] width 80 height 29
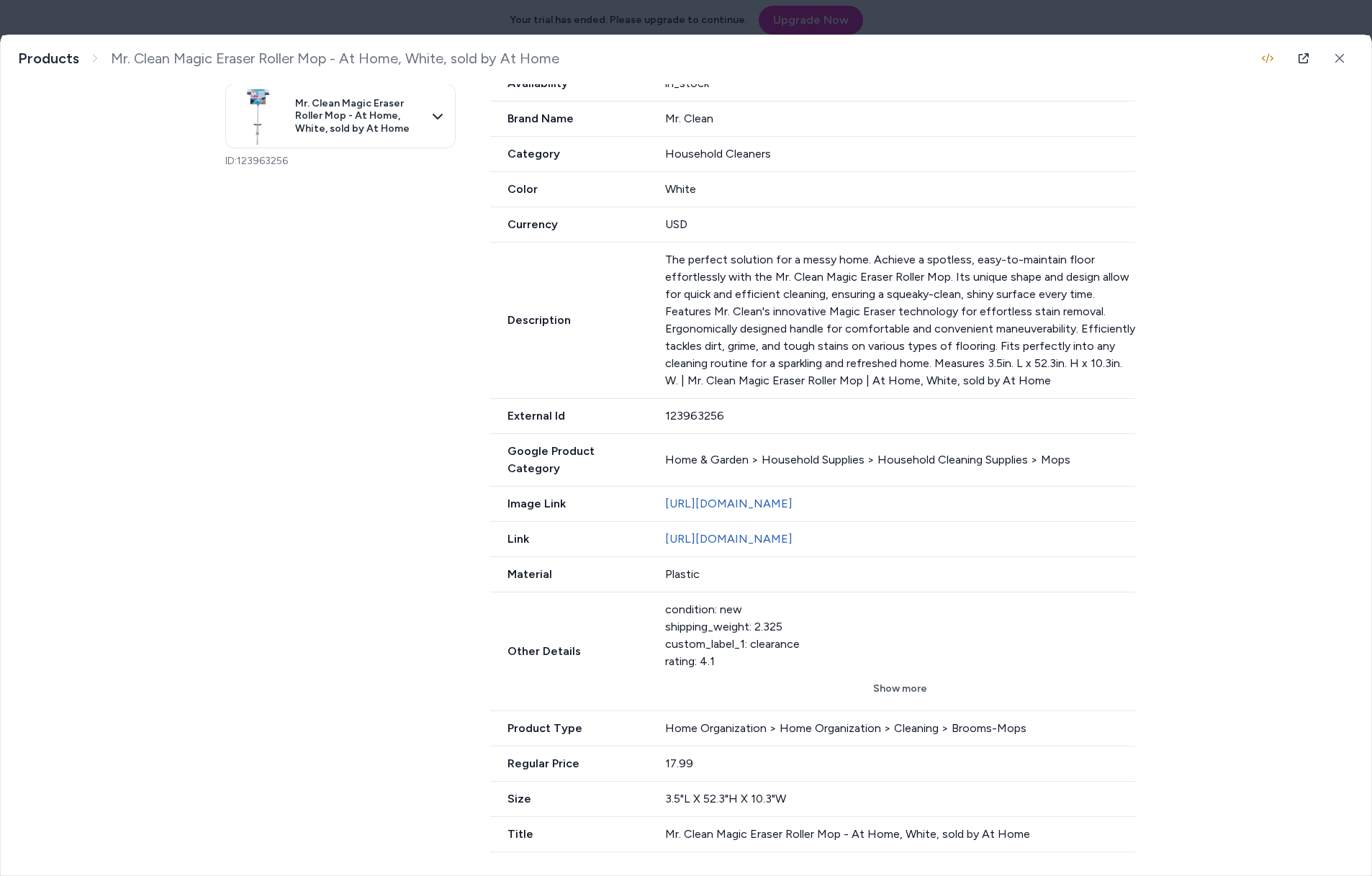
scroll to position [73, 0]
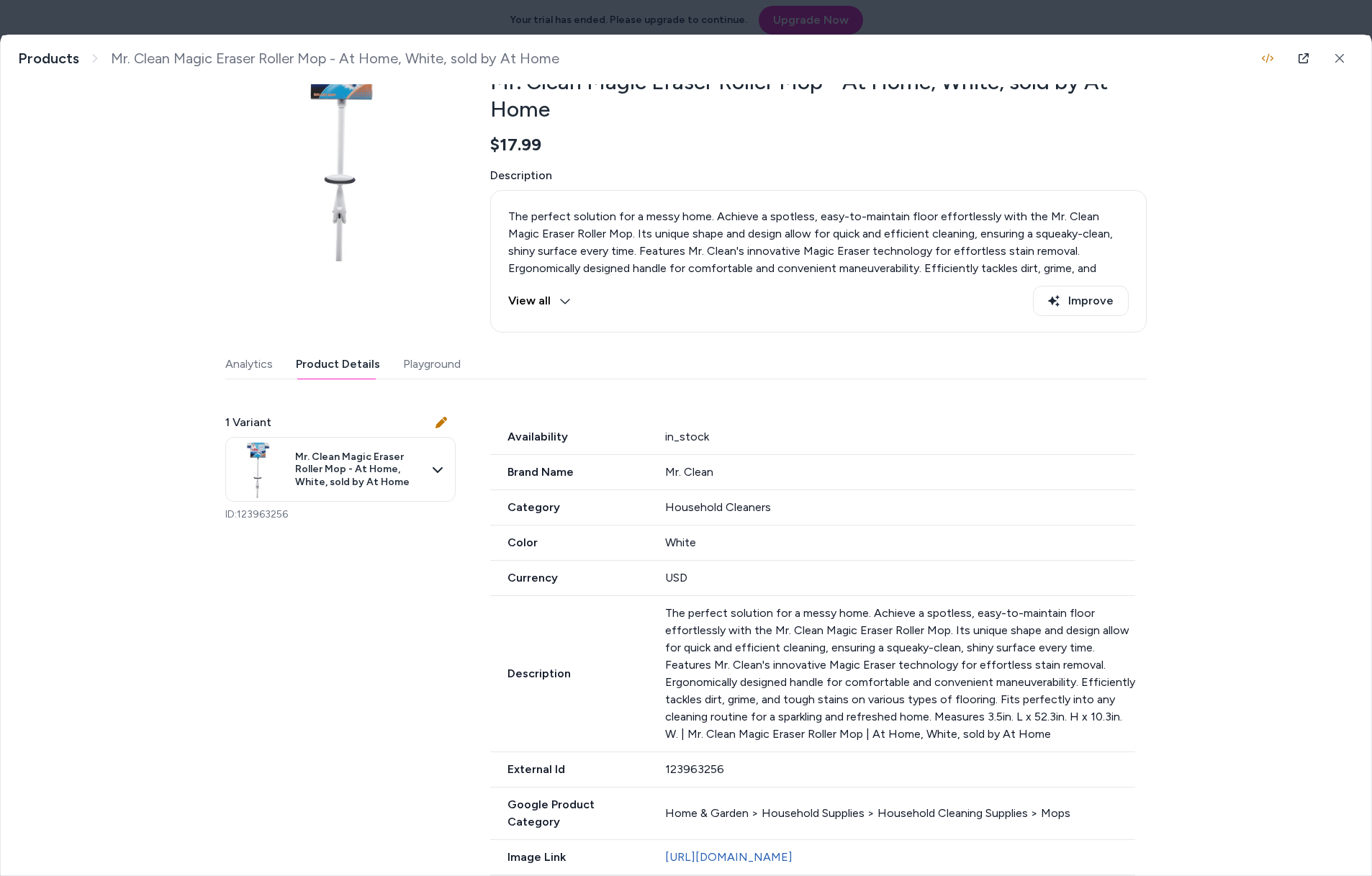
click at [427, 361] on div "Last updated [DATE] Product ID: 123963256 Mr. Clean Magic Eraser Roller Mop - A…" at bounding box center [686, 609] width 922 height 1192
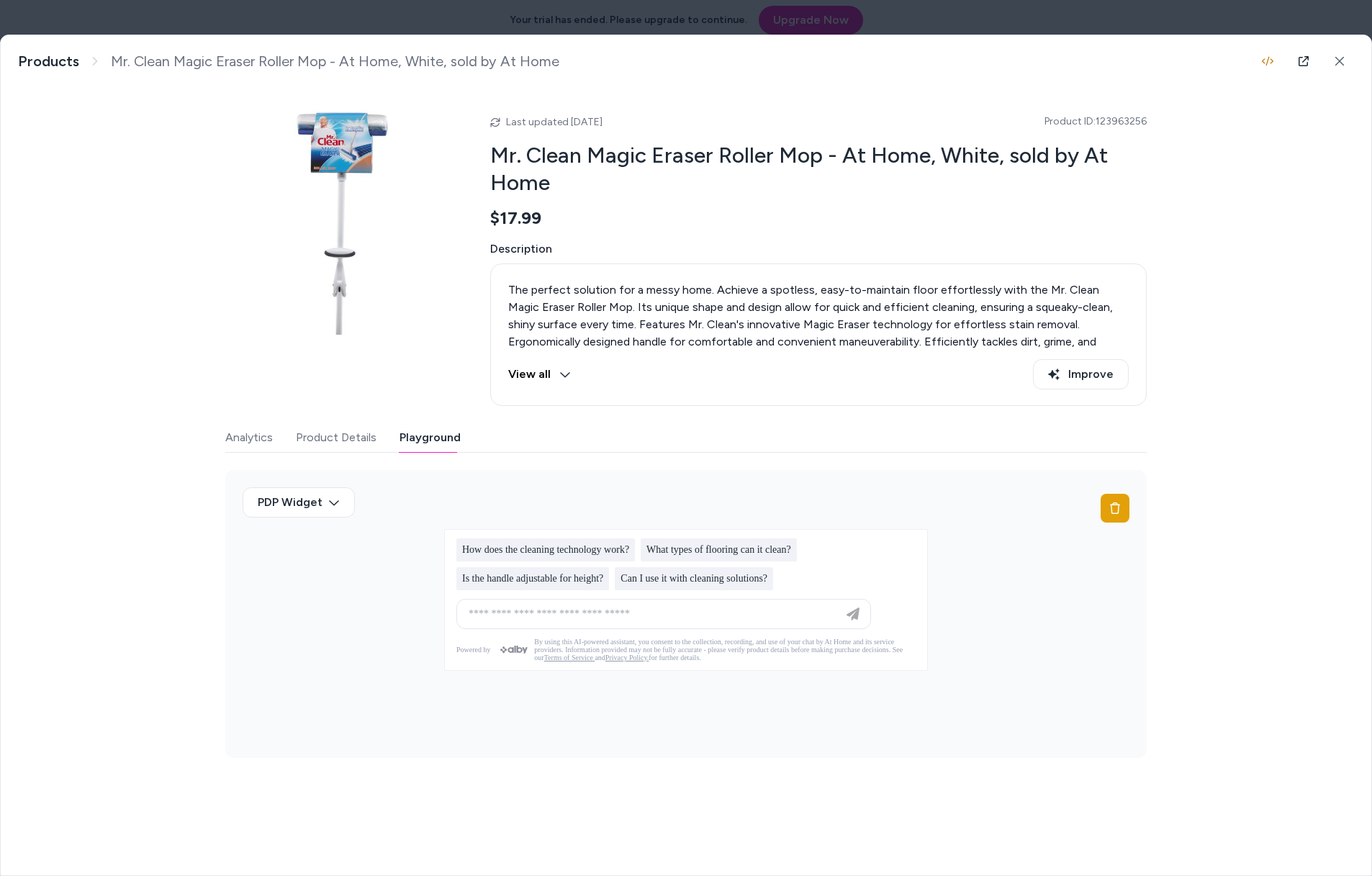
click at [923, 12] on div at bounding box center [686, 438] width 1372 height 876
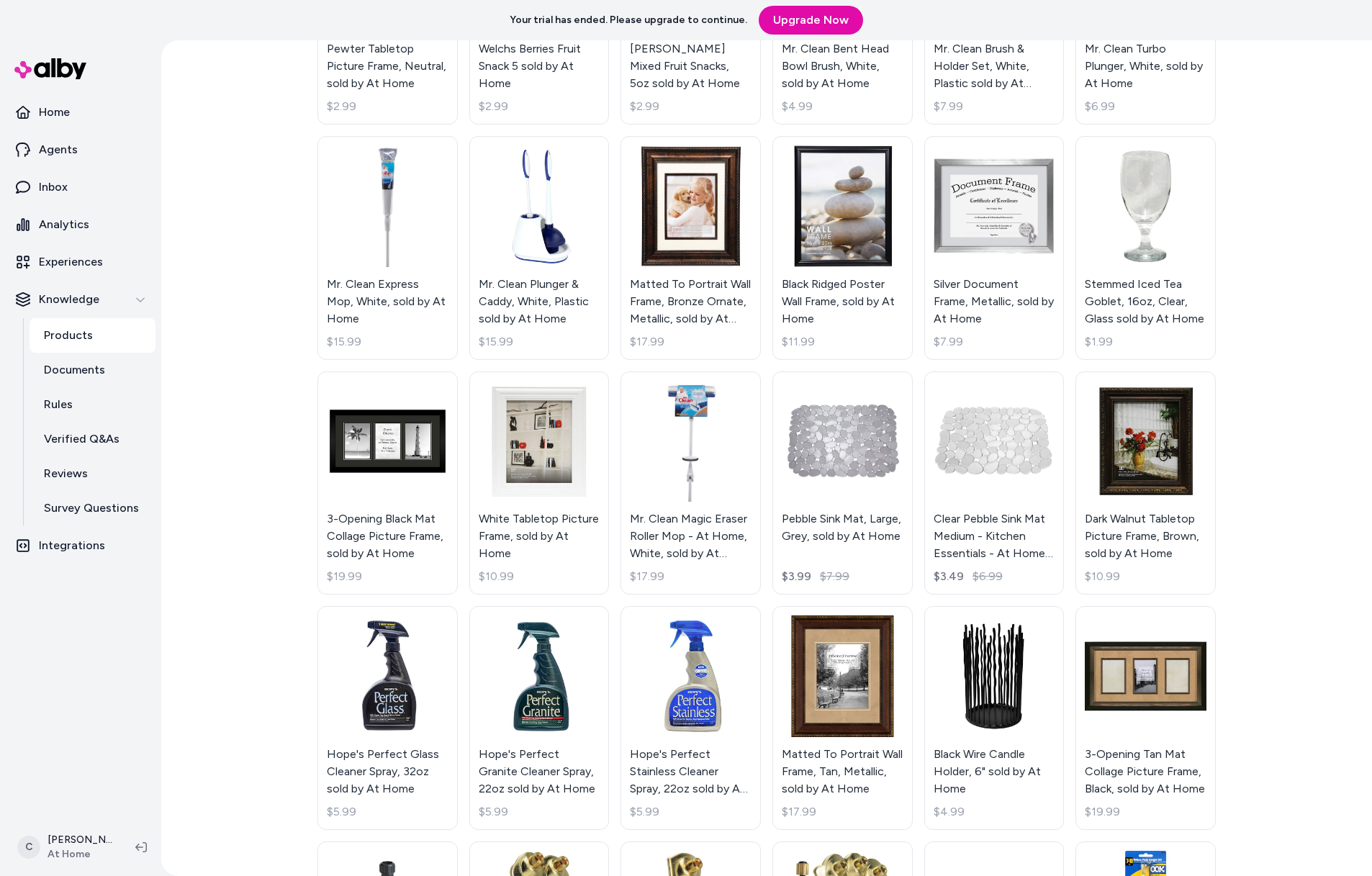
click at [1324, 497] on div "Products Import Active Mr. Clean Angle Broom, White, sold by At Home $9.99 Mr. …" at bounding box center [767, 458] width 1211 height 836
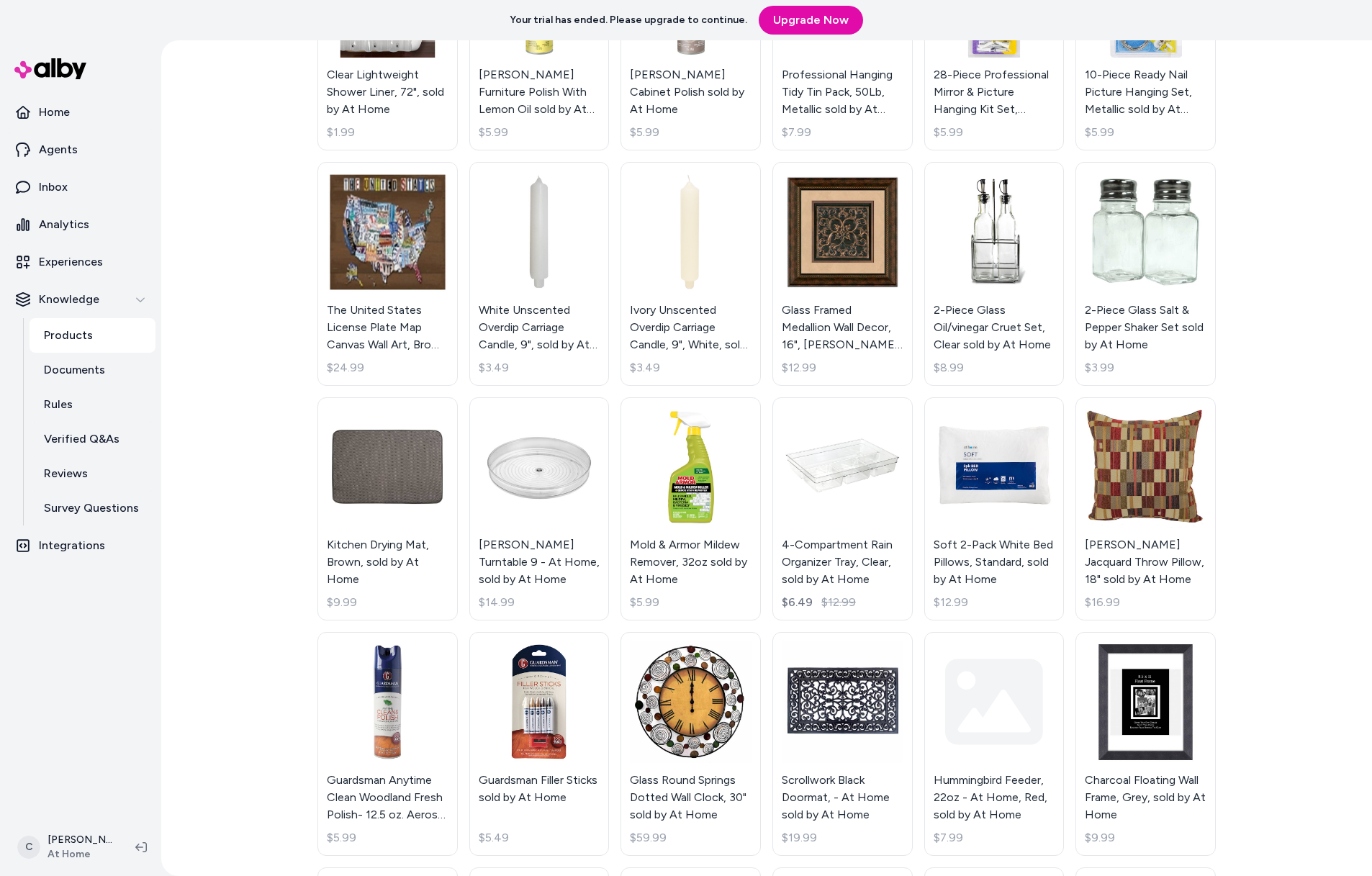
scroll to position [5545, 0]
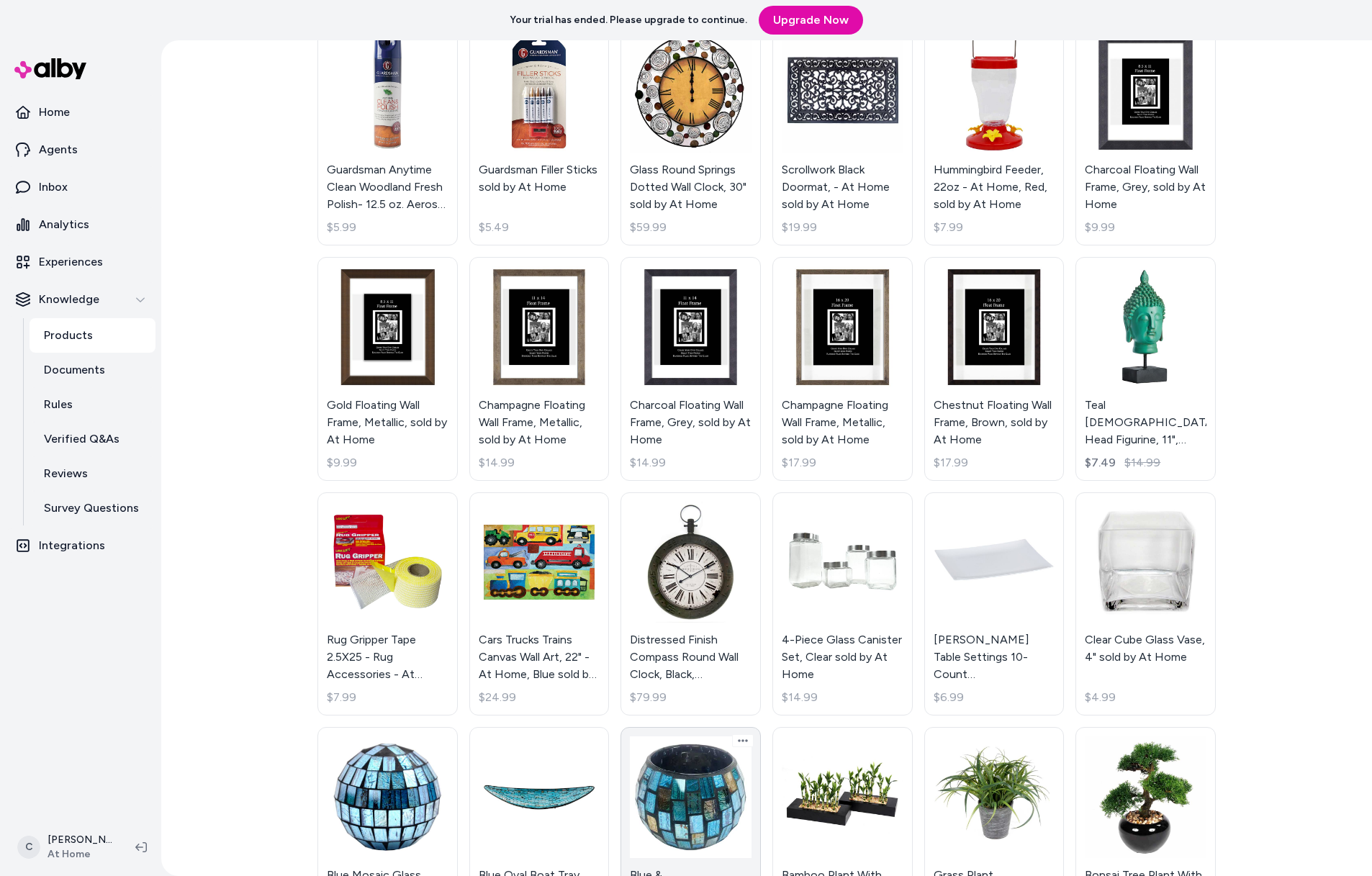
click at [733, 805] on link "Blue & Amber Brown Mosaic Glass Votive Candle Holder, 3" sold by At Home $4.99" at bounding box center [691, 839] width 141 height 224
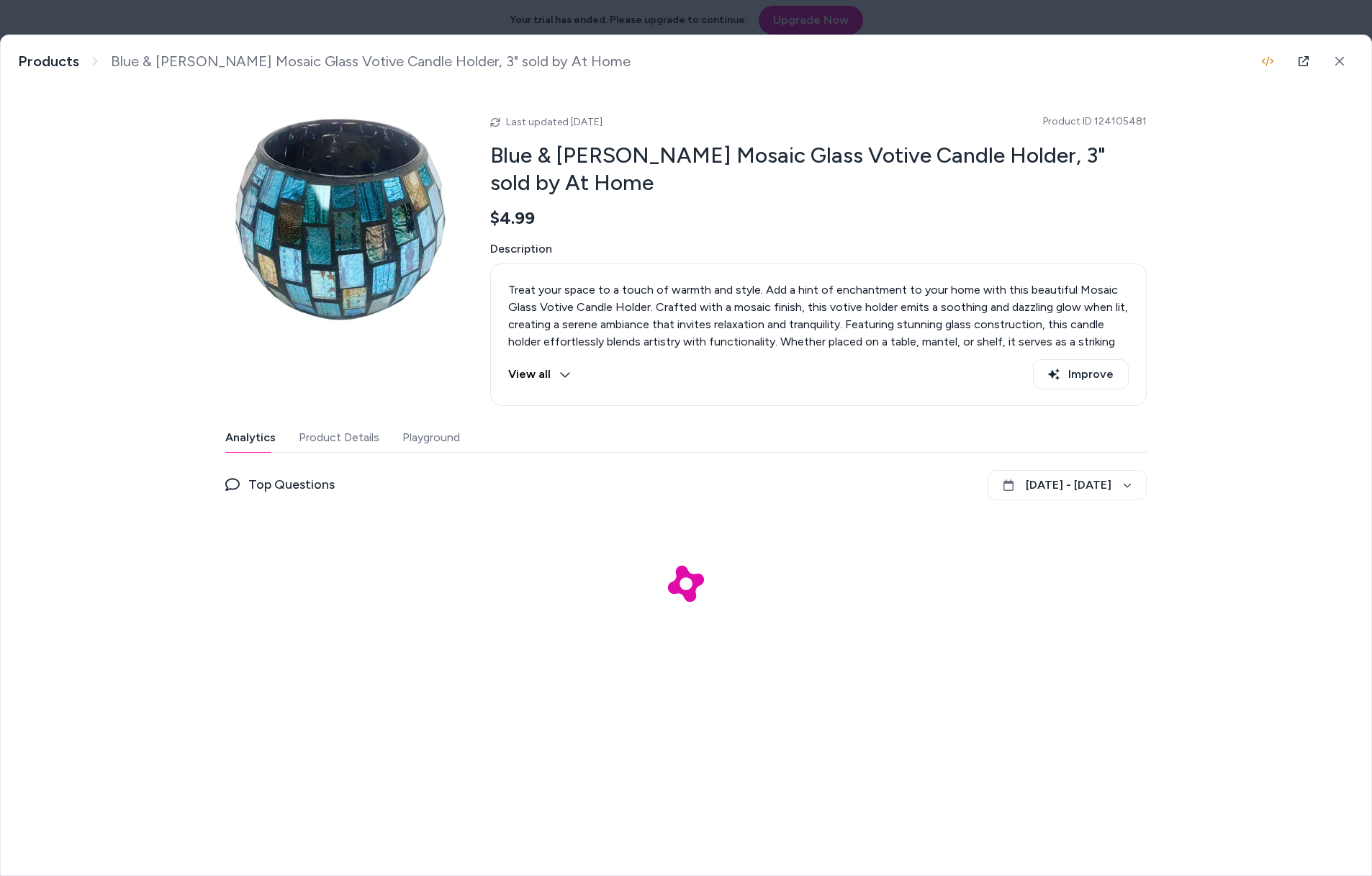
click at [364, 439] on button "Product Details" at bounding box center [339, 438] width 80 height 29
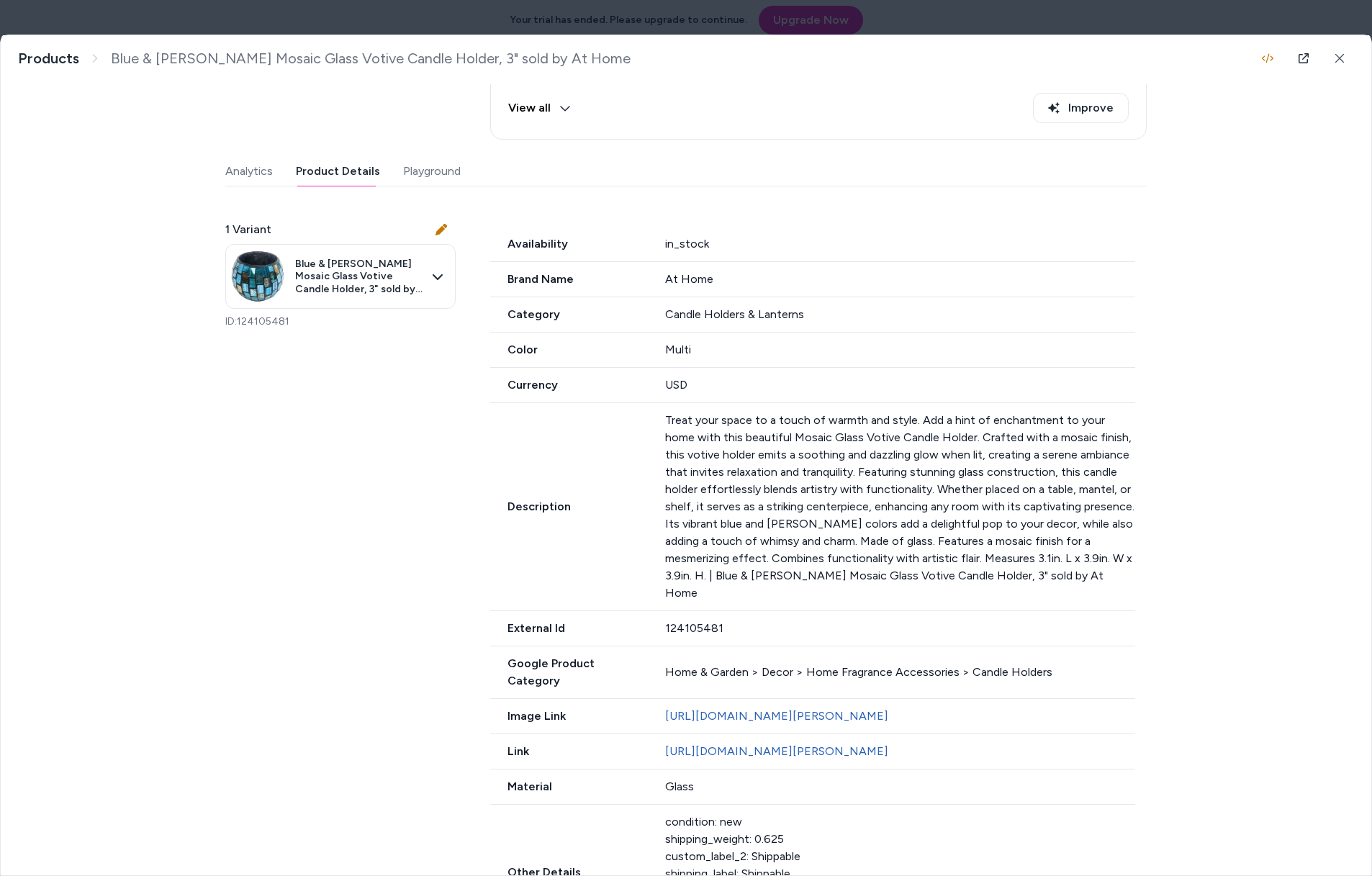
scroll to position [414, 0]
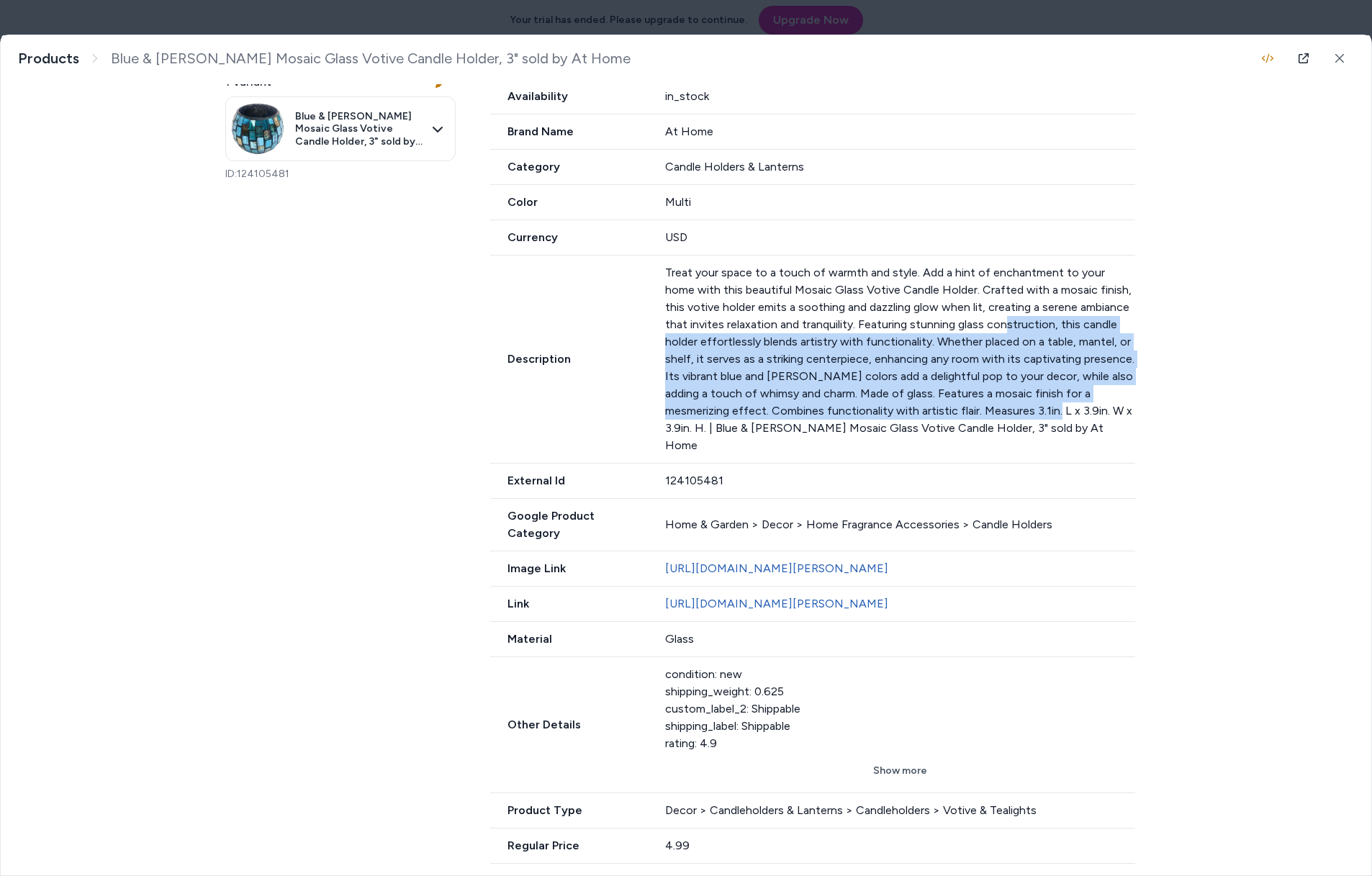
drag, startPoint x: 976, startPoint y: 332, endPoint x: 992, endPoint y: 406, distance: 75.7
click at [992, 406] on p "Treat your space to a touch of warmth and style. Add a hint of enchantment to y…" at bounding box center [900, 359] width 470 height 190
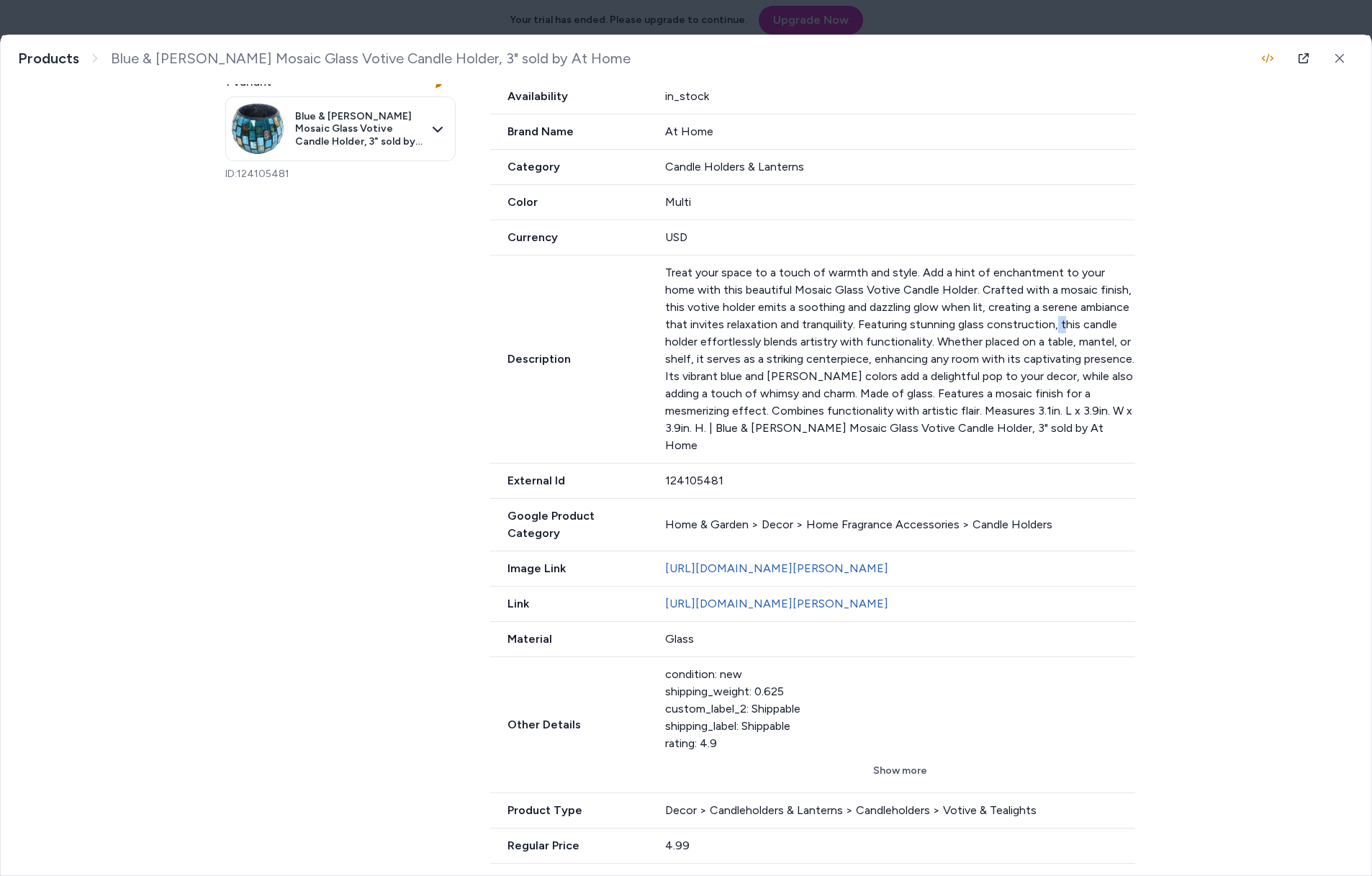
drag, startPoint x: 1031, startPoint y: 316, endPoint x: 971, endPoint y: 312, distance: 60.1
click at [1026, 318] on p "Treat your space to a touch of warmth and style. Add a hint of enchantment to y…" at bounding box center [900, 359] width 470 height 190
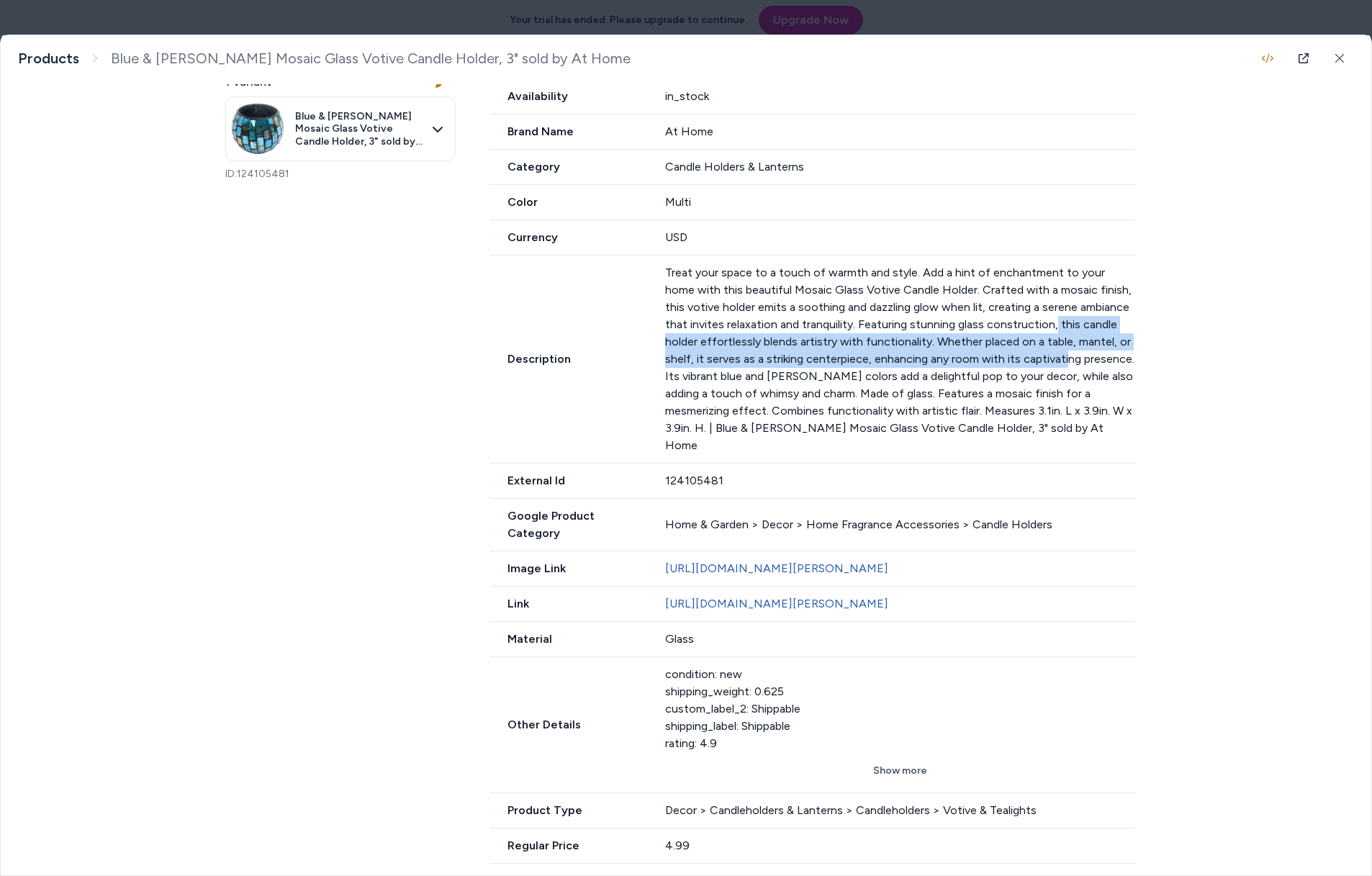
drag, startPoint x: 1025, startPoint y: 324, endPoint x: 1031, endPoint y: 386, distance: 62.3
click at [1021, 354] on p "Treat your space to a touch of warmth and style. Add a hint of enchantment to y…" at bounding box center [900, 359] width 470 height 190
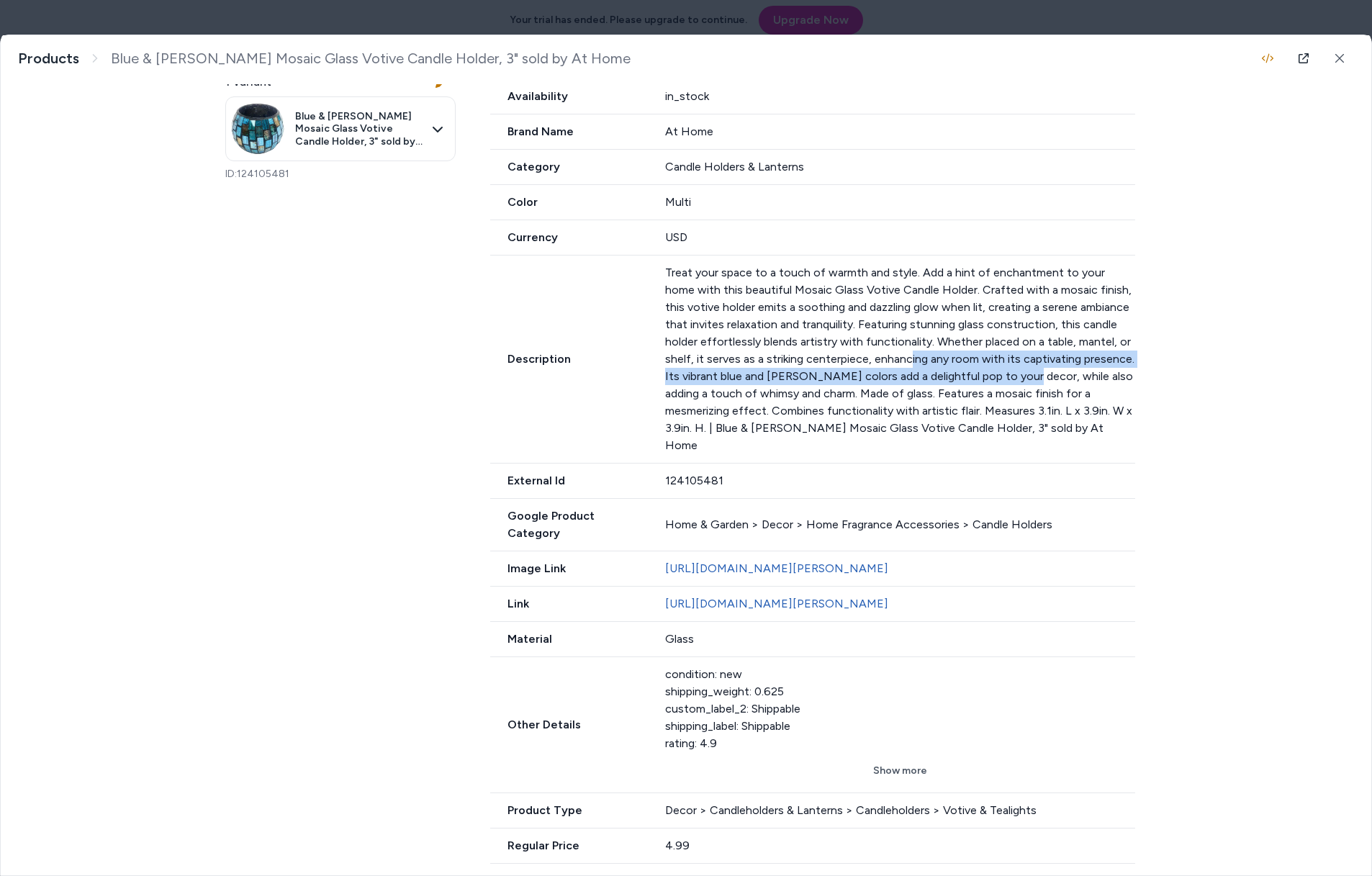
click at [863, 360] on p "Treat your space to a touch of warmth and style. Add a hint of enchantment to y…" at bounding box center [900, 359] width 470 height 190
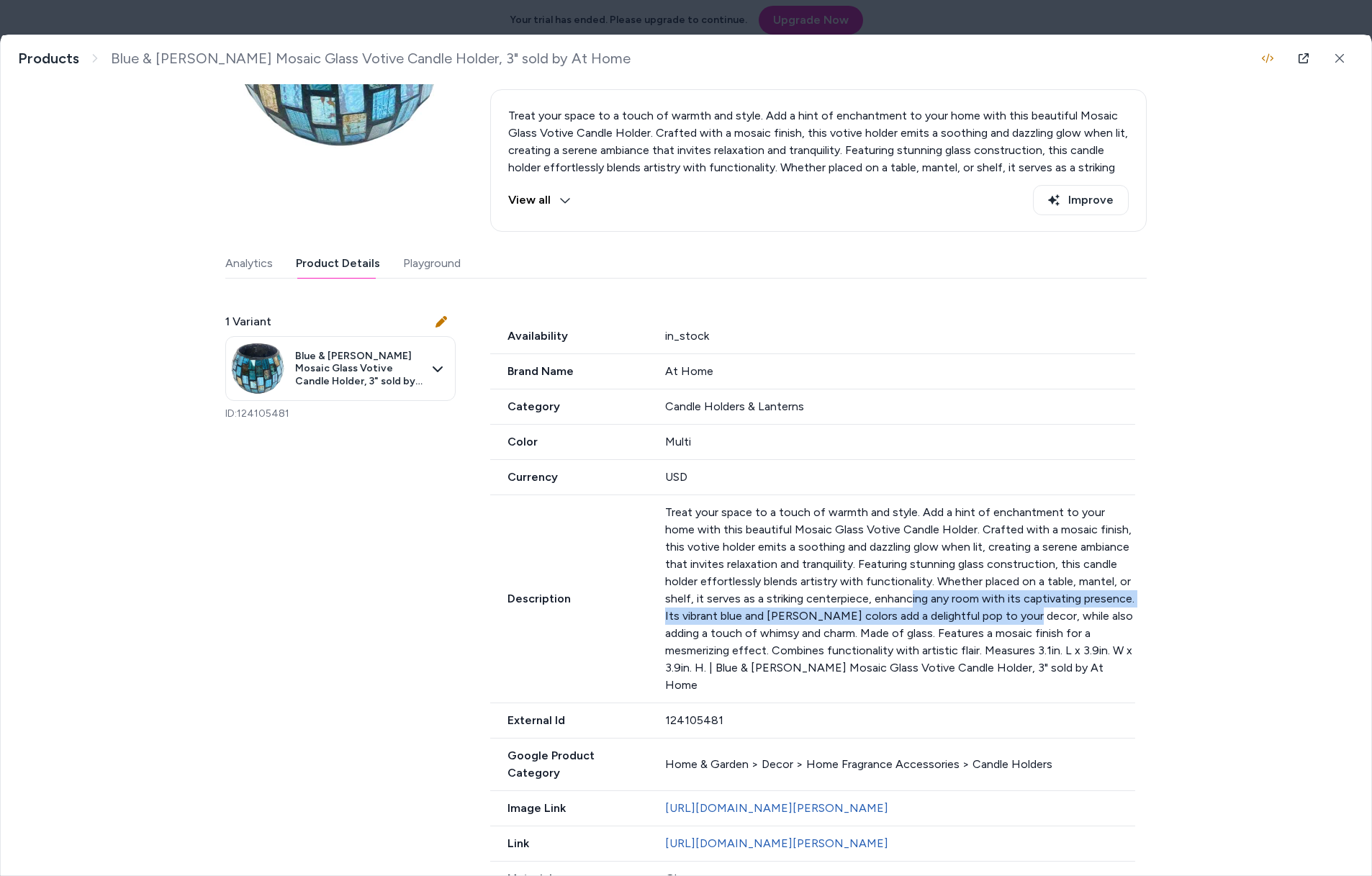
scroll to position [0, 0]
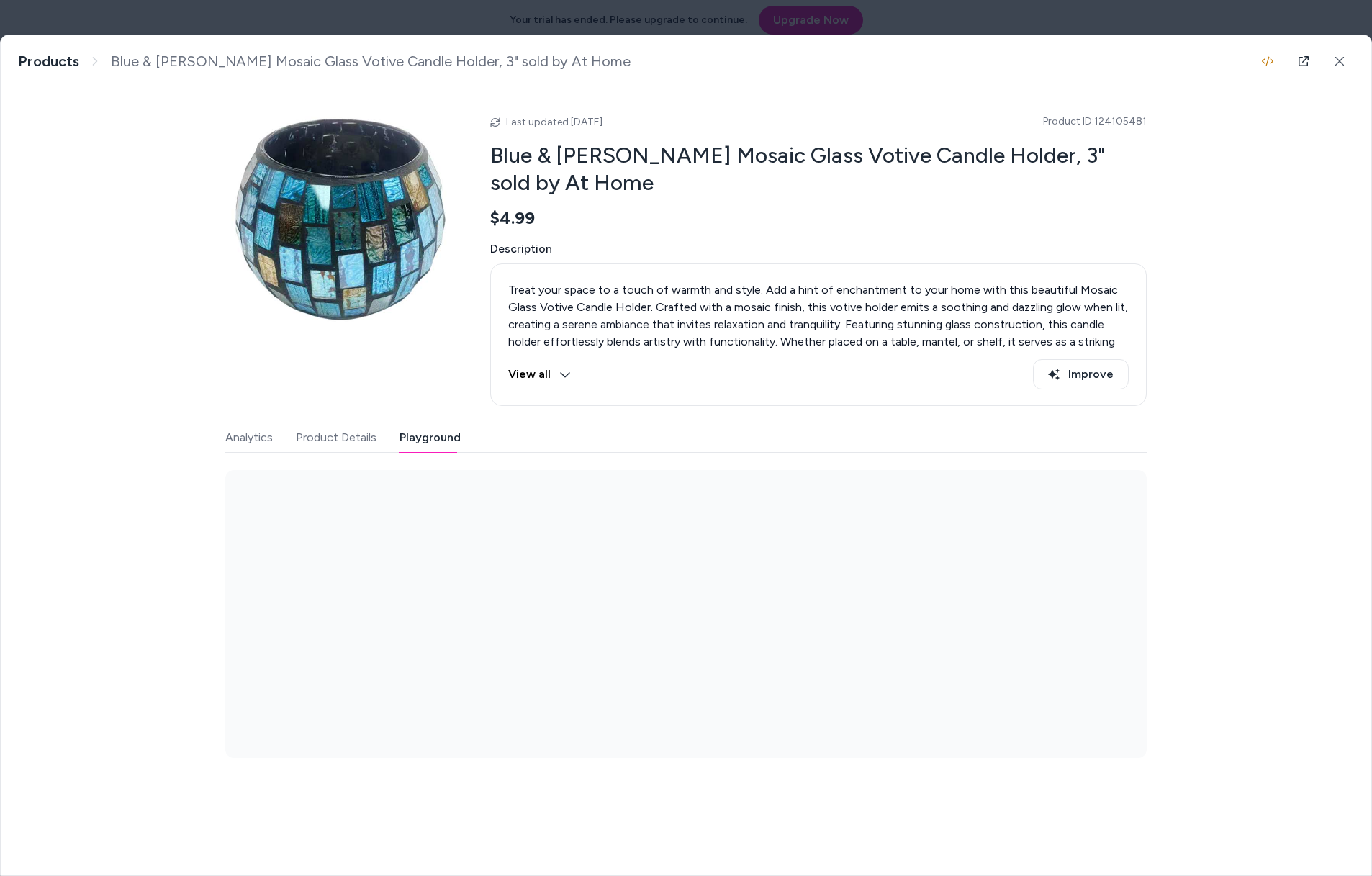
click at [443, 446] on button "Playground" at bounding box center [429, 438] width 61 height 29
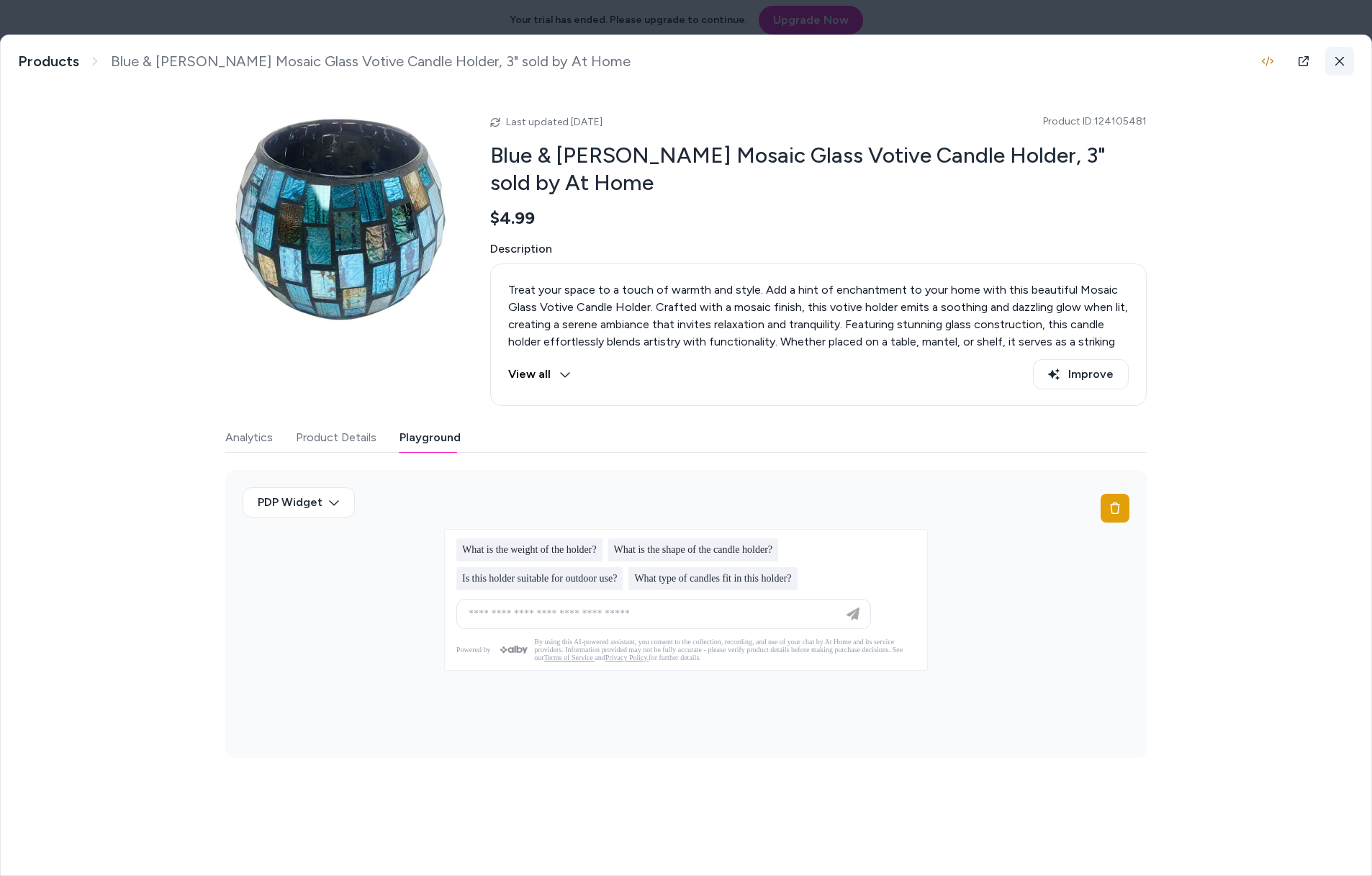
click at [1346, 67] on button at bounding box center [1340, 61] width 29 height 29
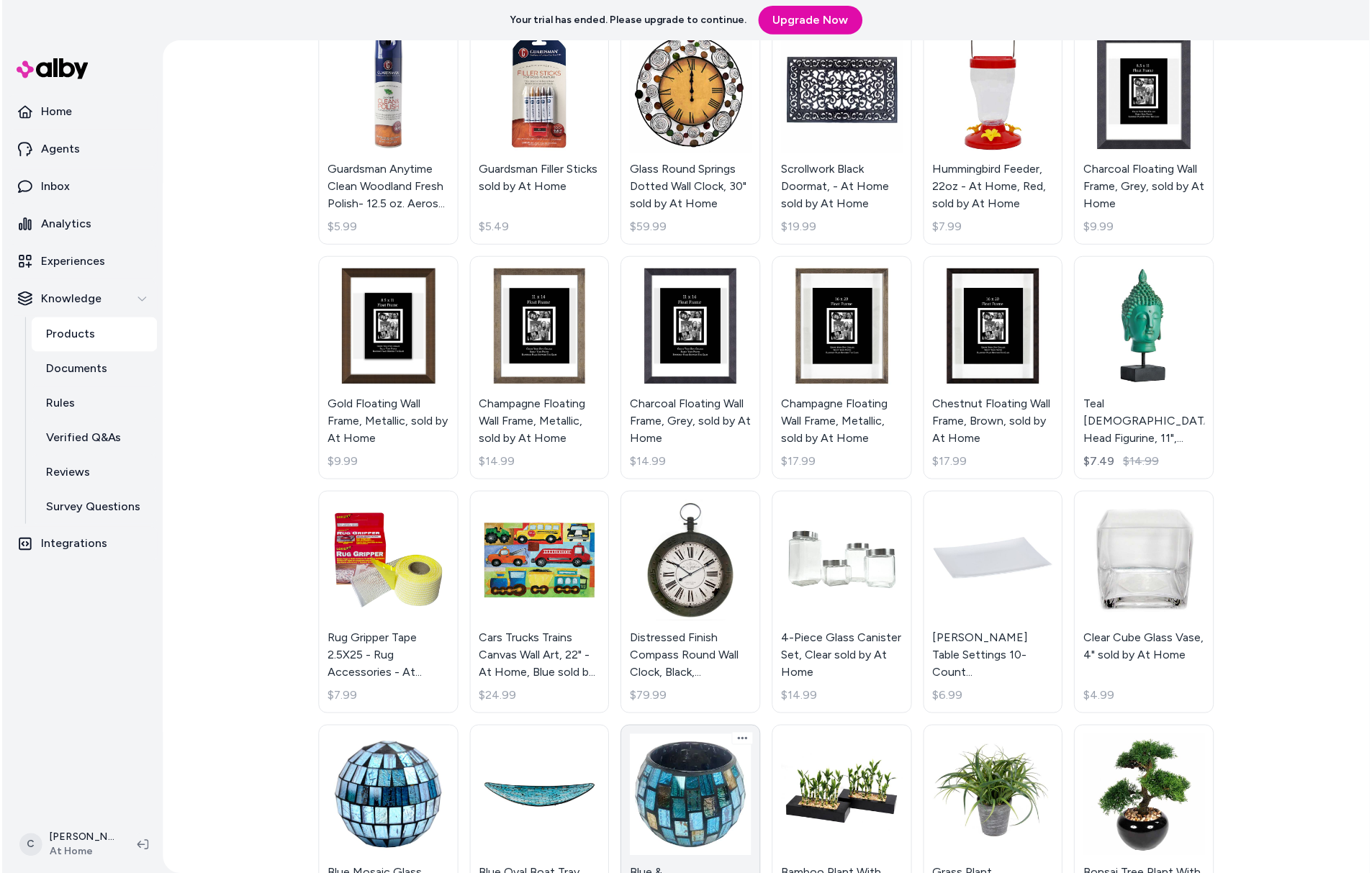
scroll to position [6004, 0]
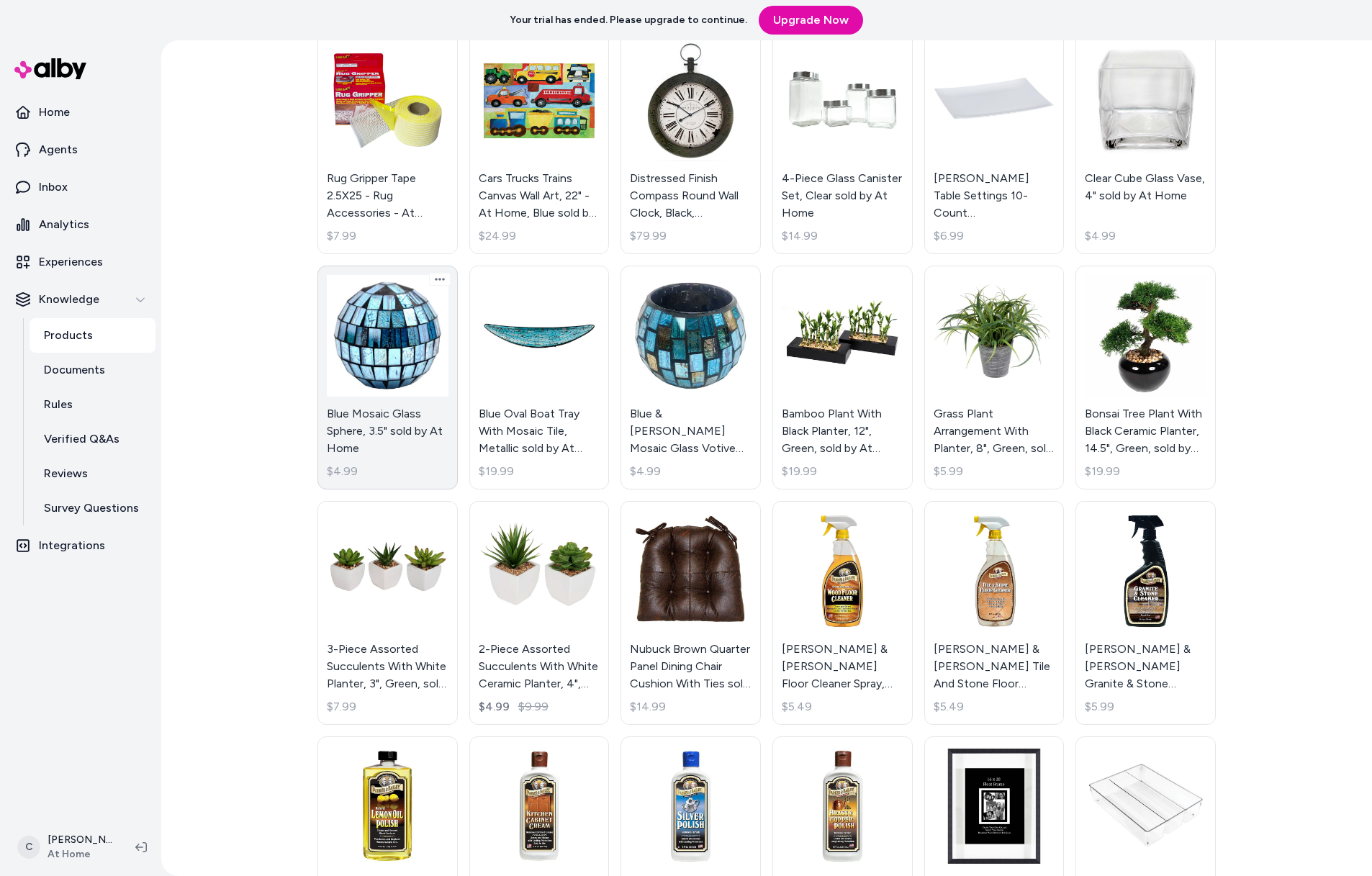
click at [383, 407] on link "Blue Mosaic Glass Sphere, 3.5" sold by At Home $4.99" at bounding box center [388, 377] width 141 height 224
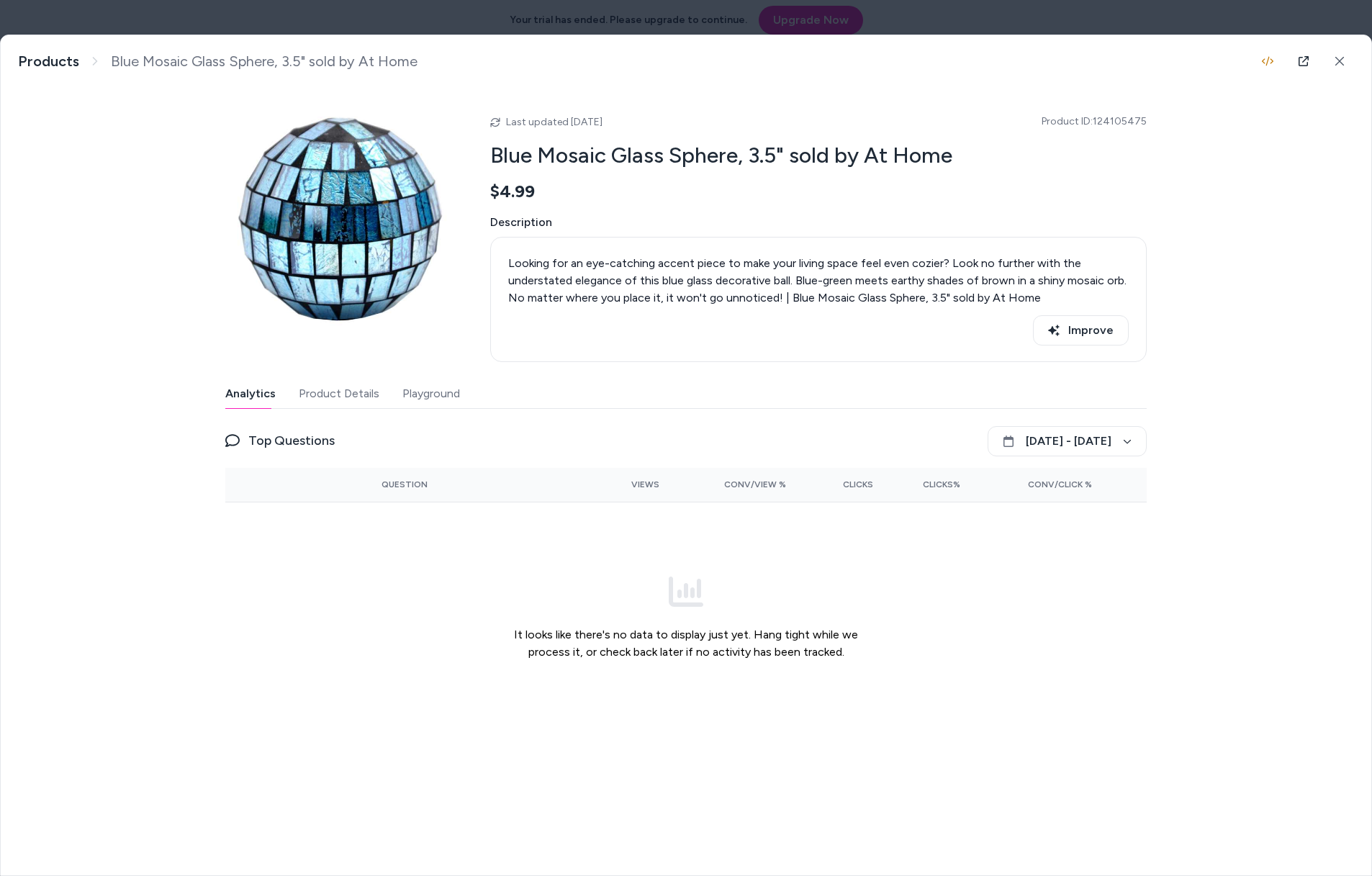
click at [369, 387] on button "Product Details" at bounding box center [339, 394] width 80 height 29
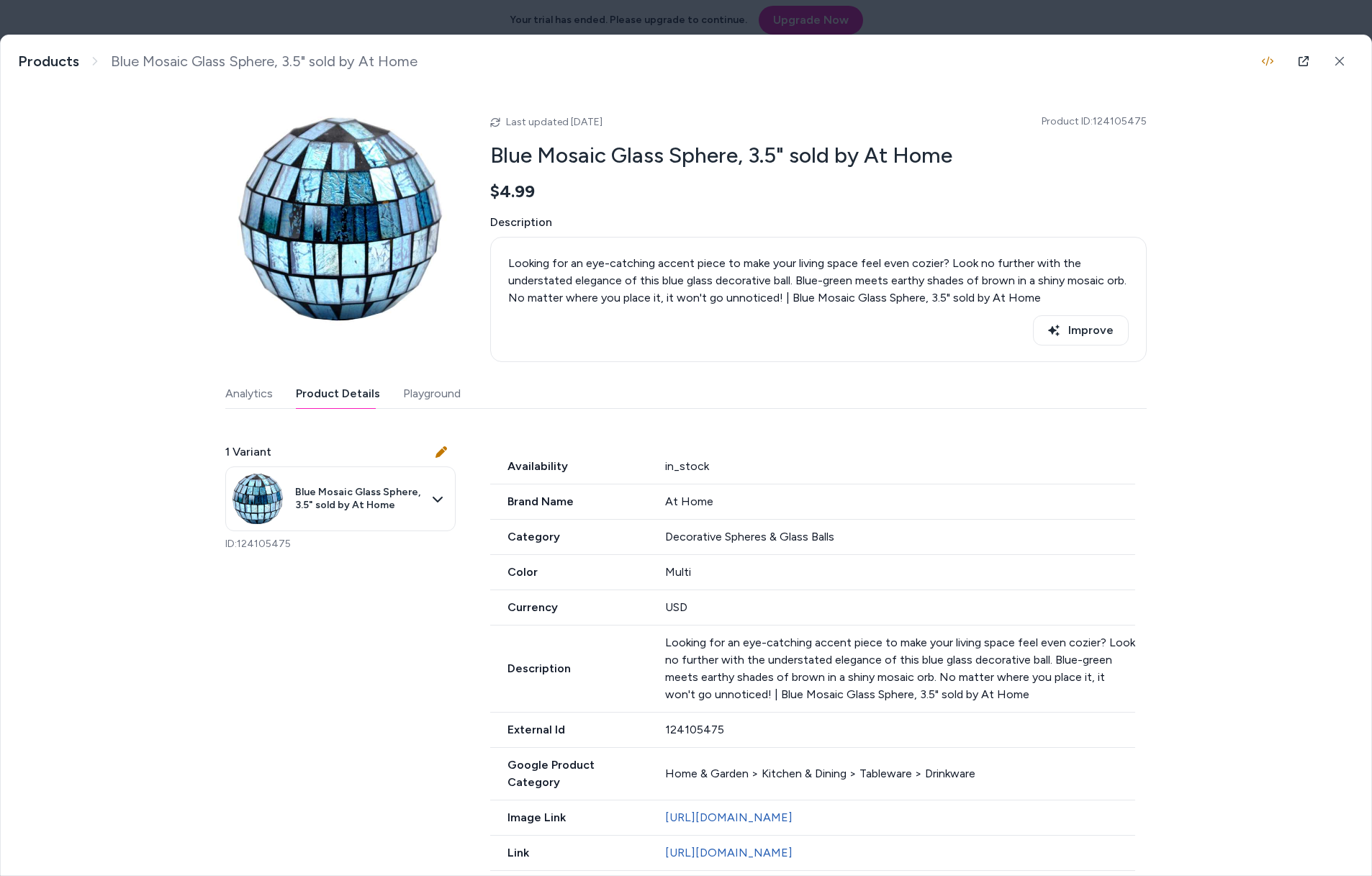
click at [447, 385] on button "Playground" at bounding box center [431, 394] width 58 height 29
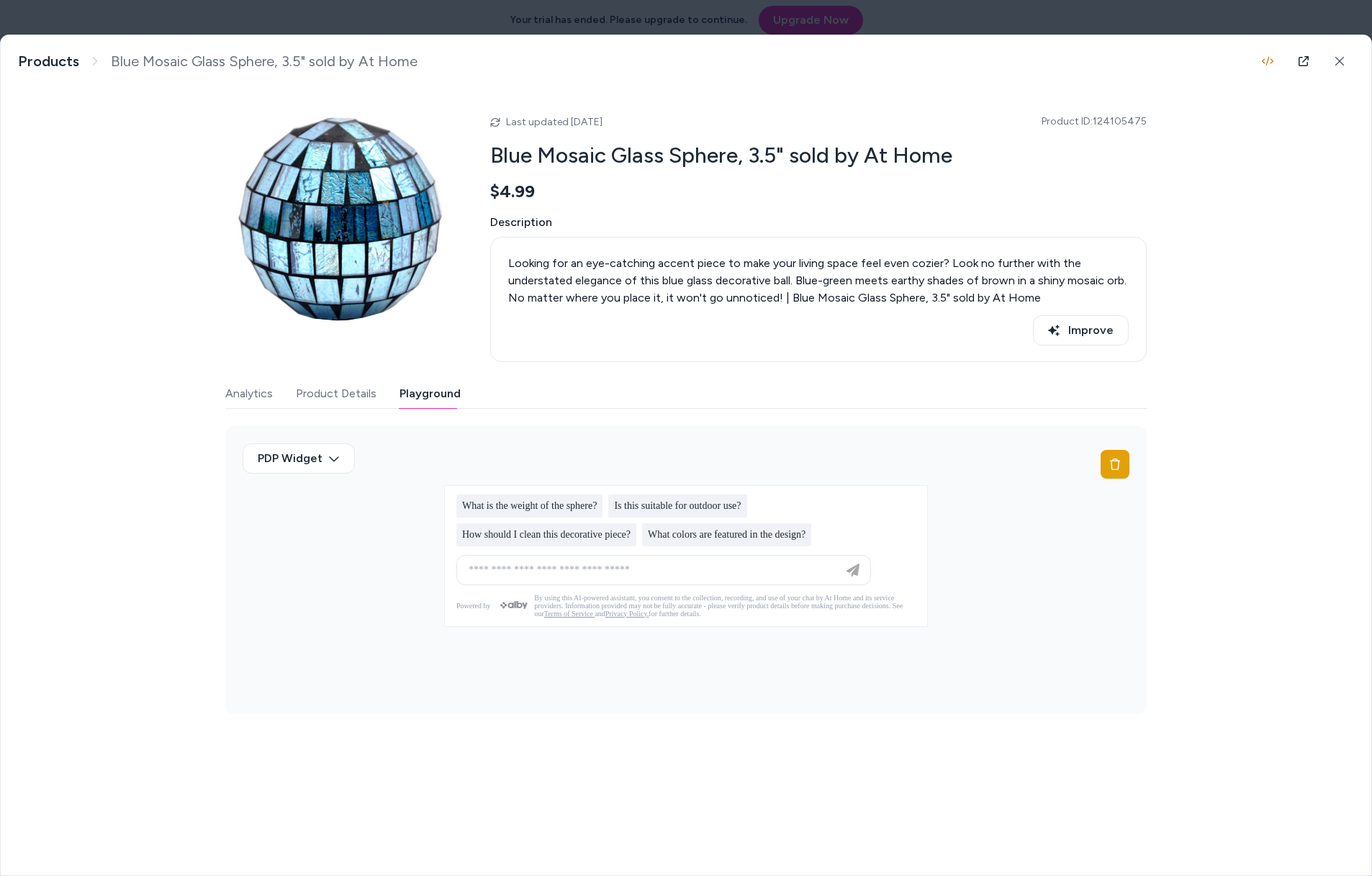
drag, startPoint x: 129, startPoint y: 678, endPoint x: 113, endPoint y: 691, distance: 20.6
click at [129, 678] on div "Blue Mosaic Glass Sphere, 3.5" sold by At Home Looking for an eye-catching acce…" at bounding box center [686, 386] width 1371 height 702
click at [764, 580] on div at bounding box center [664, 570] width 407 height 29
click at [774, 583] on div at bounding box center [664, 570] width 407 height 29
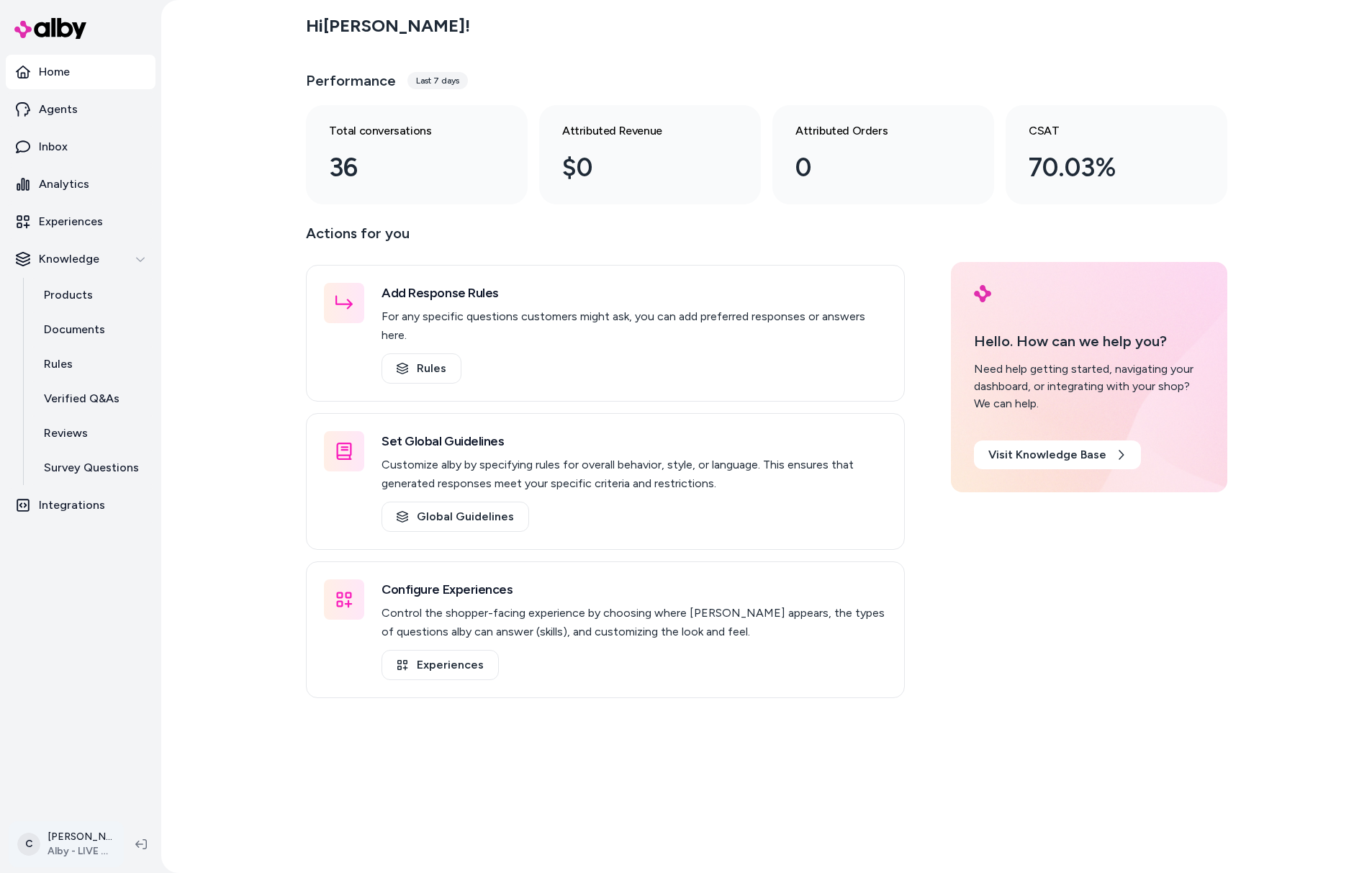
click at [82, 833] on html "Home Agents Inbox Analytics Experiences Knowledge Products Documents Rules Veri…" at bounding box center [686, 436] width 1372 height 873
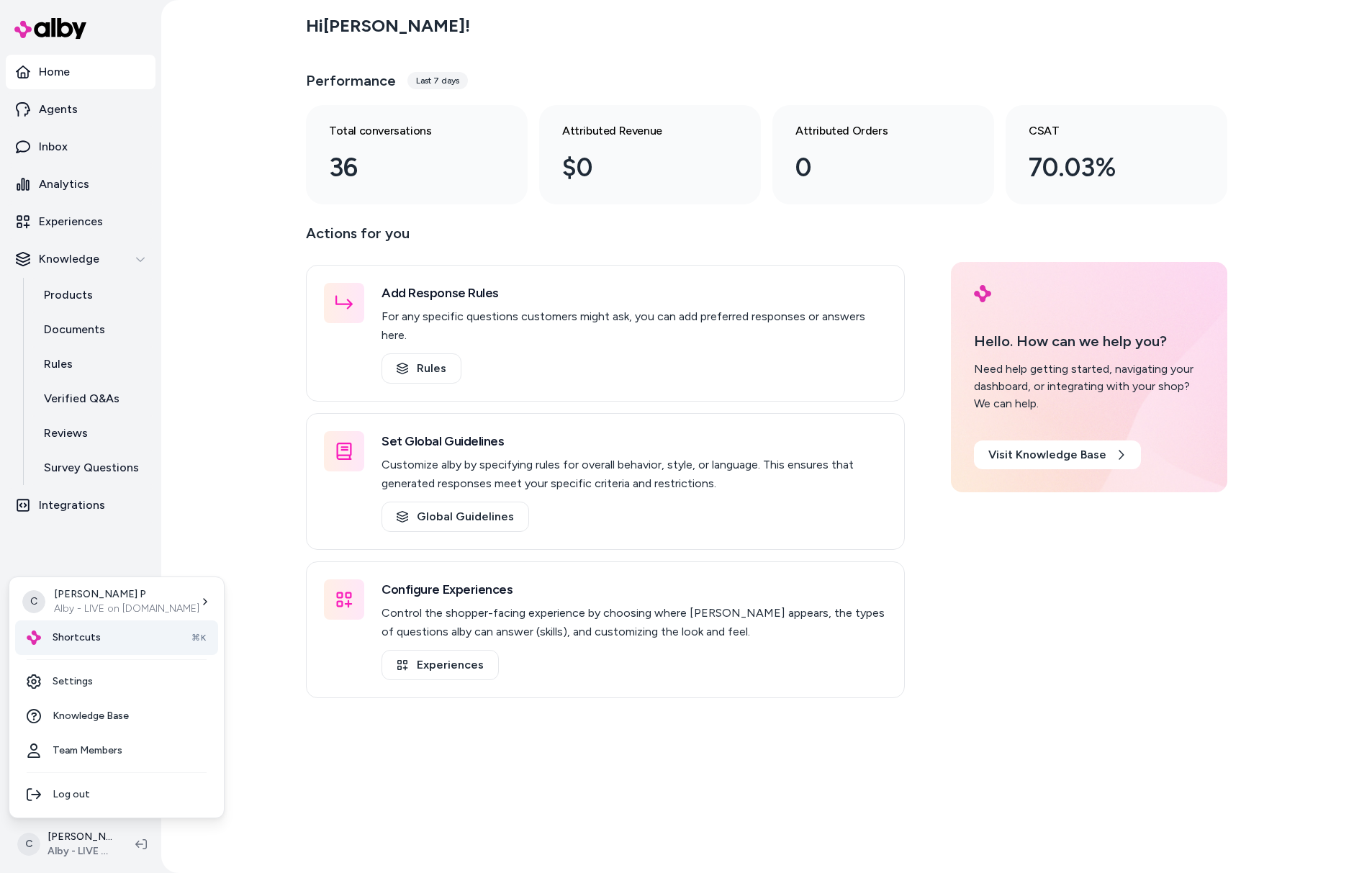
click at [63, 638] on span "Shortcuts" at bounding box center [77, 637] width 48 height 15
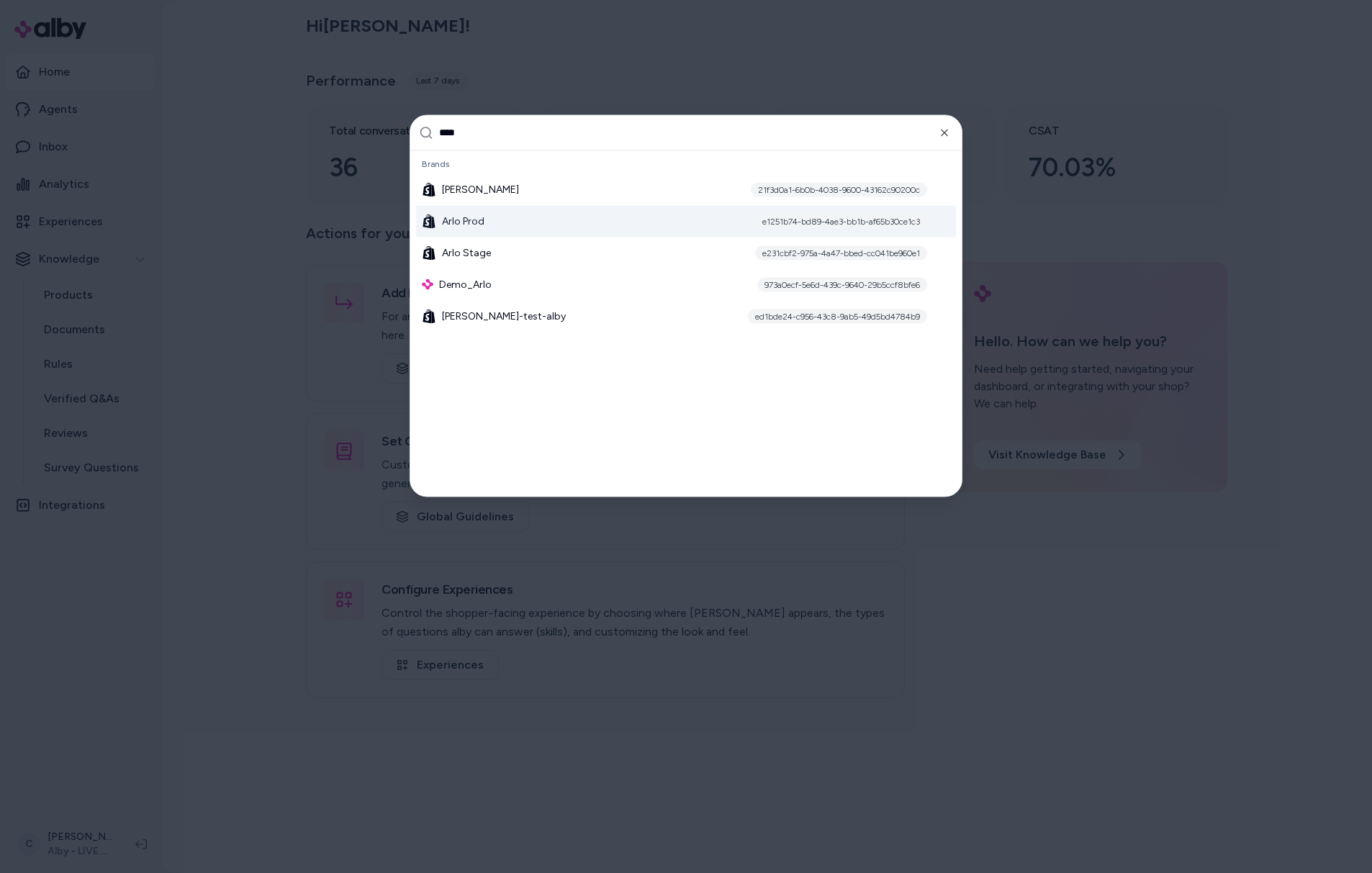
type input "****"
click at [498, 221] on div "[PERSON_NAME] Prod e1251b74-bd89-4ae3-bb1b-af65b30ce1c3" at bounding box center [686, 221] width 540 height 32
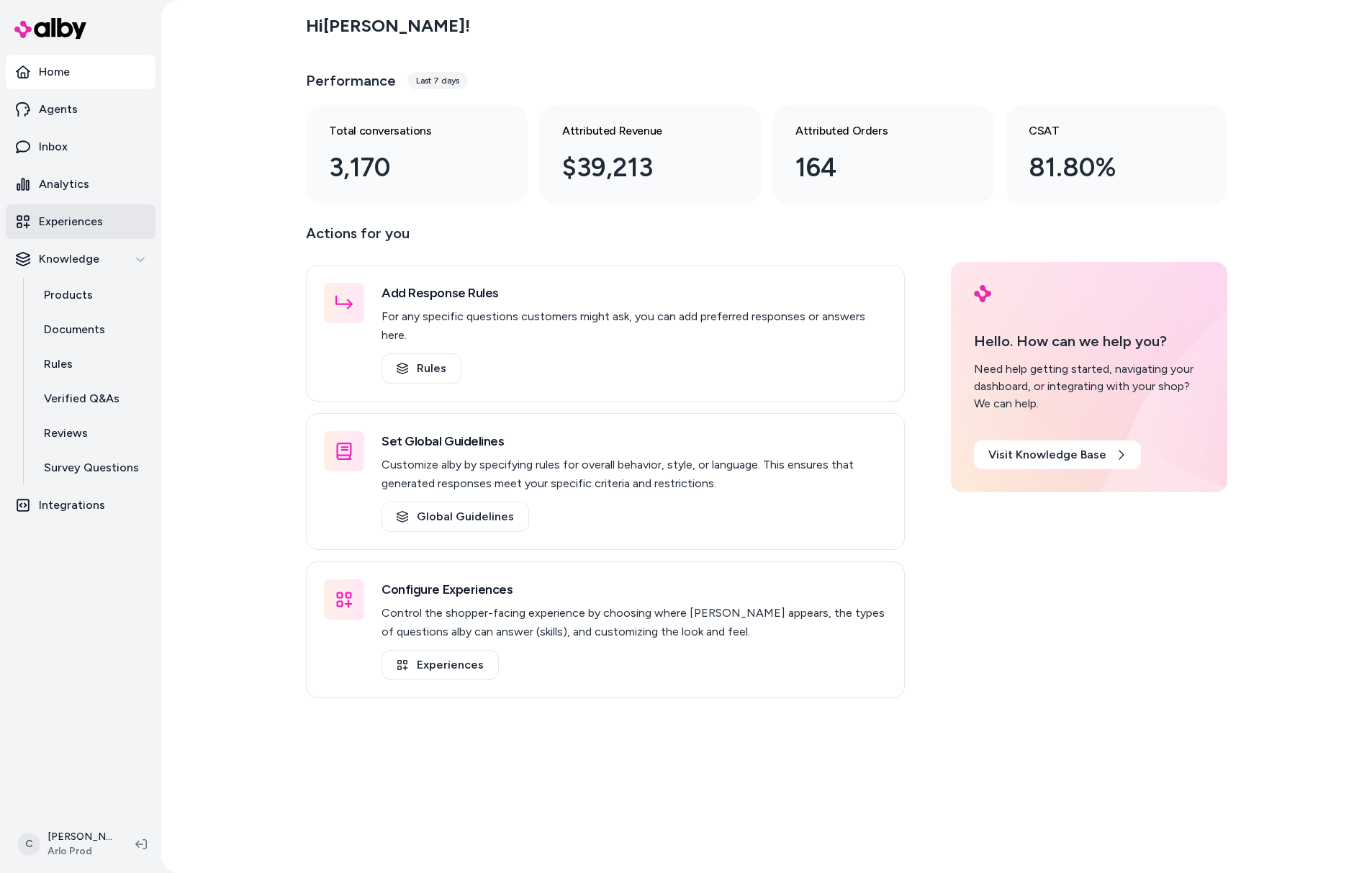
click at [61, 235] on link "Experiences" at bounding box center [80, 222] width 150 height 35
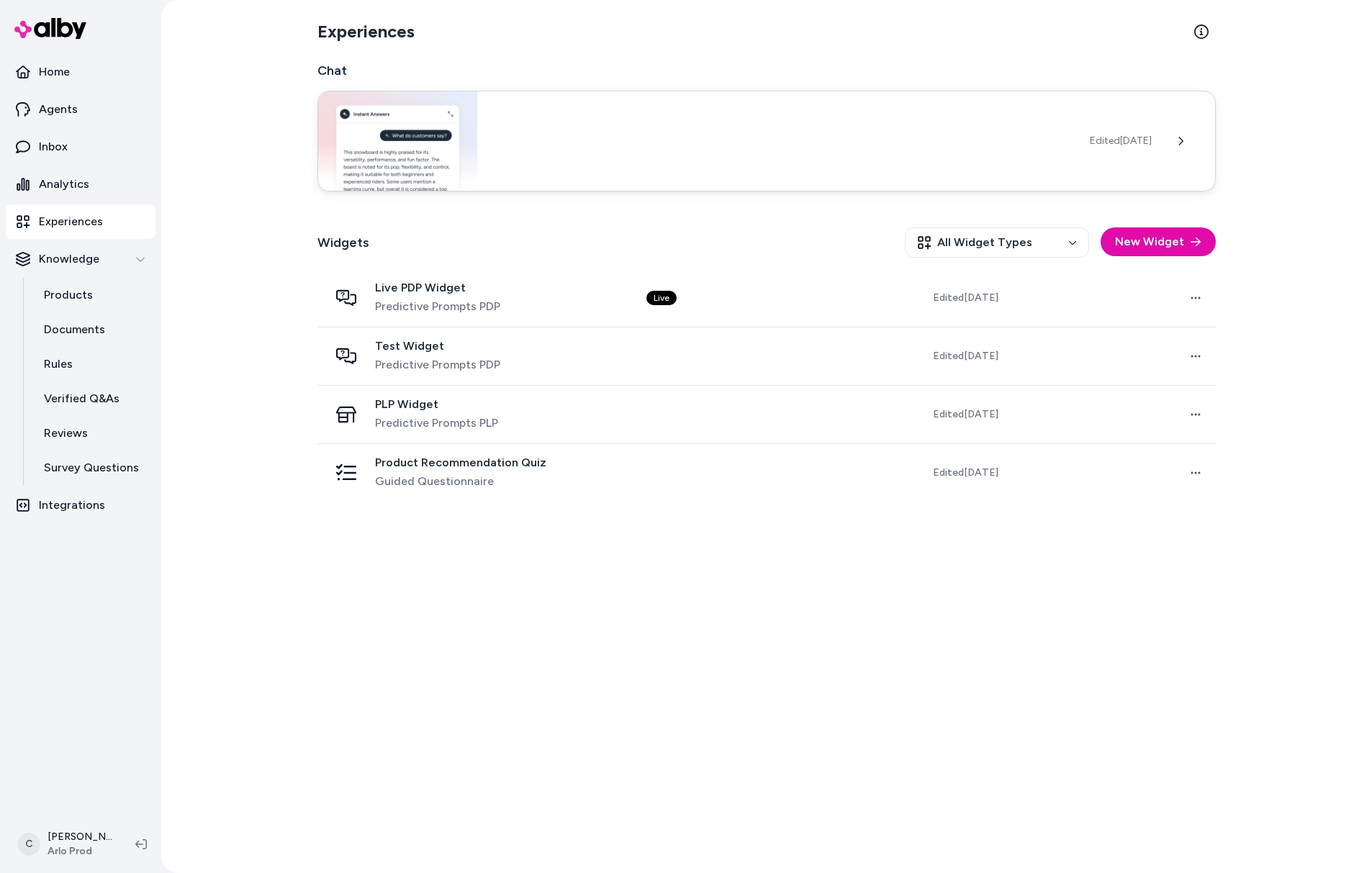
click at [474, 148] on img at bounding box center [397, 141] width 159 height 100
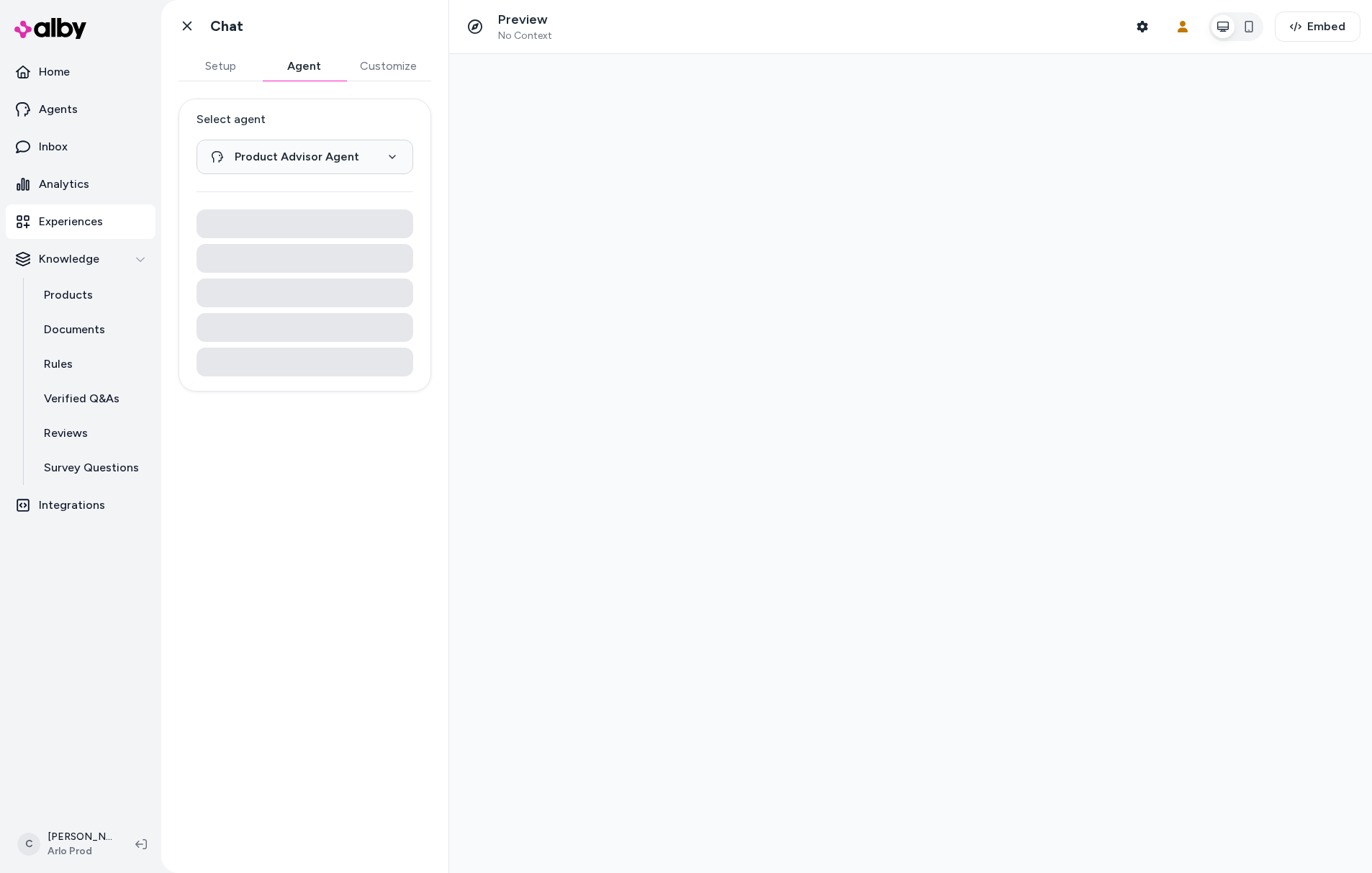
click at [282, 58] on button "Agent" at bounding box center [303, 67] width 83 height 29
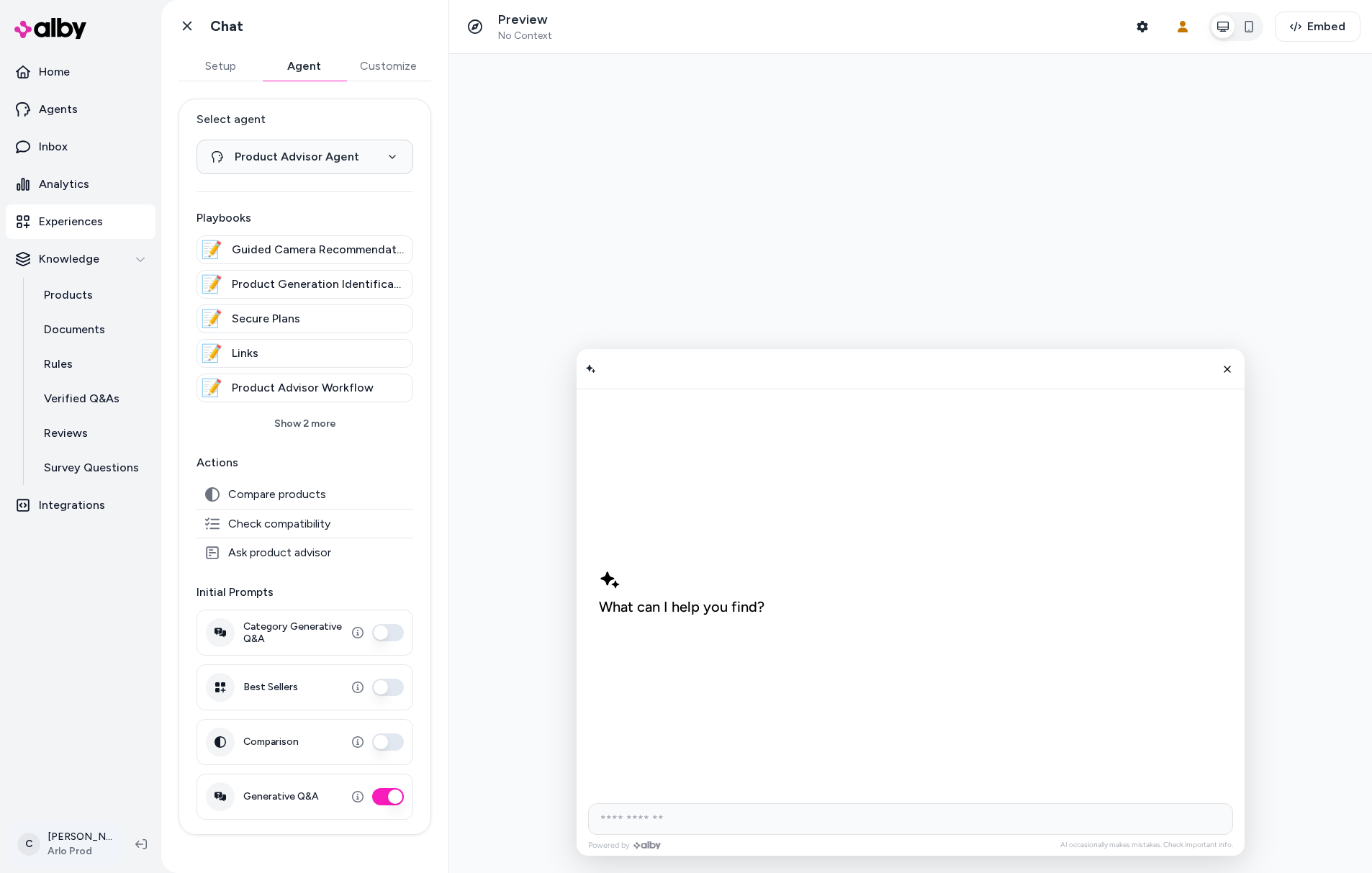
click at [75, 841] on html "**********" at bounding box center [686, 436] width 1372 height 873
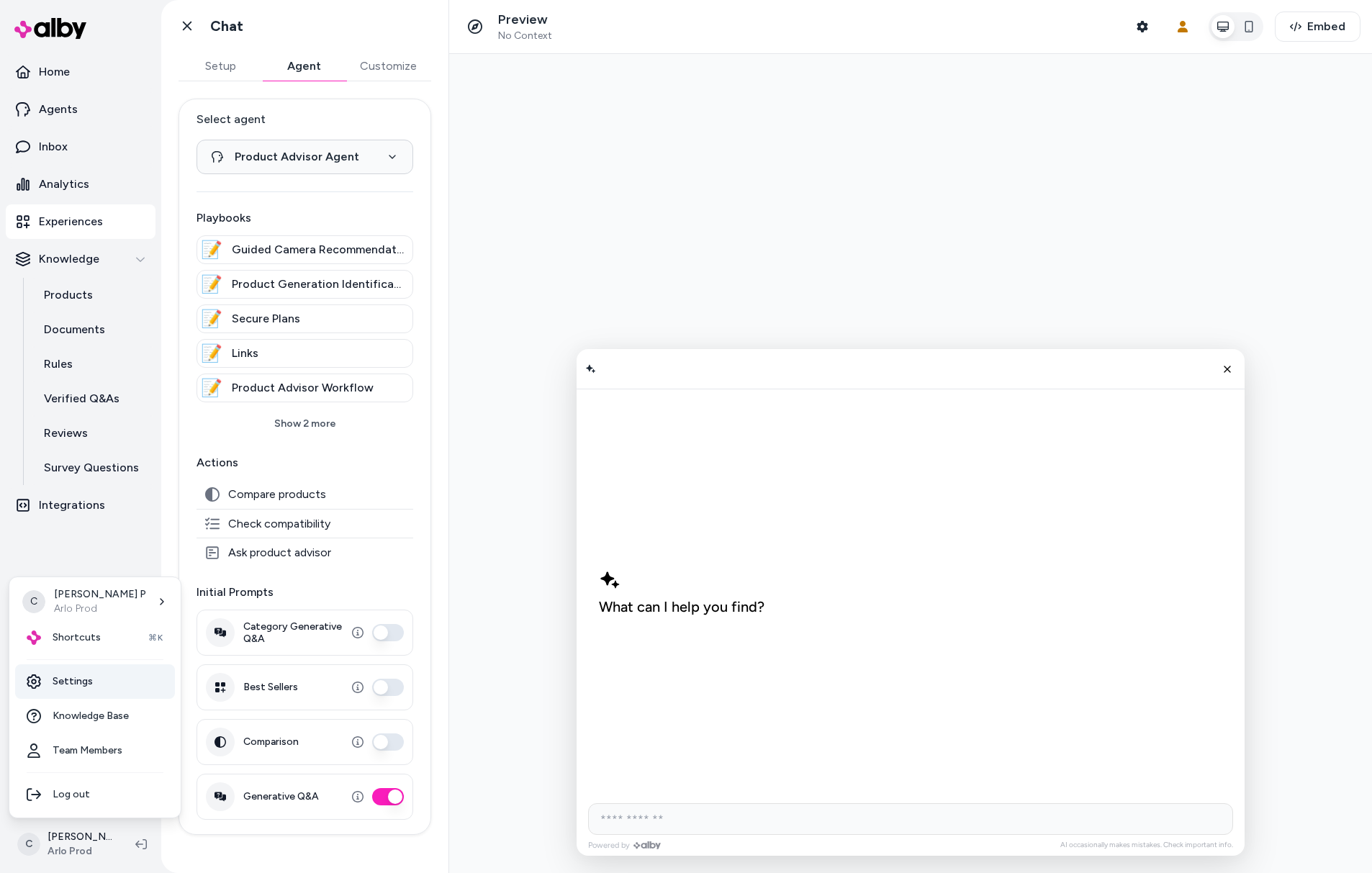
click at [89, 677] on link "Settings" at bounding box center [95, 681] width 160 height 35
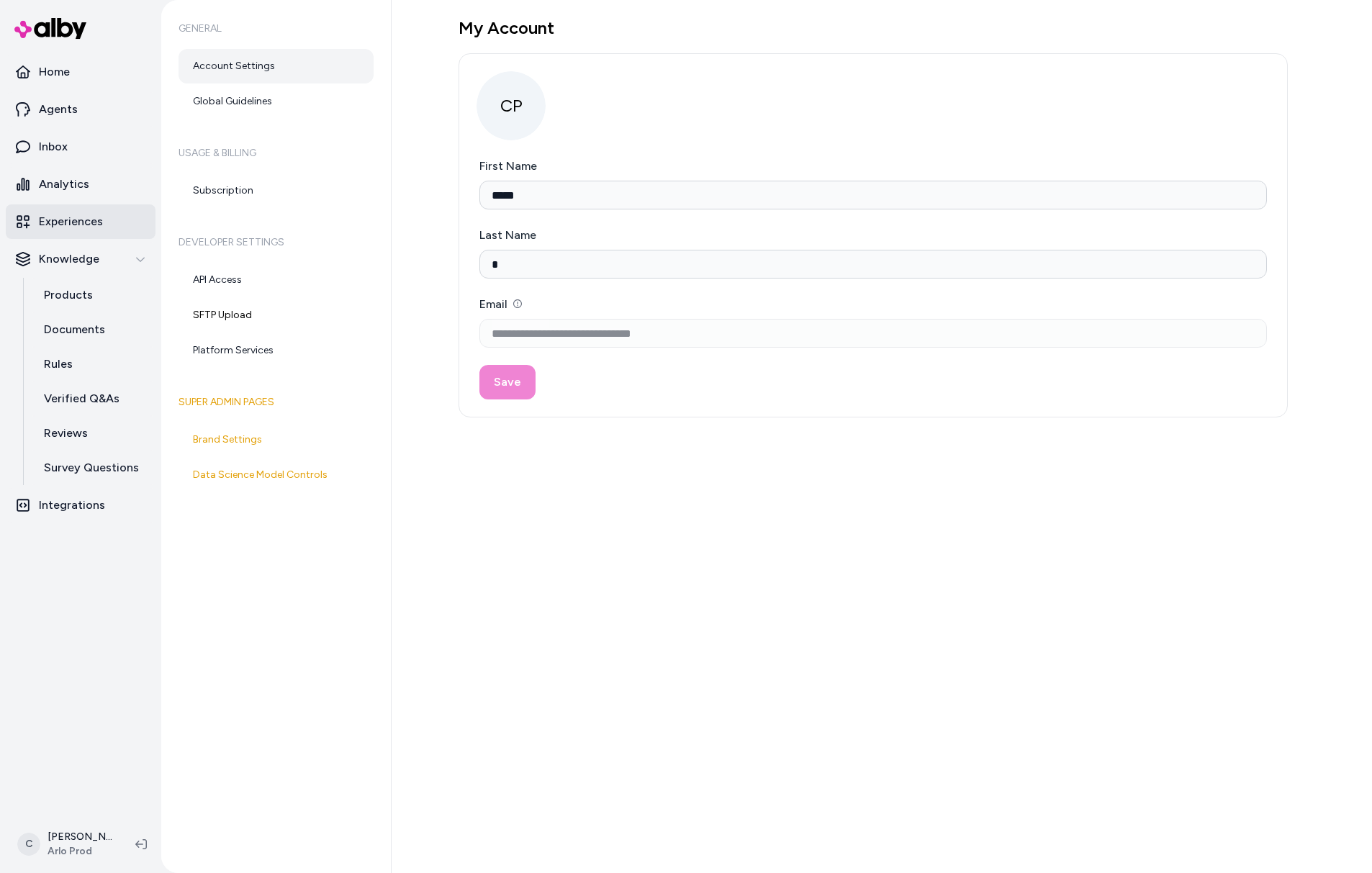
drag, startPoint x: 87, startPoint y: 243, endPoint x: 85, endPoint y: 226, distance: 17.1
click at [85, 226] on ul "Home Agents Inbox Analytics Experiences Knowledge Products Documents Rules Veri…" at bounding box center [80, 289] width 150 height 468
click at [85, 226] on p "Experiences" at bounding box center [71, 221] width 64 height 17
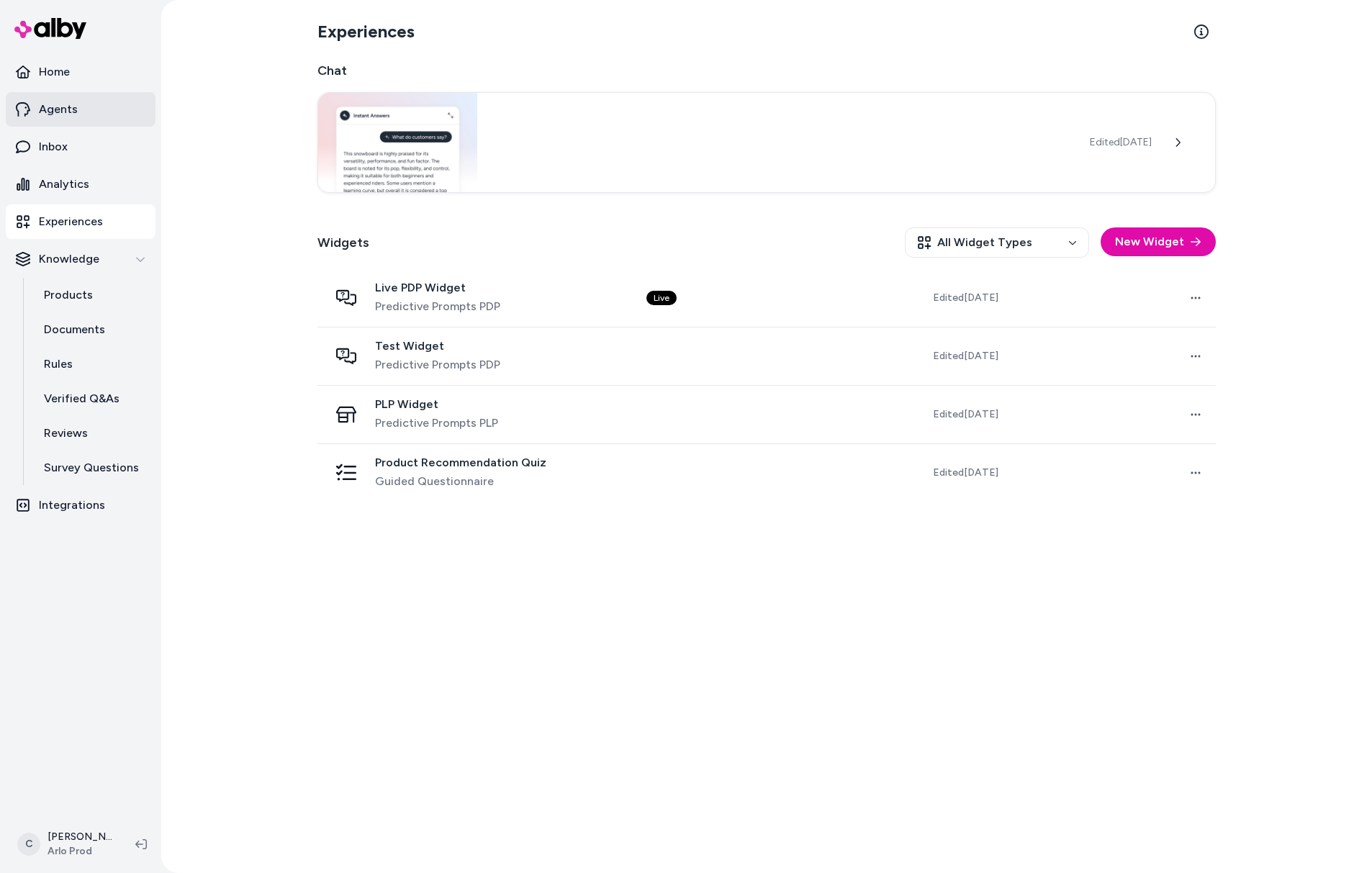
click at [91, 103] on link "Agents" at bounding box center [80, 110] width 150 height 35
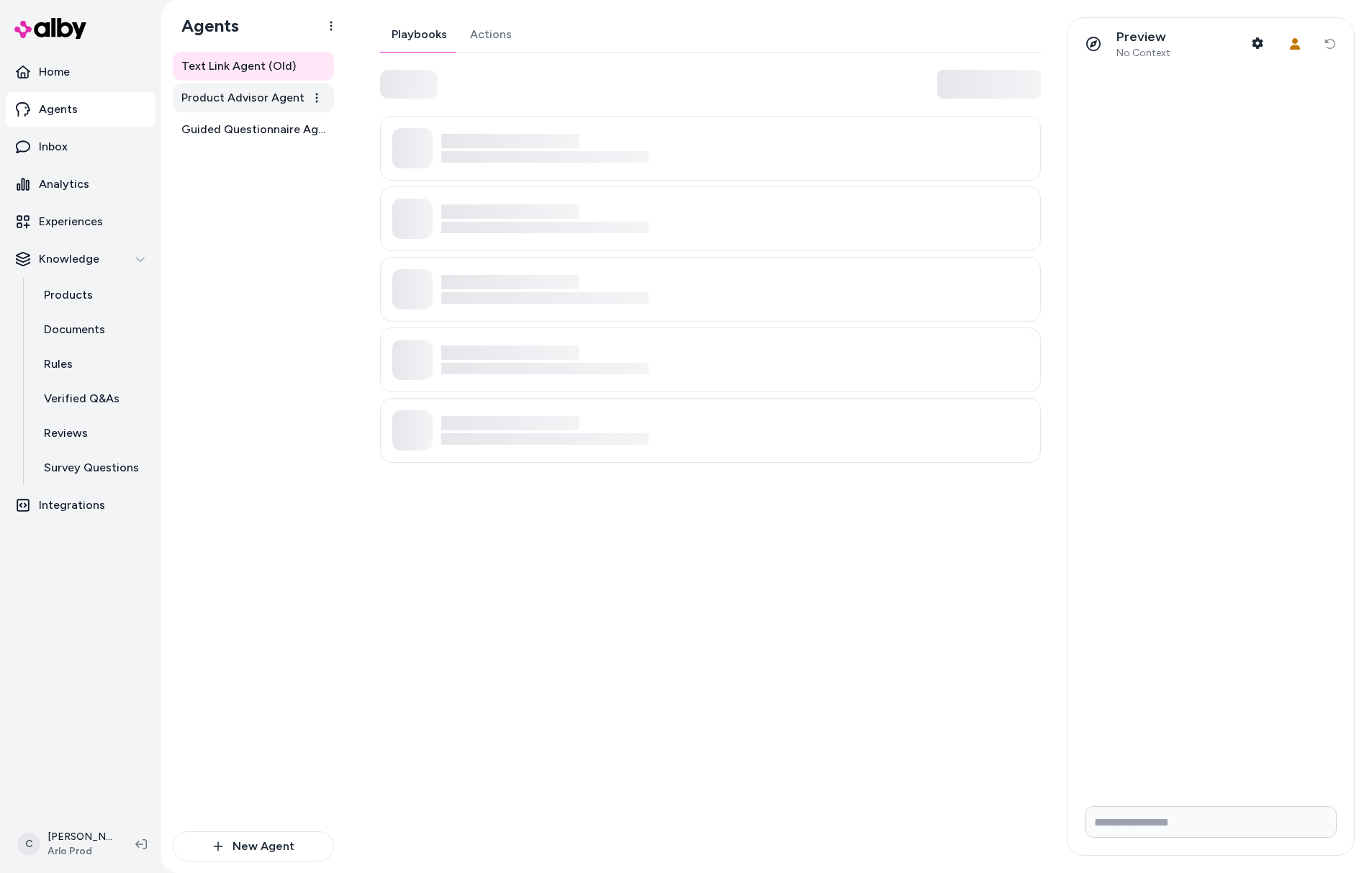
click at [298, 99] on span "Product Advisor Agent" at bounding box center [243, 98] width 123 height 17
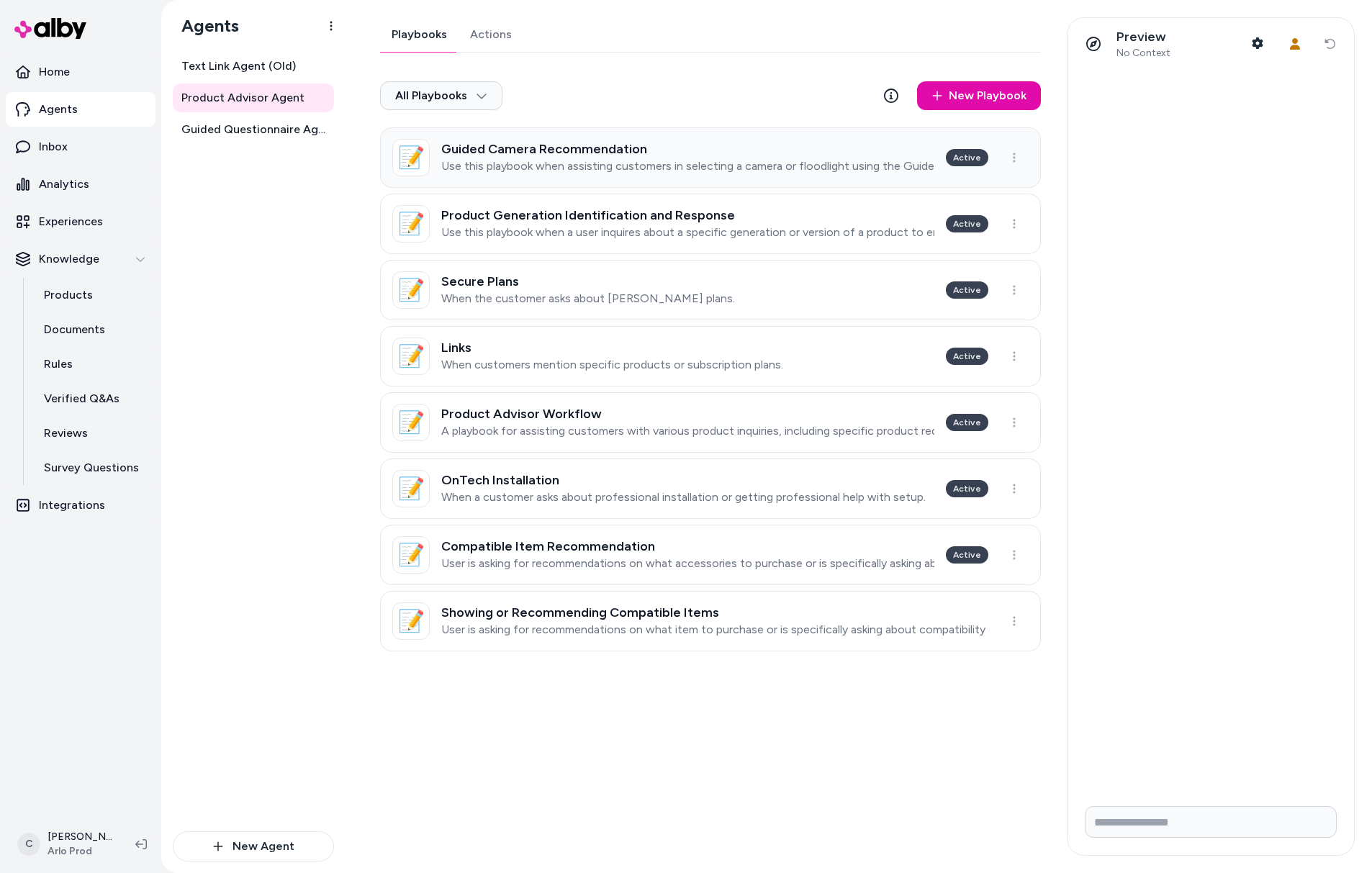
click at [549, 158] on div "Guided Camera Recommendation Use this playbook when assisting customers in sele…" at bounding box center [688, 157] width 493 height 32
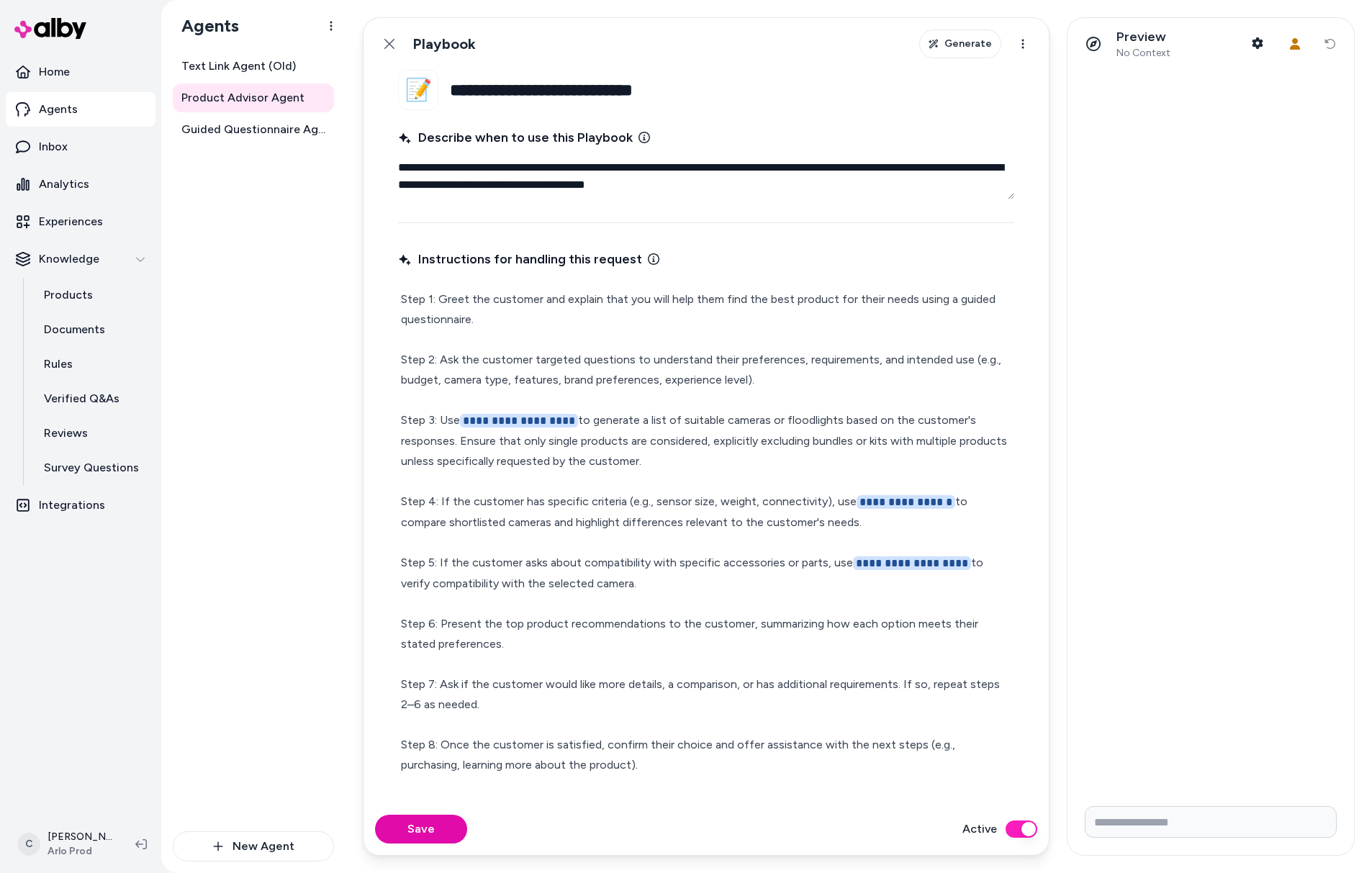
click at [615, 371] on p "**********" at bounding box center [706, 532] width 610 height 486
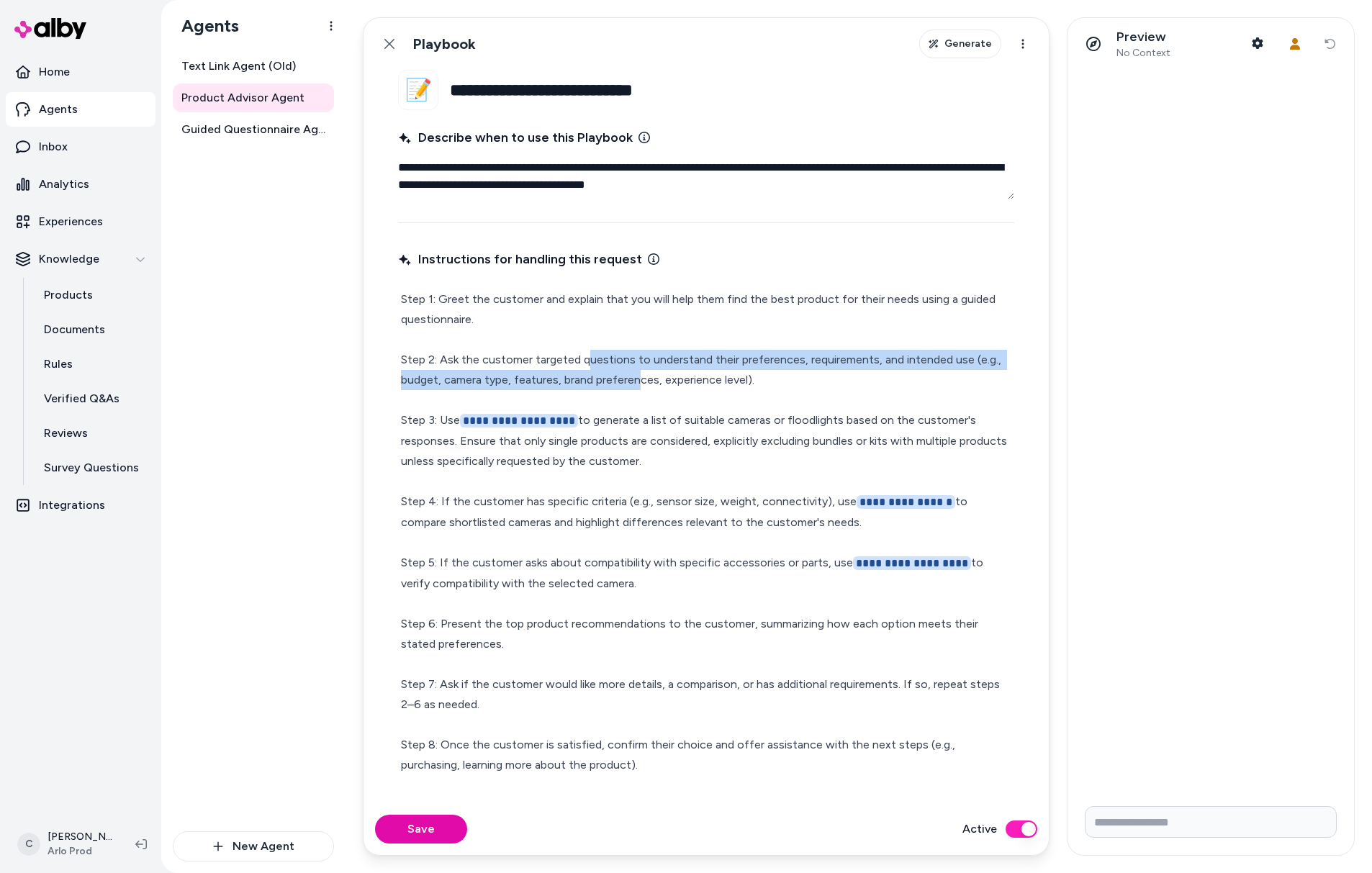
drag, startPoint x: 617, startPoint y: 373, endPoint x: 588, endPoint y: 369, distance: 29.3
click at [588, 369] on p "**********" at bounding box center [706, 532] width 610 height 486
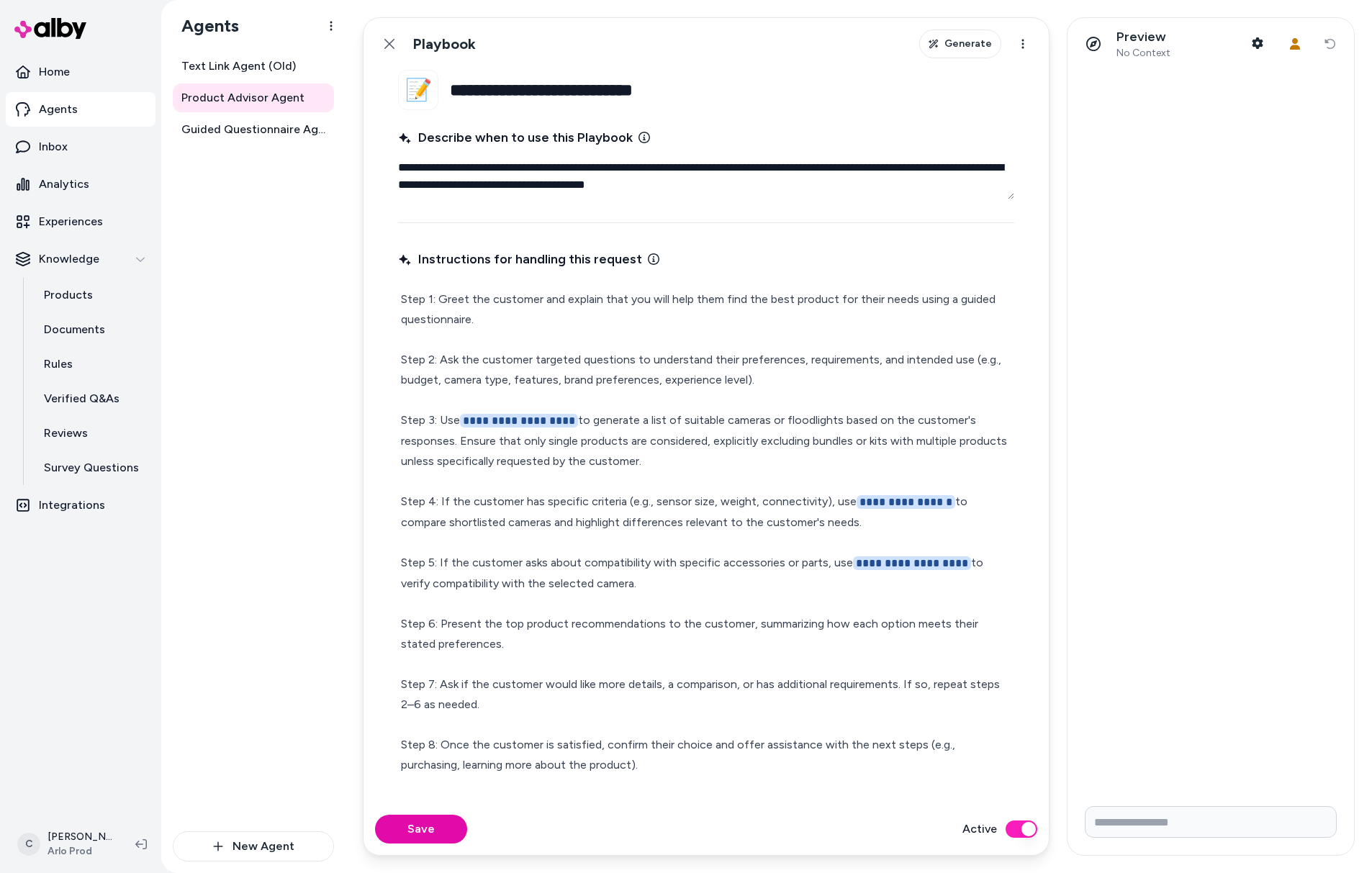
click at [652, 435] on p "**********" at bounding box center [706, 532] width 610 height 486
click at [550, 510] on p "**********" at bounding box center [706, 532] width 610 height 486
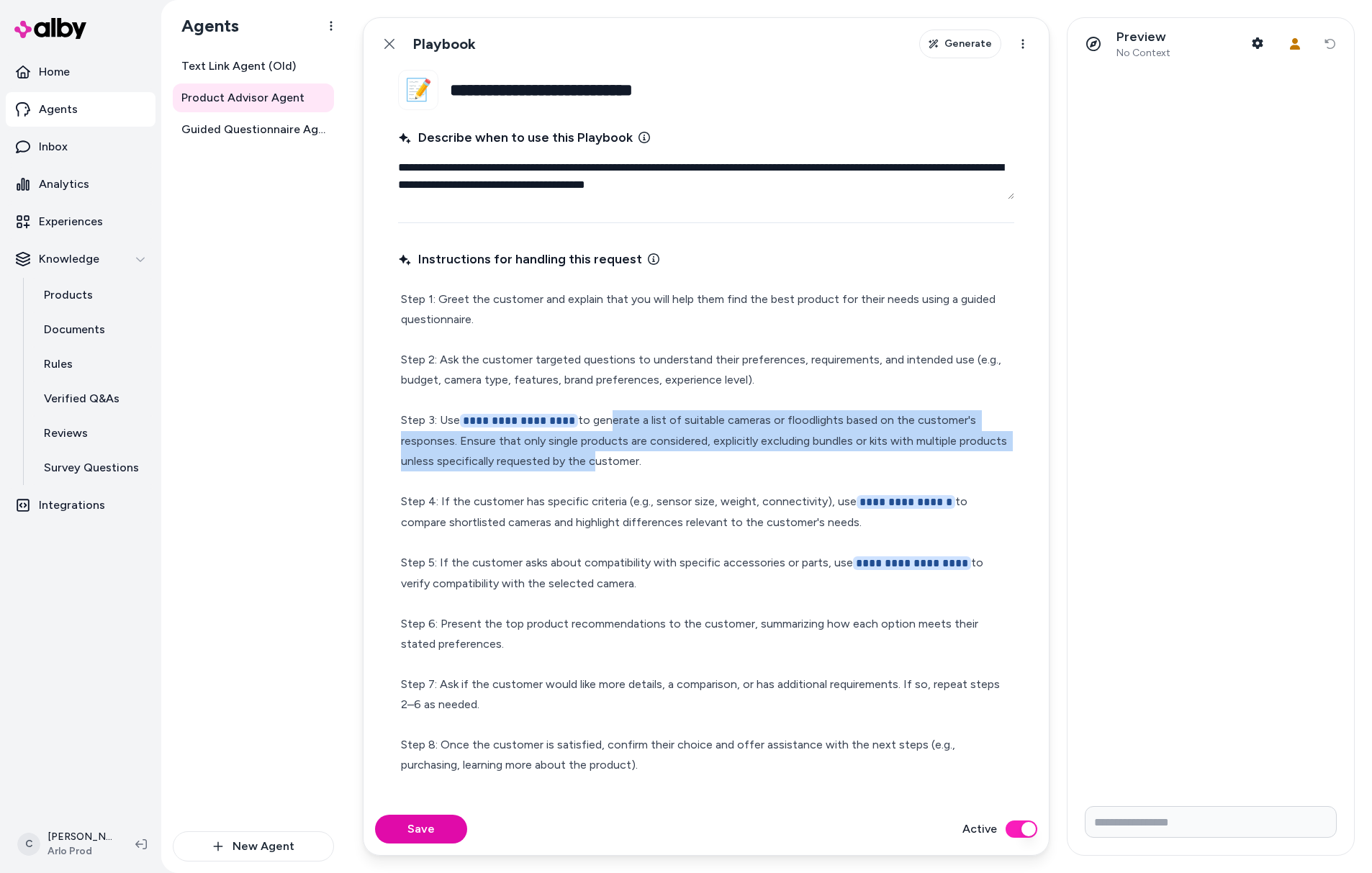
drag, startPoint x: 603, startPoint y: 420, endPoint x: 590, endPoint y: 462, distance: 44.0
click at [590, 462] on p "**********" at bounding box center [706, 532] width 610 height 486
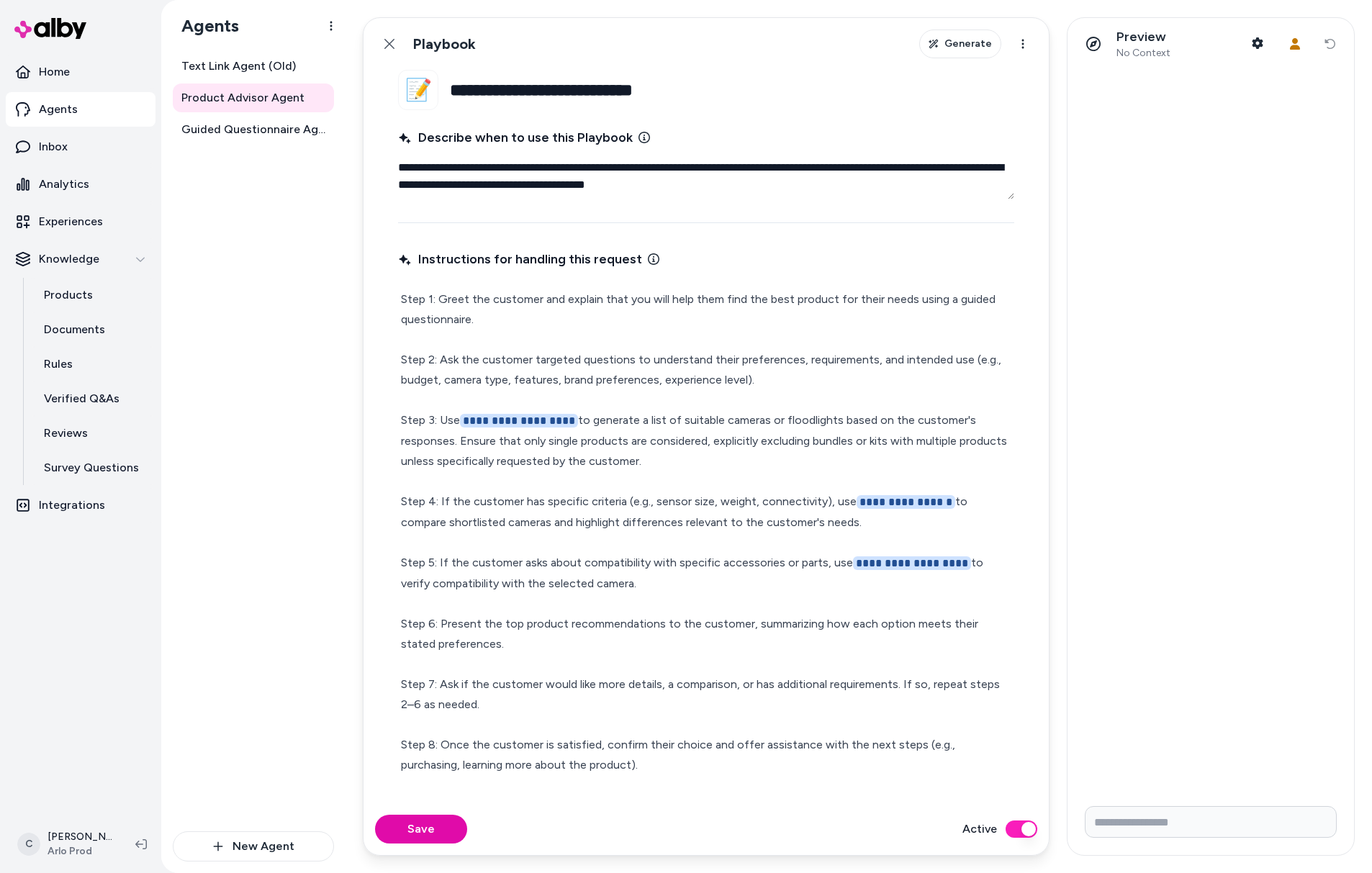
click at [591, 459] on p "**********" at bounding box center [706, 532] width 610 height 486
click at [611, 426] on p "**********" at bounding box center [706, 532] width 610 height 486
click at [100, 226] on p "Experiences" at bounding box center [71, 221] width 64 height 17
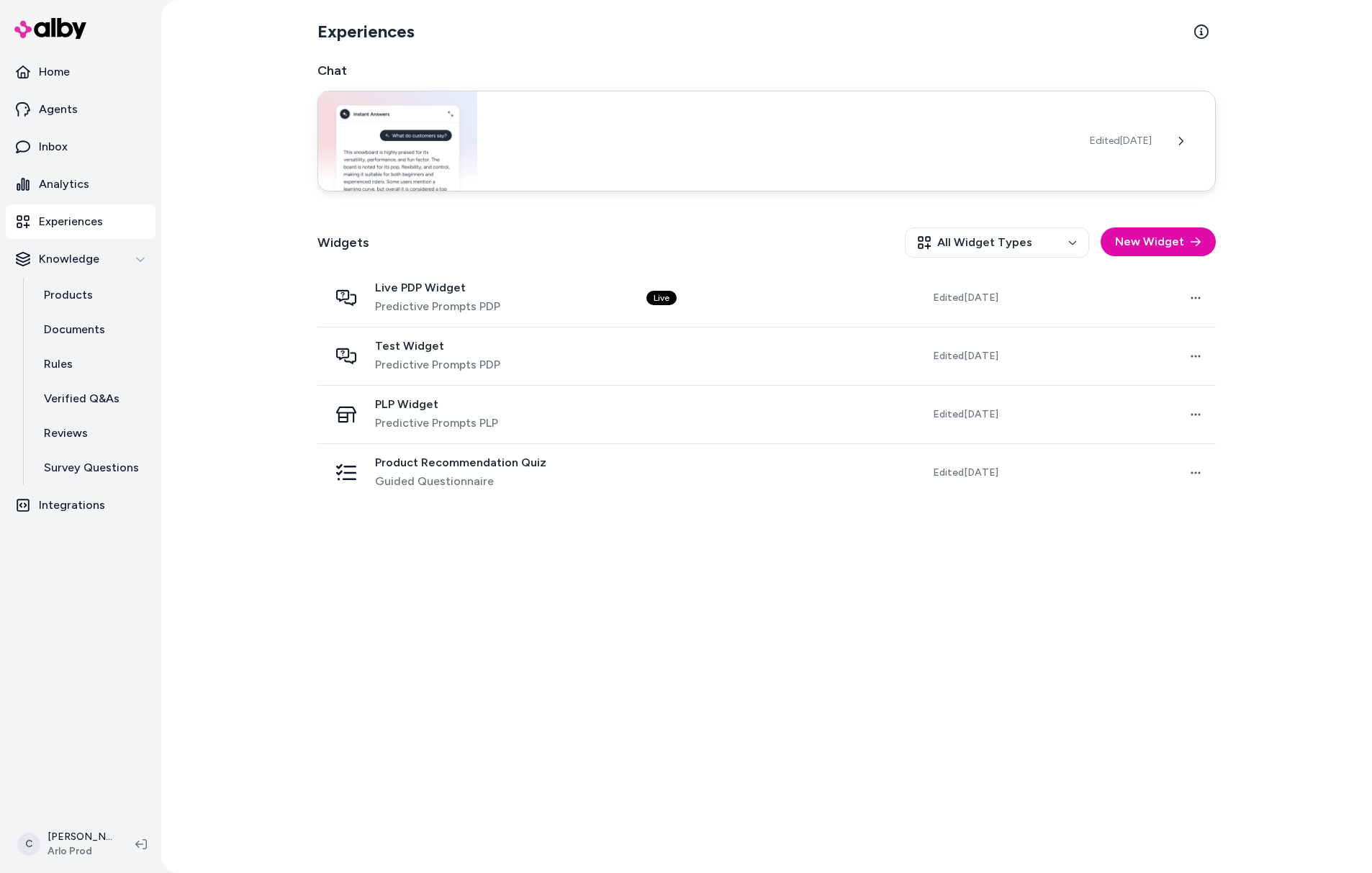
click at [538, 153] on div "Edited [DATE]" at bounding box center [767, 141] width 899 height 100
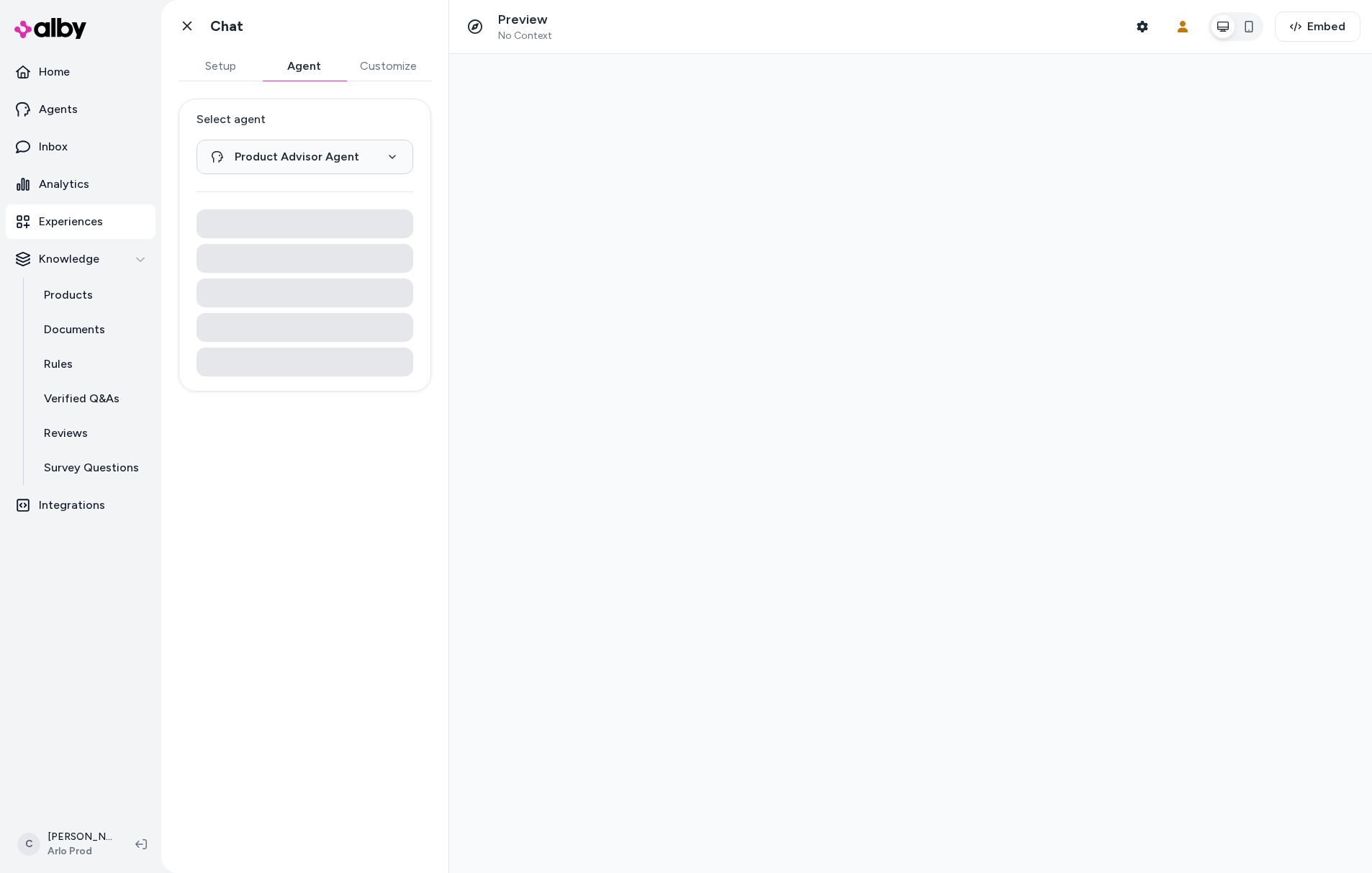
click at [310, 67] on button "Agent" at bounding box center [303, 67] width 83 height 29
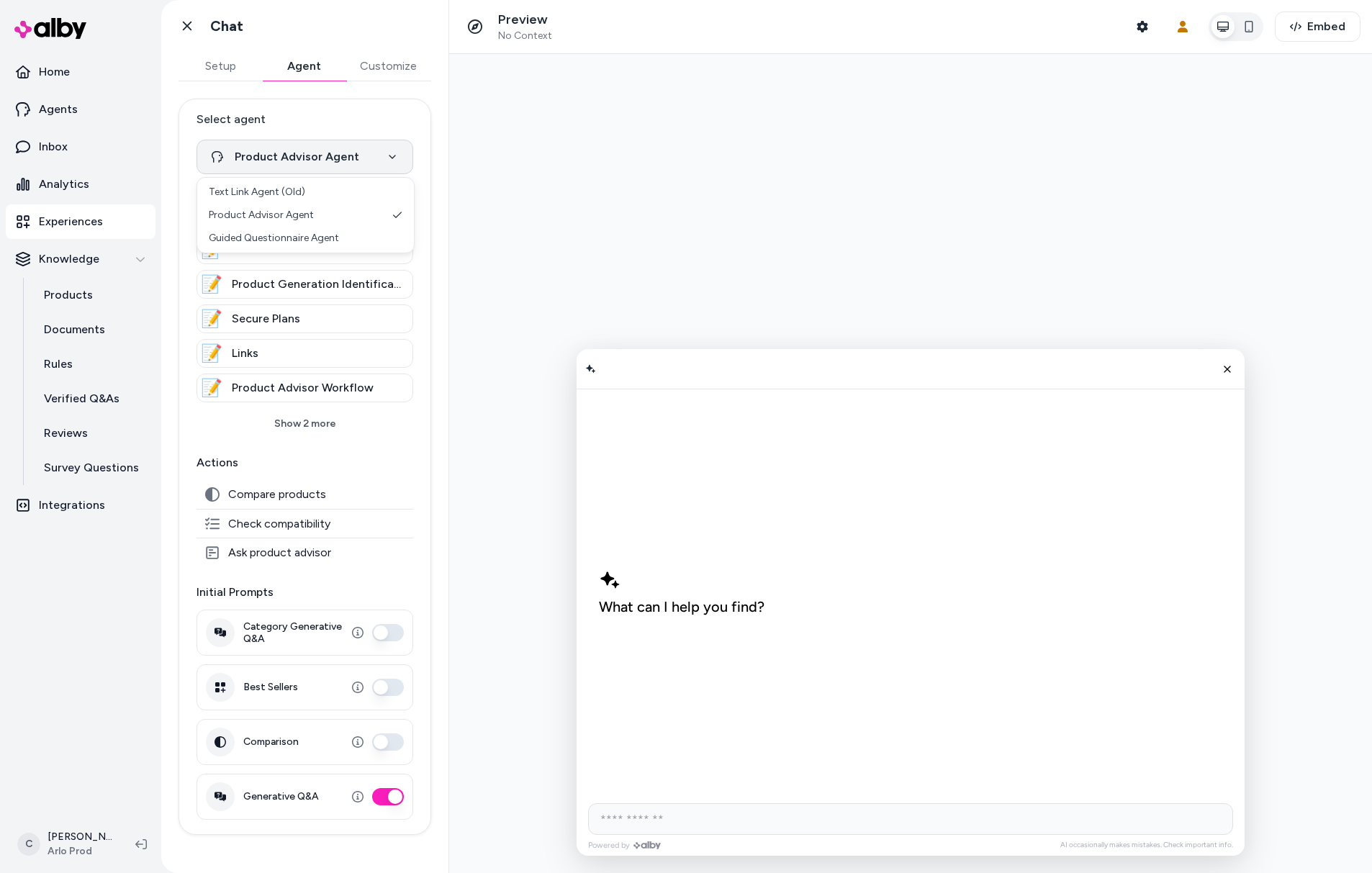
click at [308, 156] on html "**********" at bounding box center [686, 436] width 1372 height 873
click at [335, 164] on html "**********" at bounding box center [686, 436] width 1372 height 873
click at [186, 21] on html "**********" at bounding box center [686, 436] width 1372 height 873
click at [186, 26] on icon at bounding box center [186, 26] width 8 height 9
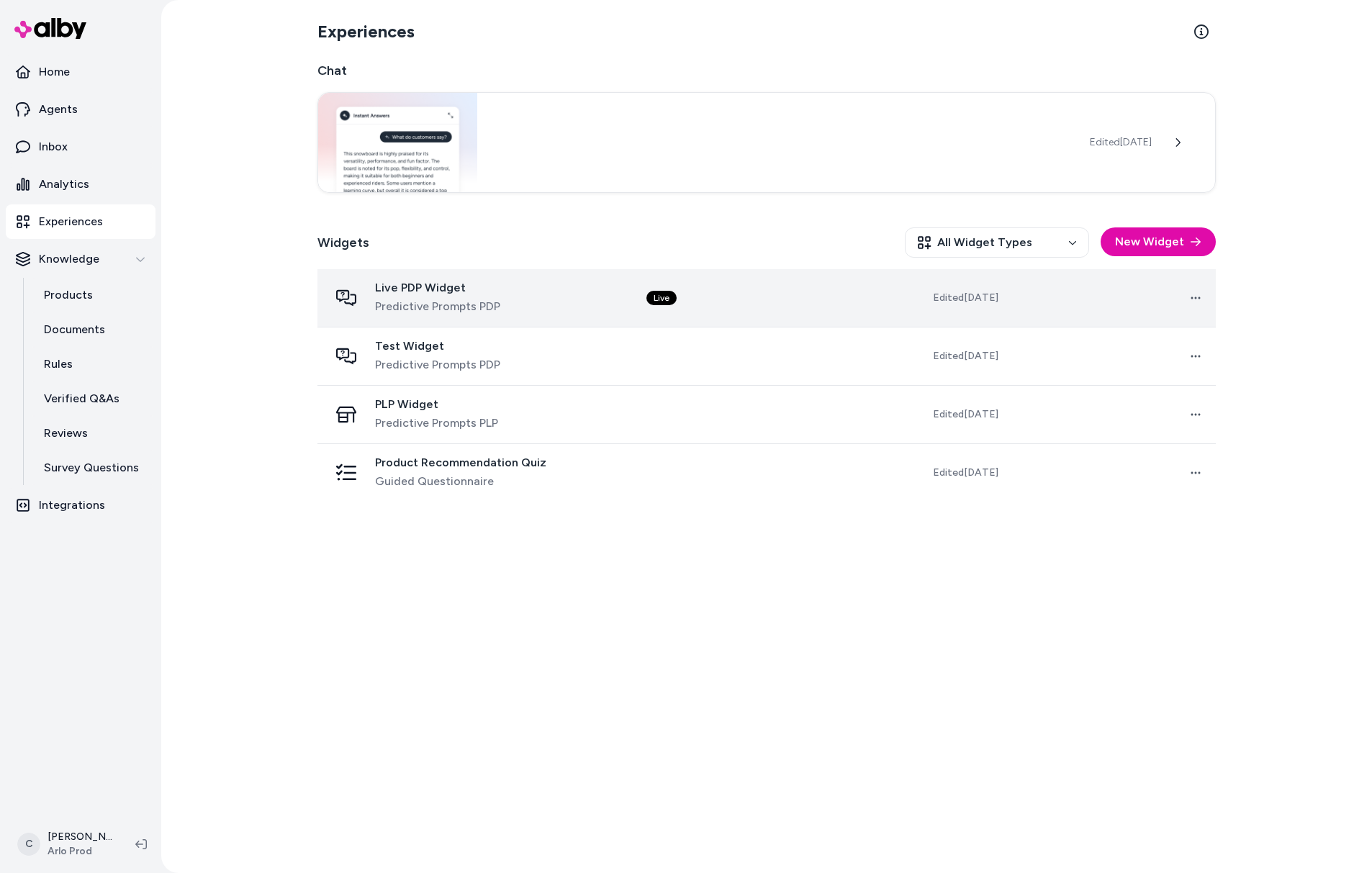
click at [508, 298] on div "Live PDP Widget Predictive Prompts PDP" at bounding box center [476, 298] width 294 height 35
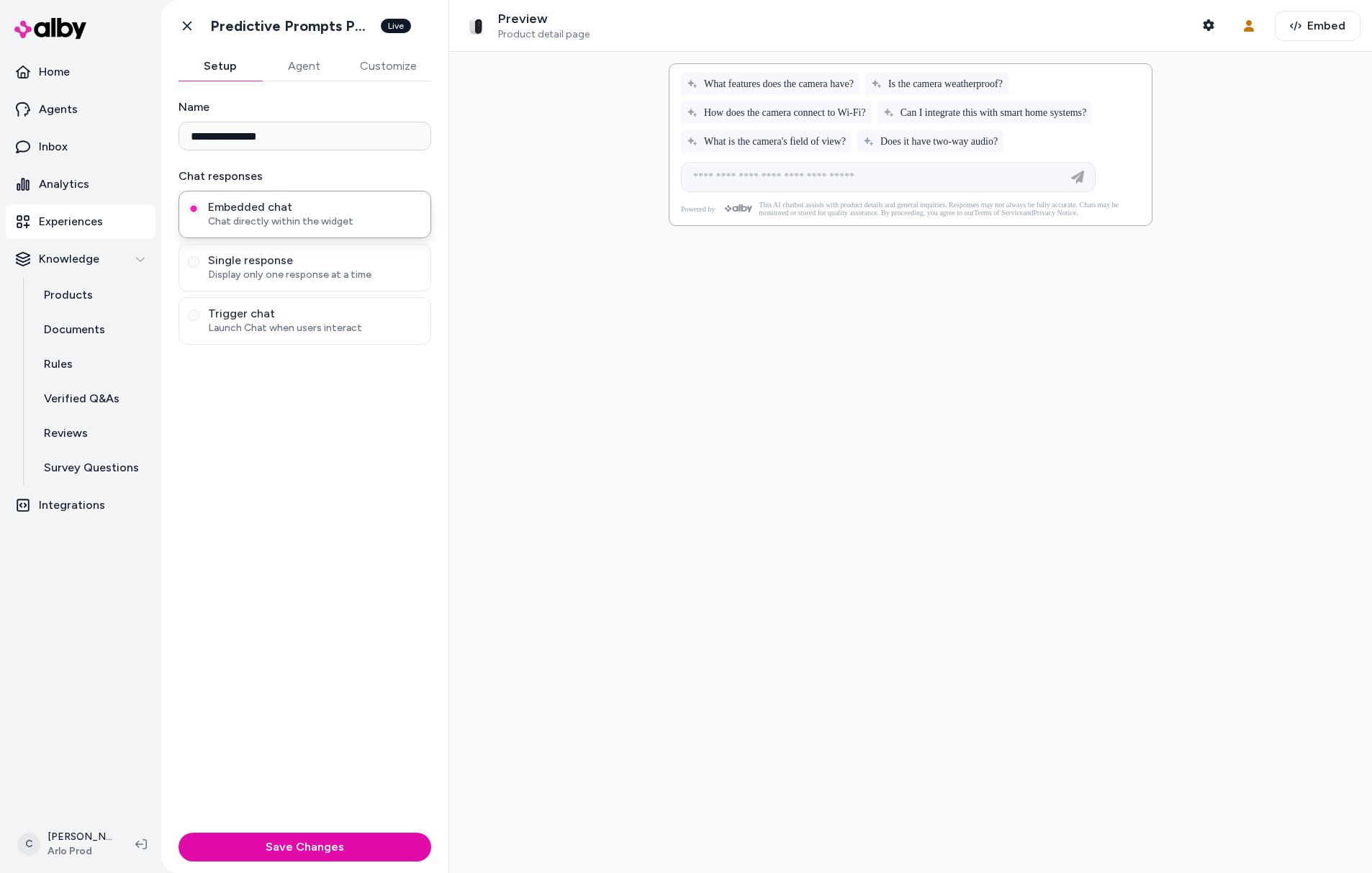
click at [308, 63] on button "Agent" at bounding box center [303, 67] width 83 height 29
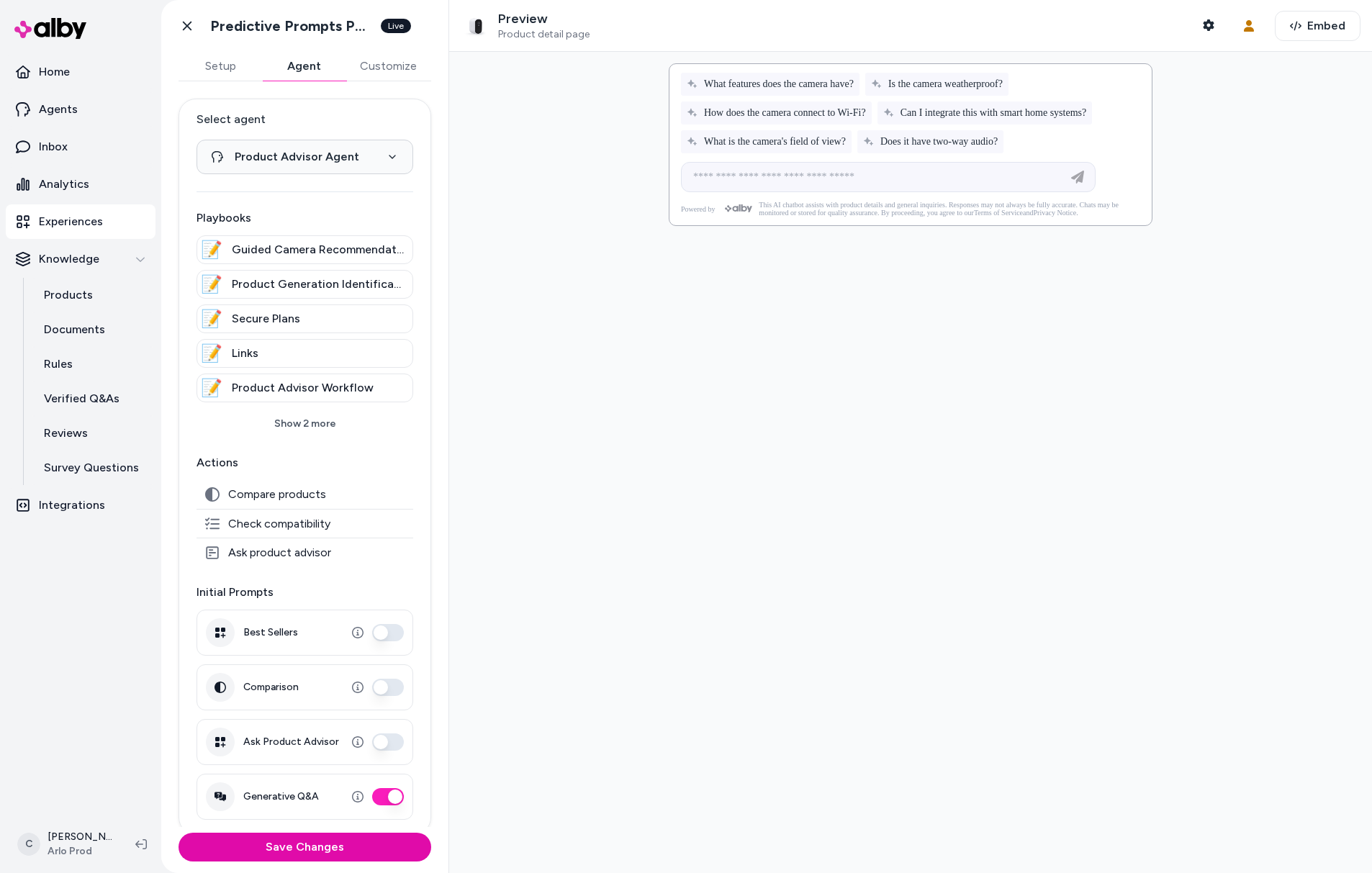
drag, startPoint x: 97, startPoint y: 693, endPoint x: 90, endPoint y: 695, distance: 7.3
click at [97, 694] on nav "Home Agents Inbox Analytics Experiences Knowledge Products Documents Rules Veri…" at bounding box center [80, 434] width 150 height 758
click at [54, 847] on html "**********" at bounding box center [686, 436] width 1372 height 873
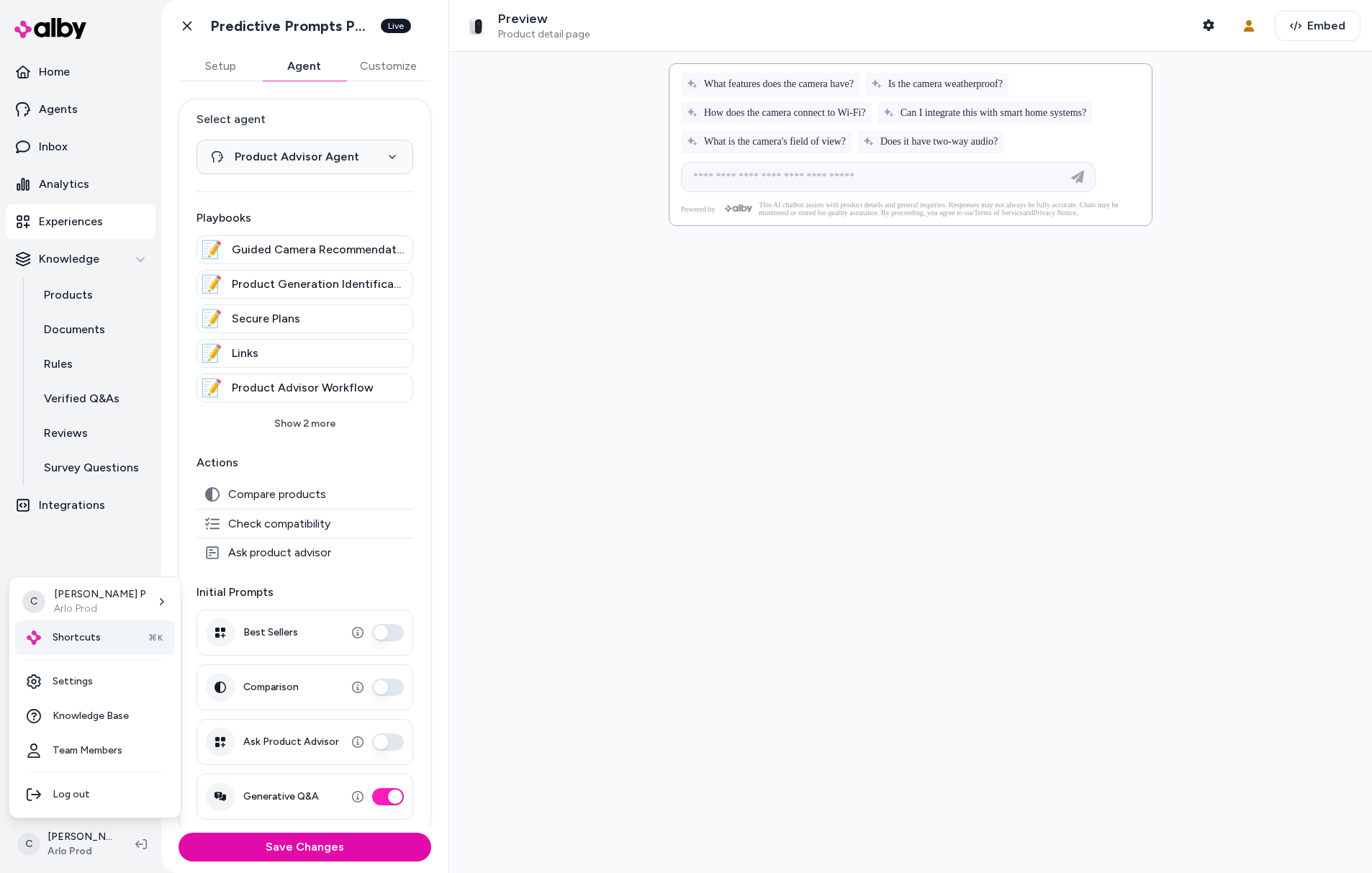
click at [88, 647] on div "Shortcuts ⌘K" at bounding box center [95, 637] width 160 height 35
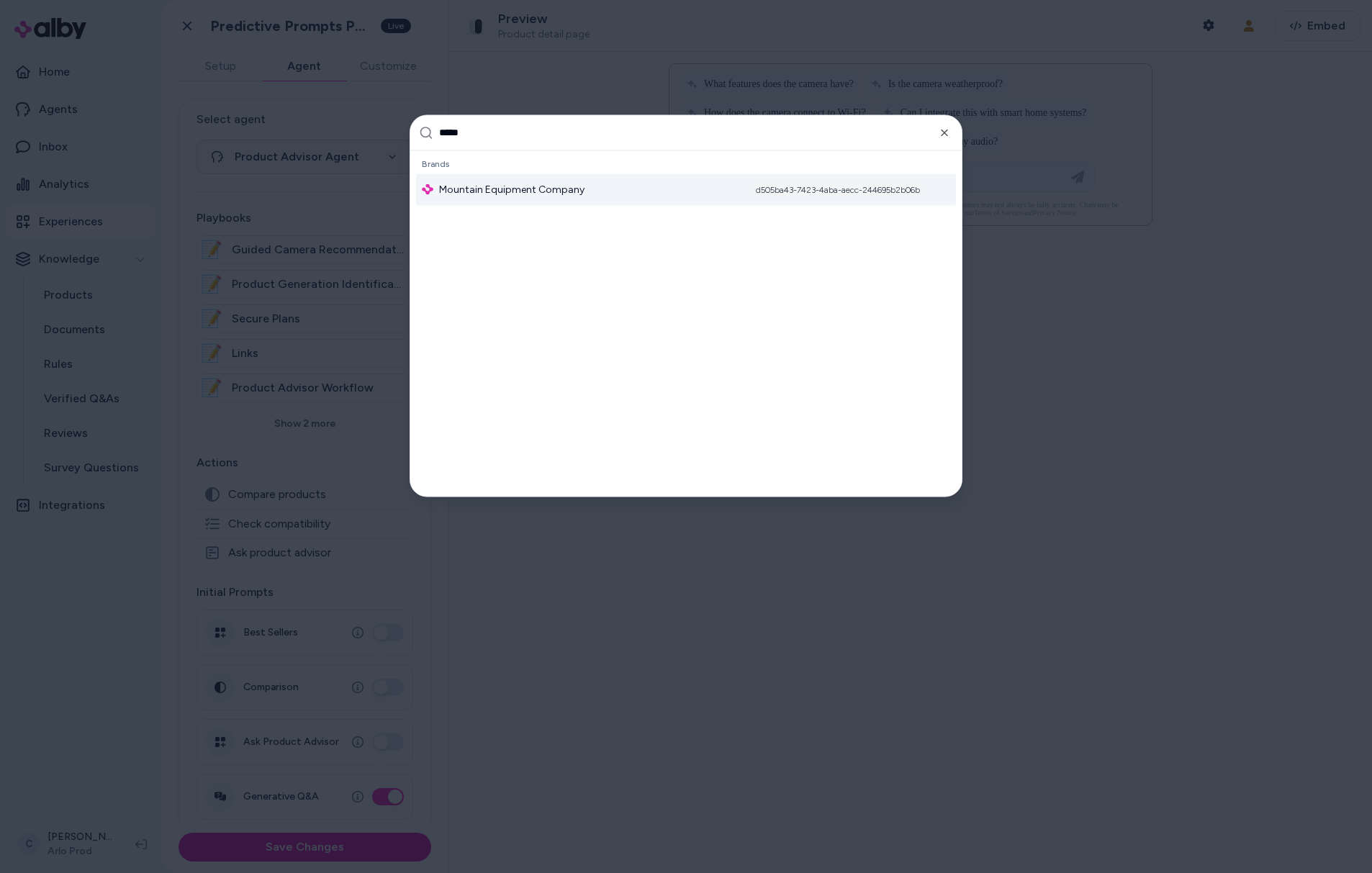
type input "*****"
click at [780, 194] on div "d505ba43-7423-4aba-aecc-244695b2b06b" at bounding box center [838, 189] width 178 height 15
drag, startPoint x: 726, startPoint y: 136, endPoint x: 686, endPoint y: 123, distance: 42.1
click at [611, 134] on input "*****" at bounding box center [696, 132] width 514 height 35
drag, startPoint x: 601, startPoint y: 148, endPoint x: 435, endPoint y: 122, distance: 168.0
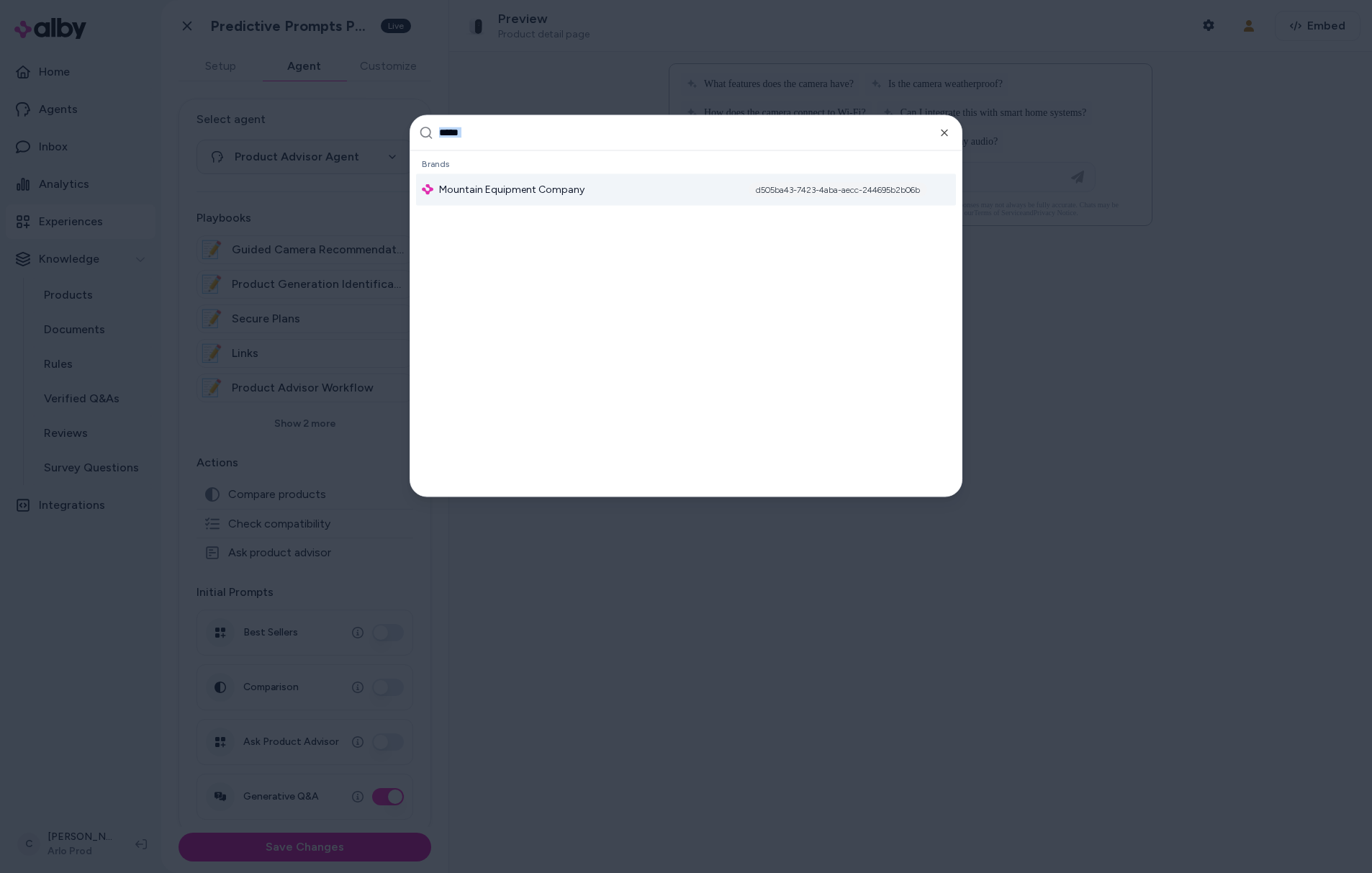
click at [435, 122] on div "***** Global Settings Brands Mountain Equipment Company d505ba43-7423-4aba-aecc…" at bounding box center [686, 305] width 552 height 381
click at [512, 131] on input "*****" at bounding box center [696, 132] width 514 height 35
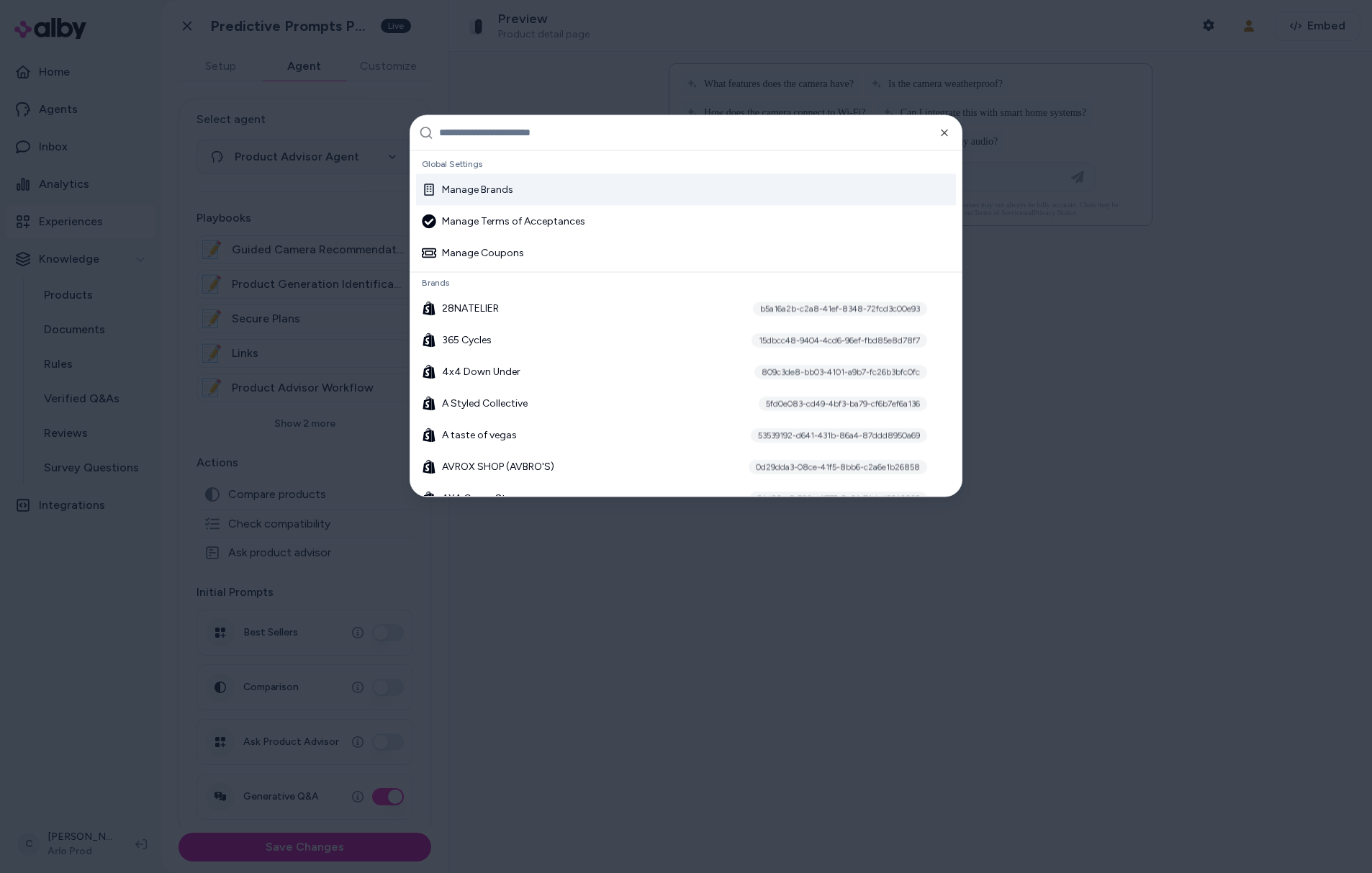
click at [519, 195] on div "Manage Brands" at bounding box center [686, 189] width 540 height 32
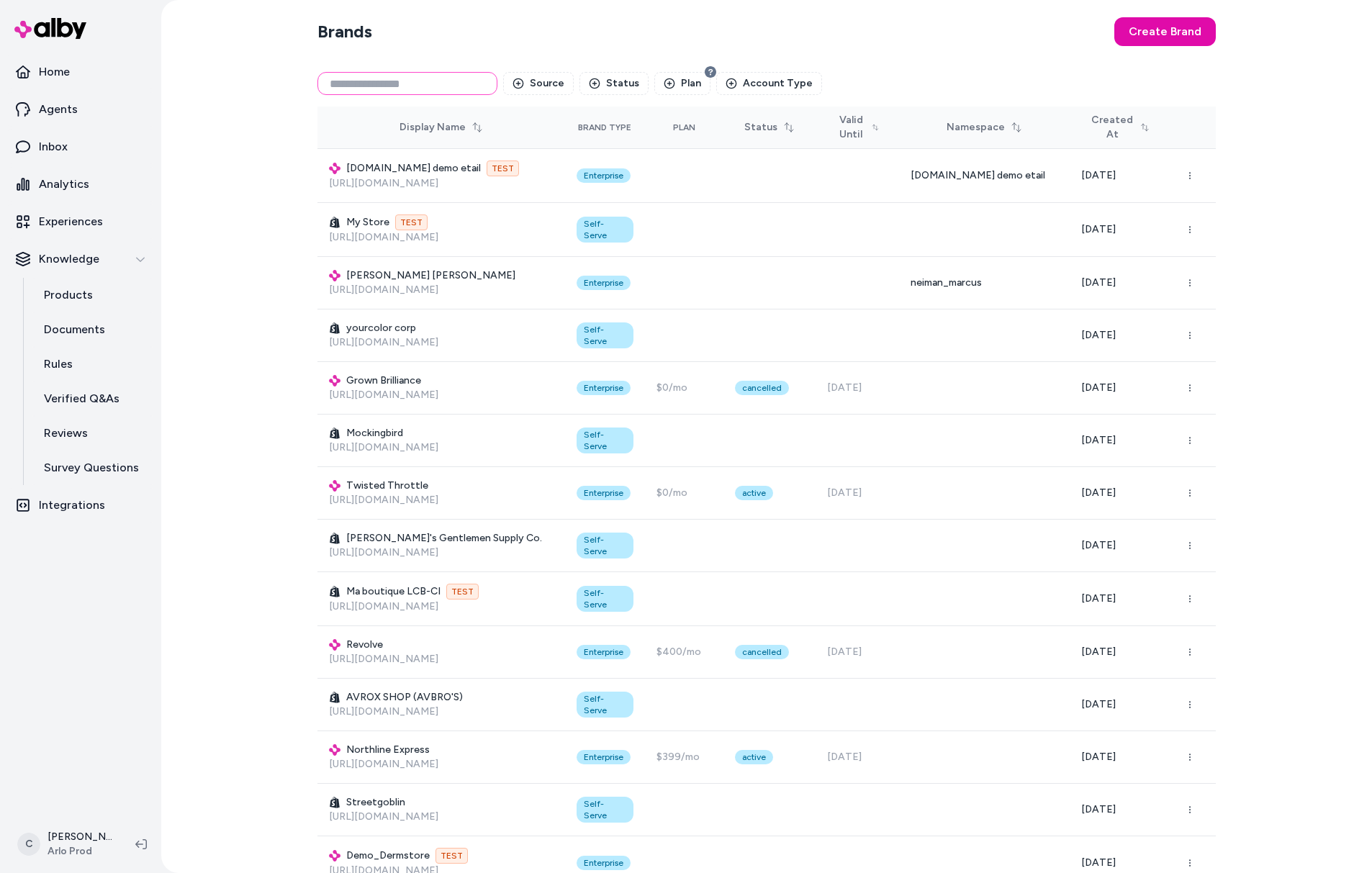
click at [452, 82] on input at bounding box center [407, 83] width 180 height 23
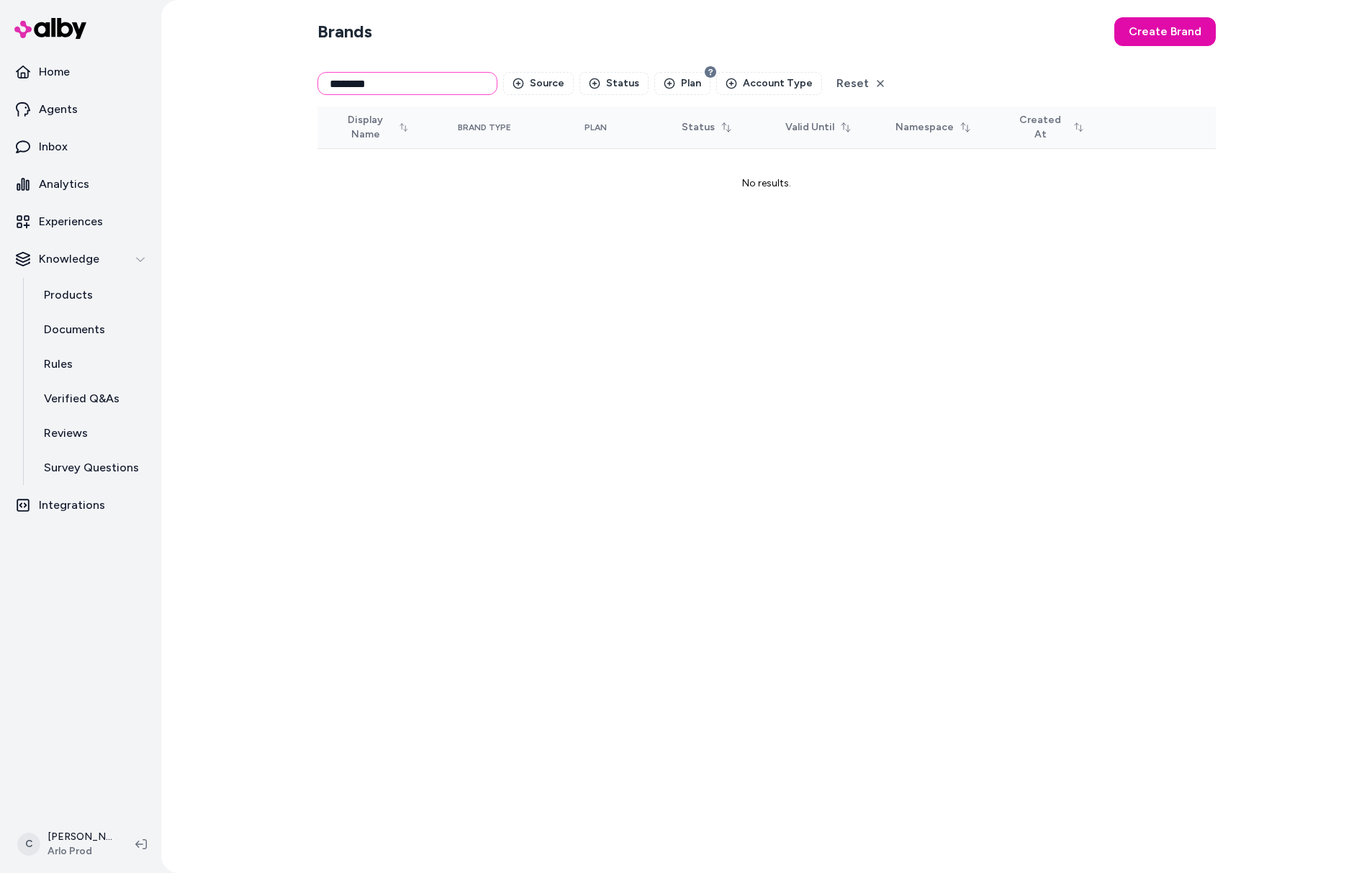
drag, startPoint x: 381, startPoint y: 80, endPoint x: 354, endPoint y: 80, distance: 27.0
click at [354, 80] on input "********" at bounding box center [407, 83] width 180 height 23
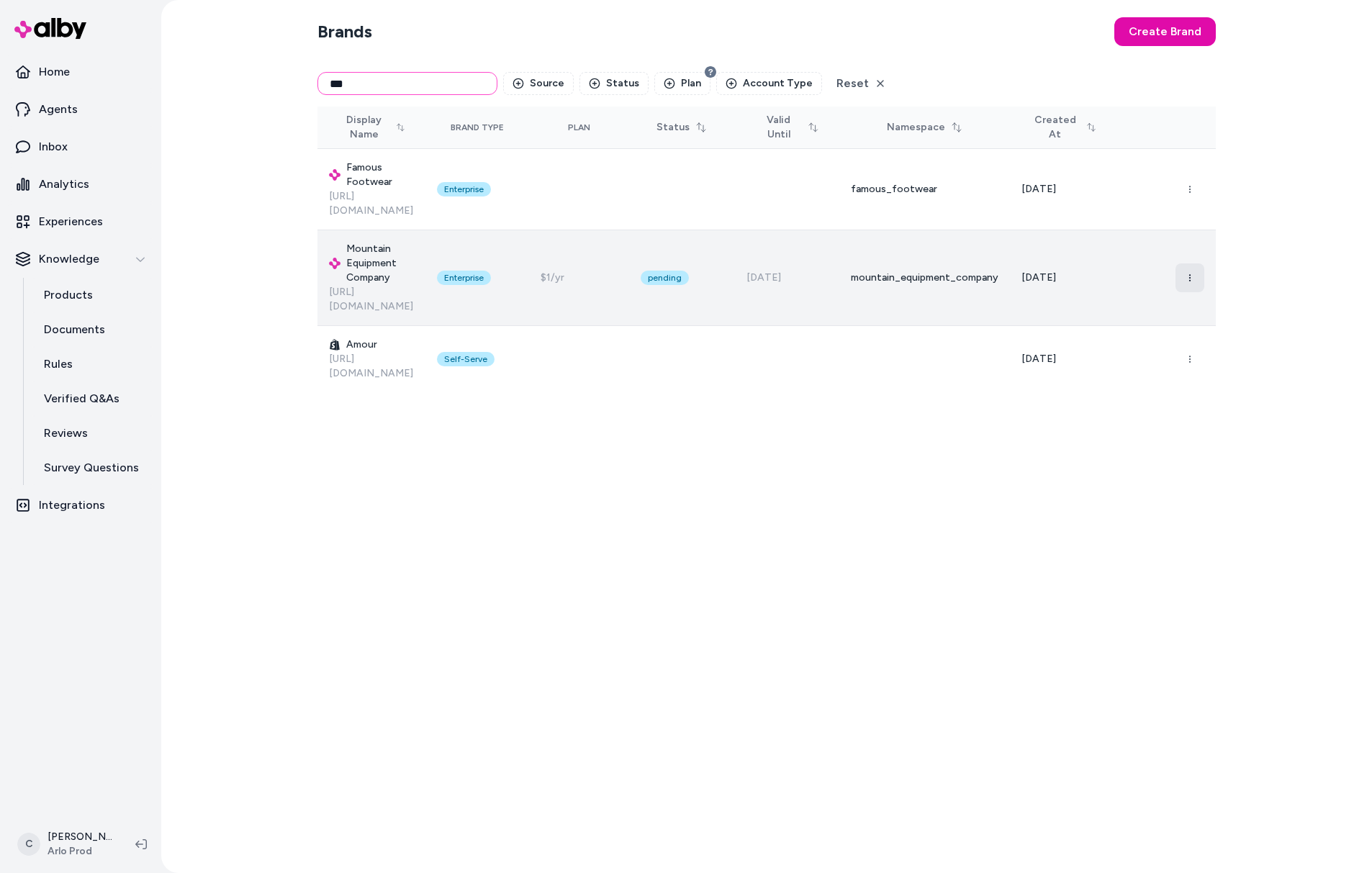
type input "***"
click at [1195, 263] on button "button" at bounding box center [1190, 278] width 29 height 29
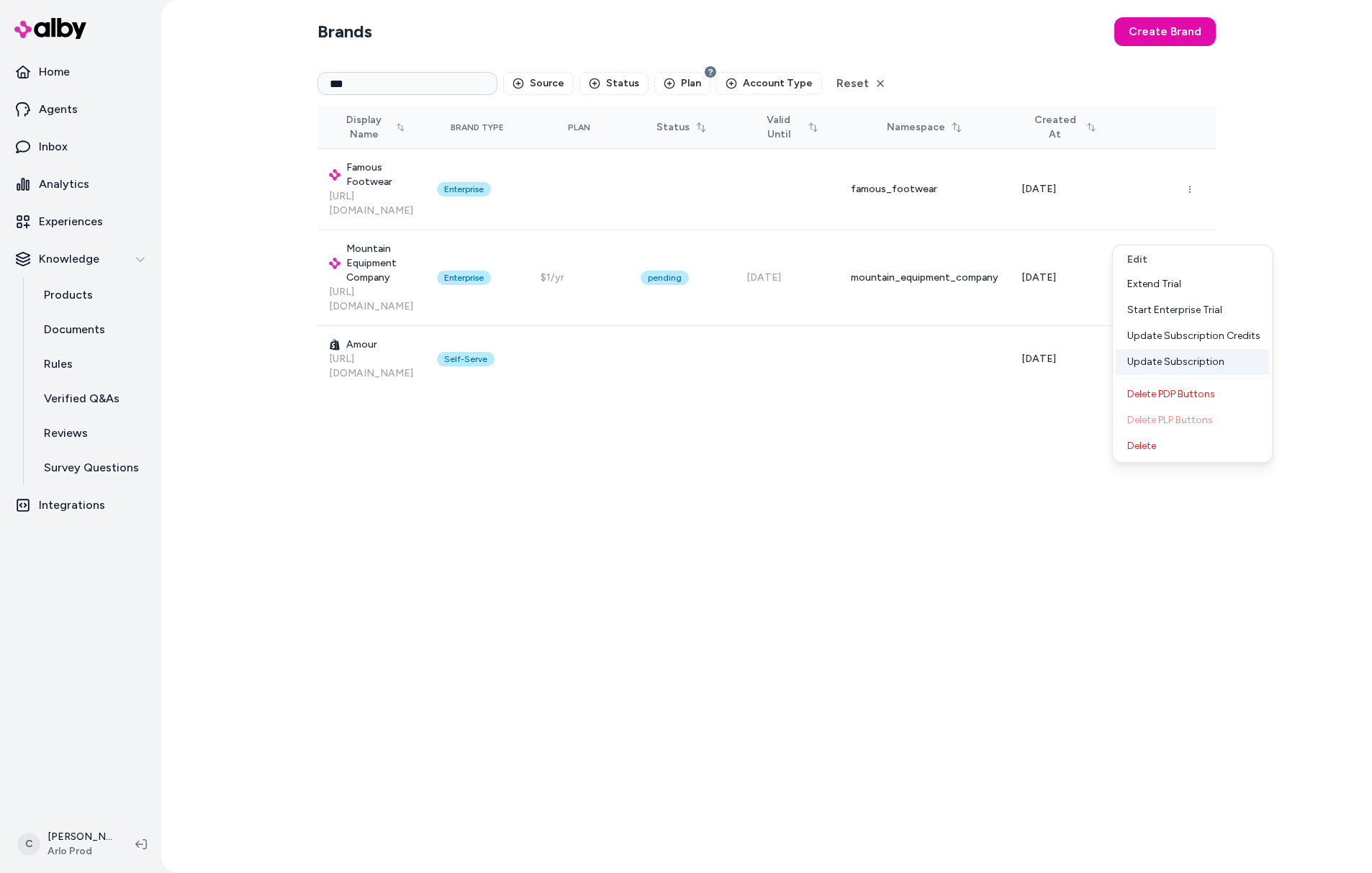
click at [1209, 361] on div "Update Subscription" at bounding box center [1193, 362] width 153 height 26
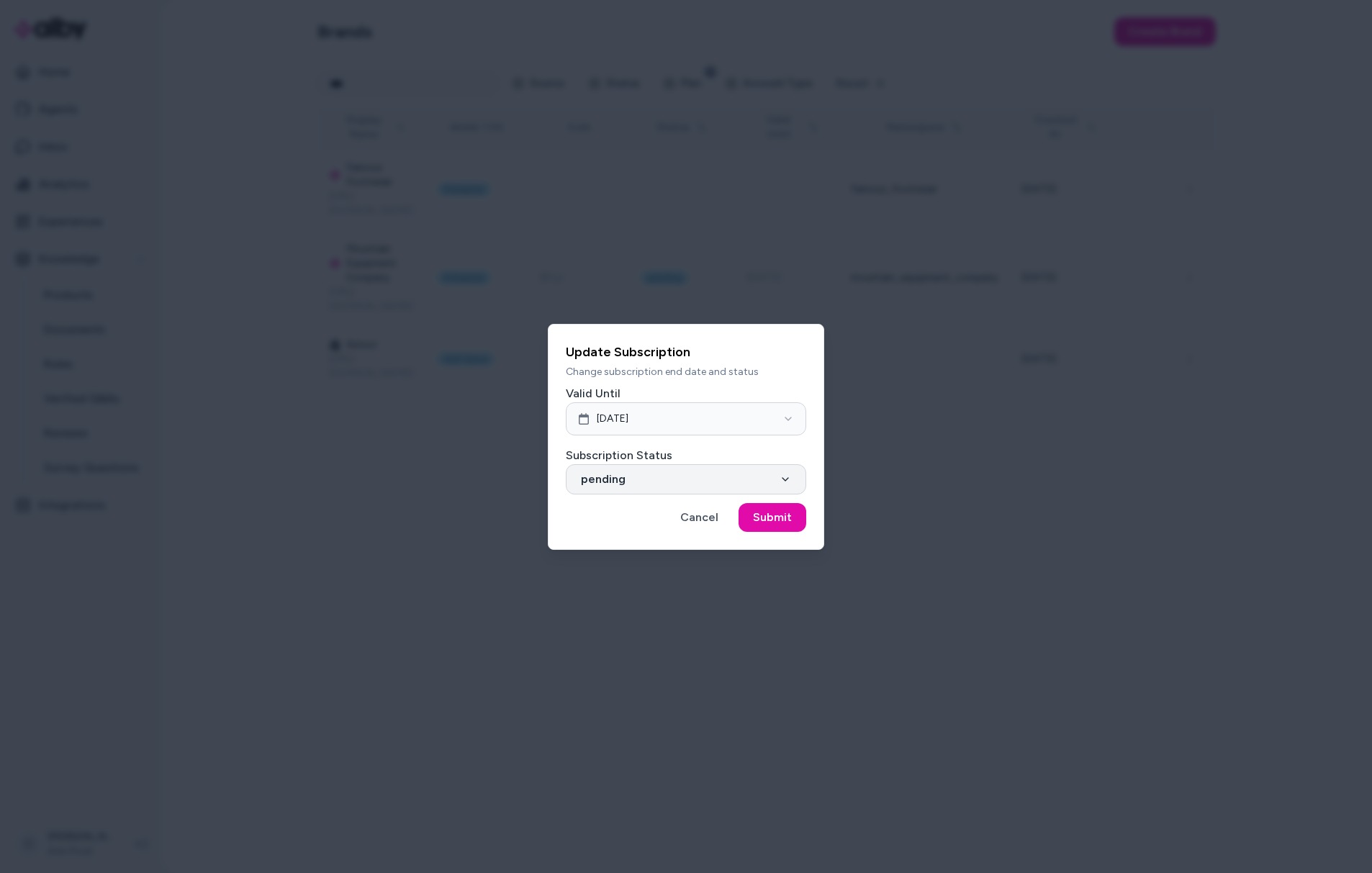
click at [661, 470] on button "pending" at bounding box center [686, 479] width 240 height 30
click at [798, 510] on button "Submit" at bounding box center [773, 518] width 68 height 29
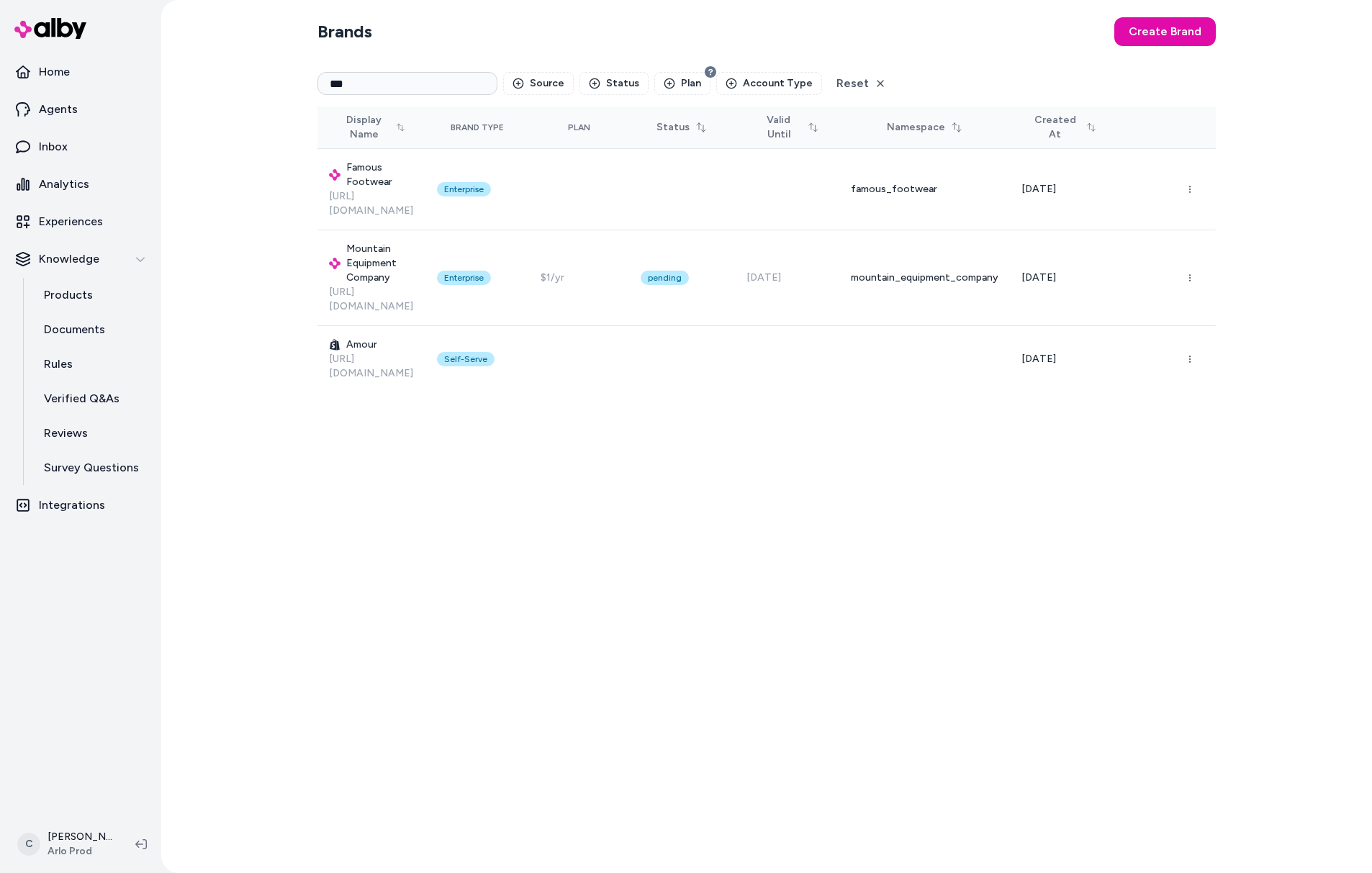
click at [711, 629] on div "Brands Create Brand *** Source Status Plan Account Type Reset Display Name Bran…" at bounding box center [766, 436] width 922 height 873
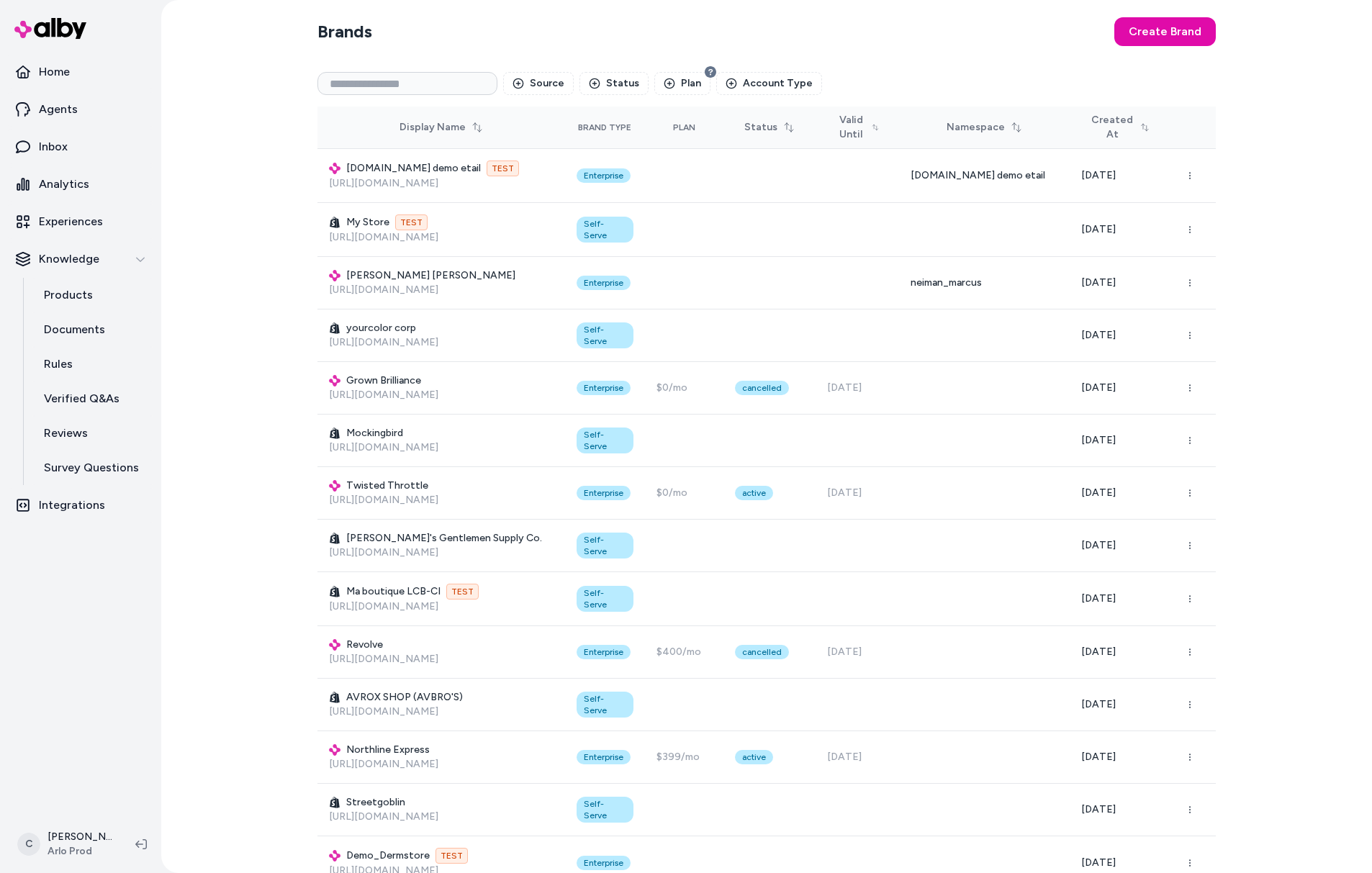
click at [211, 247] on div "Brands Create Brand Source Status Plan Account Type Display Name Brand Type Pla…" at bounding box center [767, 436] width 1211 height 873
click at [414, 83] on input at bounding box center [407, 83] width 180 height 23
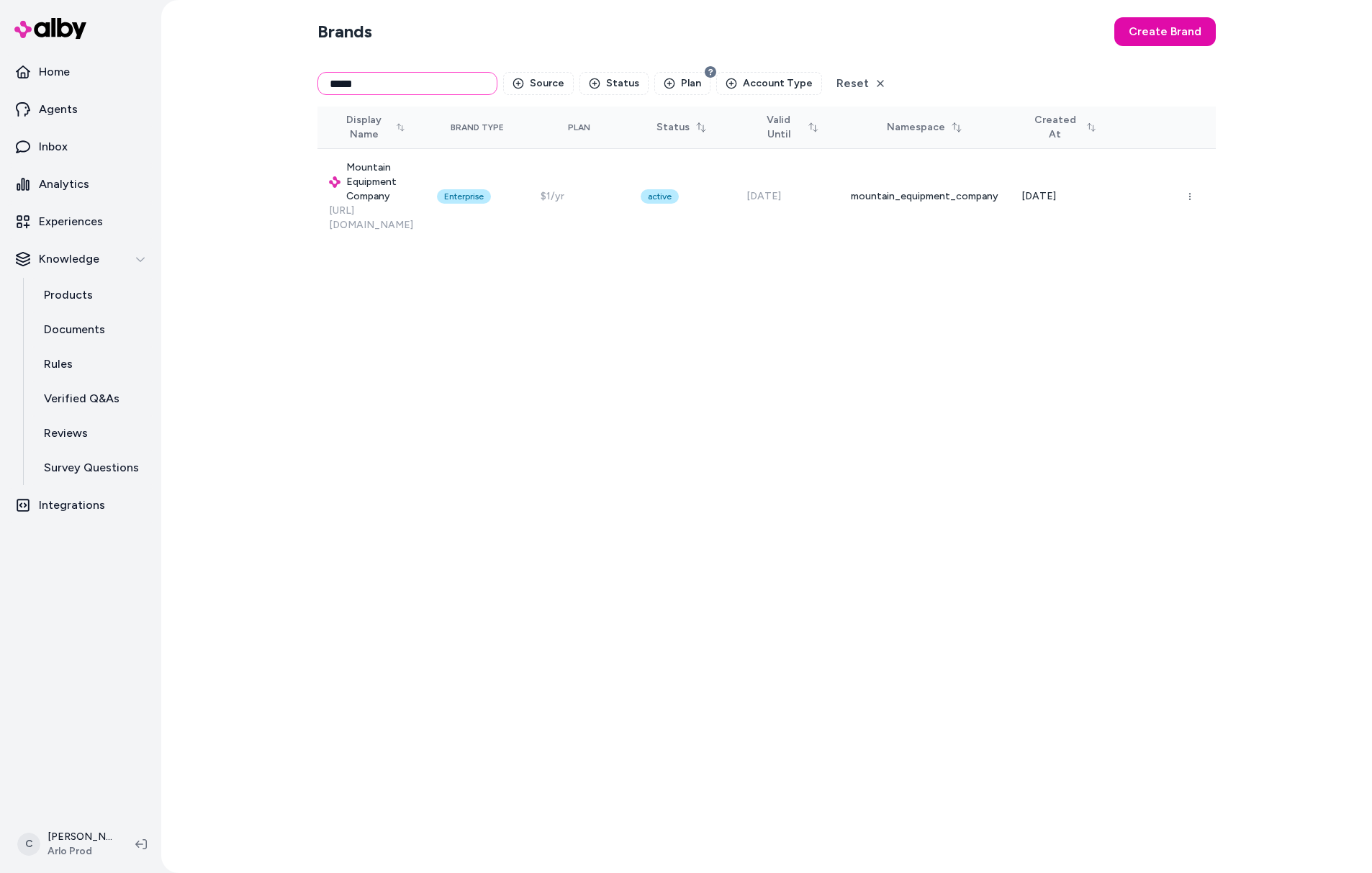
type input "*****"
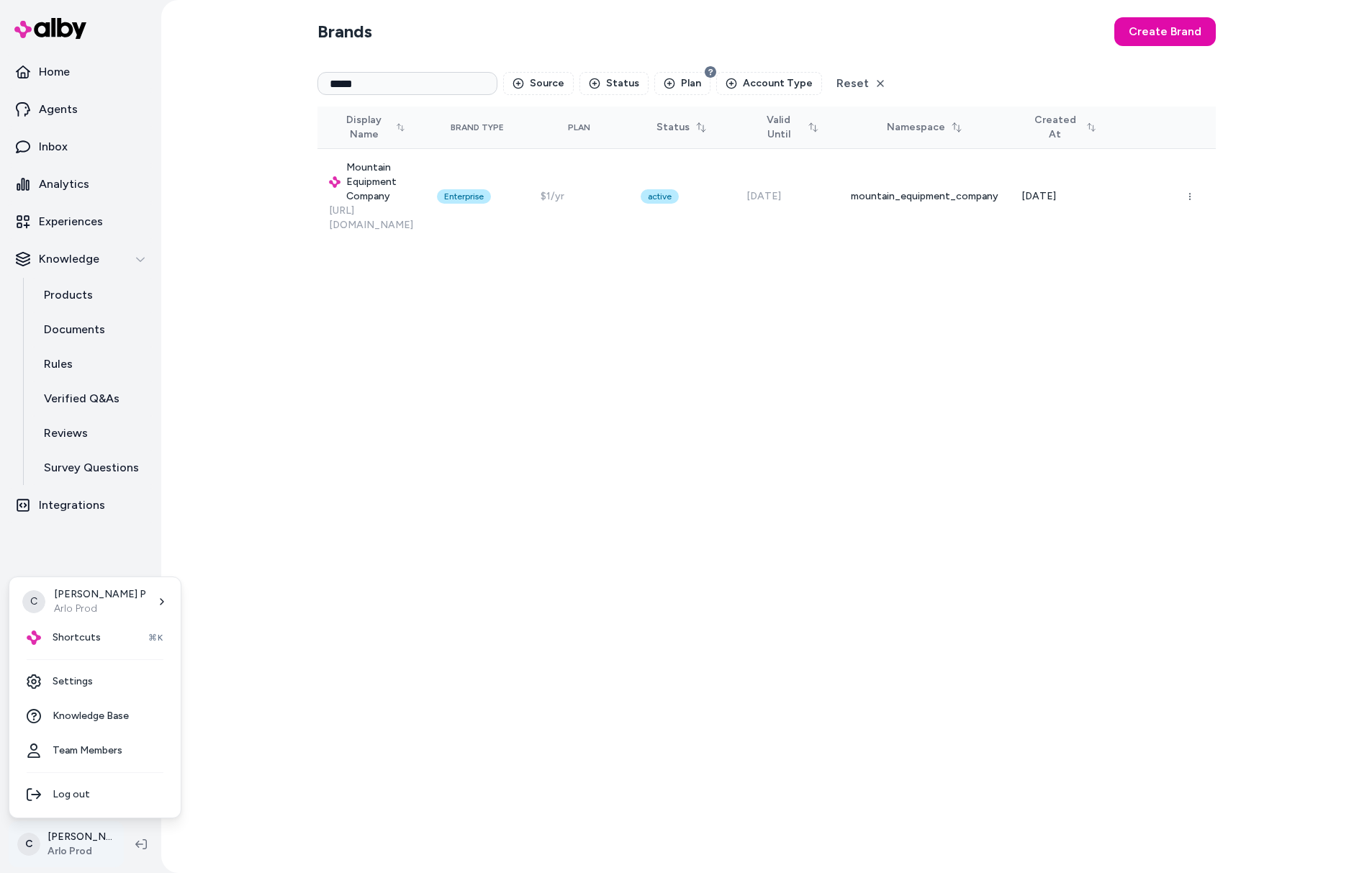
click at [61, 836] on html "Home Agents Inbox Analytics Experiences Knowledge Products Documents Rules Veri…" at bounding box center [686, 436] width 1372 height 873
click at [87, 640] on span "Shortcuts" at bounding box center [77, 637] width 48 height 15
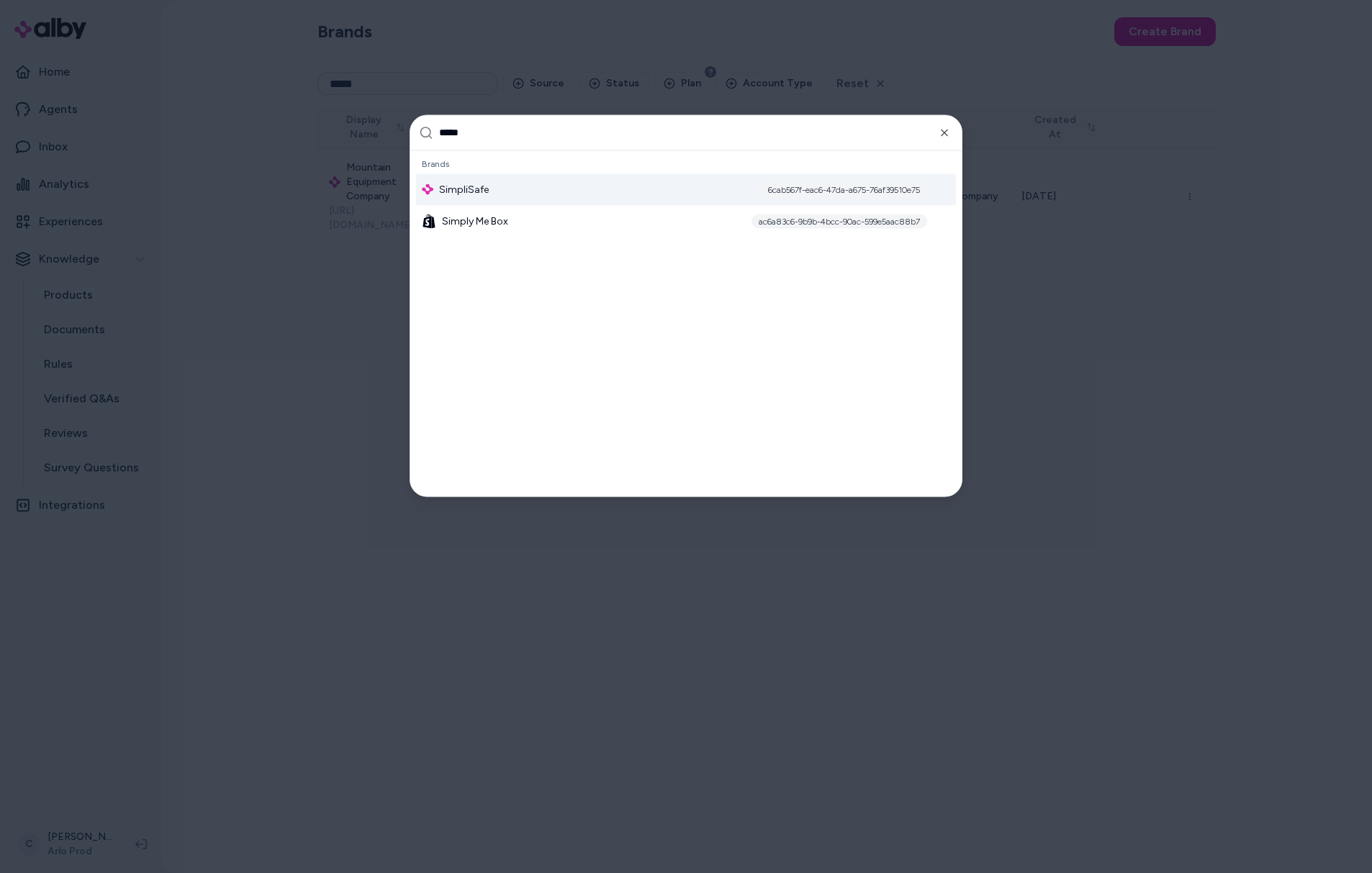
type input "*****"
click at [515, 182] on div "SimpliSafe 6cab567f-eac6-47da-a675-76af39510e75" at bounding box center [686, 189] width 540 height 32
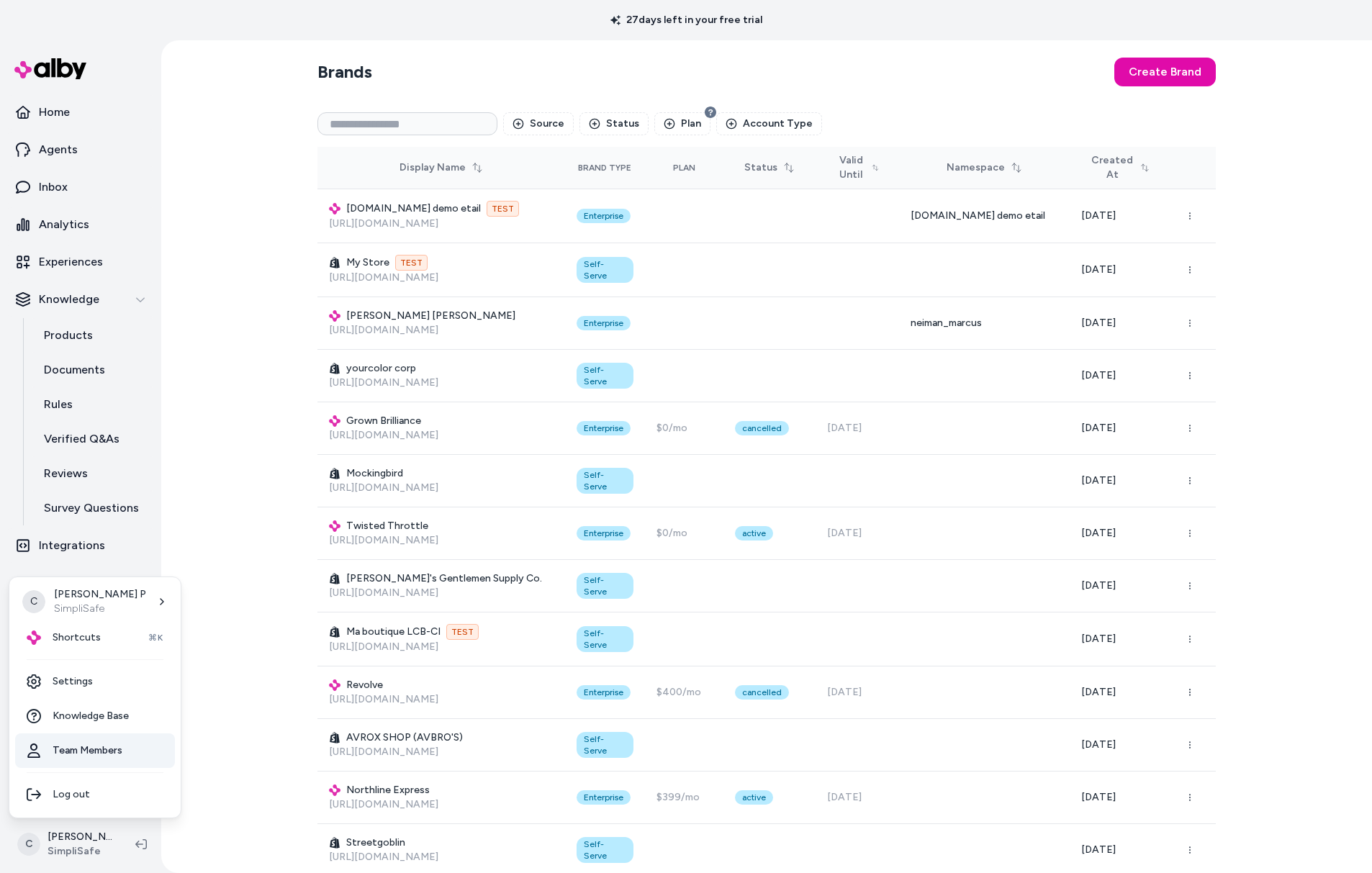
click at [79, 748] on link "Team Members" at bounding box center [95, 751] width 160 height 35
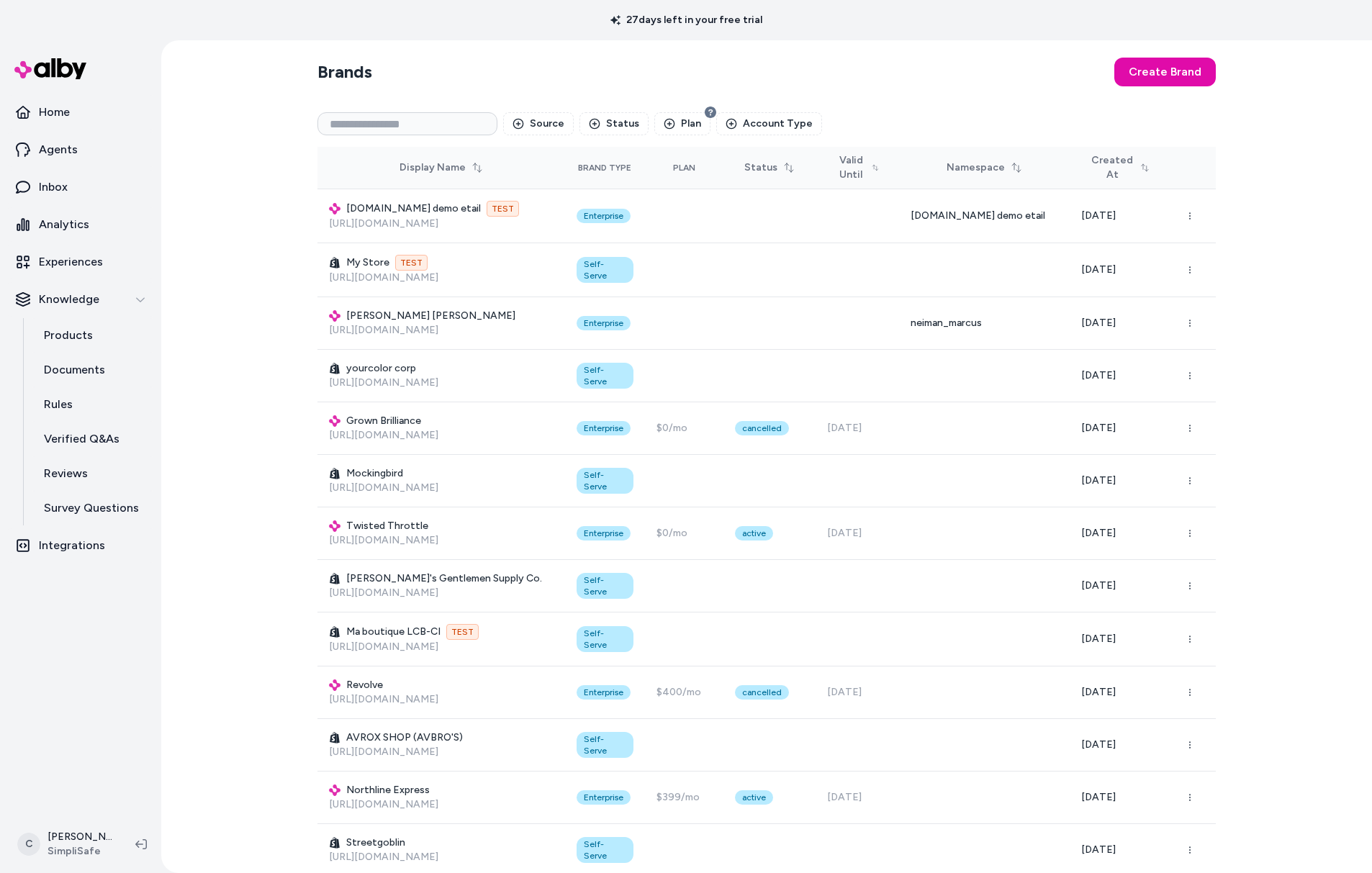
click at [98, 845] on html "27 days left in your free trial Home Agents Inbox Analytics Experiences Knowled…" at bounding box center [686, 436] width 1372 height 873
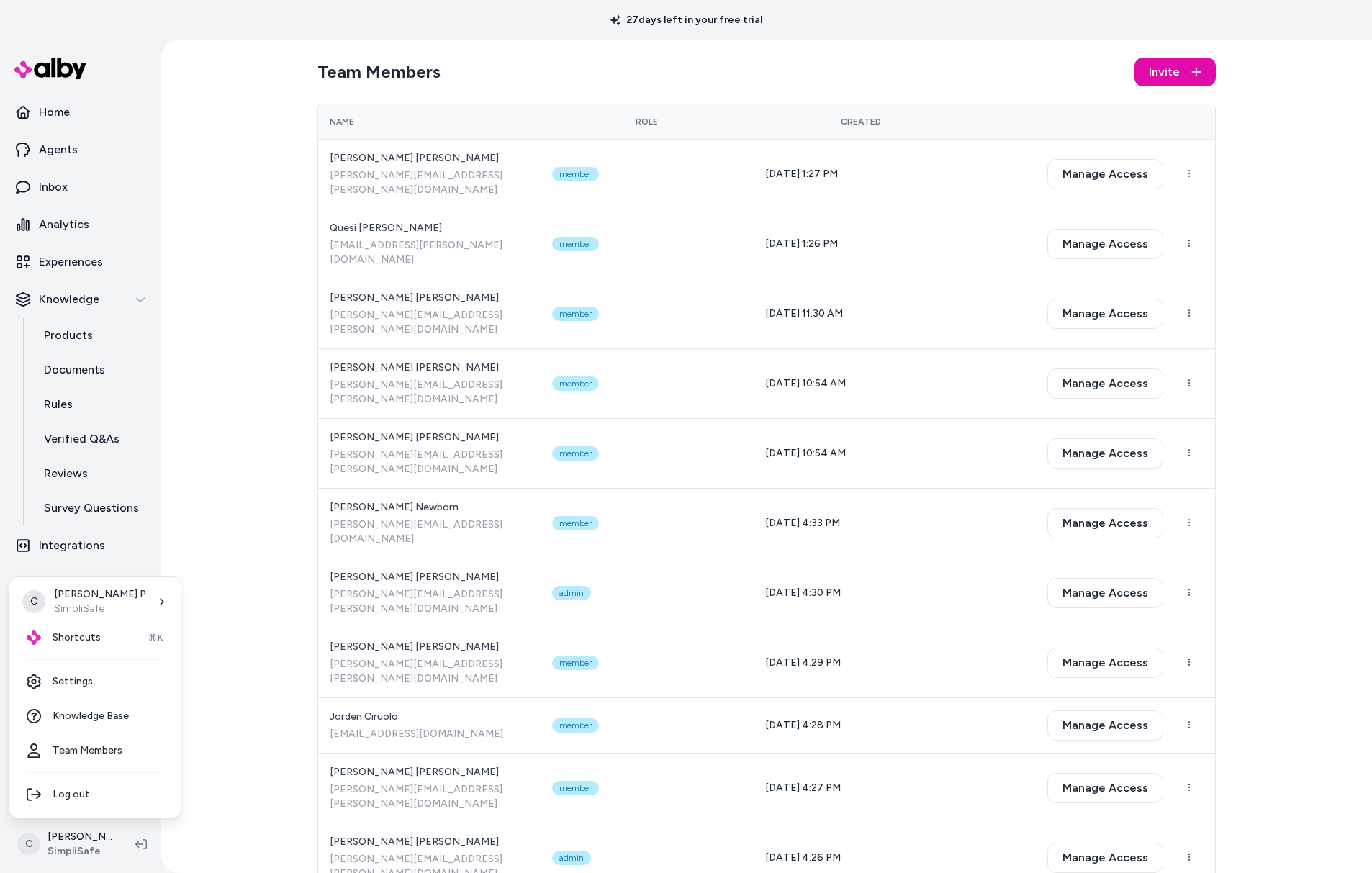
click at [239, 263] on html "27 days left in your free trial Home Agents Inbox Analytics Experiences Knowled…" at bounding box center [686, 436] width 1372 height 873
